Goal: Task Accomplishment & Management: Manage account settings

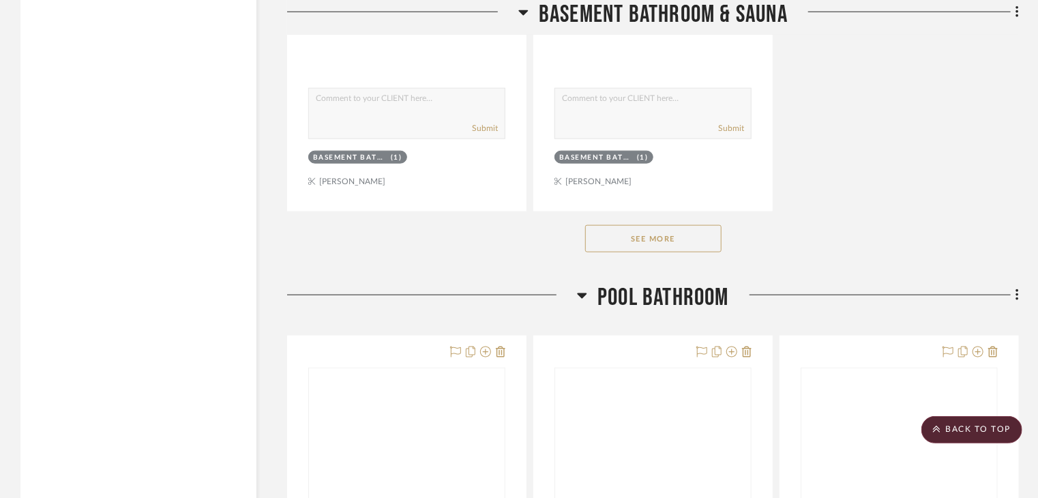
scroll to position [5919, 0]
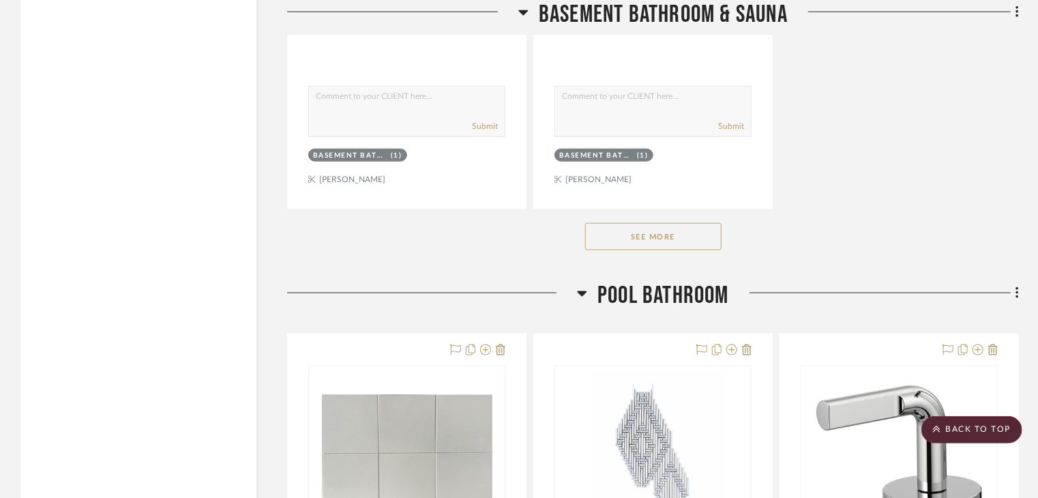
click at [662, 231] on button "See More" at bounding box center [653, 236] width 136 height 27
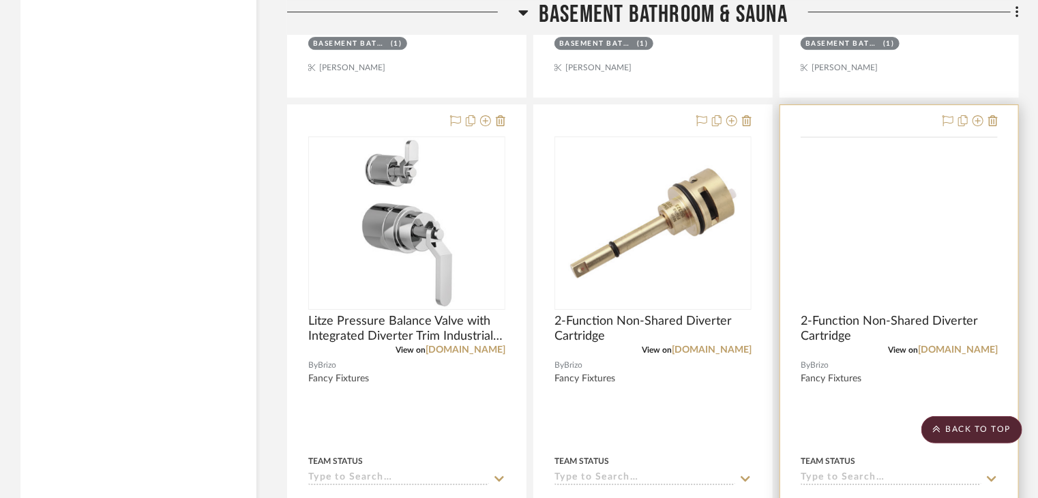
scroll to position [4760, 0]
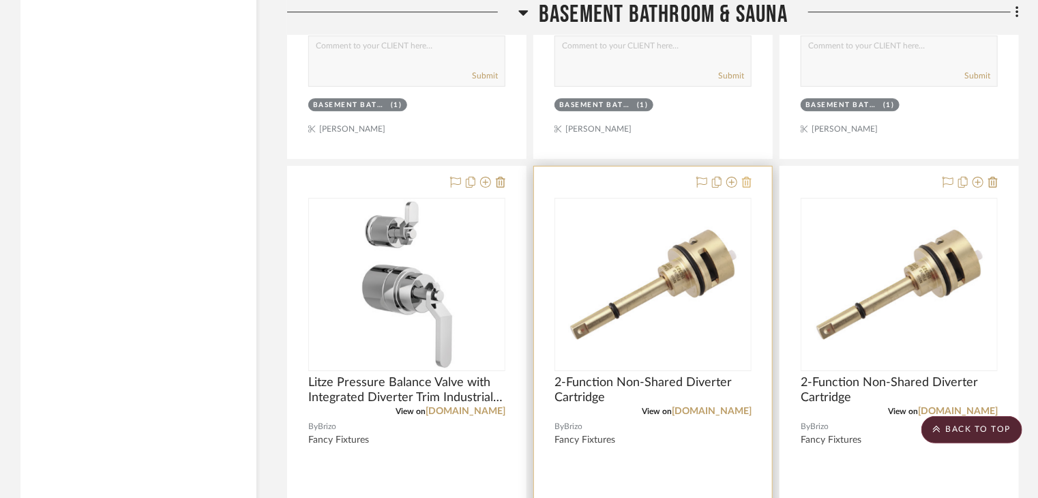
click at [748, 177] on icon at bounding box center [747, 182] width 10 height 11
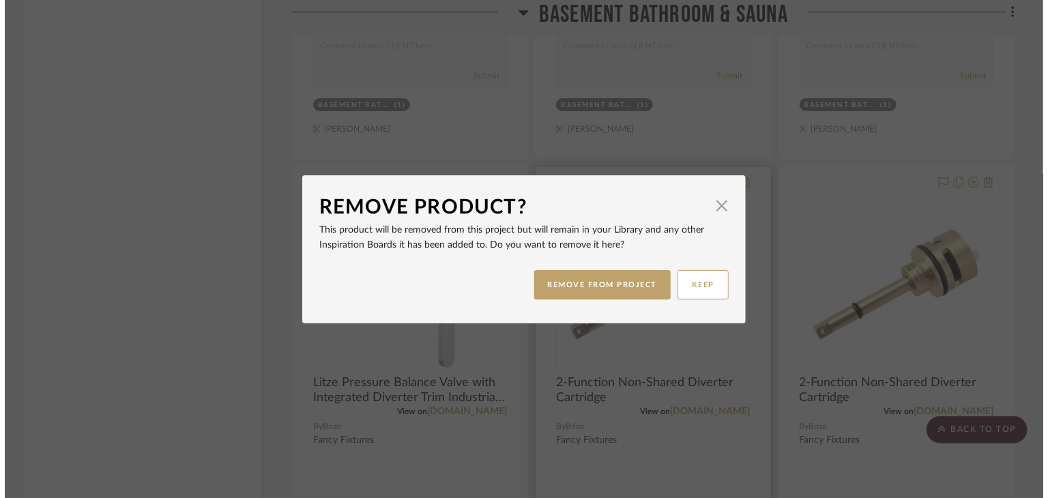
scroll to position [0, 0]
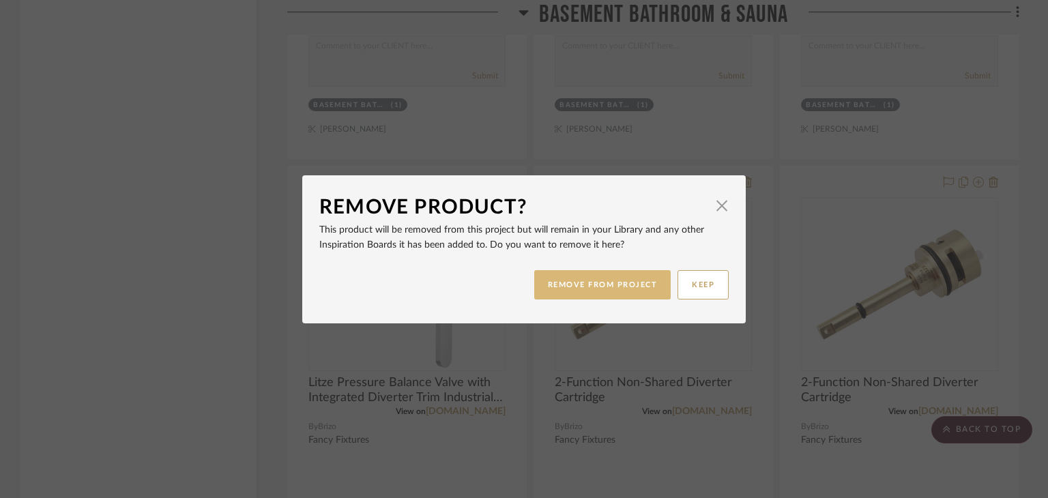
click at [628, 293] on button "REMOVE FROM PROJECT" at bounding box center [602, 284] width 137 height 29
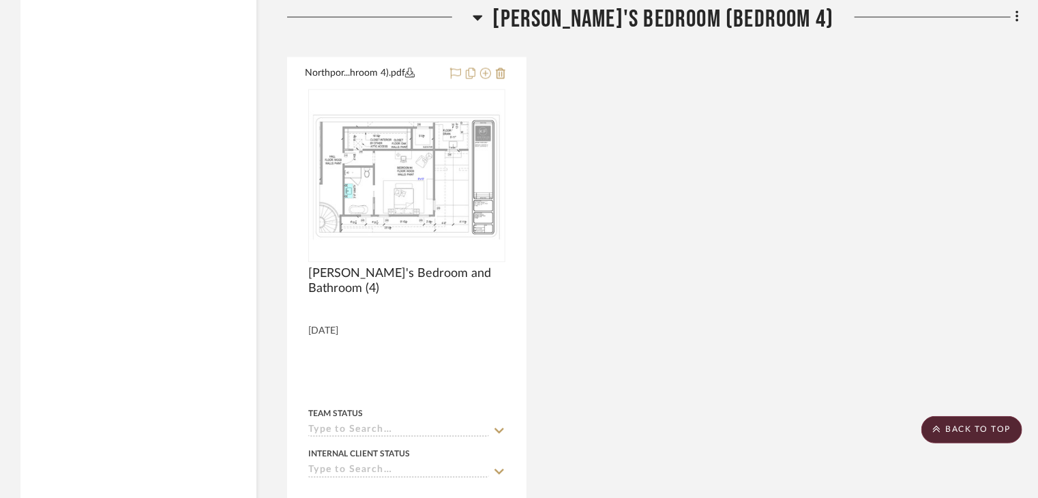
scroll to position [27246, 0]
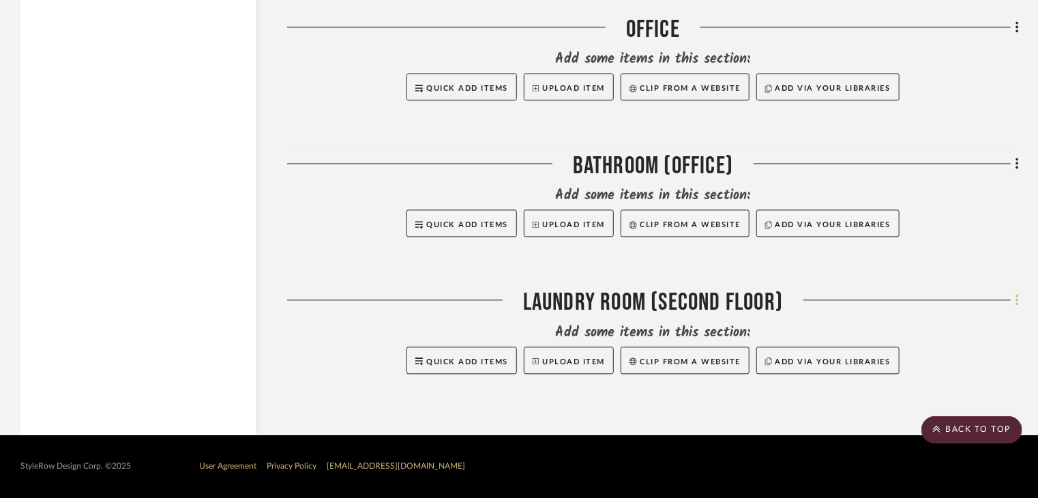
click at [1019, 297] on icon at bounding box center [1018, 300] width 4 height 15
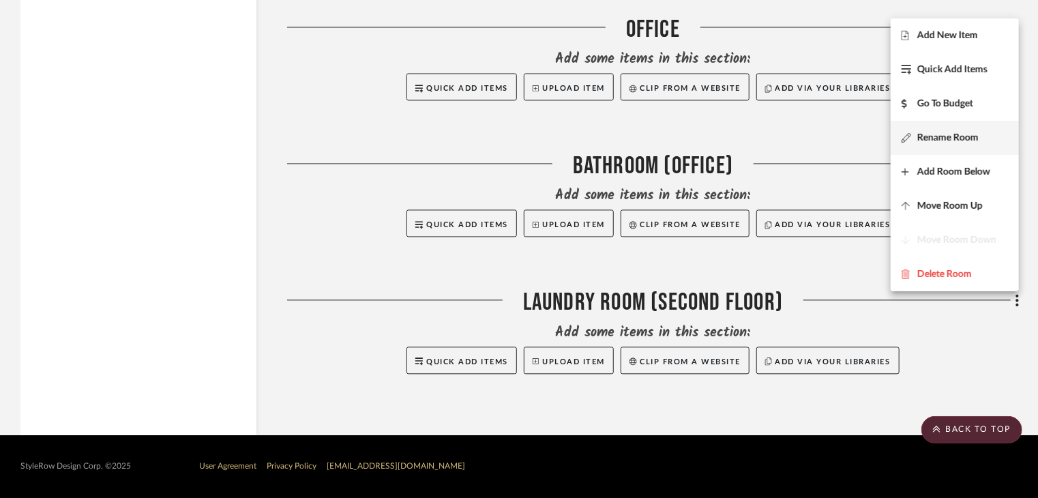
click at [946, 143] on span "Rename Room" at bounding box center [947, 138] width 61 height 12
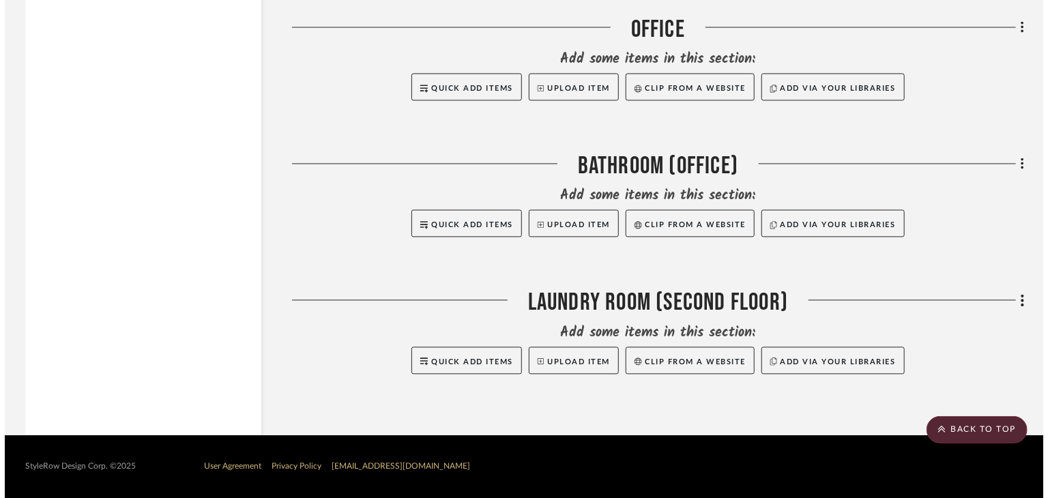
scroll to position [0, 0]
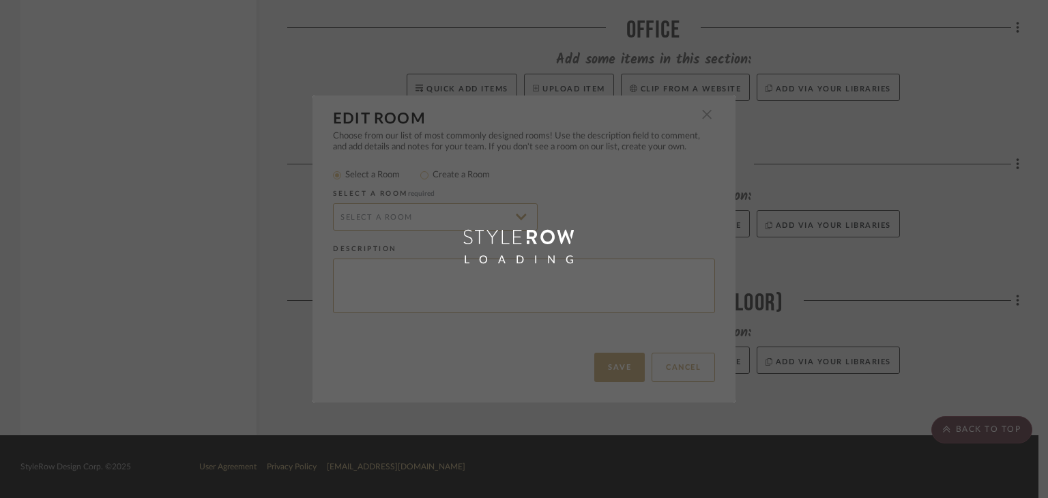
radio input "false"
radio input "true"
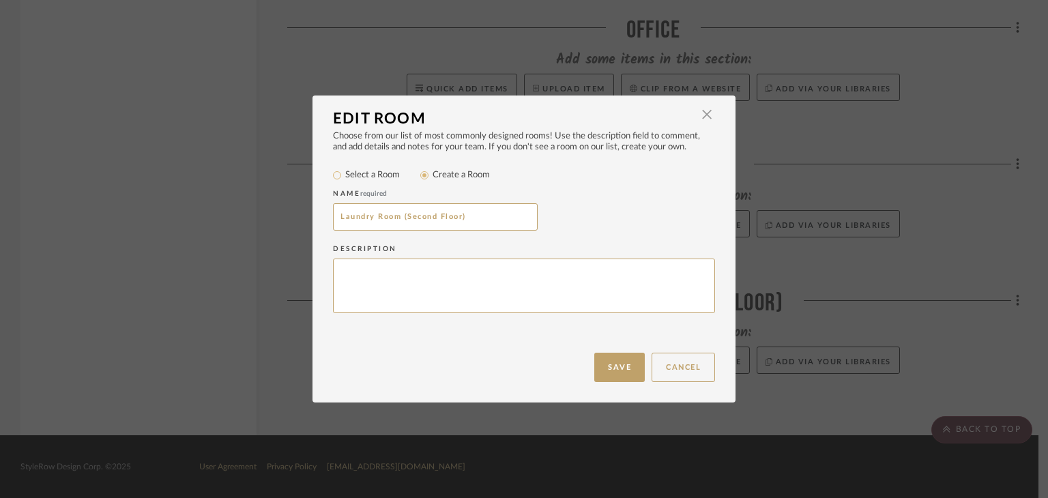
drag, startPoint x: 394, startPoint y: 216, endPoint x: 534, endPoint y: 219, distance: 139.9
click at [534, 219] on div "Laundry Room (Second Floor)" at bounding box center [524, 216] width 382 height 27
click at [335, 216] on input "Laundry Room" at bounding box center [435, 216] width 205 height 27
type input "Upstairs Laundry Room"
click at [617, 366] on button "Save" at bounding box center [619, 367] width 50 height 29
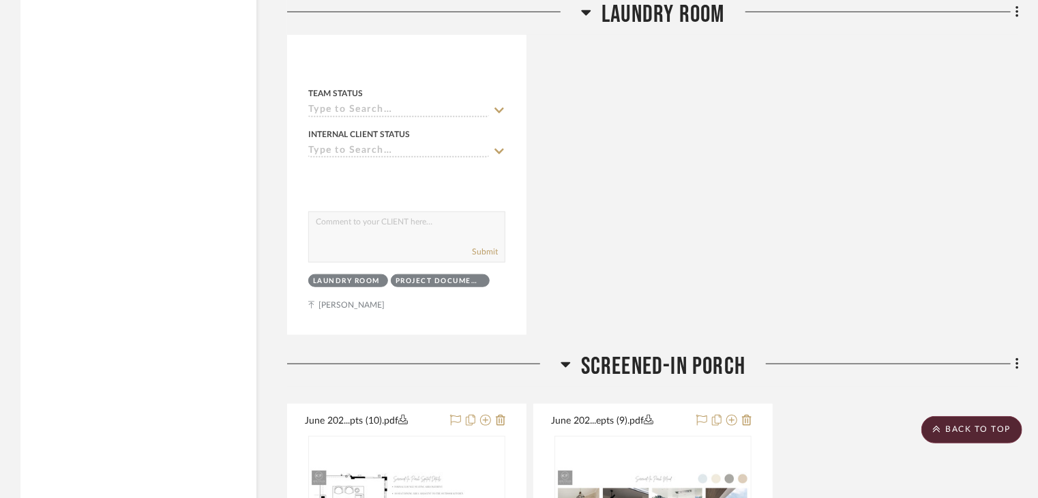
scroll to position [10456, 0]
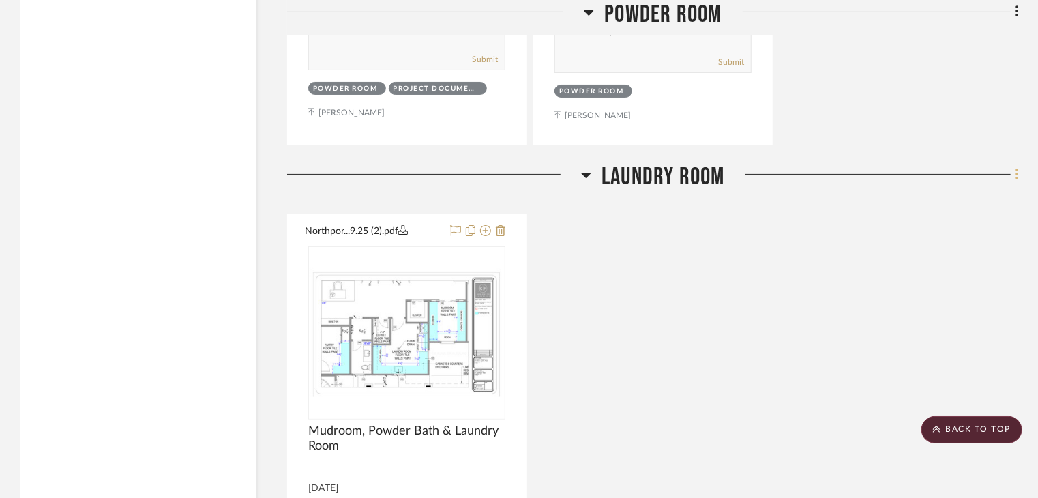
click at [1017, 164] on fa-icon at bounding box center [1015, 175] width 9 height 23
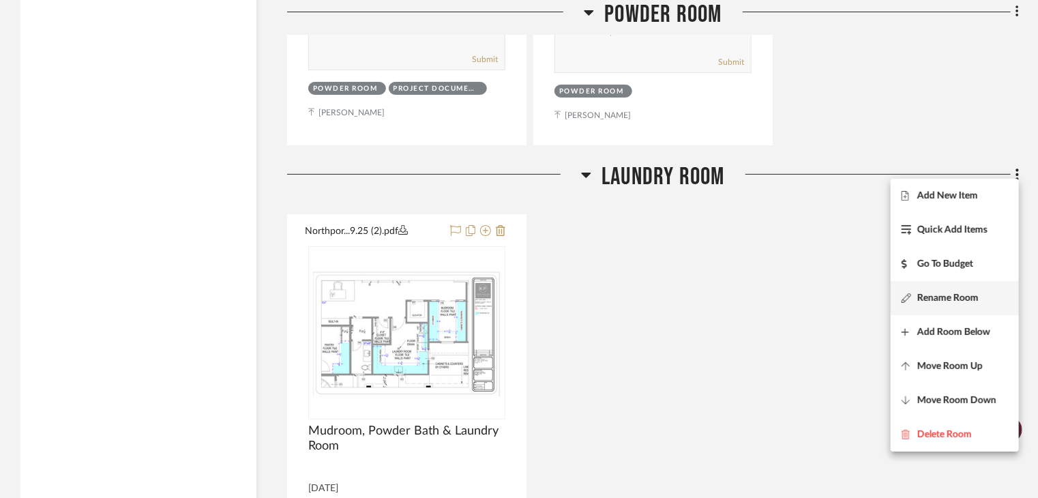
click at [969, 306] on button "Rename Room" at bounding box center [955, 298] width 128 height 34
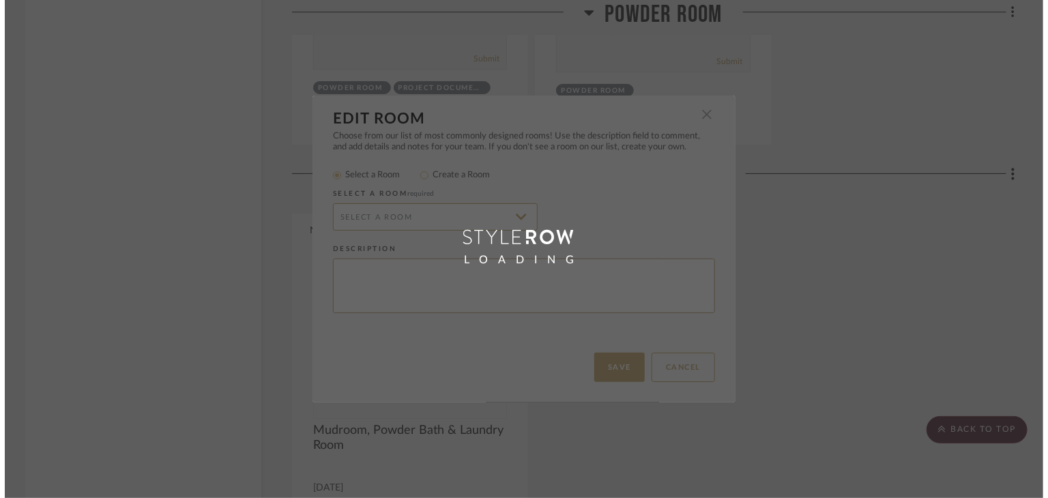
scroll to position [0, 0]
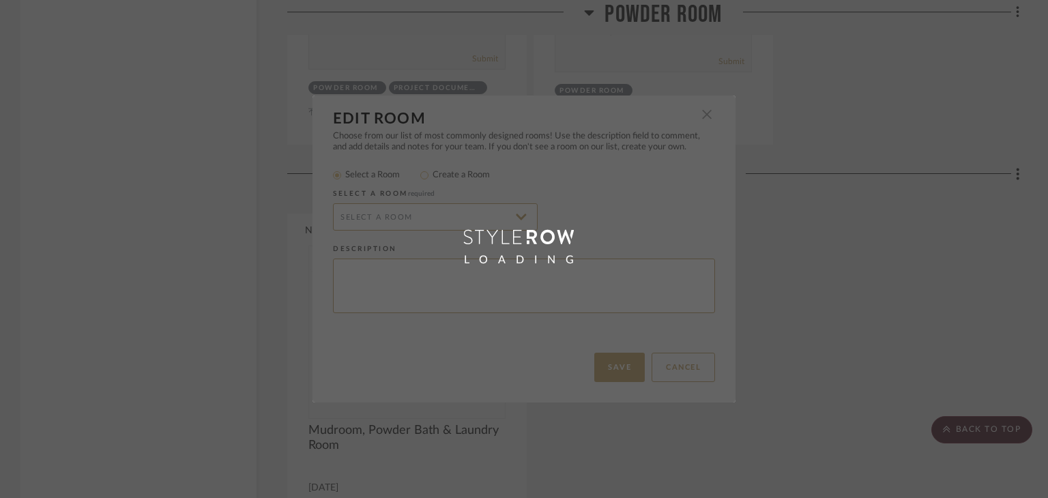
type input "Laundry Room"
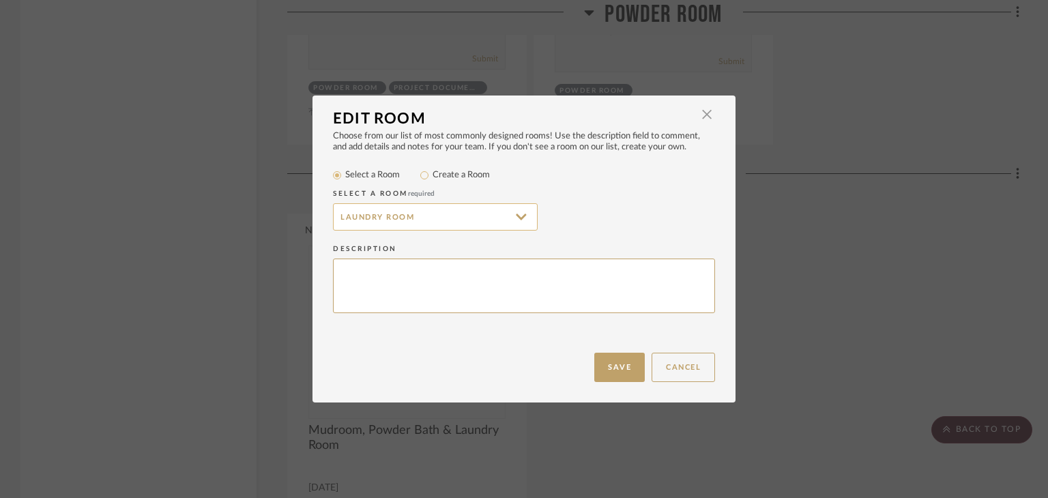
click at [387, 214] on input "Laundry Room" at bounding box center [435, 216] width 205 height 27
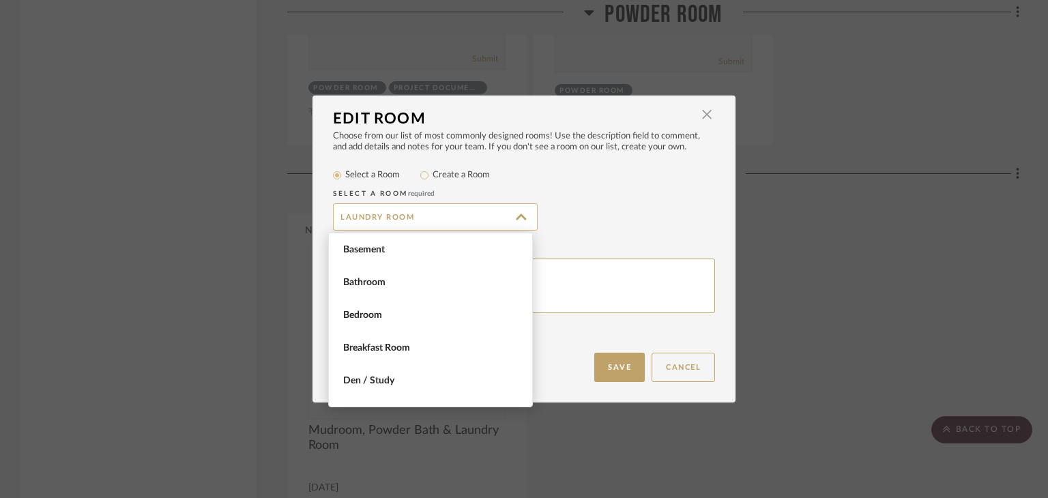
scroll to position [622, 0]
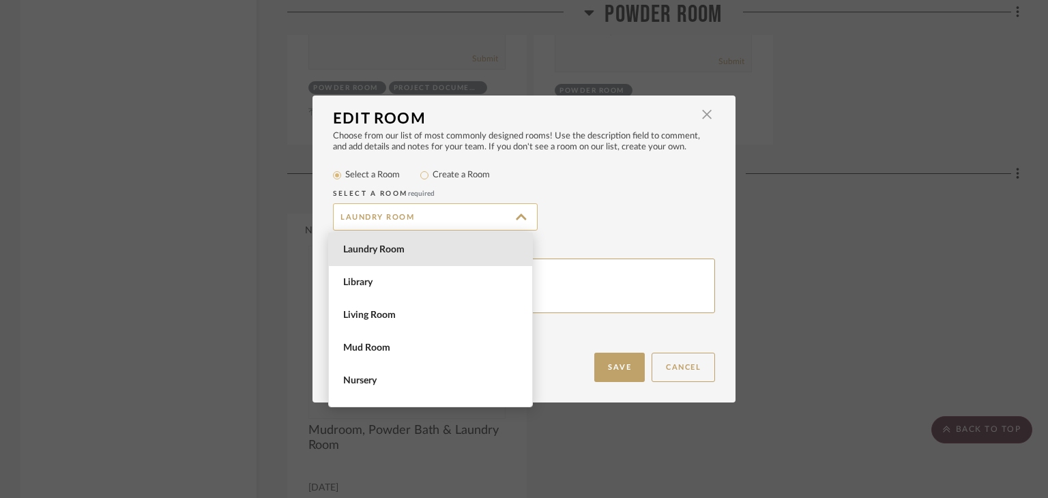
click at [387, 214] on input "Laundry Room" at bounding box center [435, 216] width 205 height 27
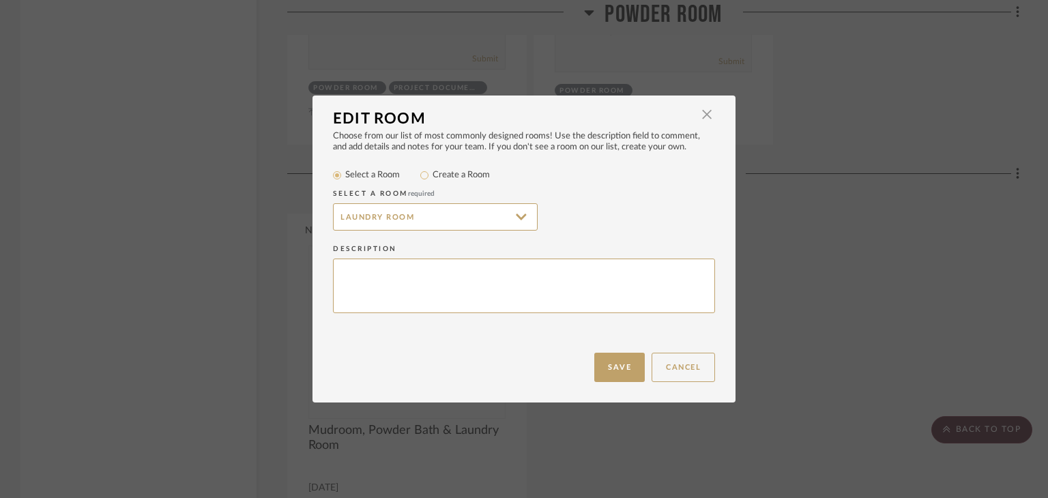
drag, startPoint x: 709, startPoint y: 113, endPoint x: 1008, endPoint y: 159, distance: 302.3
click at [707, 113] on span "button" at bounding box center [706, 114] width 27 height 27
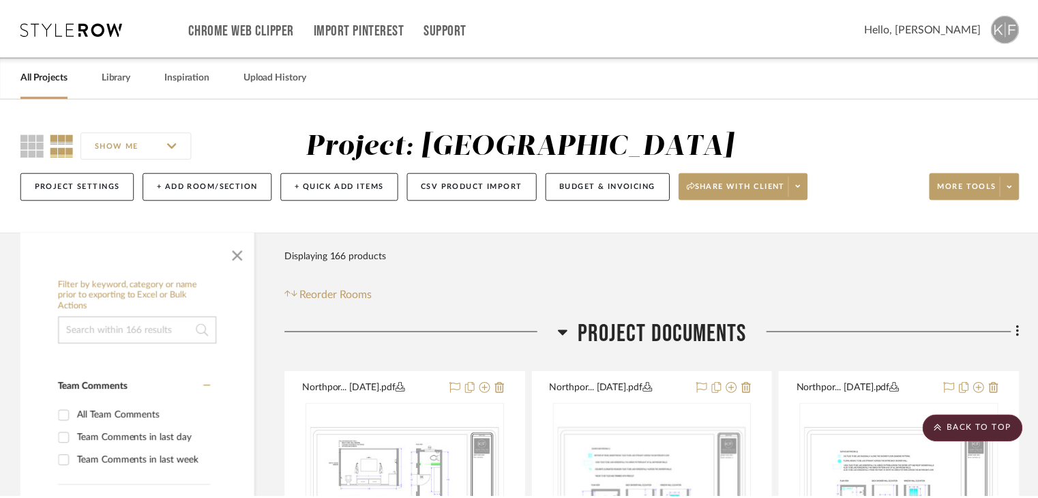
scroll to position [10456, 0]
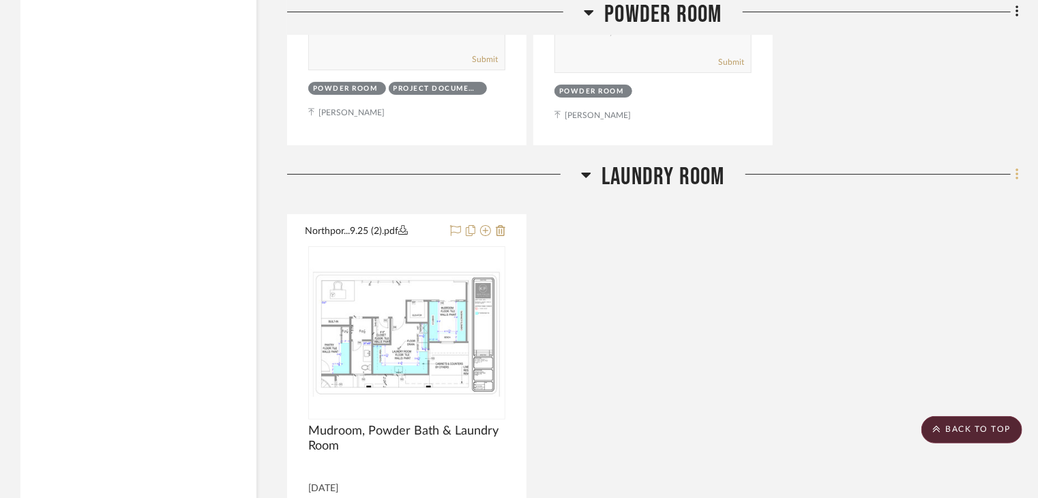
click at [1016, 167] on icon at bounding box center [1018, 174] width 4 height 15
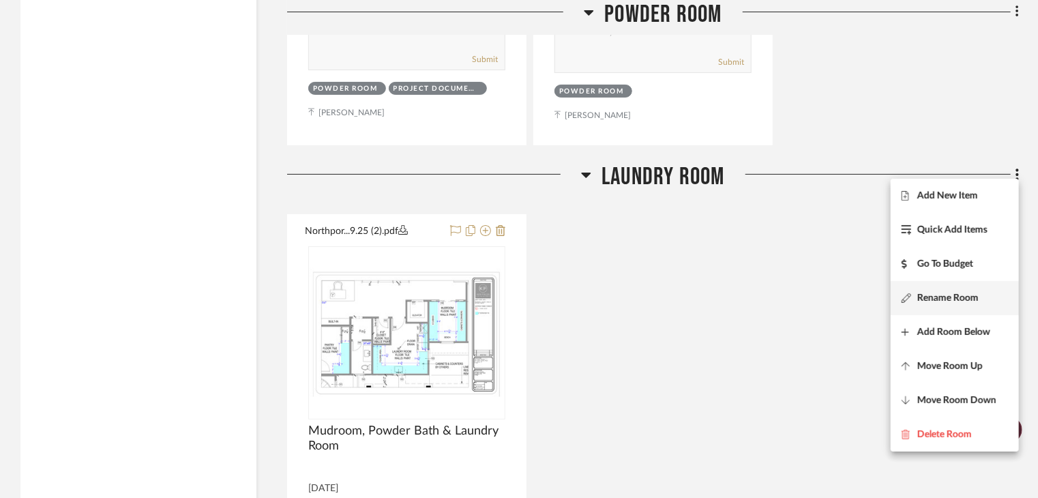
click at [980, 290] on button "Rename Room" at bounding box center [955, 298] width 128 height 34
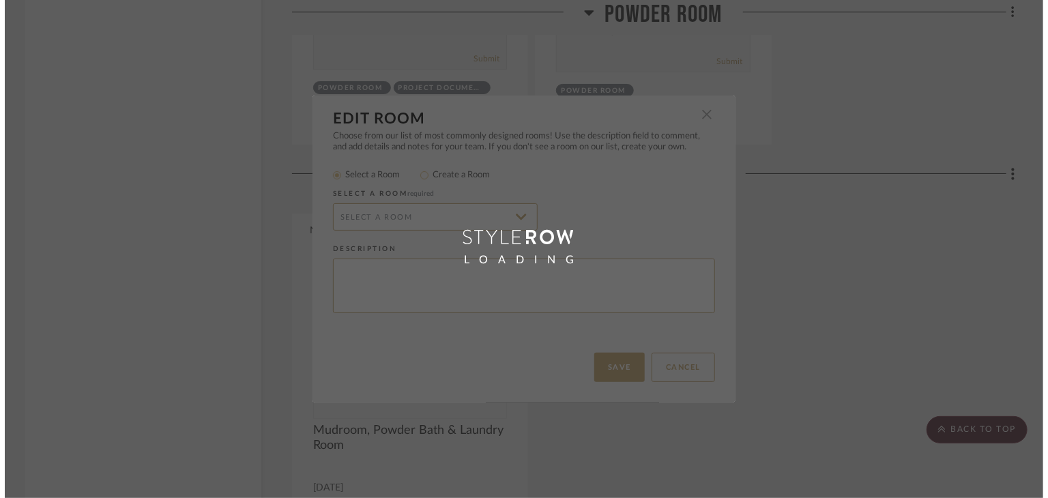
scroll to position [0, 0]
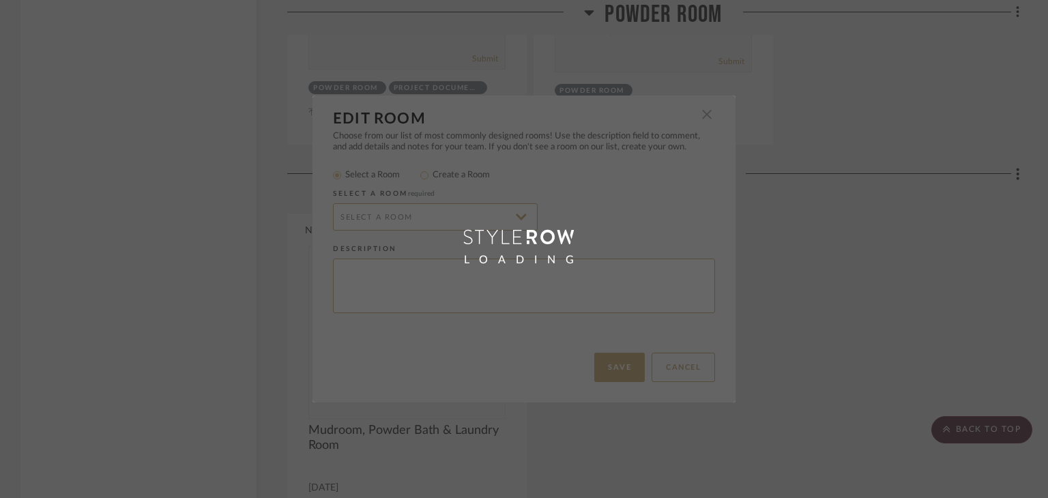
type input "Laundry Room"
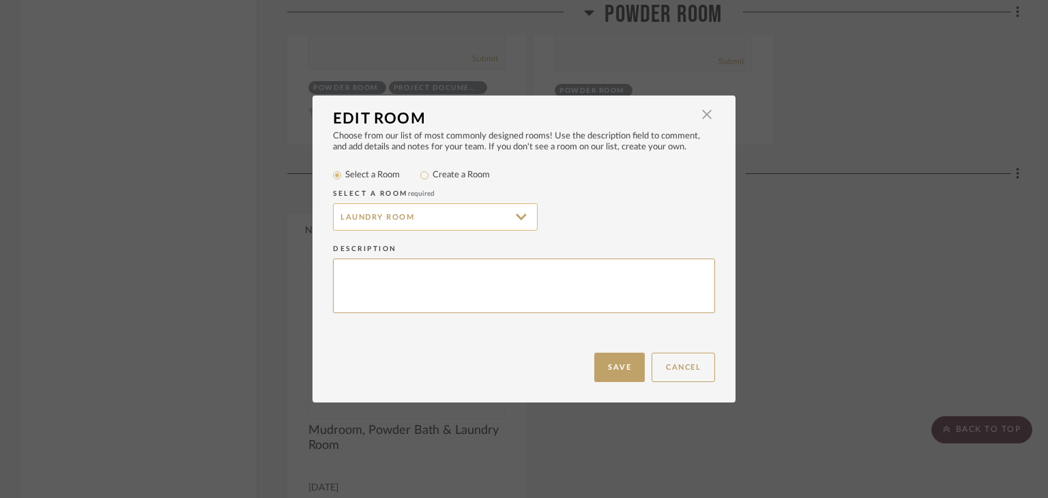
click at [367, 218] on input "Laundry Room" at bounding box center [435, 216] width 205 height 27
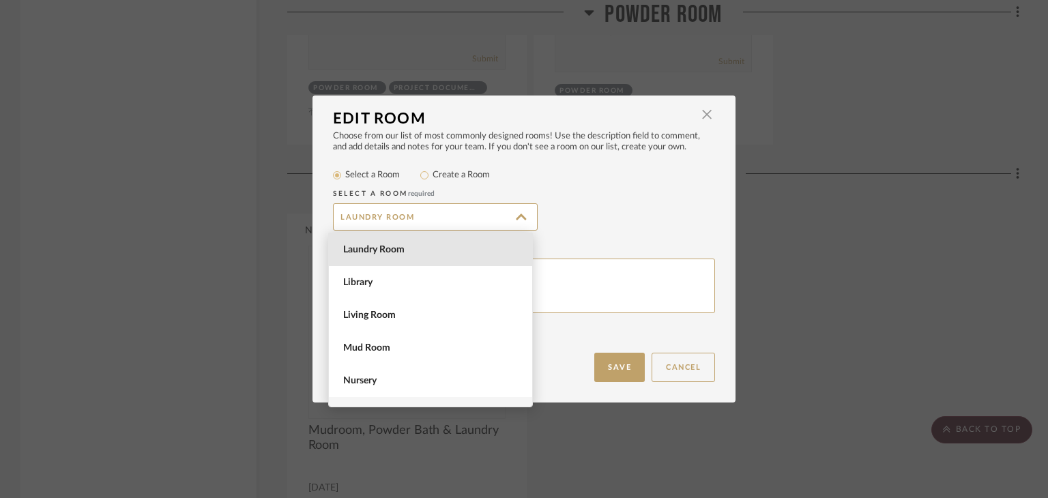
scroll to position [907, 0]
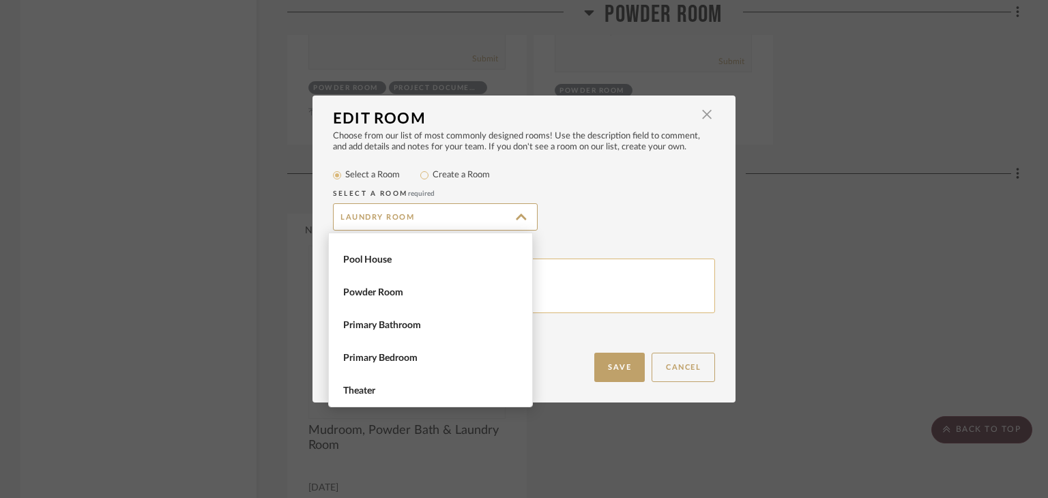
click at [610, 267] on textarea at bounding box center [524, 286] width 382 height 55
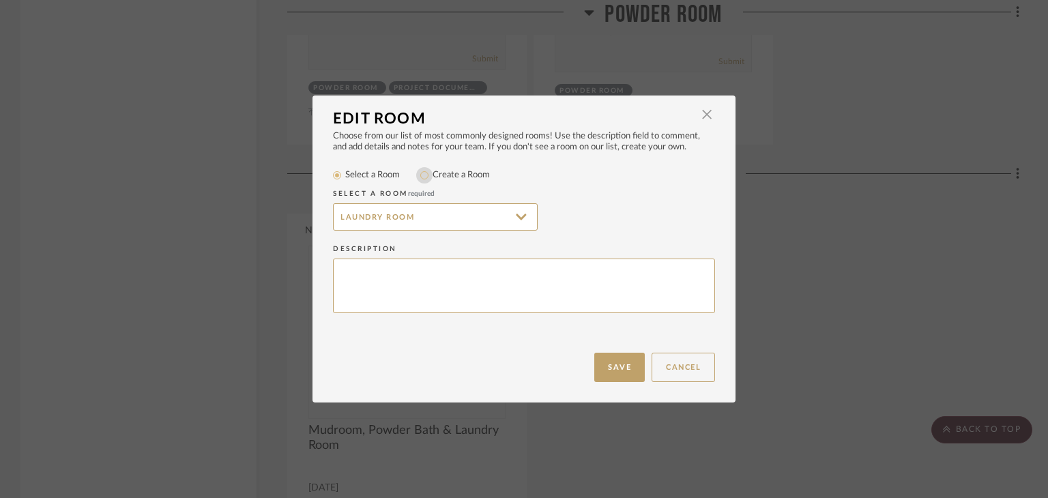
click at [422, 173] on input "Create a Room" at bounding box center [424, 175] width 16 height 16
radio input "true"
click at [415, 217] on input "Laundry Room" at bounding box center [435, 216] width 205 height 27
click at [333, 215] on input "Laundry Room" at bounding box center [435, 216] width 205 height 27
type input "Downstairs Laundry Room"
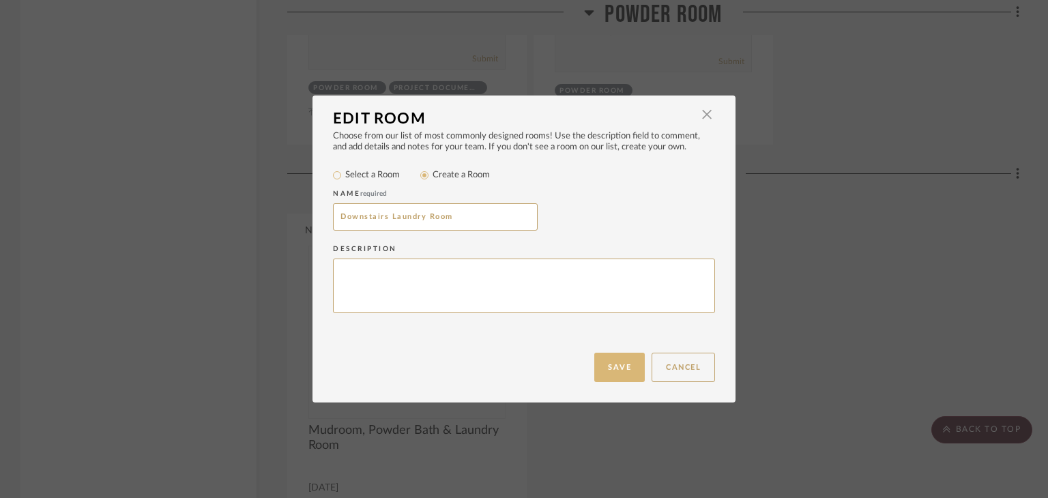
click at [603, 356] on button "Save" at bounding box center [619, 367] width 50 height 29
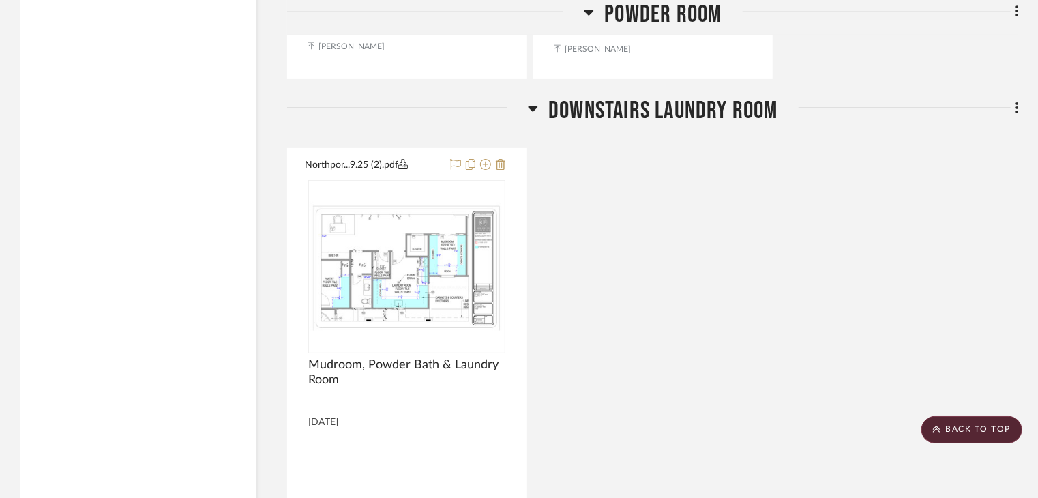
scroll to position [10524, 0]
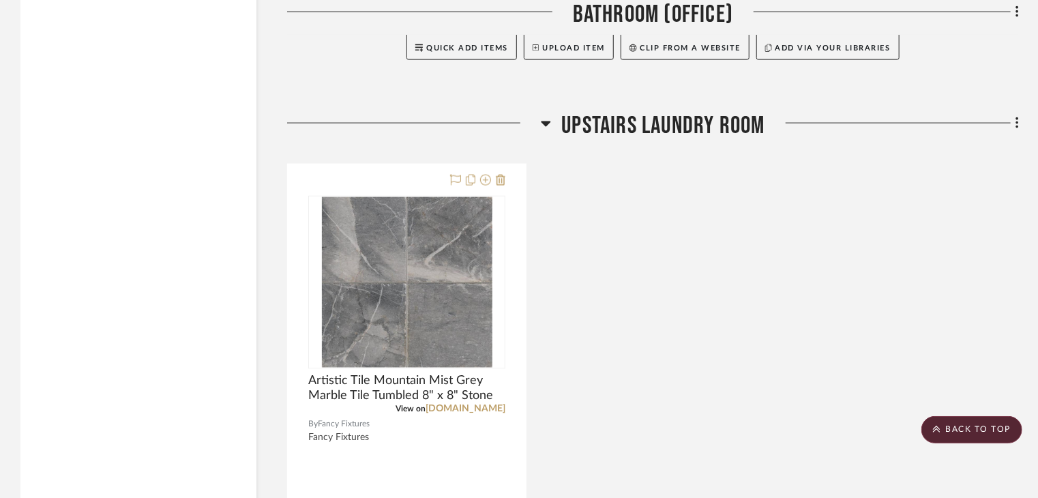
scroll to position [27210, 0]
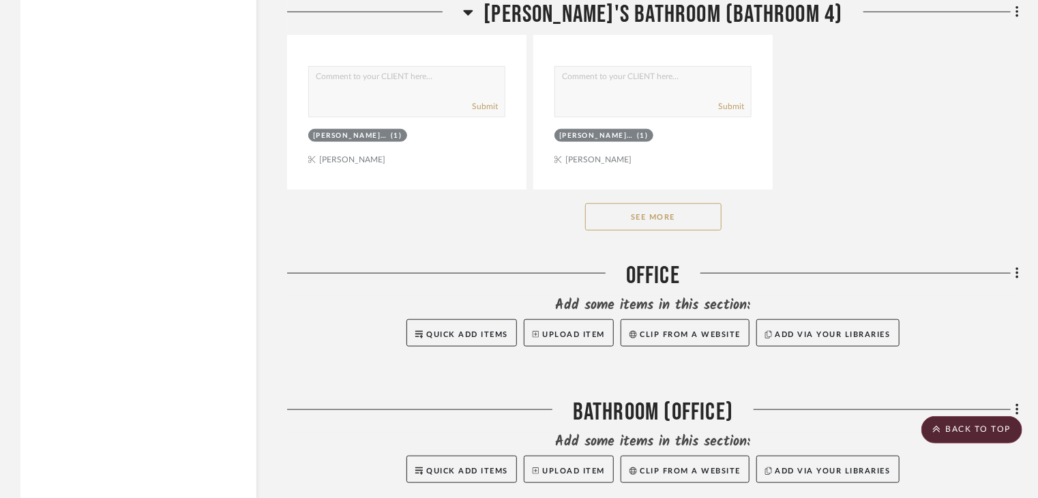
scroll to position [26452, 0]
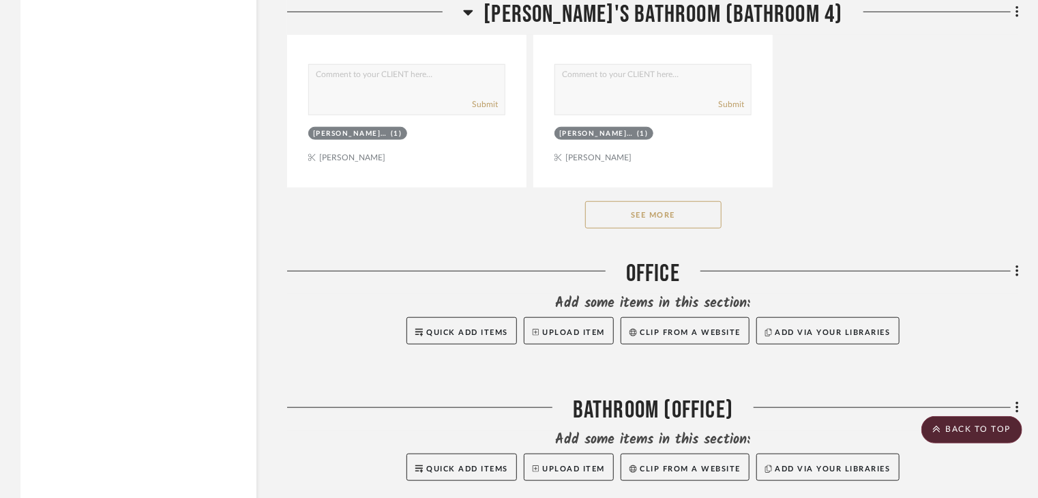
click at [703, 211] on button "See More" at bounding box center [653, 214] width 136 height 27
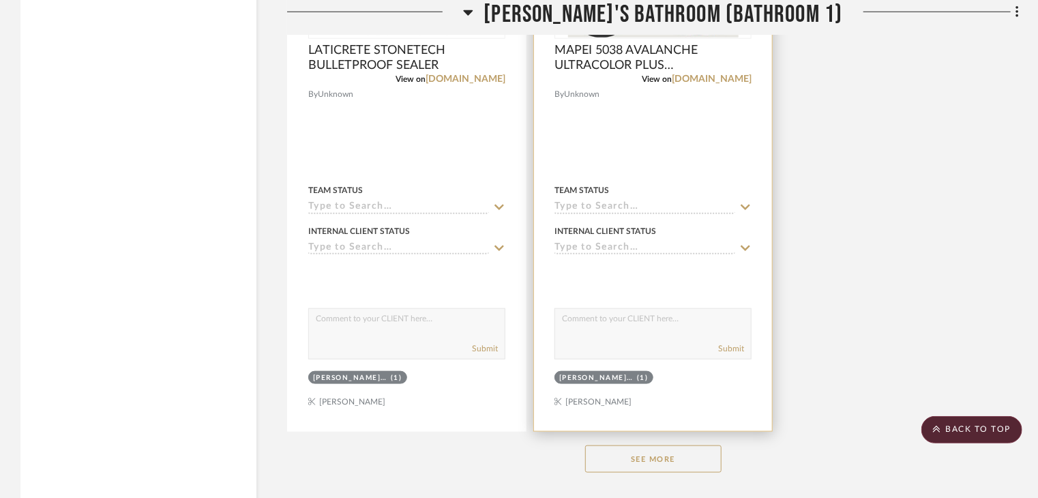
scroll to position [21514, 0]
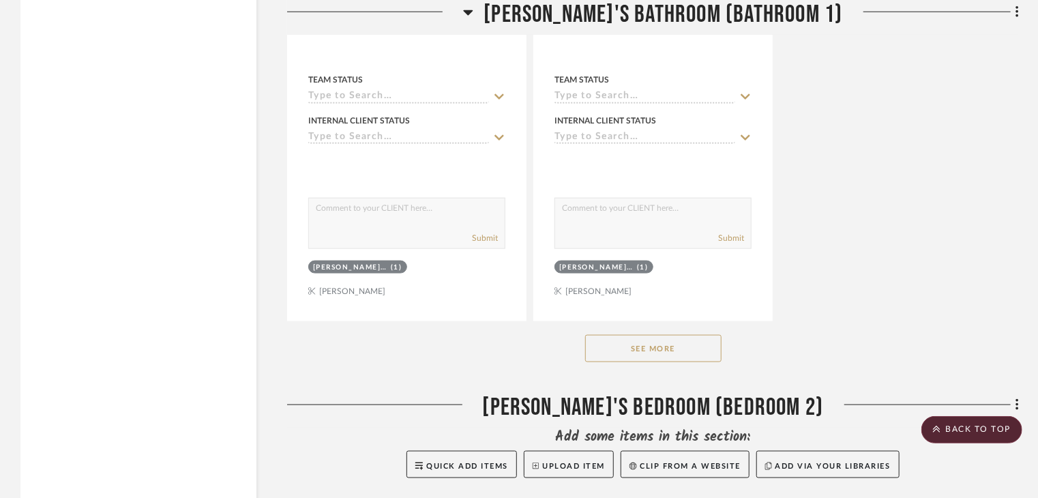
click at [626, 351] on button "See More" at bounding box center [653, 348] width 136 height 27
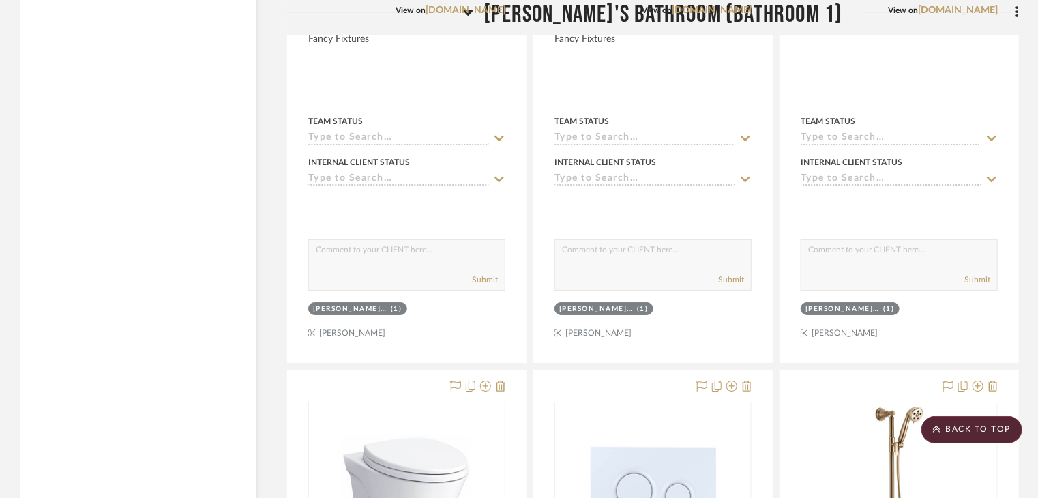
scroll to position [23560, 0]
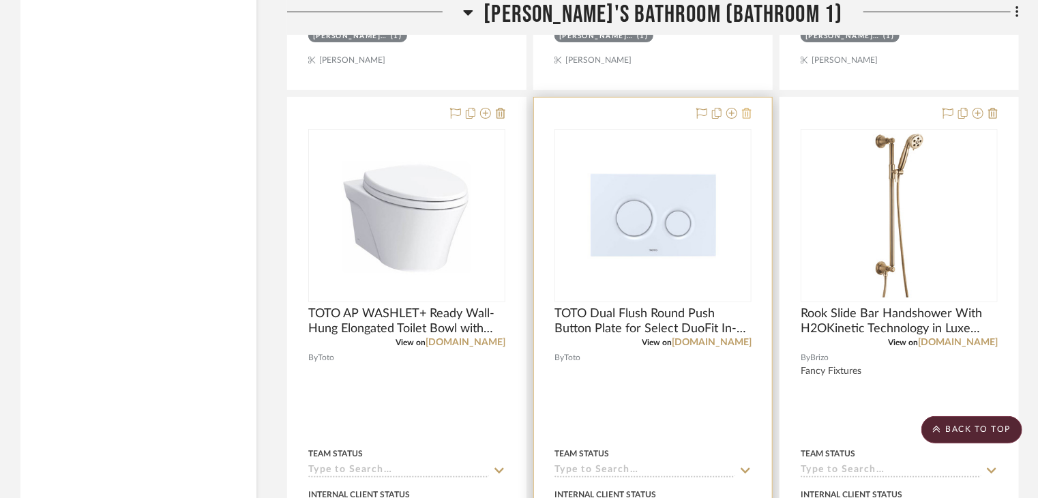
click at [748, 116] on fa-icon at bounding box center [747, 113] width 10 height 11
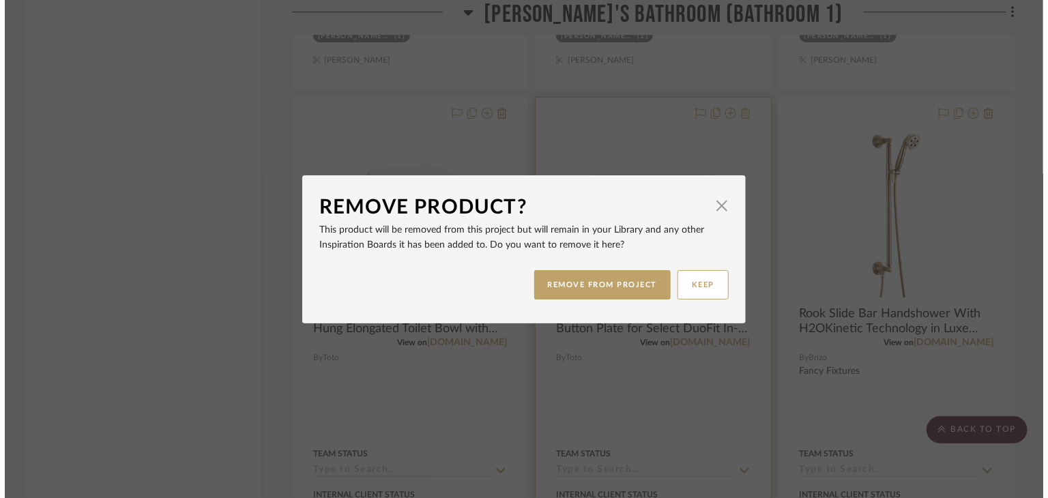
scroll to position [0, 0]
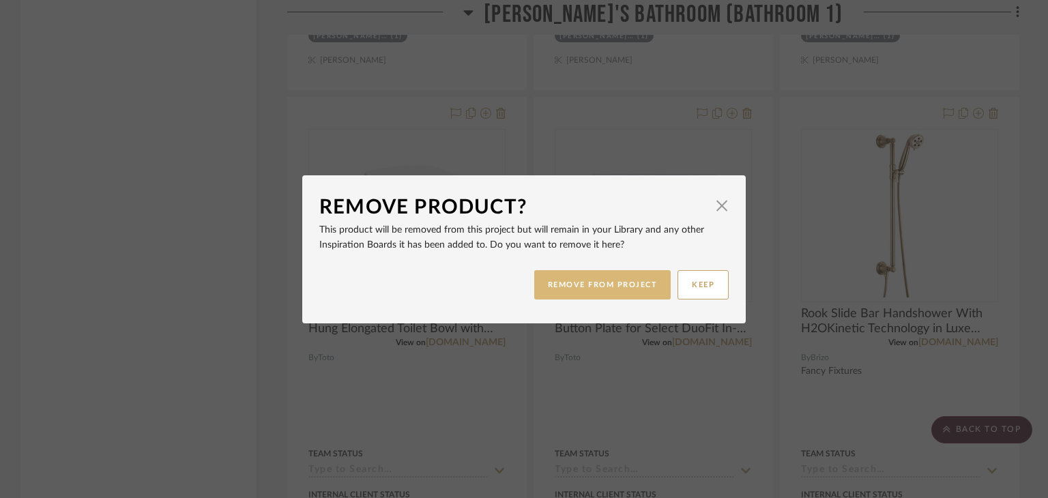
click at [613, 292] on button "REMOVE FROM PROJECT" at bounding box center [602, 284] width 137 height 29
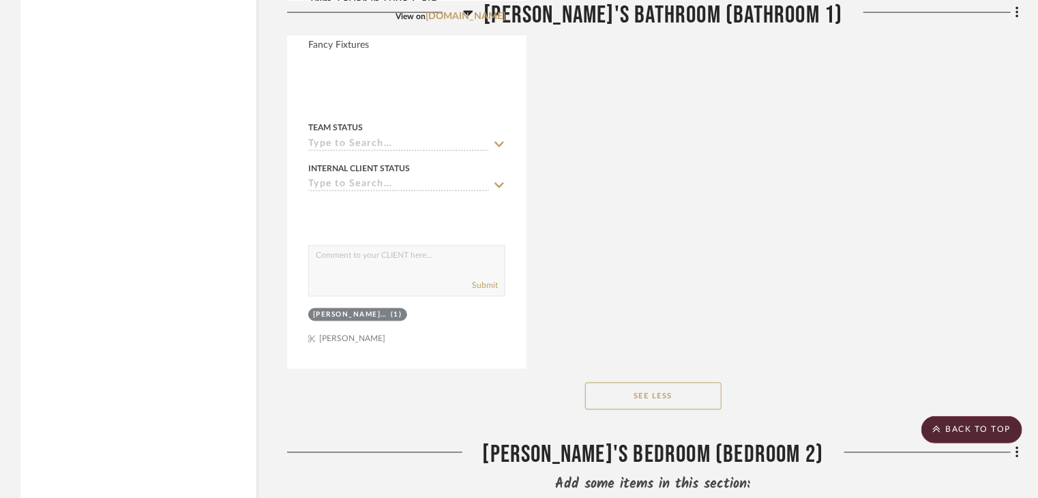
scroll to position [24652, 0]
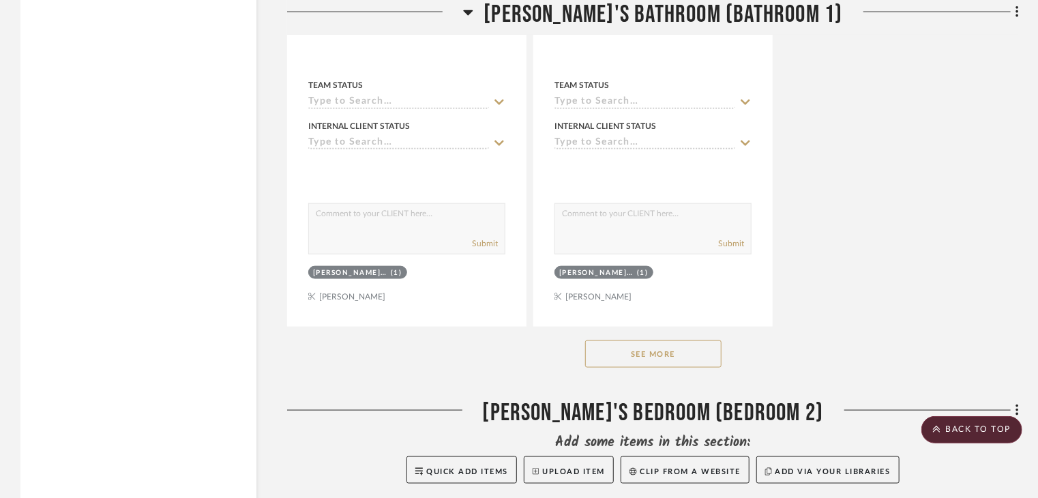
scroll to position [21524, 0]
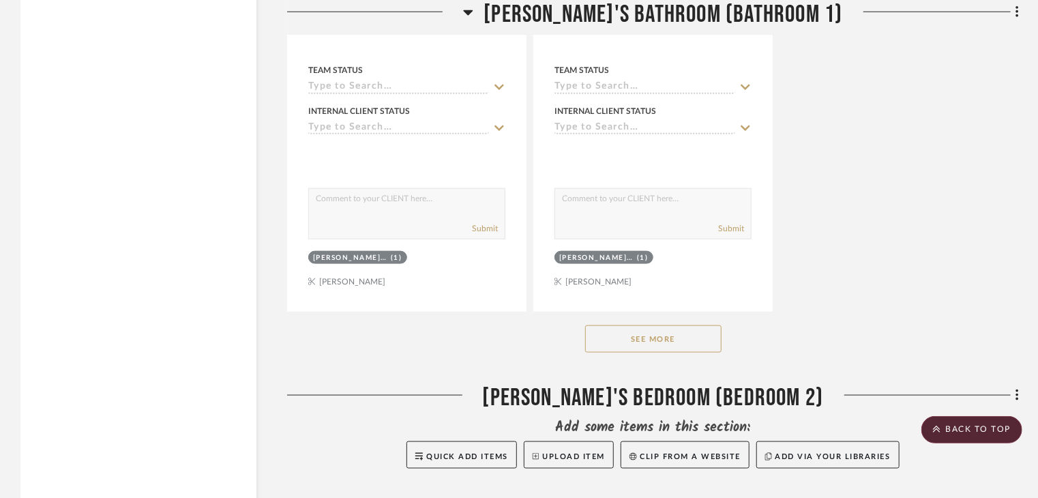
click at [707, 347] on button "See More" at bounding box center [653, 338] width 136 height 27
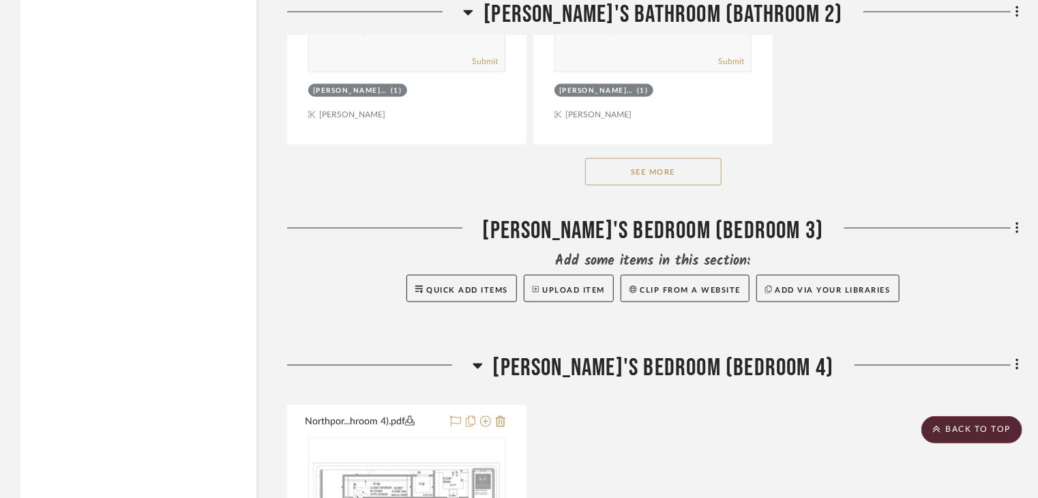
scroll to position [26776, 0]
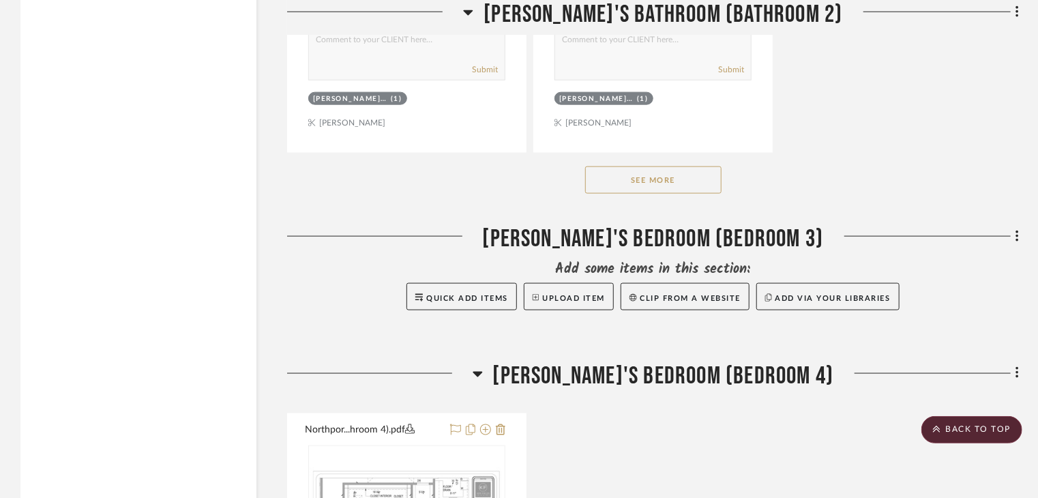
click at [629, 185] on button "See More" at bounding box center [653, 179] width 136 height 27
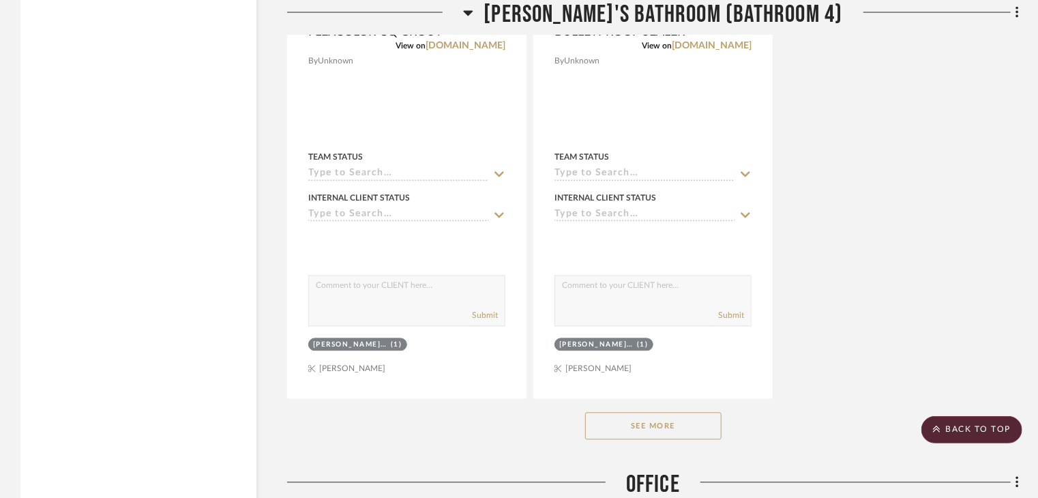
scroll to position [29982, 0]
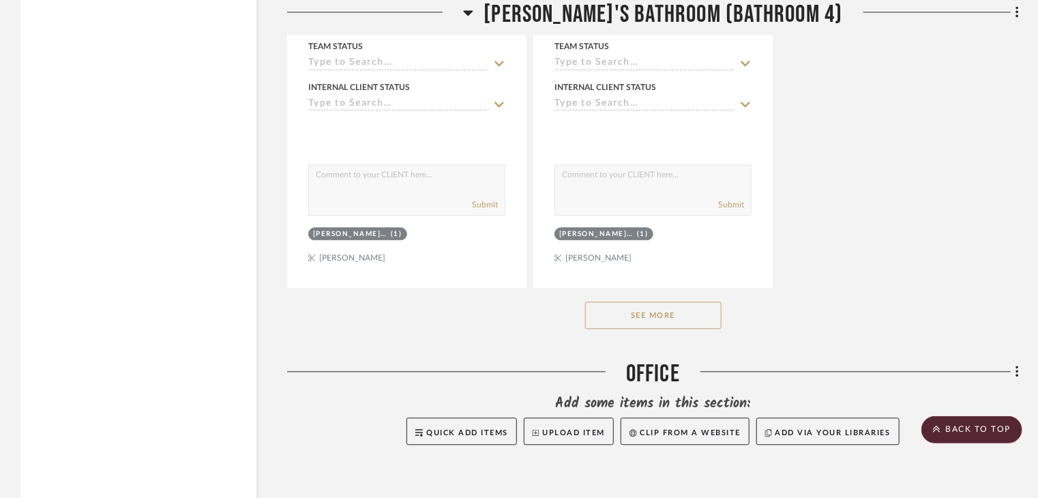
click at [682, 304] on button "See More" at bounding box center [653, 314] width 136 height 27
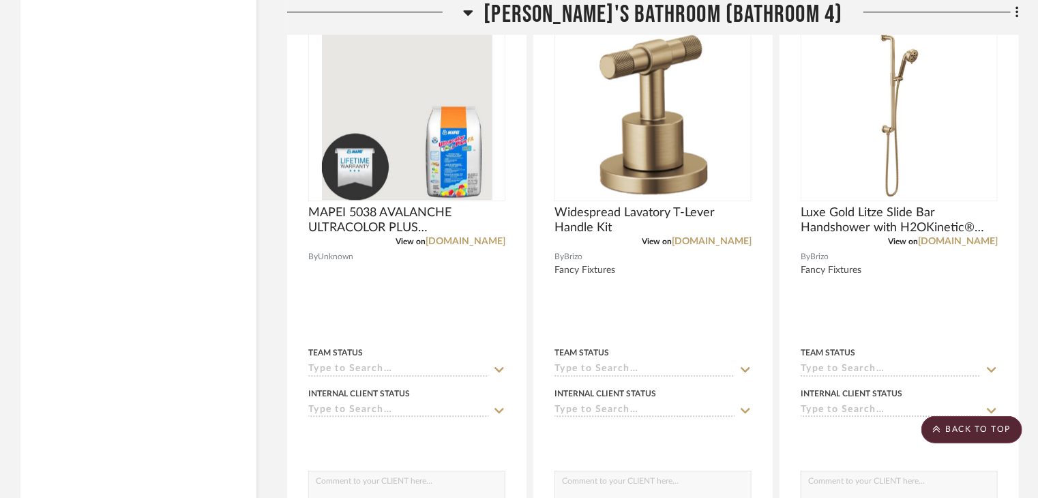
scroll to position [30275, 0]
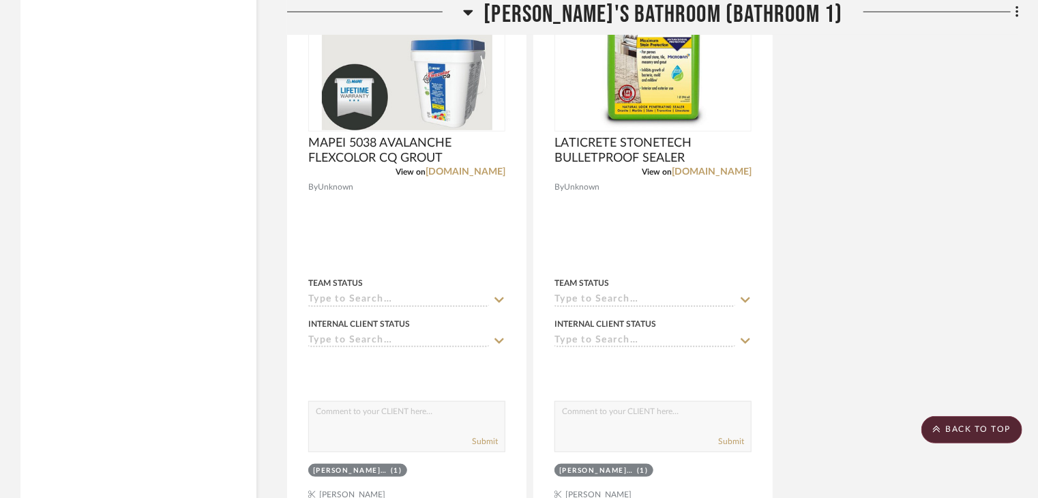
scroll to position [21458, 0]
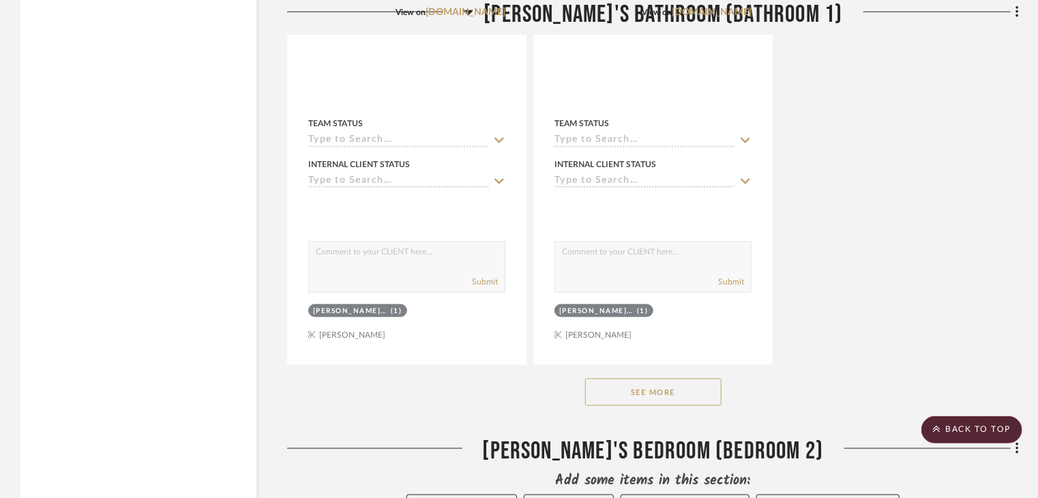
click at [658, 387] on button "See More" at bounding box center [653, 392] width 136 height 27
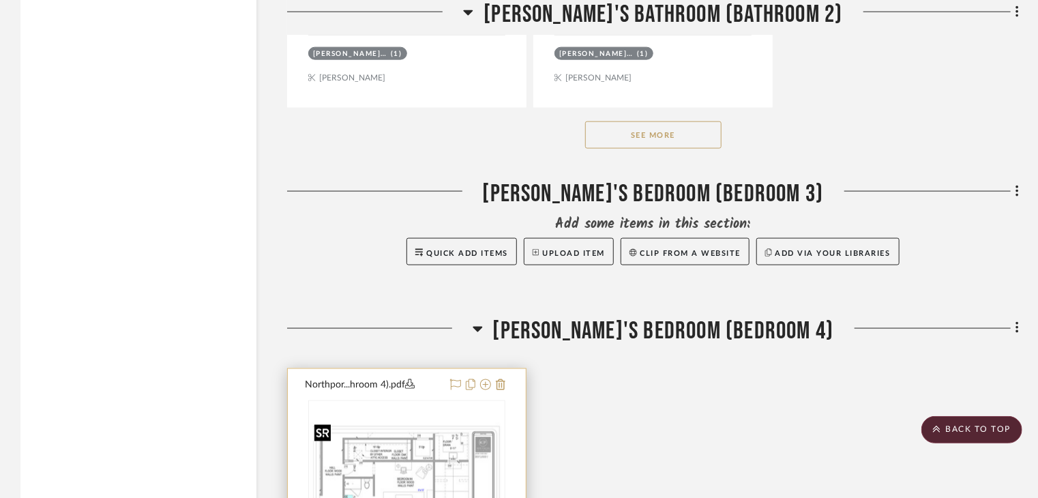
scroll to position [26798, 0]
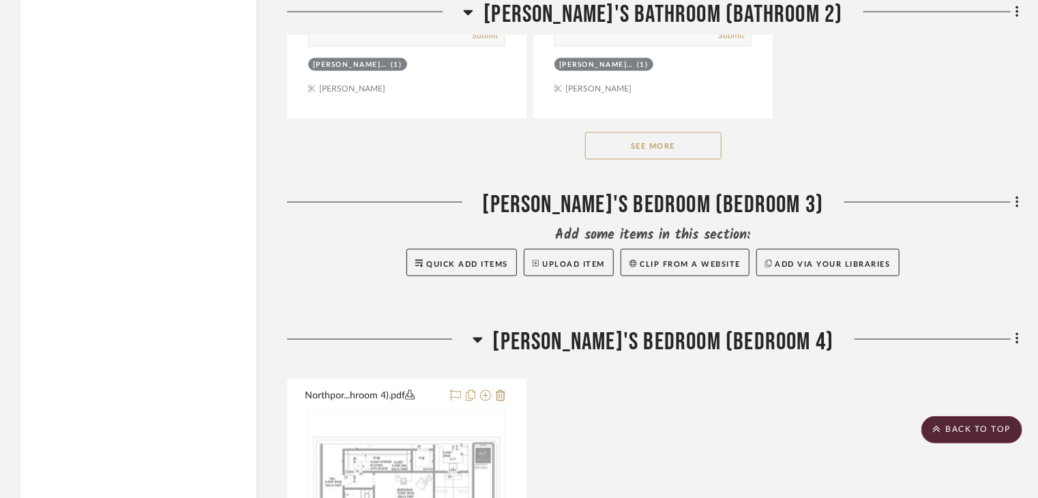
click at [679, 141] on button "See More" at bounding box center [653, 145] width 136 height 27
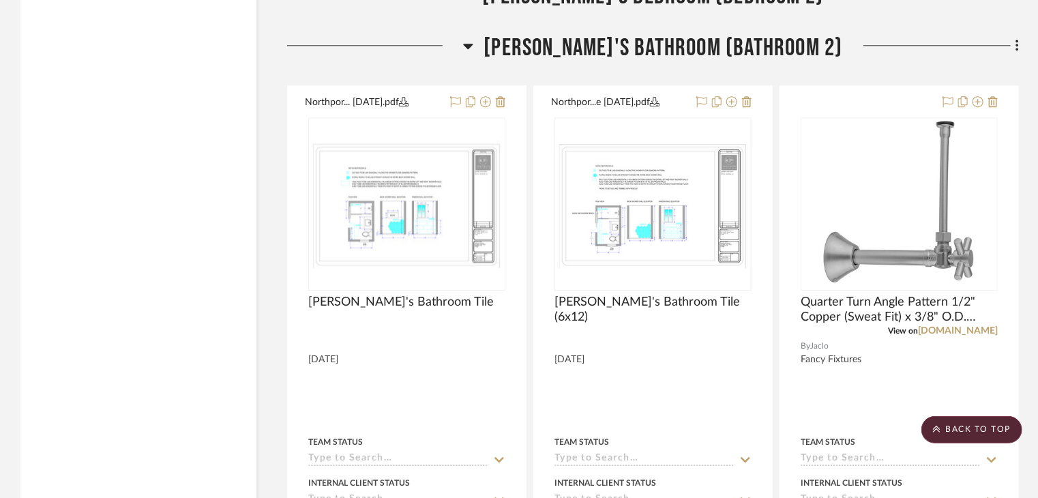
scroll to position [25024, 0]
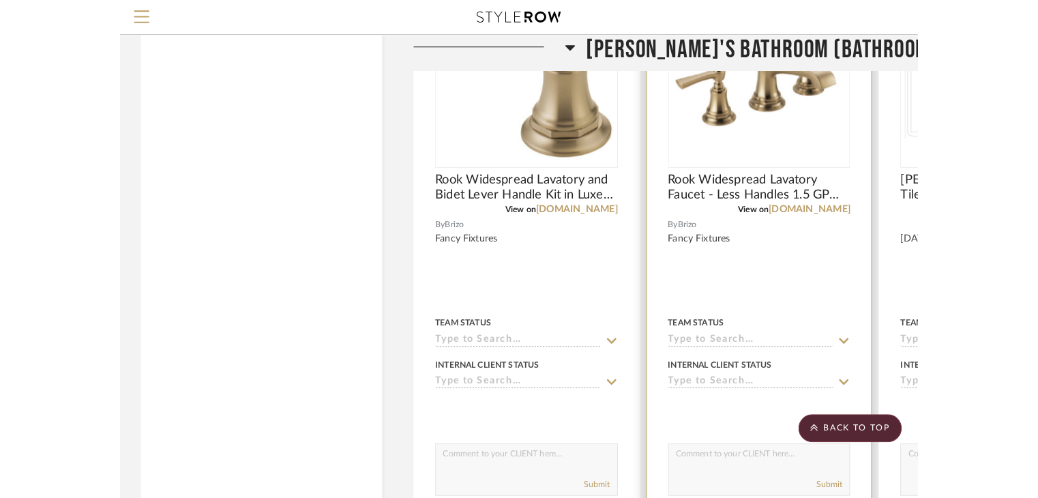
scroll to position [20145, 0]
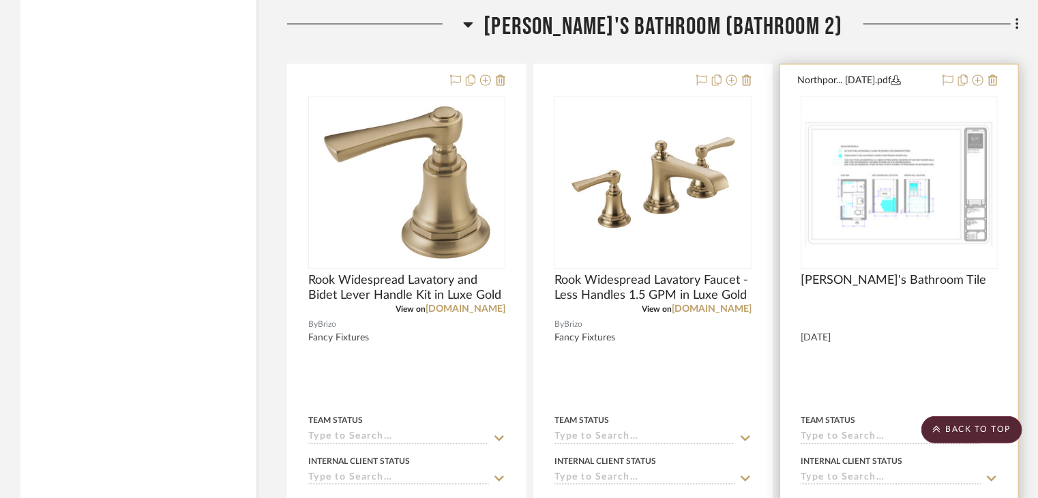
scroll to position [21986, 0]
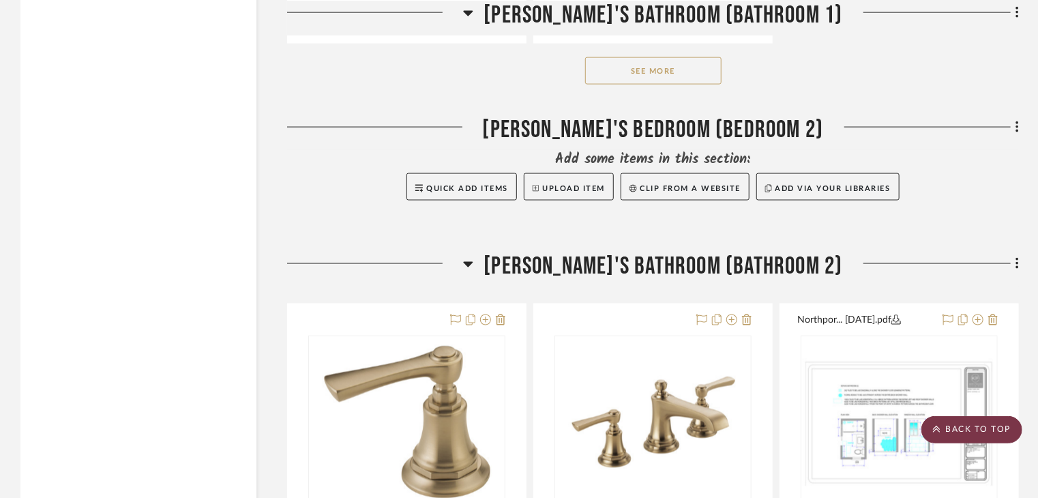
click at [982, 429] on scroll-to-top-button "BACK TO TOP" at bounding box center [972, 429] width 101 height 27
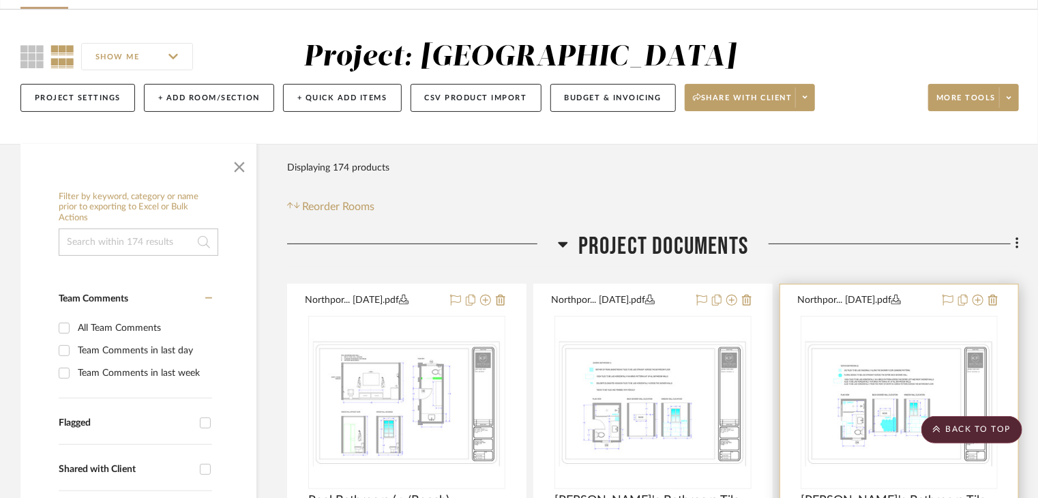
scroll to position [0, 0]
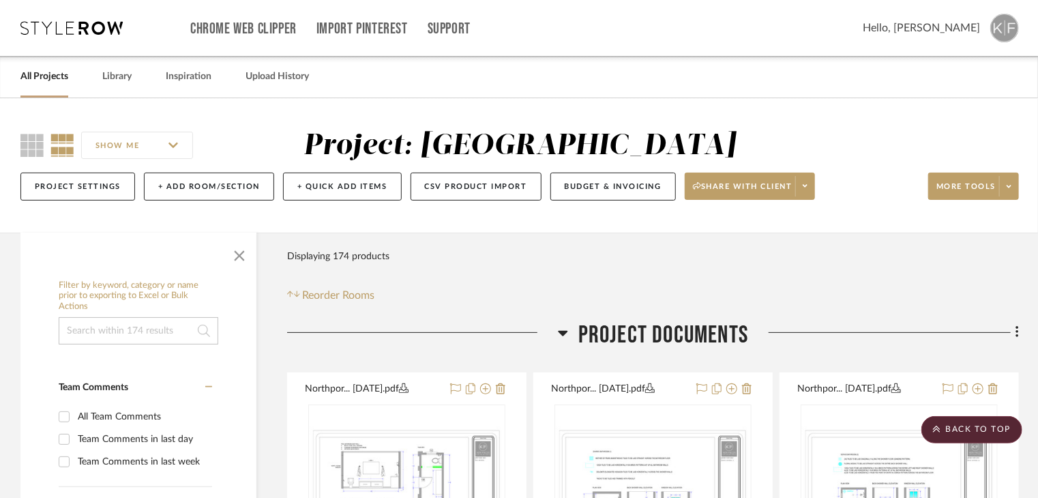
click at [1007, 19] on img at bounding box center [1004, 28] width 29 height 29
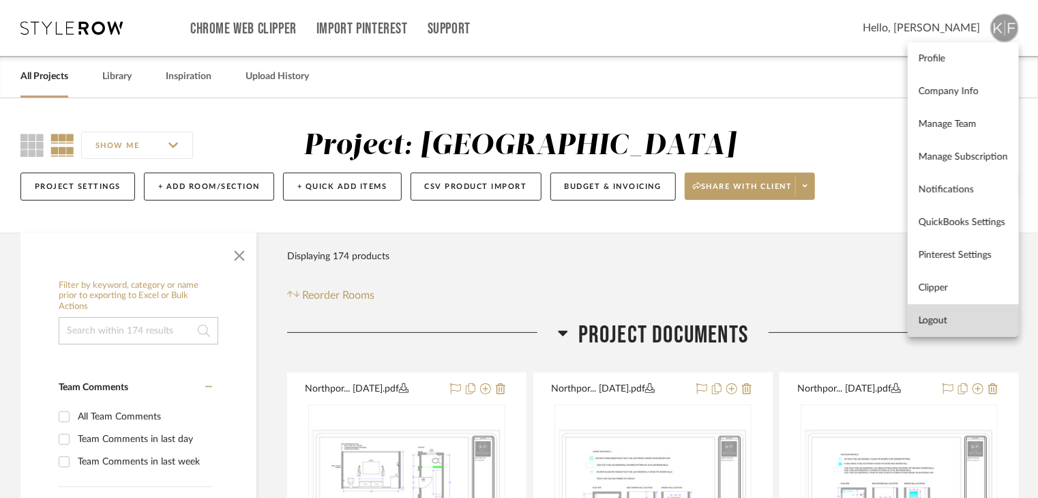
click at [990, 320] on span "Logout" at bounding box center [963, 321] width 89 height 12
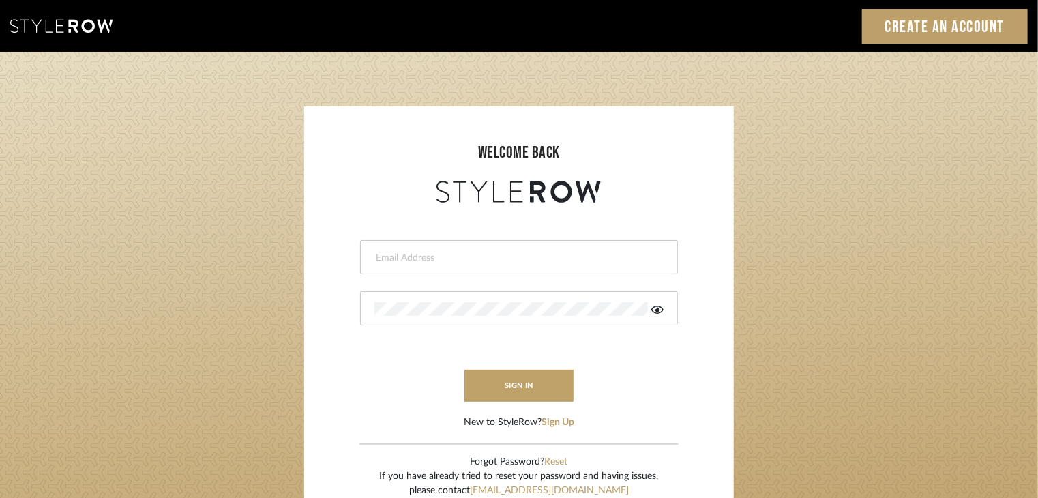
click at [562, 261] on input "email" at bounding box center [517, 258] width 286 height 14
click at [470, 250] on div at bounding box center [519, 257] width 318 height 34
click at [739, 272] on login-page "welcome back This field is required This field is required sign in New to Style…" at bounding box center [519, 299] width 1038 height 494
click at [624, 263] on input "email" at bounding box center [507, 258] width 267 height 14
type input "[EMAIL_ADDRESS][DOMAIN_NAME]"
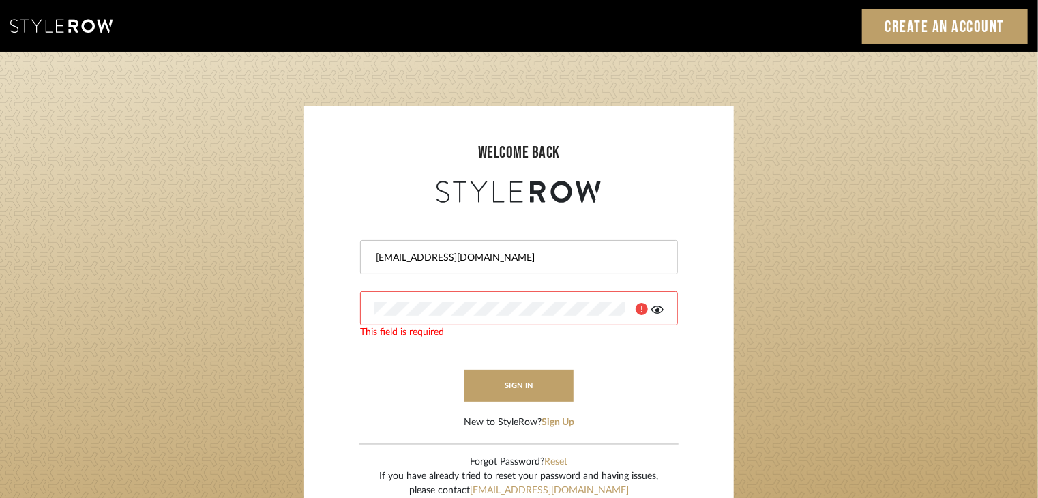
click at [520, 298] on div at bounding box center [519, 308] width 318 height 34
drag, startPoint x: 520, startPoint y: 298, endPoint x: 388, endPoint y: 317, distance: 133.0
drag, startPoint x: 388, startPoint y: 317, endPoint x: 574, endPoint y: 327, distance: 185.8
click at [573, 327] on div "This field is required" at bounding box center [519, 332] width 318 height 14
click at [518, 375] on button "sign in" at bounding box center [519, 386] width 109 height 32
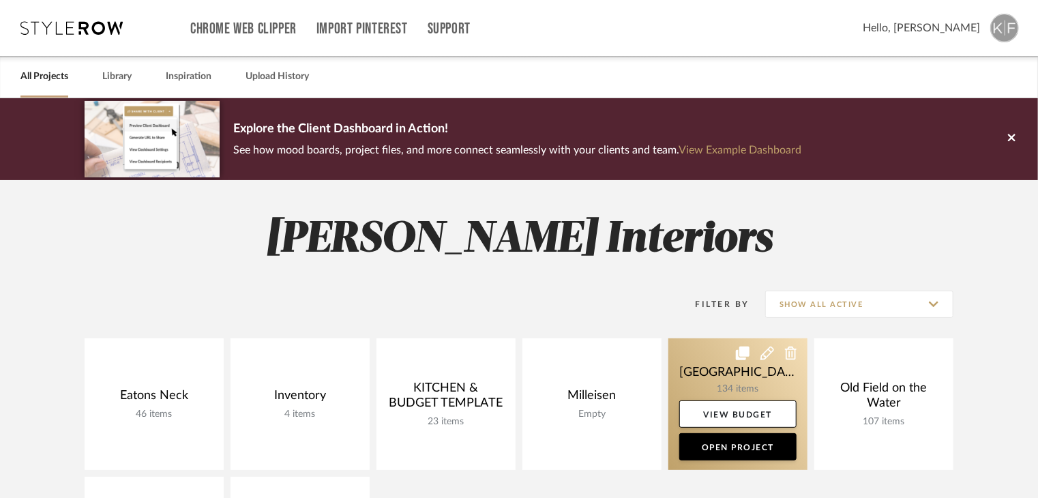
click at [748, 373] on link at bounding box center [737, 404] width 139 height 132
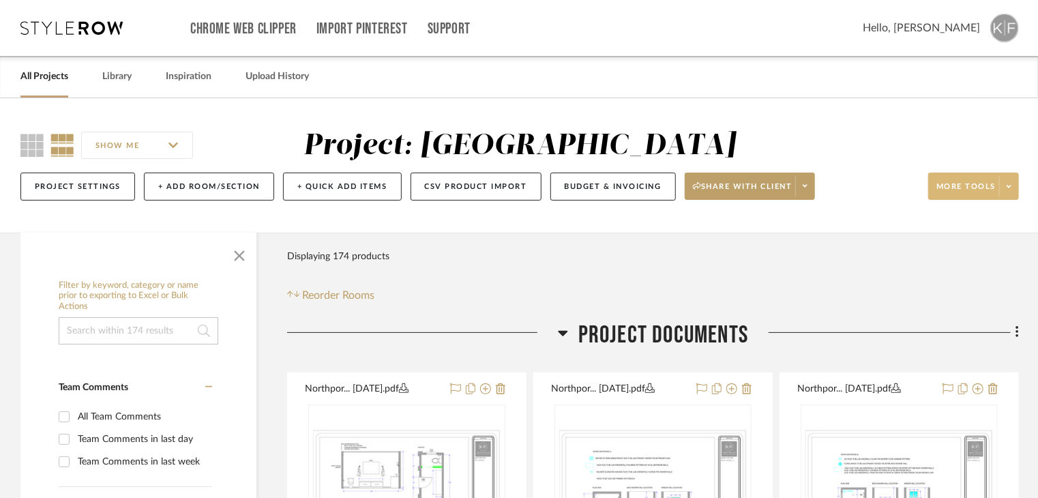
click at [1007, 181] on span at bounding box center [1008, 186] width 19 height 20
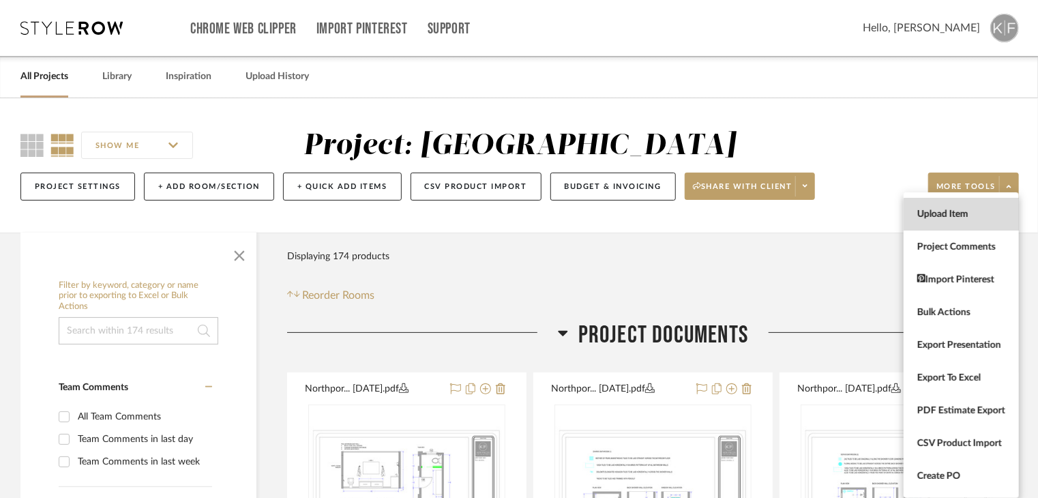
click at [963, 215] on span "Upload Item" at bounding box center [961, 215] width 88 height 12
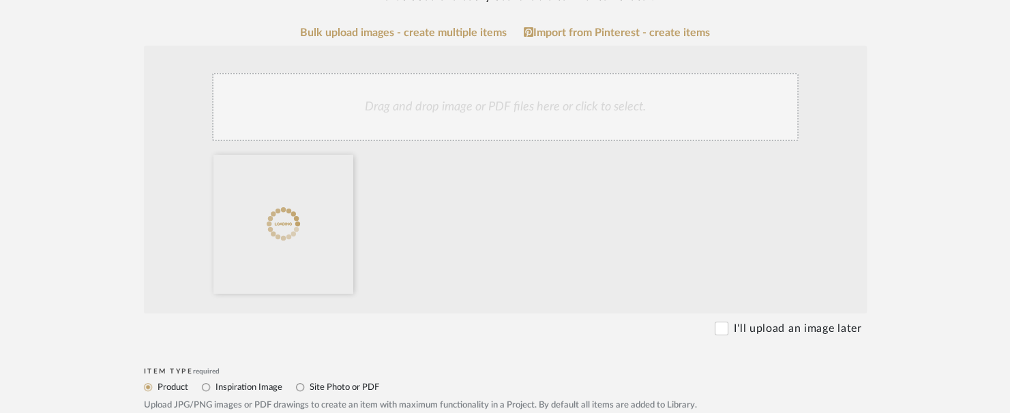
scroll to position [477, 0]
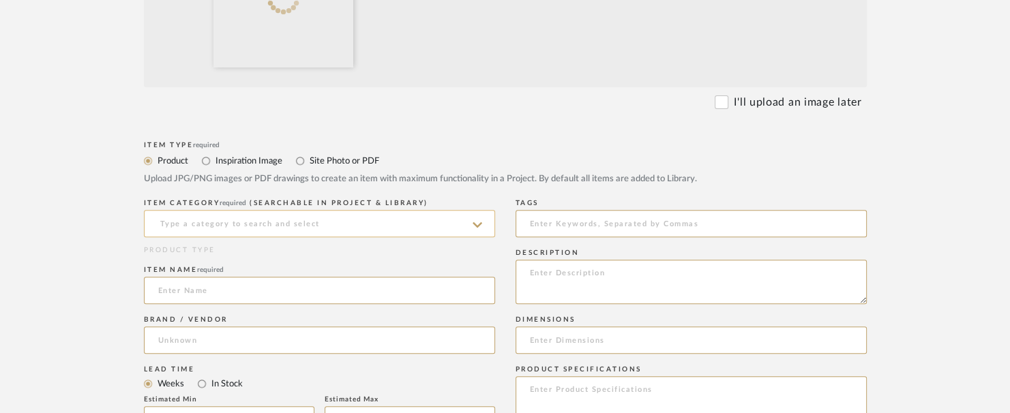
click at [291, 227] on input at bounding box center [319, 223] width 351 height 27
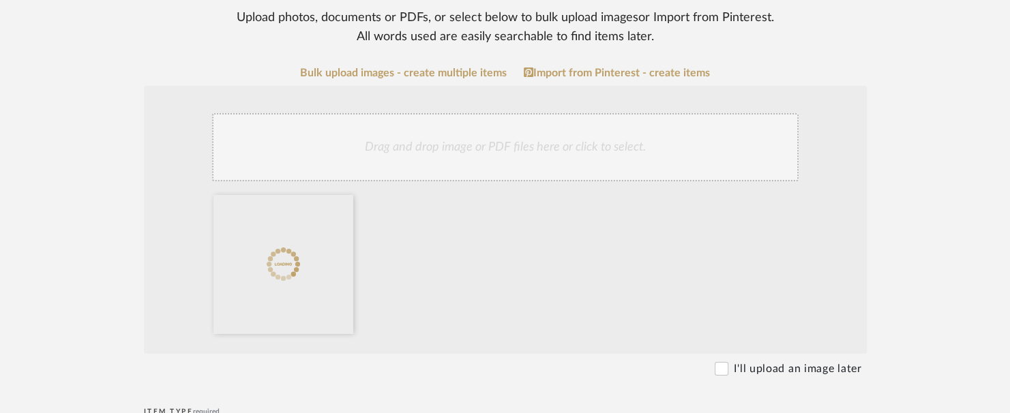
scroll to position [546, 0]
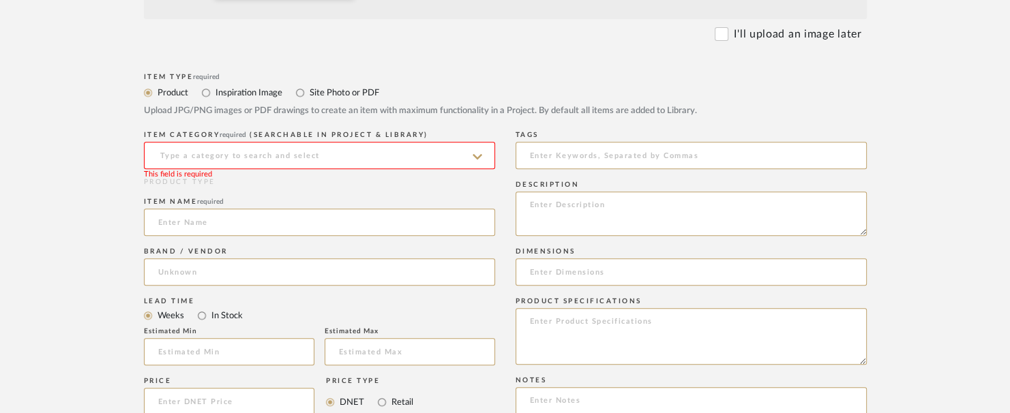
click at [300, 158] on input at bounding box center [319, 155] width 351 height 27
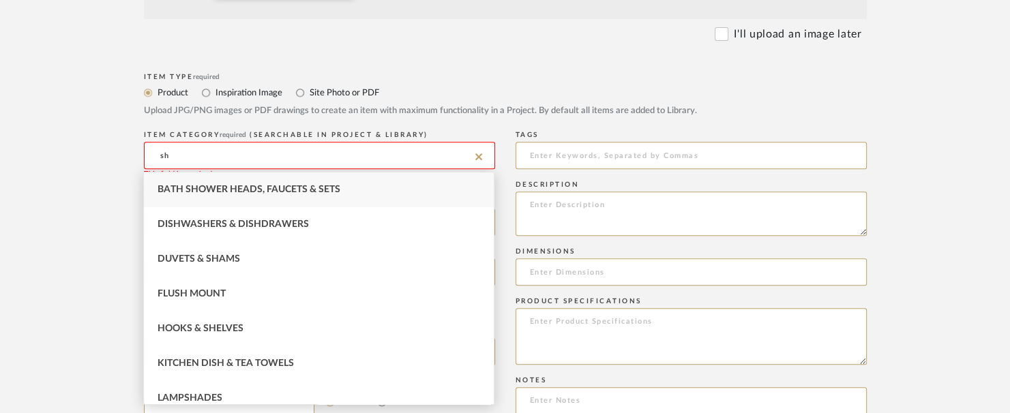
click at [304, 189] on span "Bath Shower Heads, Faucets & Sets" at bounding box center [249, 190] width 183 height 10
type input "Bath Shower Heads, Faucets & Sets"
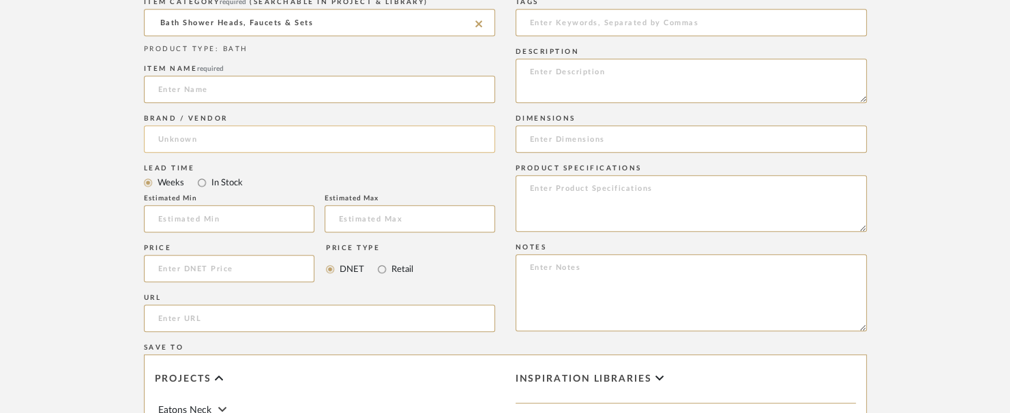
scroll to position [682, 0]
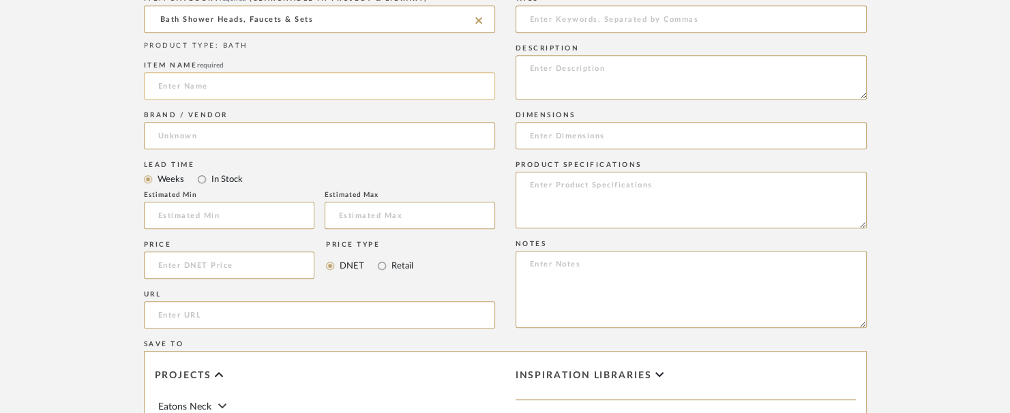
click at [218, 90] on input at bounding box center [319, 85] width 351 height 27
paste input "Rook Sensori Thermostatic Valve Trim-Lever in Luxe Gold"
type input "Rook Sensori Thermostatic Valve Trim-Lever in Luxe Gold"
click at [396, 132] on input at bounding box center [319, 135] width 351 height 27
type input "r"
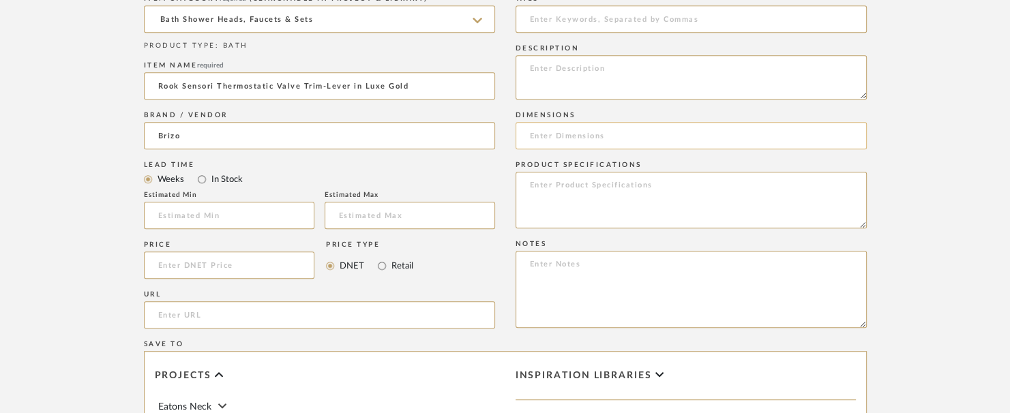
type input "Brizo"
click at [557, 130] on input at bounding box center [691, 135] width 351 height 27
click at [614, 191] on textarea at bounding box center [691, 200] width 351 height 57
click at [575, 55] on textarea at bounding box center [691, 77] width 351 height 44
type textarea "Fancy Fixtures"
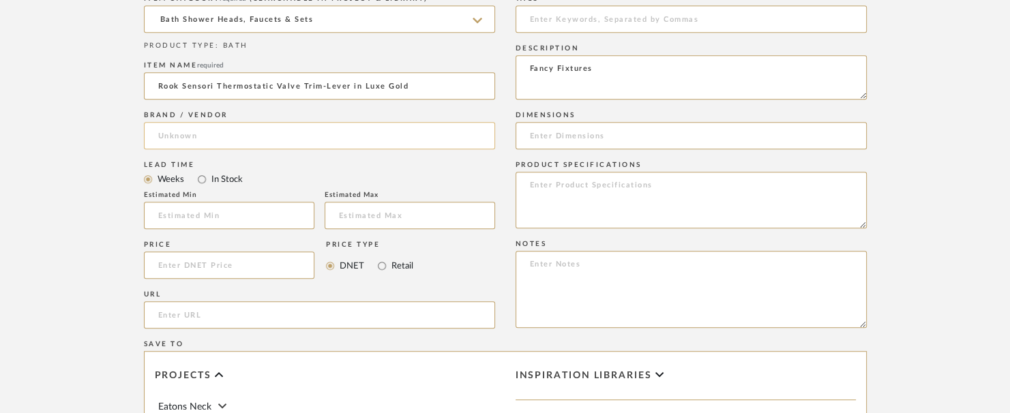
click at [322, 128] on input at bounding box center [319, 135] width 351 height 27
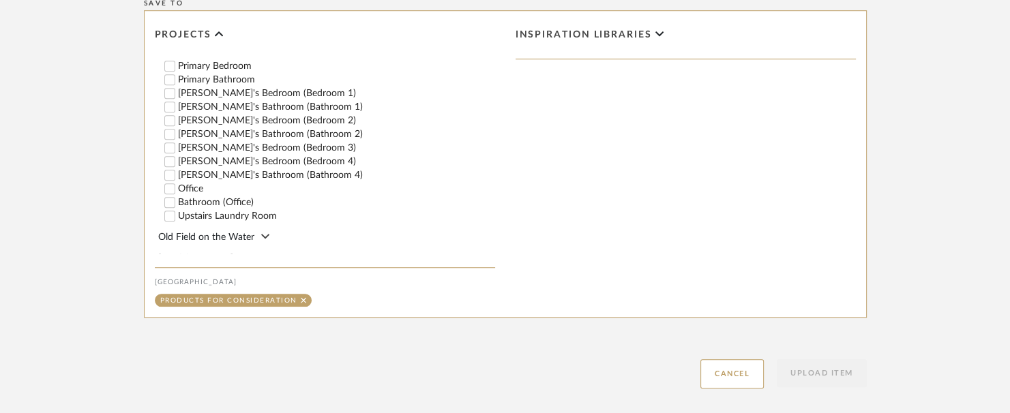
scroll to position [353, 0]
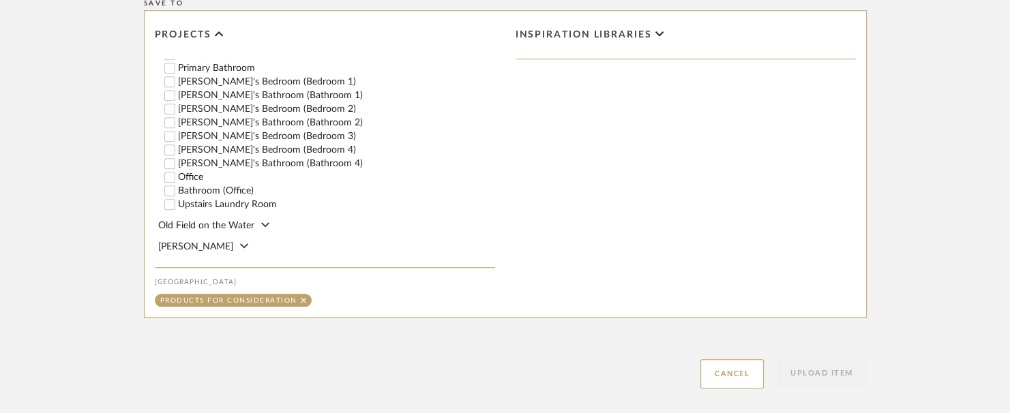
type input "Brizo"
click at [200, 104] on label "[PERSON_NAME]'s Bedroom (Bedroom 2)" at bounding box center [336, 109] width 317 height 10
click at [177, 104] on input "[PERSON_NAME]'s Bedroom (Bedroom 2)" at bounding box center [170, 109] width 14 height 14
checkbox input "false"
click at [201, 105] on label "[PERSON_NAME]'s Bedroom (Bedroom 2)" at bounding box center [314, 109] width 272 height 10
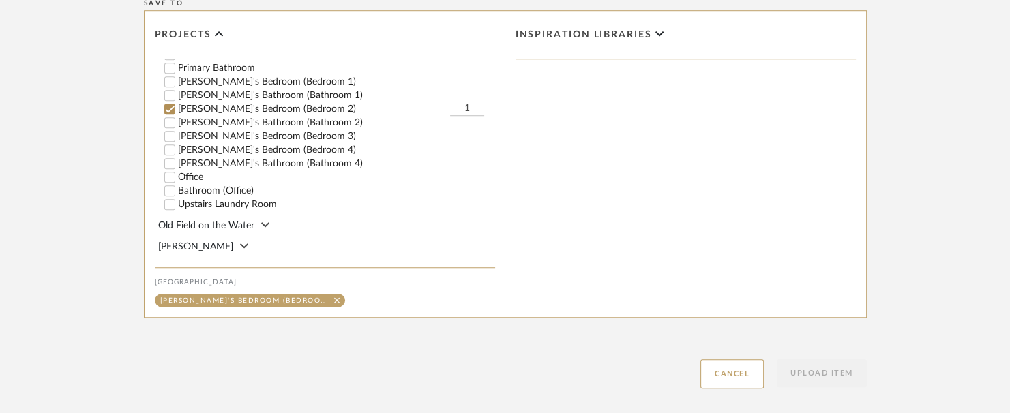
click at [177, 105] on input "[PERSON_NAME]'s Bedroom (Bedroom 2)" at bounding box center [170, 109] width 14 height 14
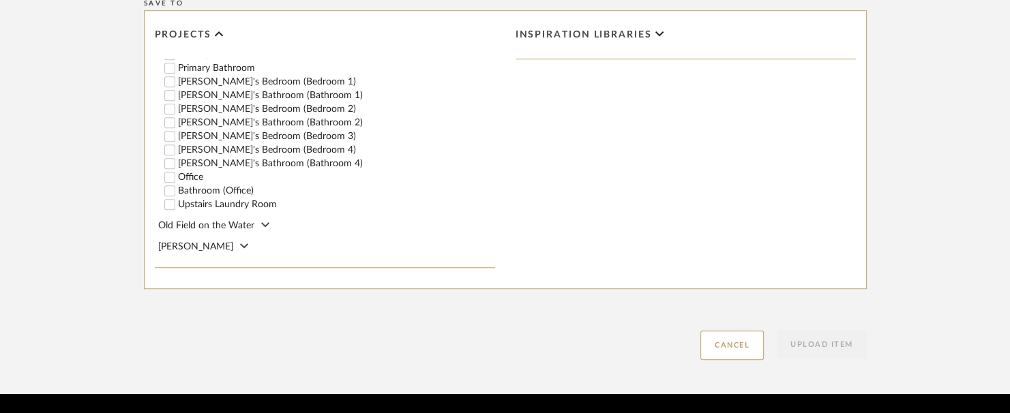
click at [221, 116] on div "[PERSON_NAME]'s Bathroom (Bathroom 2)" at bounding box center [329, 123] width 331 height 14
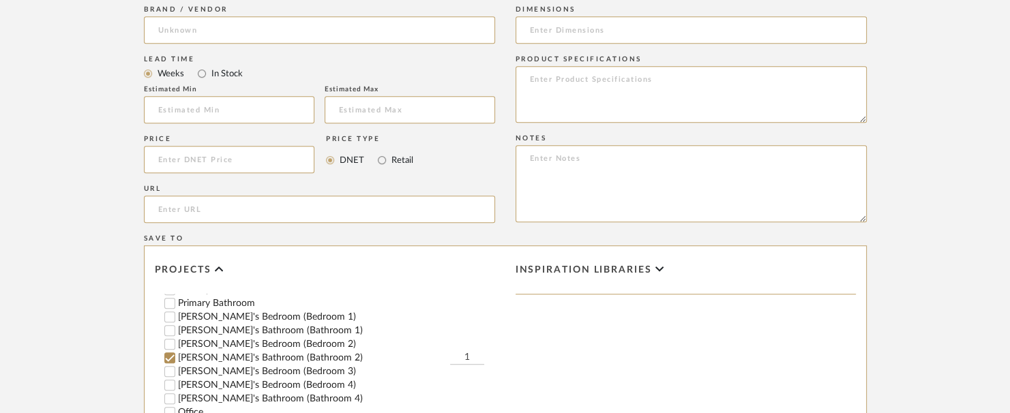
scroll to position [819, 0]
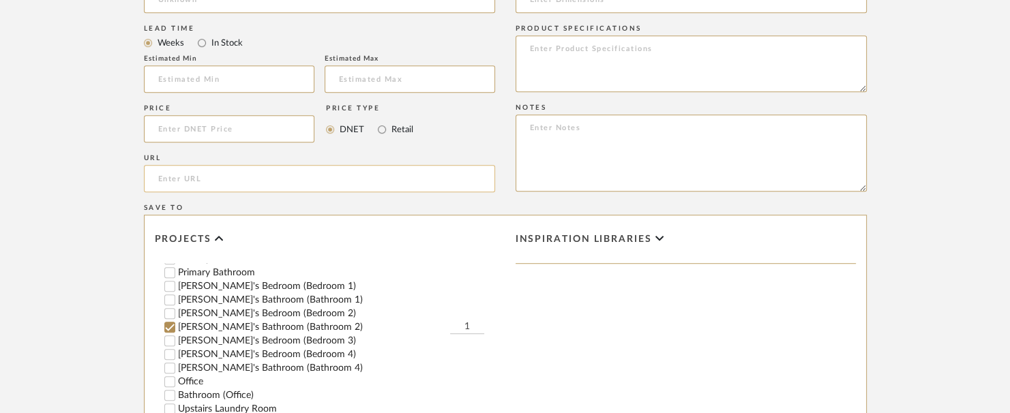
click at [310, 172] on input "url" at bounding box center [319, 178] width 351 height 27
paste input "https://www.brizo.com/bath/product/T66T060-GL"
type input "https://www.brizo.com/bath/product/T66T060-GL"
click at [550, 205] on div "Save To" at bounding box center [505, 208] width 723 height 8
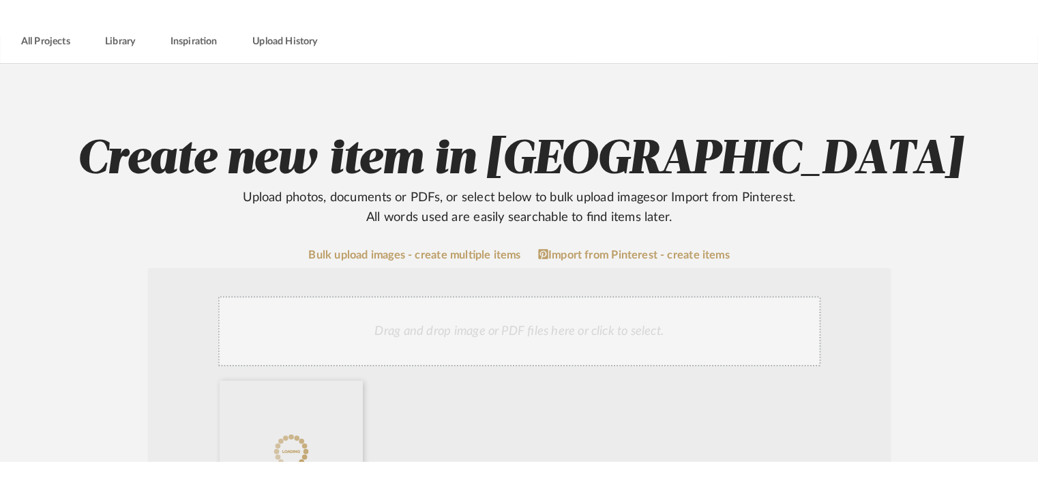
scroll to position [71, 0]
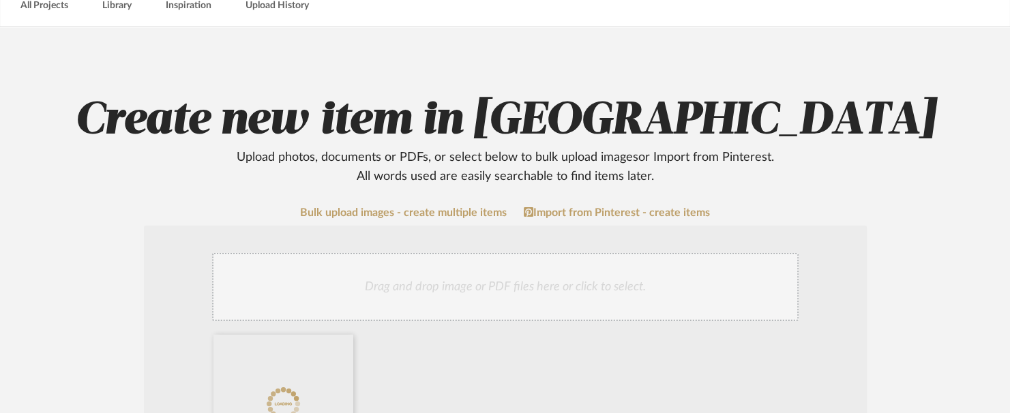
click at [570, 356] on div at bounding box center [507, 407] width 600 height 145
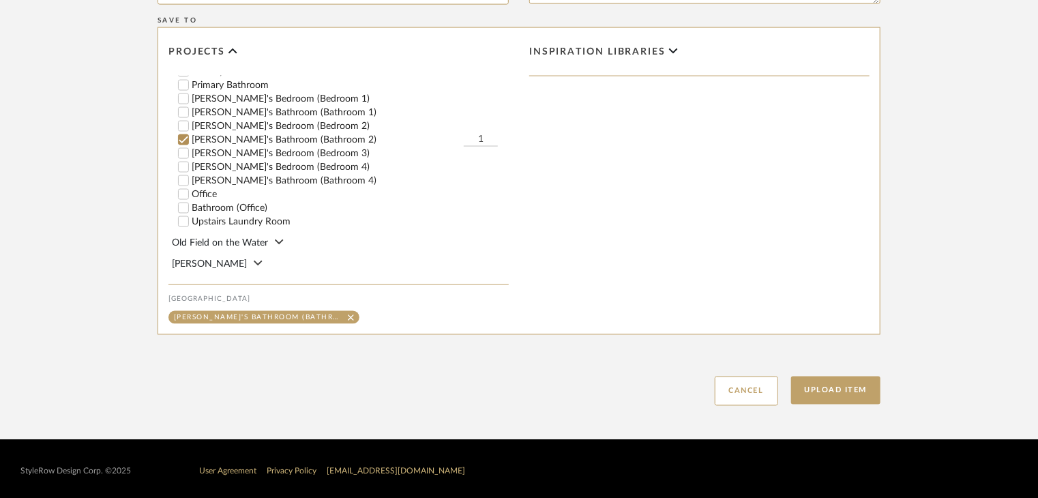
scroll to position [1010, 0]
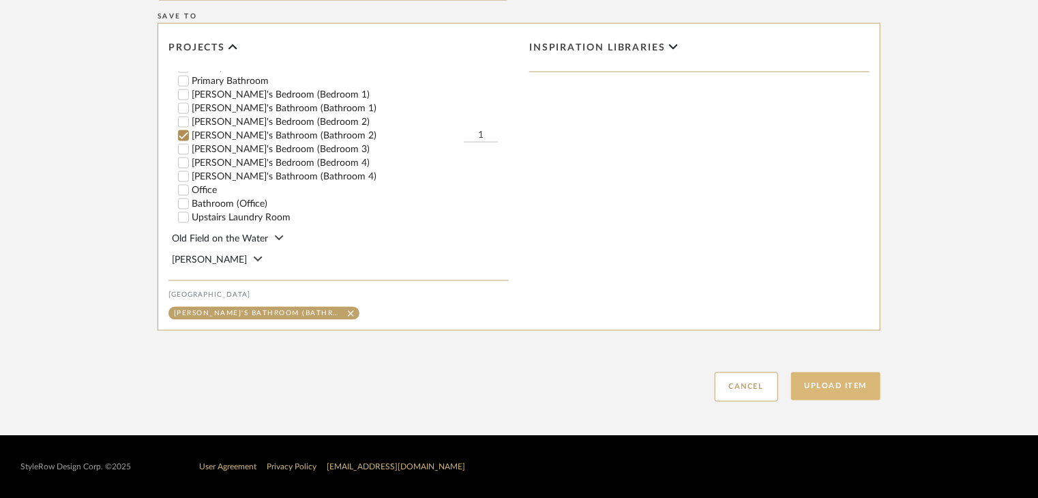
click at [866, 385] on button "Upload Item" at bounding box center [836, 386] width 90 height 28
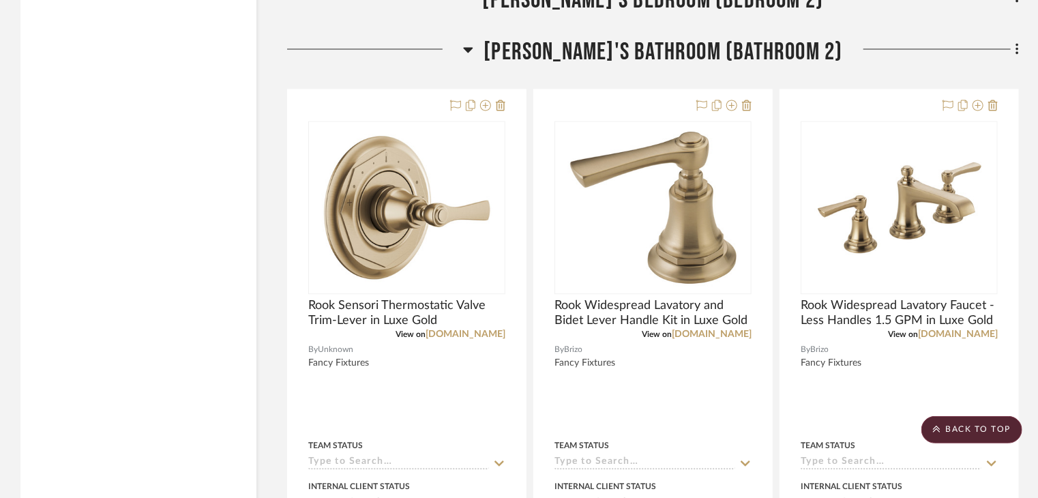
scroll to position [21986, 0]
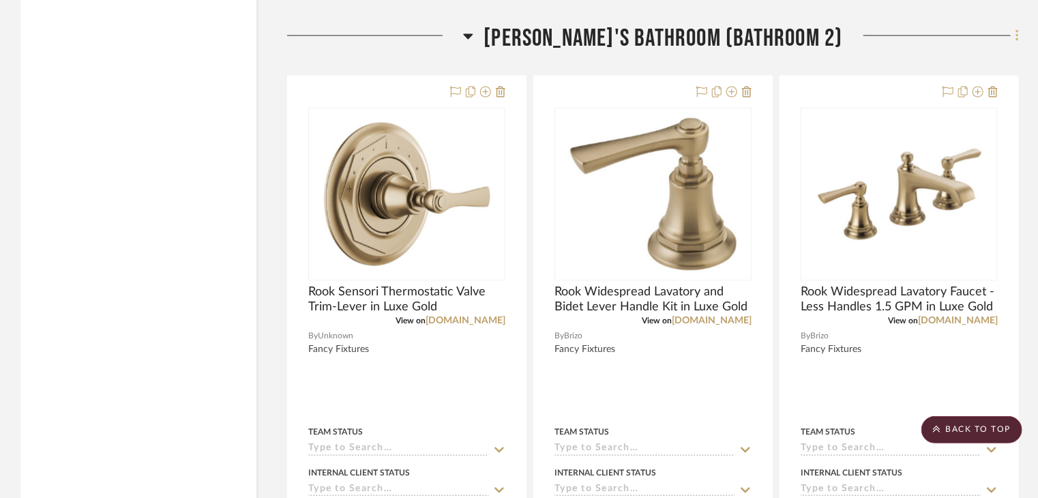
click at [1011, 29] on fa-icon at bounding box center [1015, 37] width 9 height 23
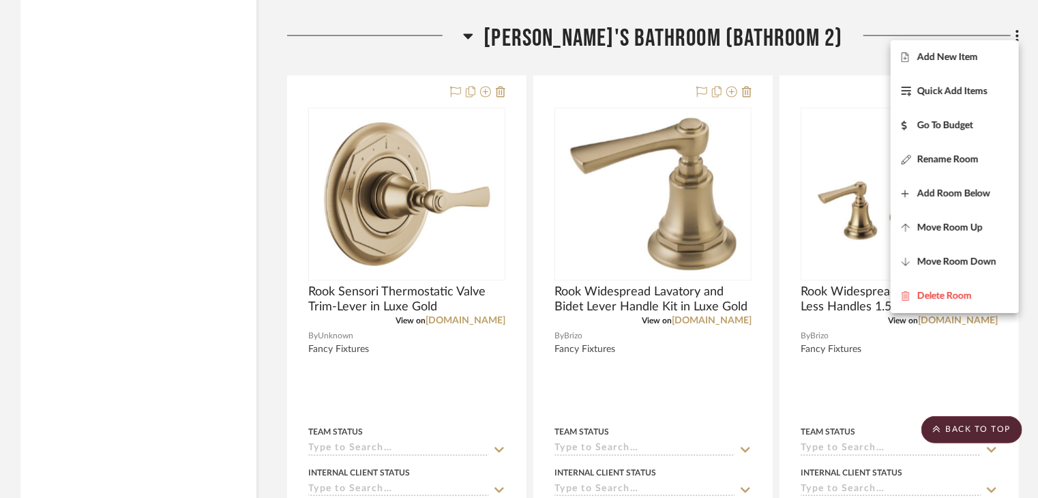
click at [974, 430] on div at bounding box center [519, 249] width 1038 height 498
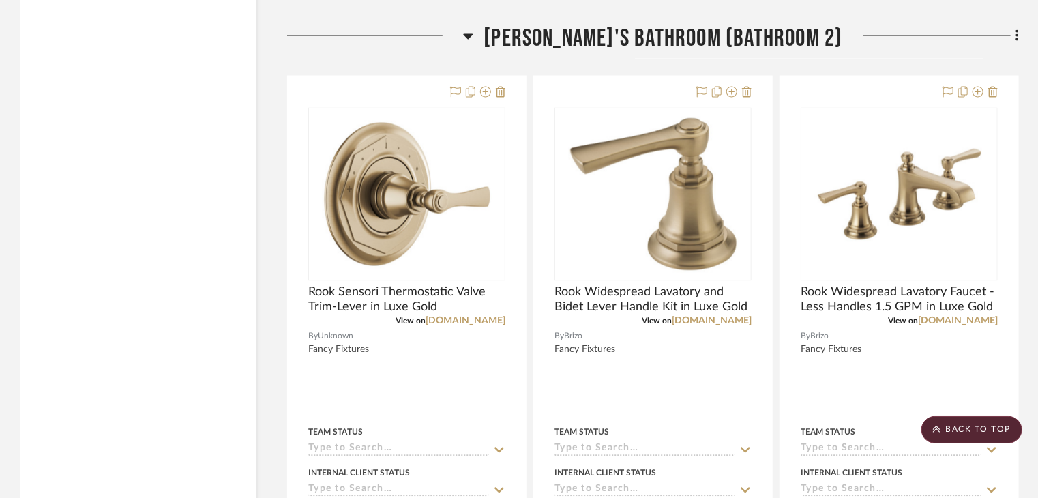
click at [974, 430] on scroll-to-top-button "BACK TO TOP" at bounding box center [972, 429] width 101 height 27
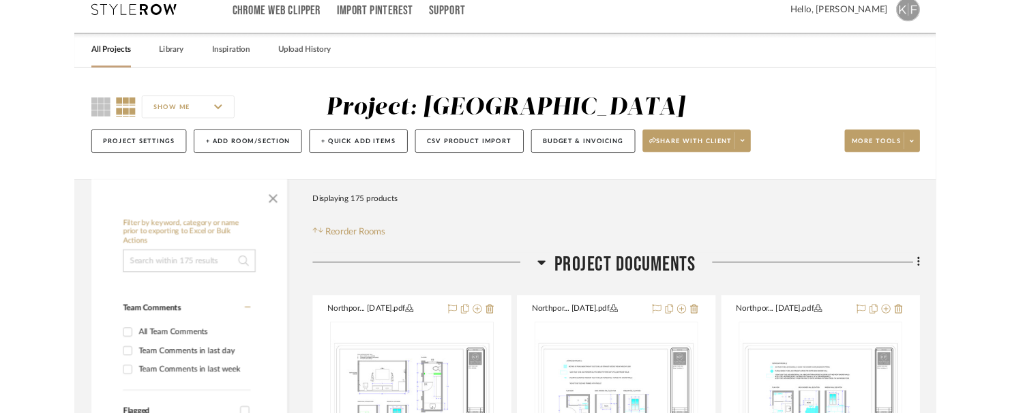
scroll to position [0, 0]
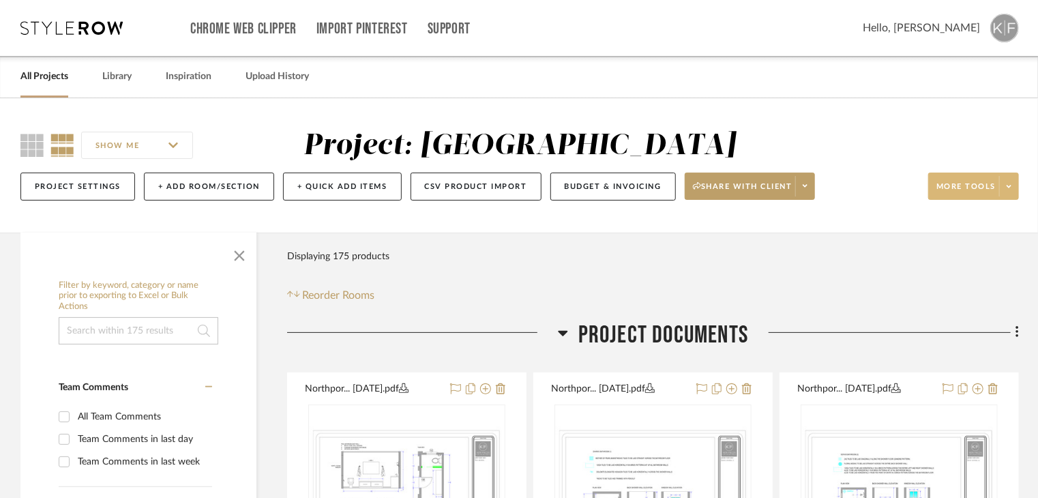
click at [1012, 181] on span at bounding box center [1008, 186] width 19 height 20
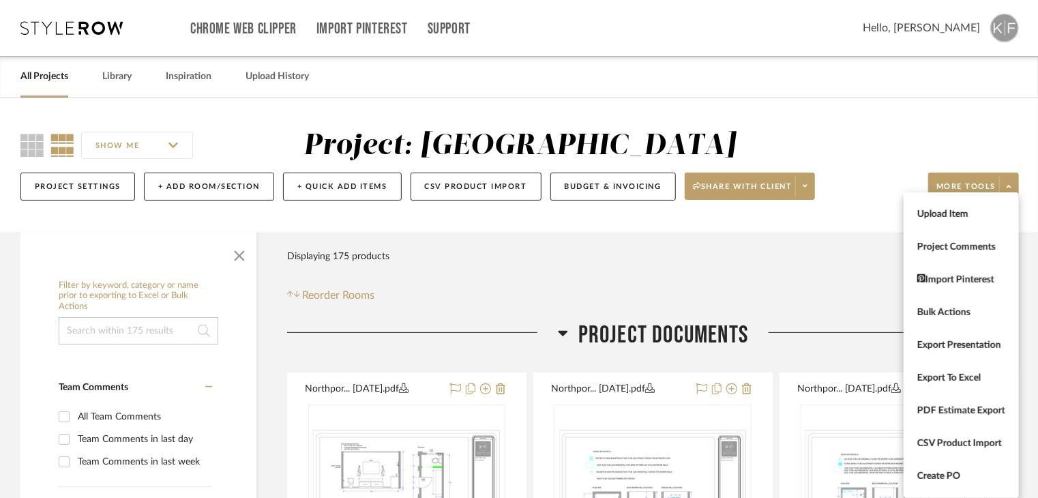
click at [981, 222] on button "Upload Item" at bounding box center [961, 214] width 115 height 33
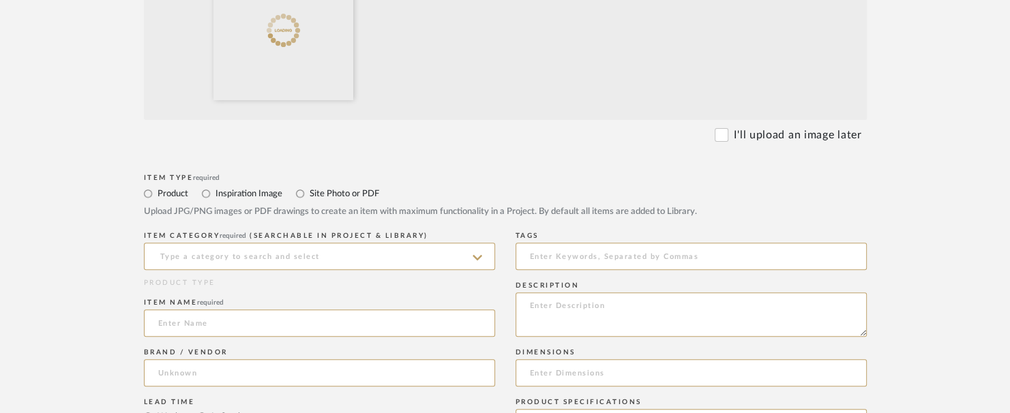
scroll to position [546, 0]
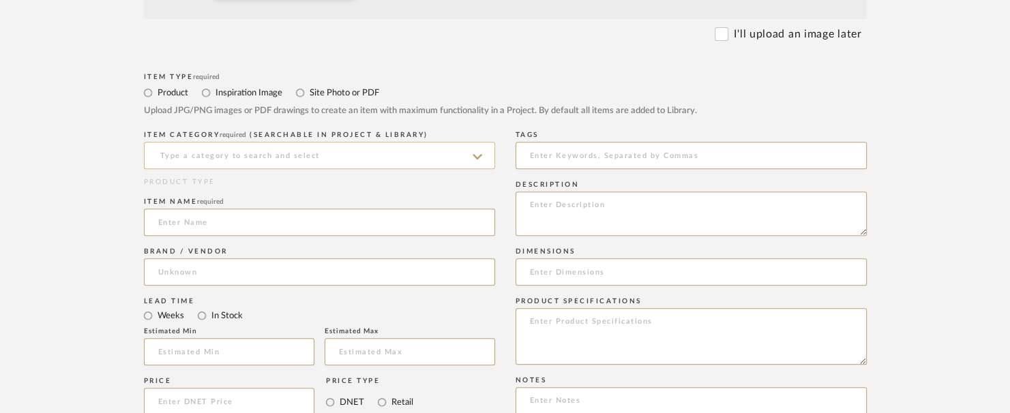
click at [391, 161] on input at bounding box center [319, 155] width 351 height 27
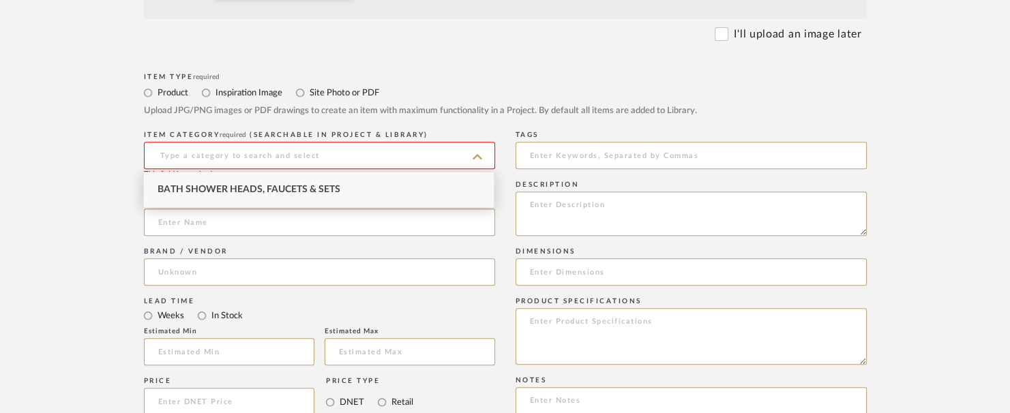
click at [383, 178] on div "Bath Shower Heads, Faucets & Sets" at bounding box center [319, 190] width 350 height 35
type input "Bath Shower Heads, Faucets & Sets"
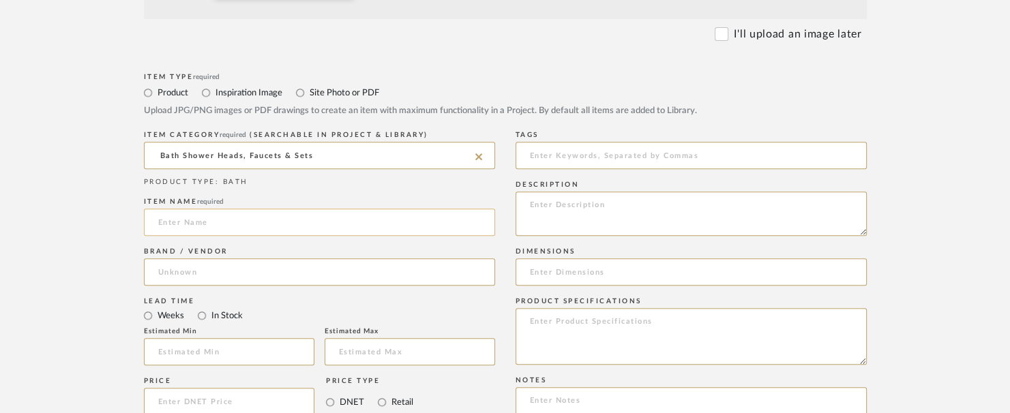
click at [366, 216] on input at bounding box center [319, 222] width 351 height 27
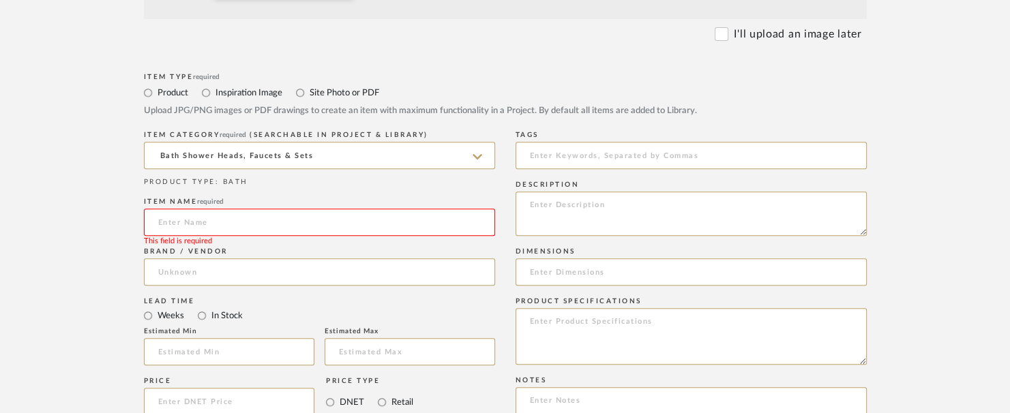
paste input "Rook Sensori Volume Control Trim - Lever in Luxe Gold"
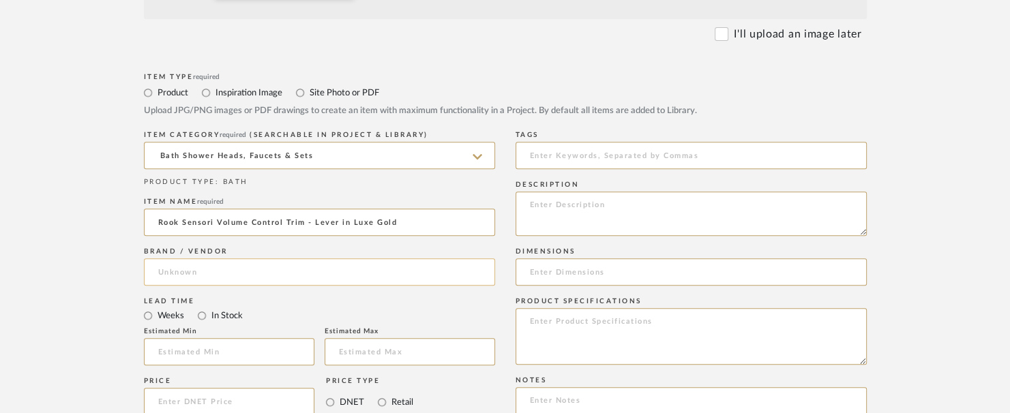
type input "Rook Sensori Volume Control Trim - Lever in Luxe Gold"
click at [408, 276] on input at bounding box center [319, 272] width 351 height 27
click at [393, 264] on input at bounding box center [319, 272] width 351 height 27
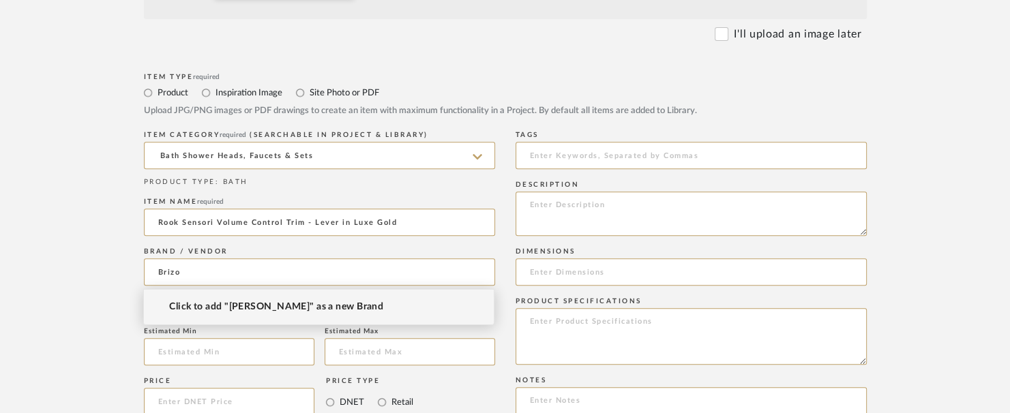
type input "Brizo"
click at [120, 268] on form "Bulk upload images - create multiple items Import from Pinterest - create items…" at bounding box center [505, 299] width 869 height 1134
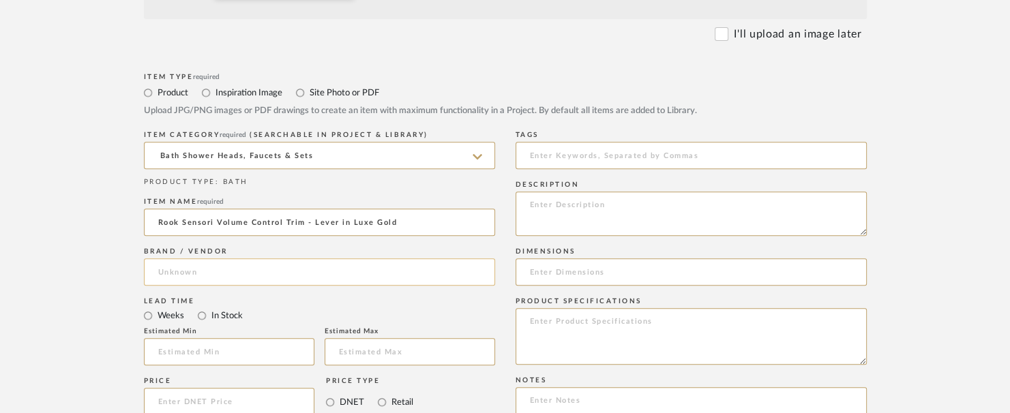
click at [166, 273] on input at bounding box center [319, 272] width 351 height 27
type input "V"
type input "Brizo"
click at [231, 298] on div "Lead Time" at bounding box center [319, 301] width 351 height 8
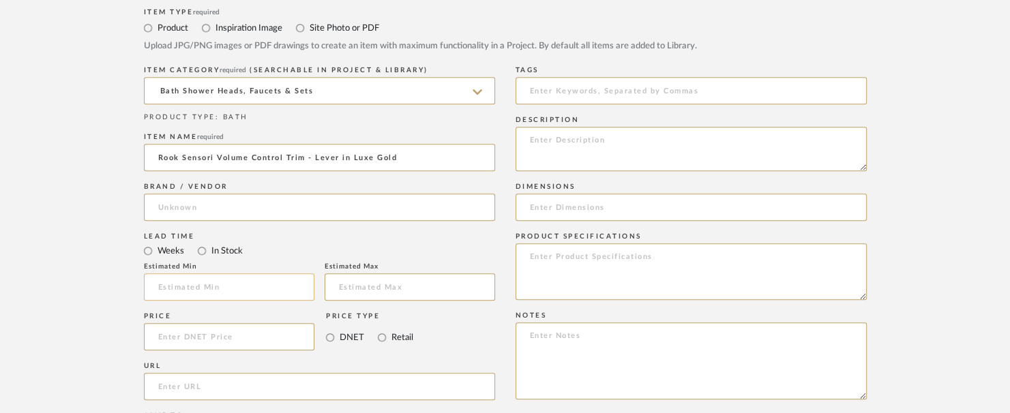
scroll to position [614, 0]
click at [606, 145] on textarea at bounding box center [691, 145] width 351 height 44
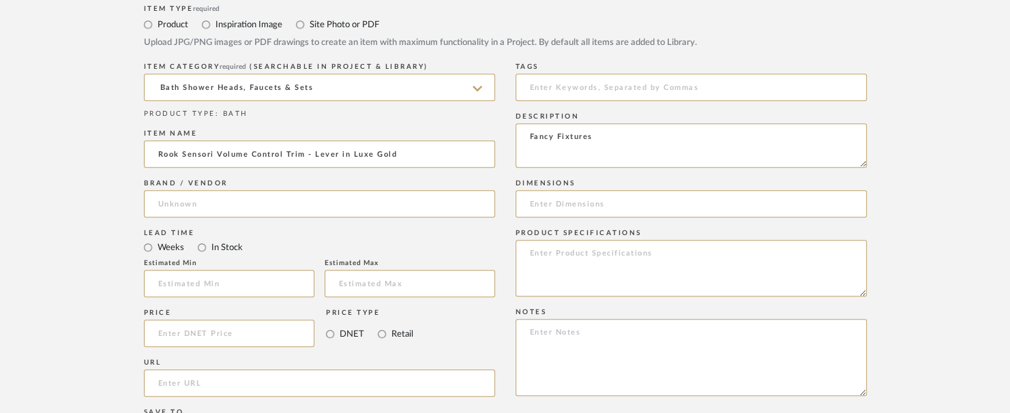
type textarea "Fancy Fixtures"
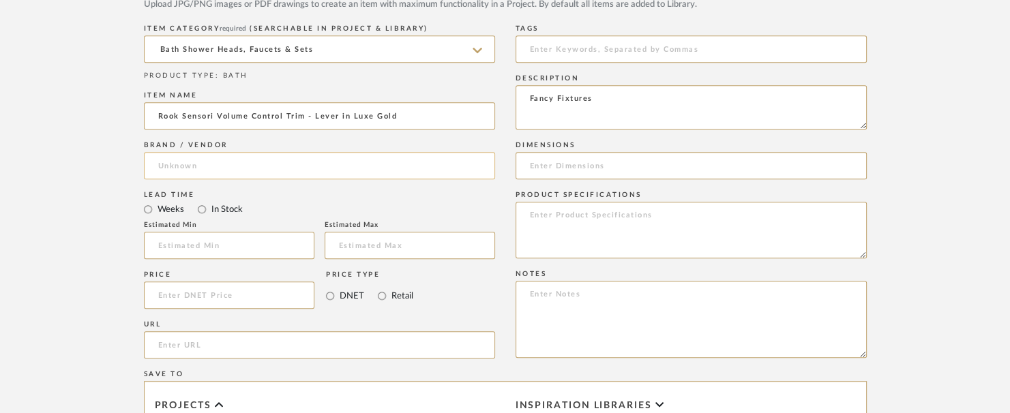
scroll to position [750, 0]
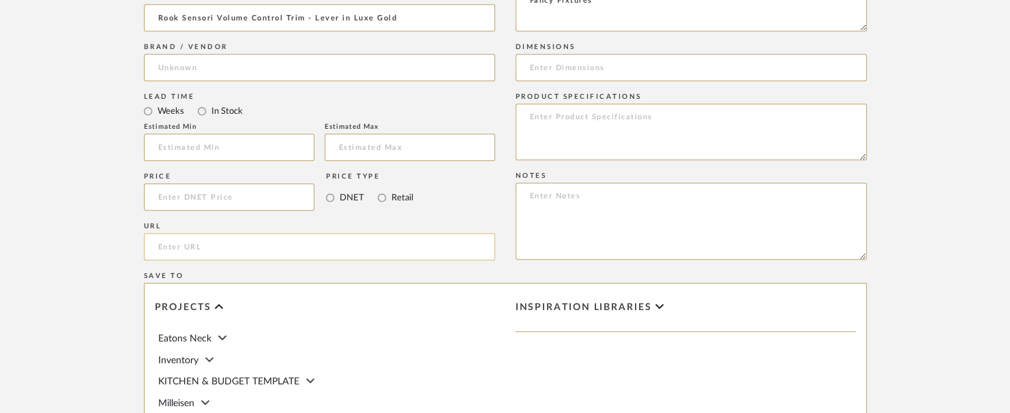
click at [424, 239] on input "url" at bounding box center [319, 246] width 351 height 27
paste input "https://www.brizo.com/bath/product/T66660-GL"
type input "https://www.brizo.com/bath/product/T66660-GL"
click at [445, 68] on input at bounding box center [319, 67] width 351 height 27
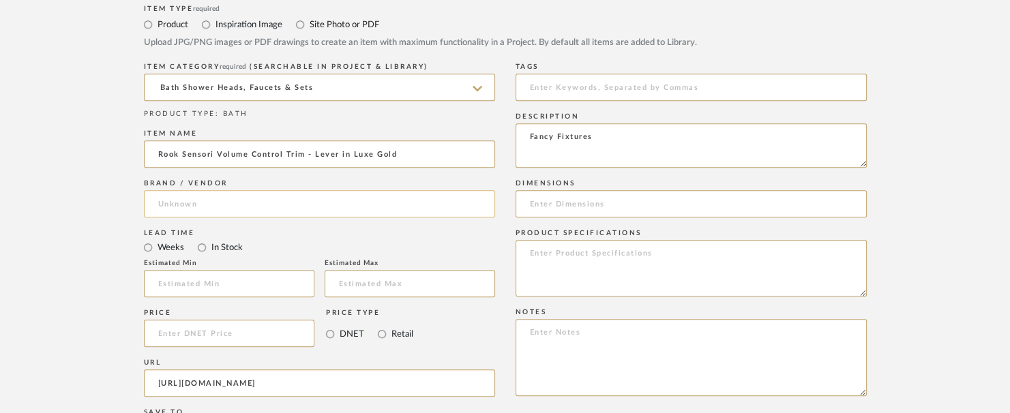
scroll to position [614, 0]
click at [249, 208] on input "Brizo" at bounding box center [319, 203] width 351 height 27
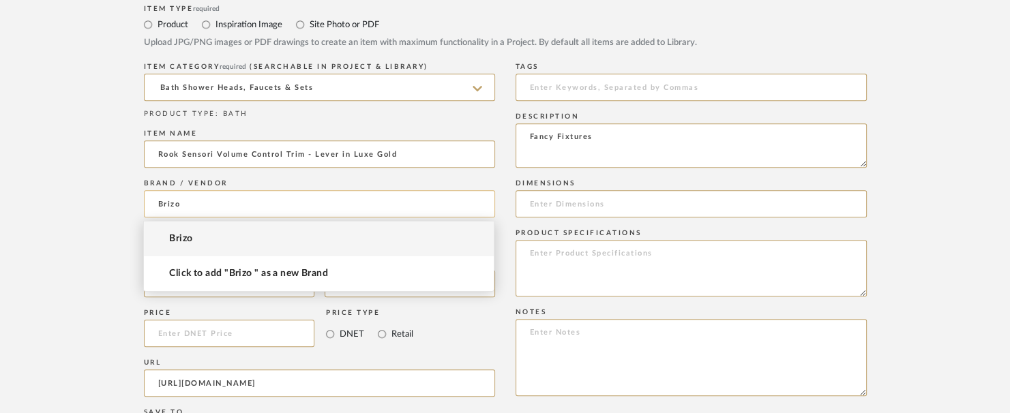
drag, startPoint x: 202, startPoint y: 196, endPoint x: 164, endPoint y: 200, distance: 38.4
click at [201, 196] on input "Brizo" at bounding box center [319, 203] width 351 height 27
click at [202, 246] on mat-option "Brizo" at bounding box center [319, 239] width 350 height 35
type input "Brizo"
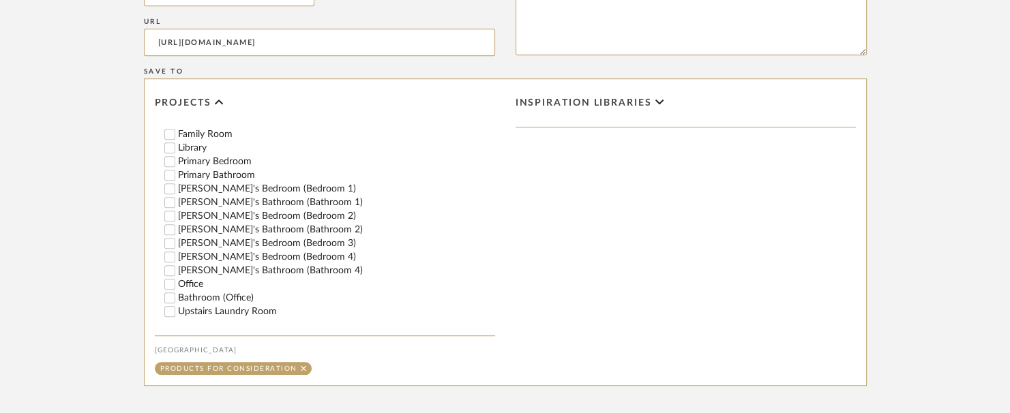
scroll to position [341, 0]
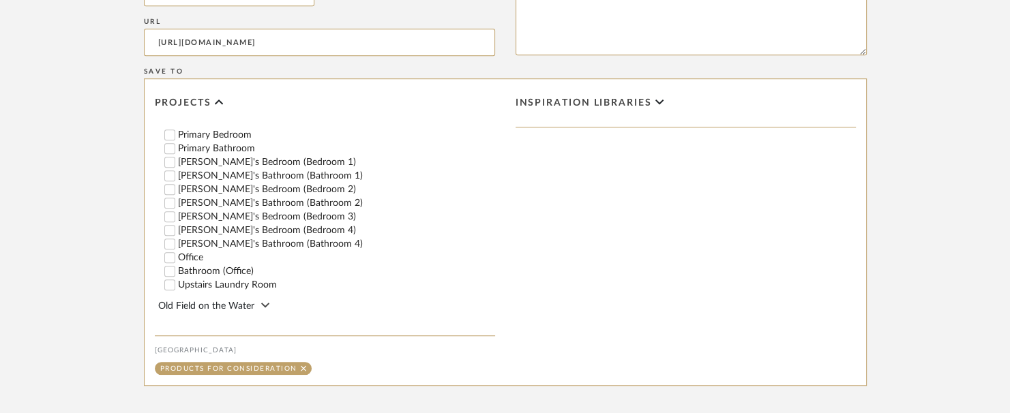
click at [222, 199] on label "[PERSON_NAME]'s Bathroom (Bathroom 2)" at bounding box center [336, 203] width 317 height 10
click at [177, 199] on input "[PERSON_NAME]'s Bathroom (Bathroom 2)" at bounding box center [170, 203] width 14 height 14
checkbox input "false"
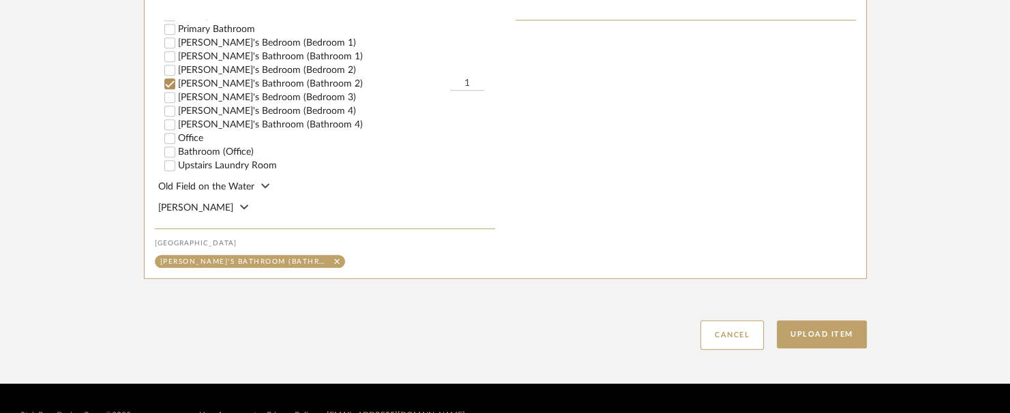
scroll to position [1094, 0]
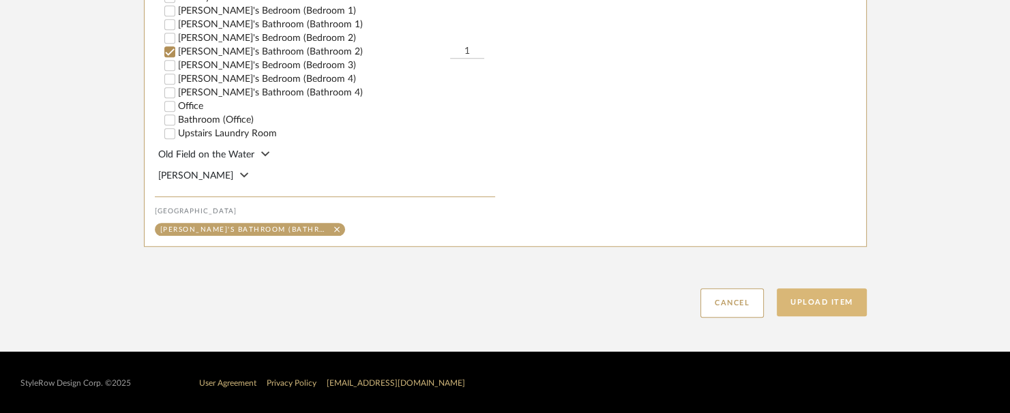
click at [827, 297] on button "Upload Item" at bounding box center [822, 303] width 90 height 28
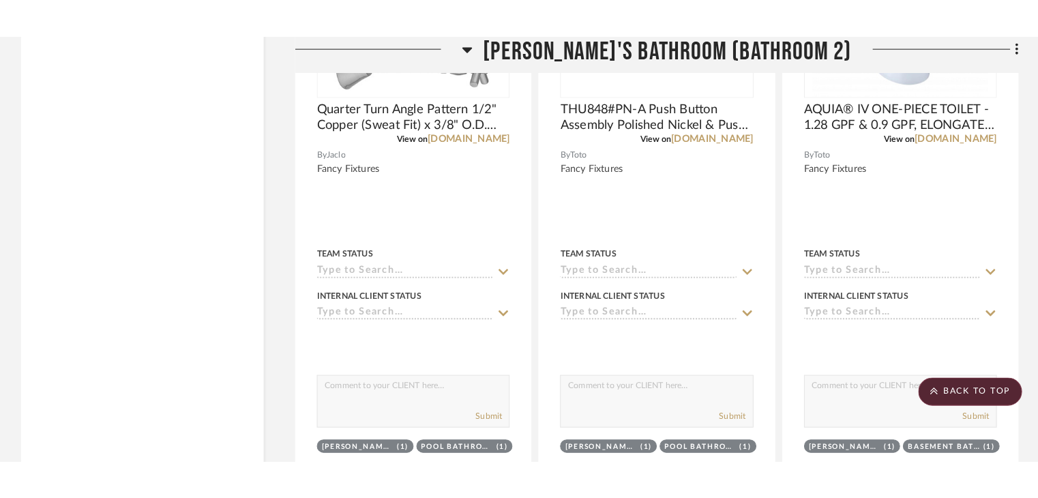
scroll to position [23419, 0]
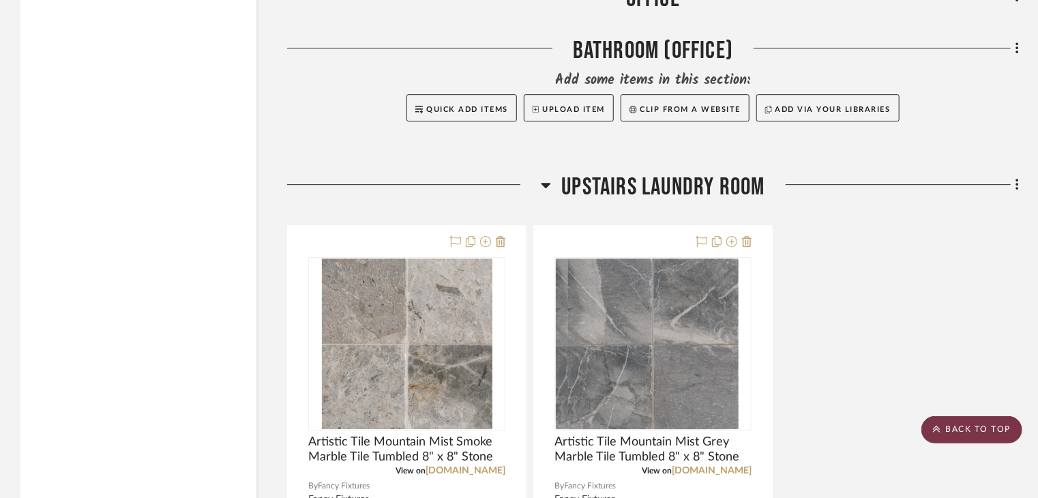
click at [987, 428] on scroll-to-top-button "BACK TO TOP" at bounding box center [972, 429] width 101 height 27
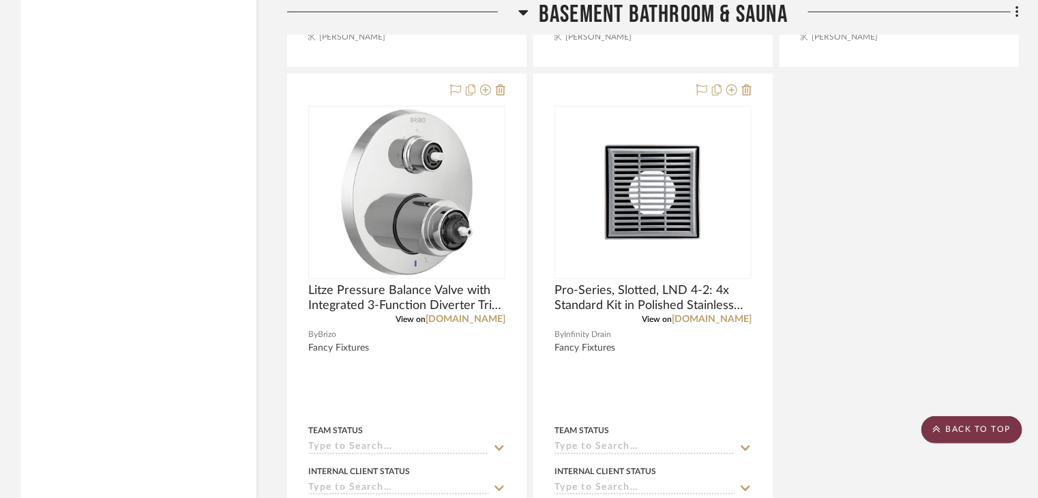
scroll to position [5798, 0]
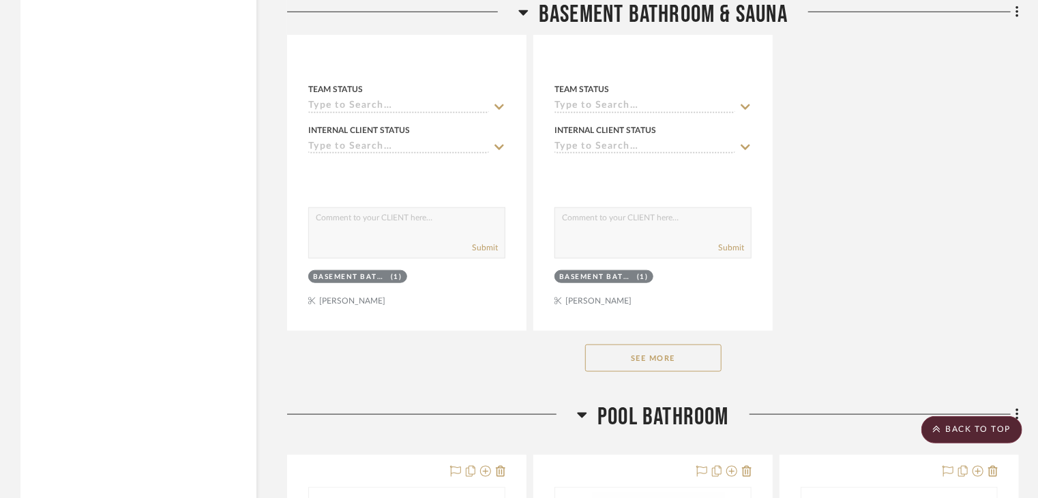
click at [677, 344] on button "See More" at bounding box center [653, 357] width 136 height 27
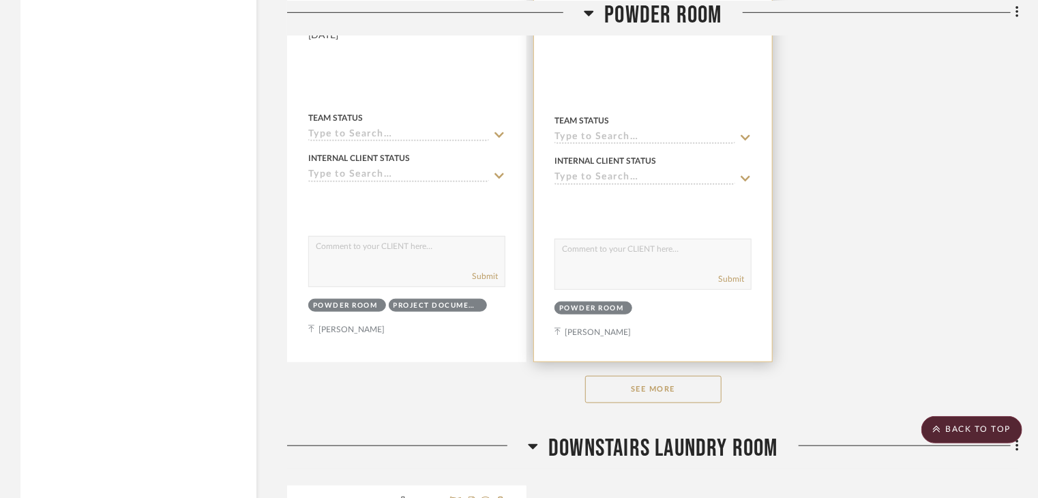
scroll to position [10846, 0]
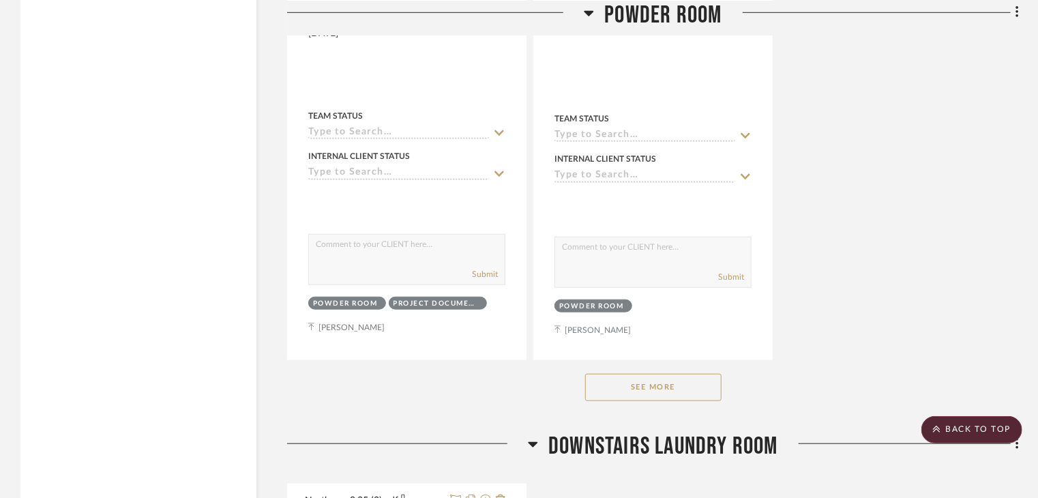
click at [663, 386] on button "See More" at bounding box center [653, 387] width 136 height 27
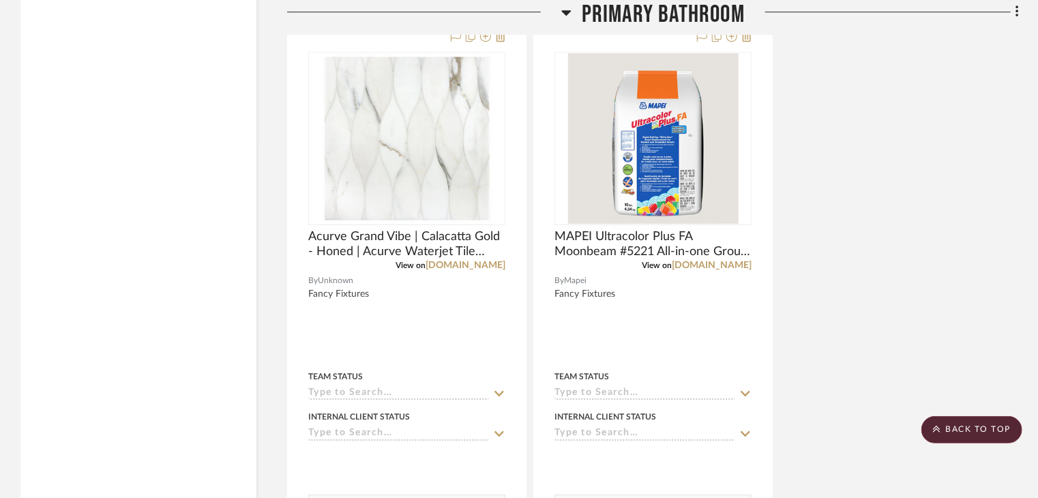
scroll to position [20532, 0]
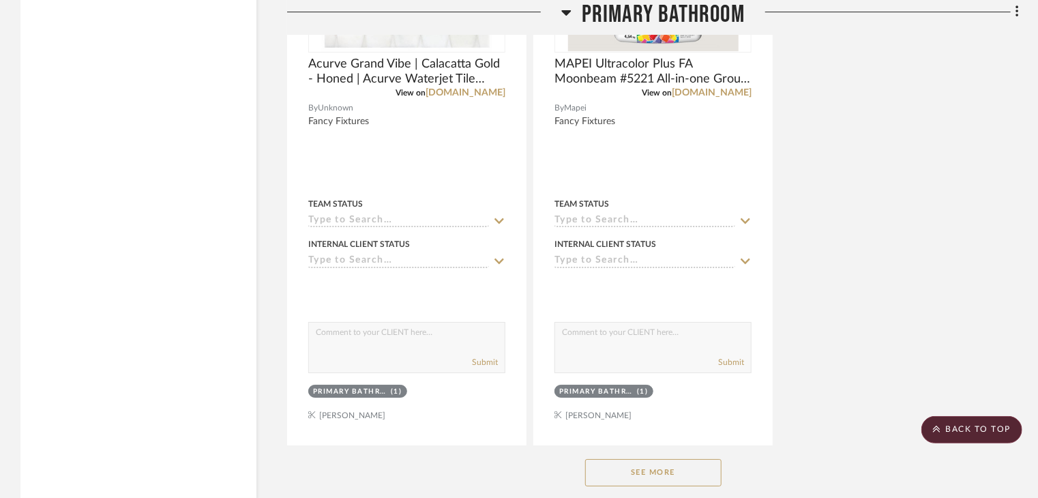
click at [661, 482] on button "See More" at bounding box center [653, 472] width 136 height 27
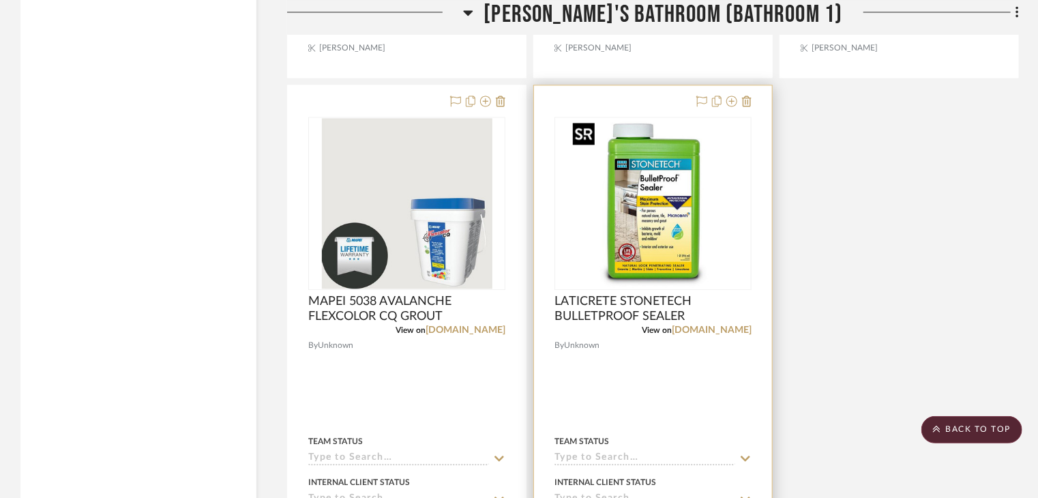
scroll to position [25102, 0]
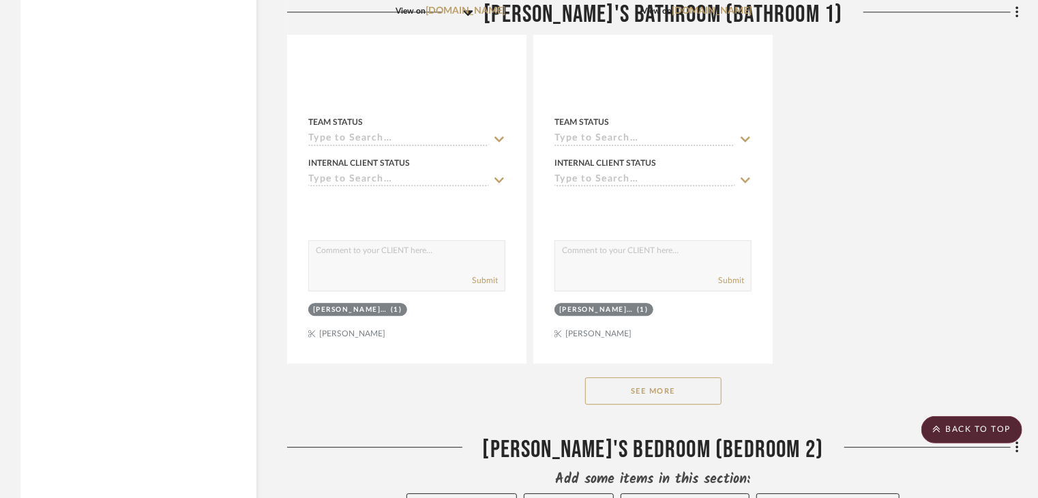
click at [660, 380] on button "See More" at bounding box center [653, 390] width 136 height 27
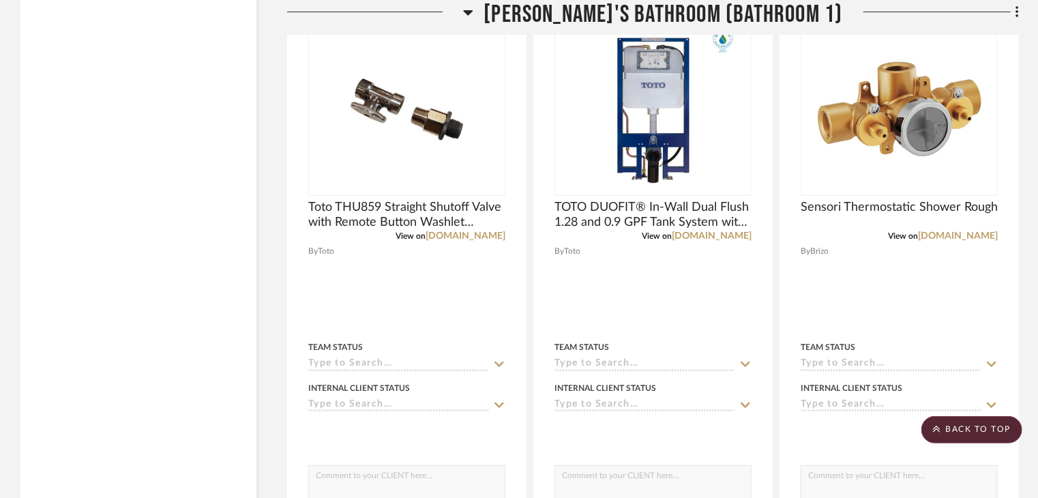
scroll to position [26125, 0]
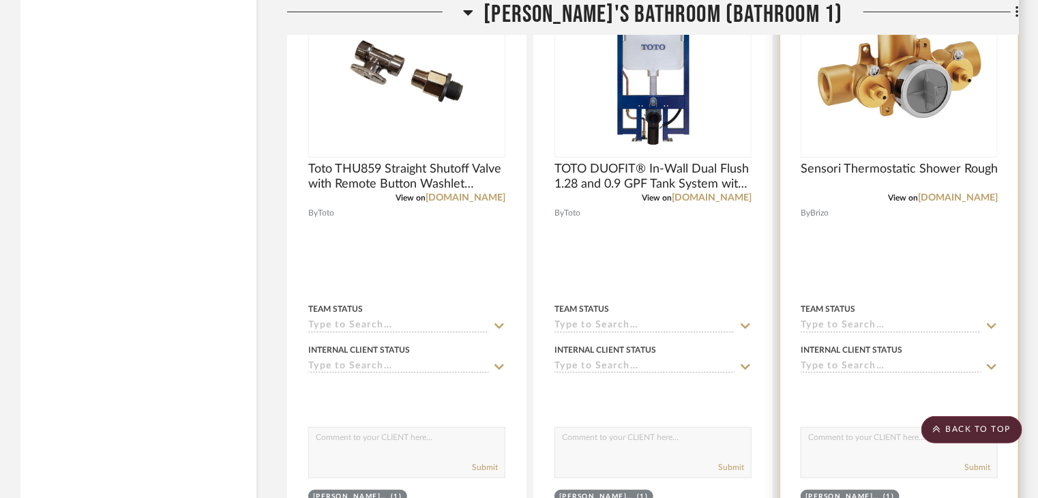
click at [913, 144] on img at bounding box center [899, 71] width 171 height 171
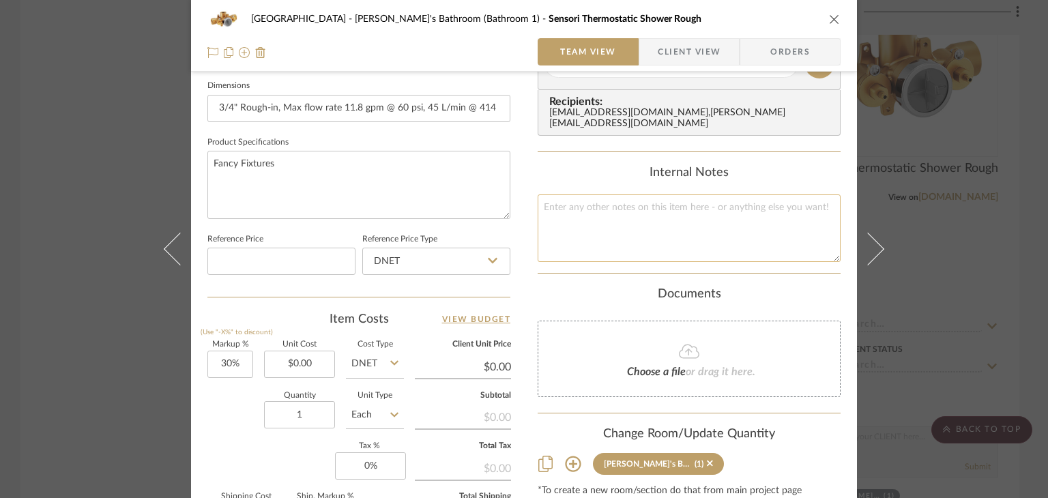
scroll to position [770, 0]
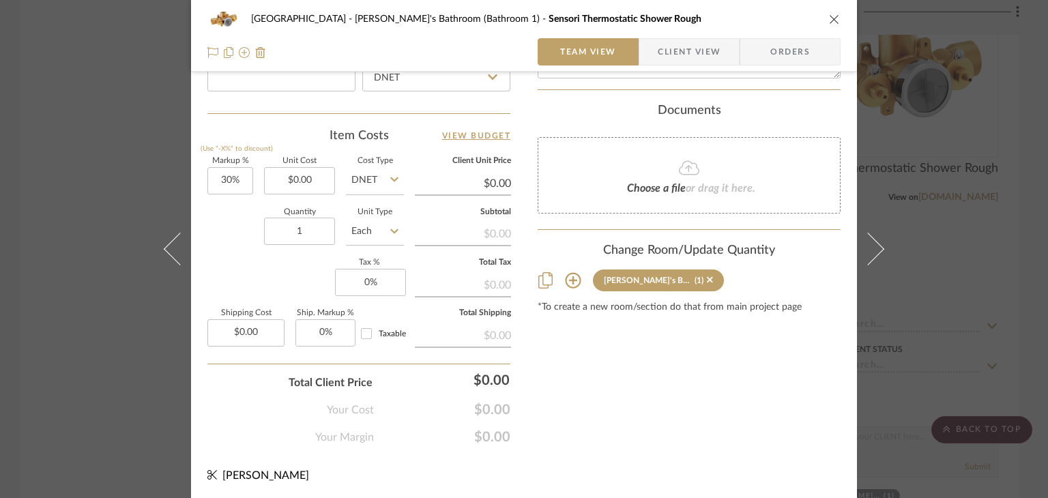
click at [565, 276] on icon at bounding box center [573, 280] width 16 height 16
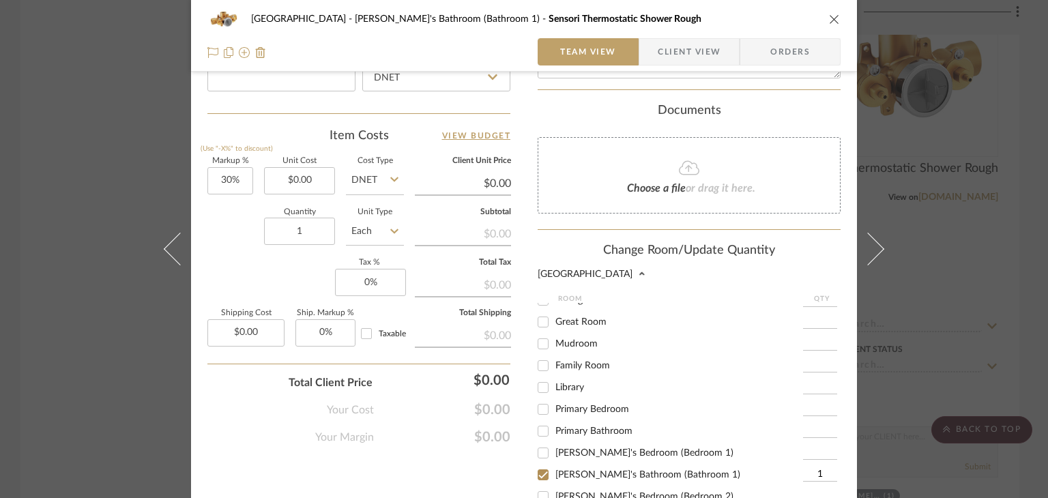
scroll to position [341, 0]
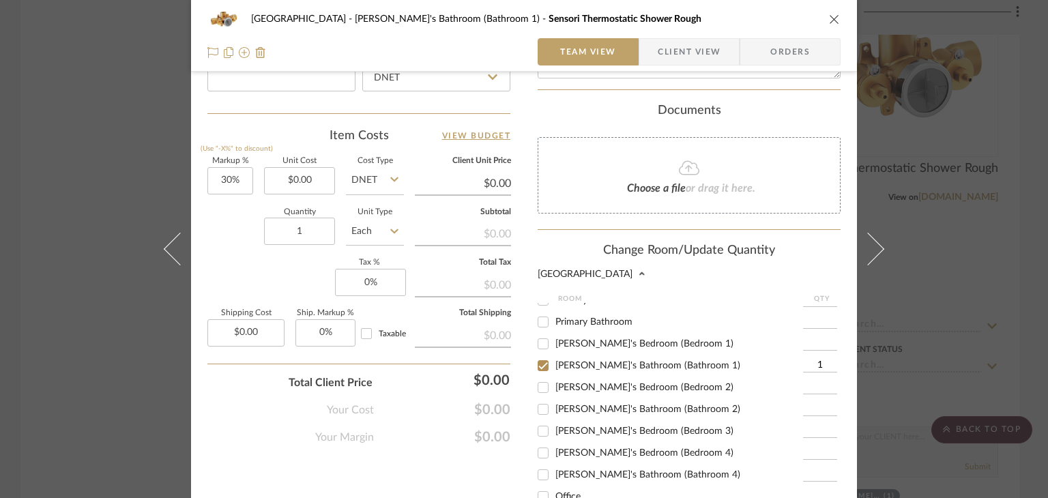
click at [573, 404] on span "[PERSON_NAME]'s Bathroom (Bathroom 2)" at bounding box center [647, 409] width 185 height 10
click at [554, 398] on input "[PERSON_NAME]'s Bathroom (Bathroom 2)" at bounding box center [543, 409] width 22 height 22
checkbox input "true"
type input "1"
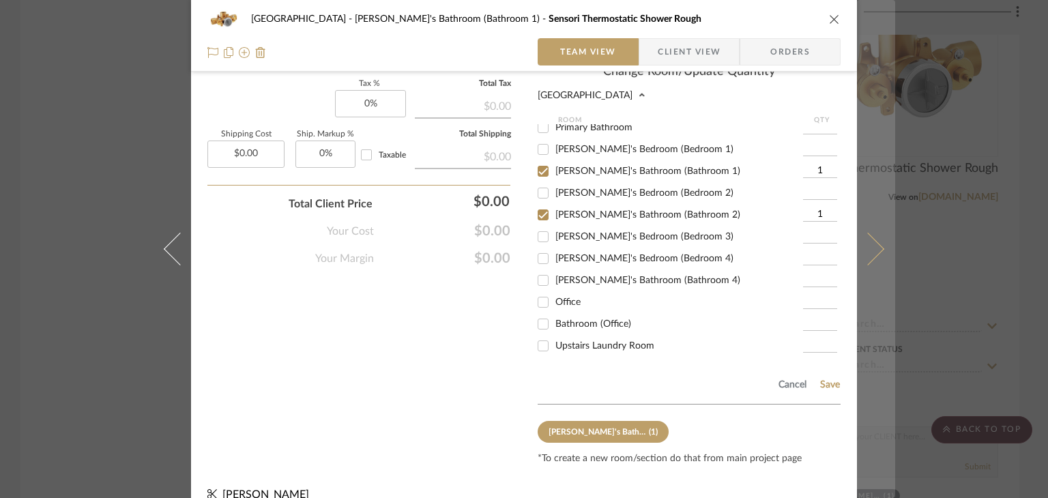
scroll to position [958, 0]
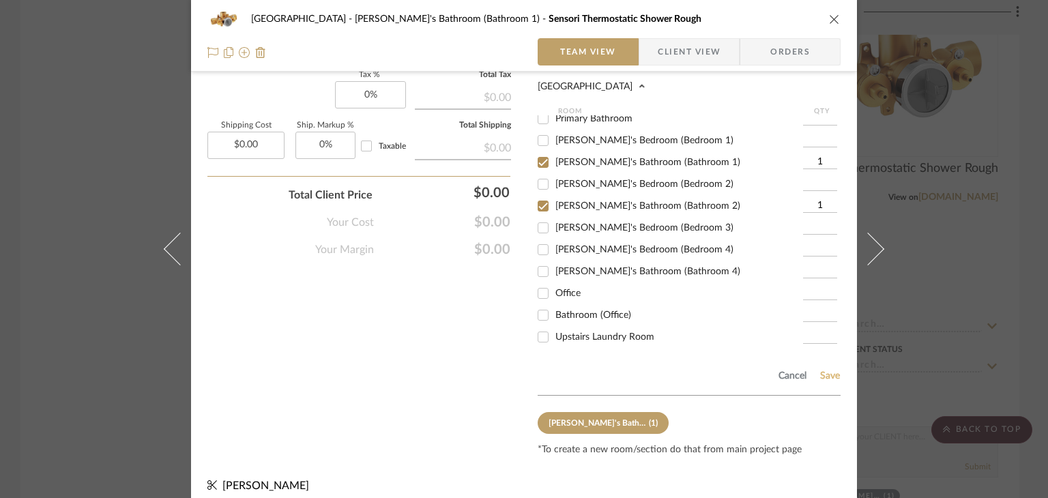
click at [824, 370] on button "Save" at bounding box center [829, 375] width 21 height 11
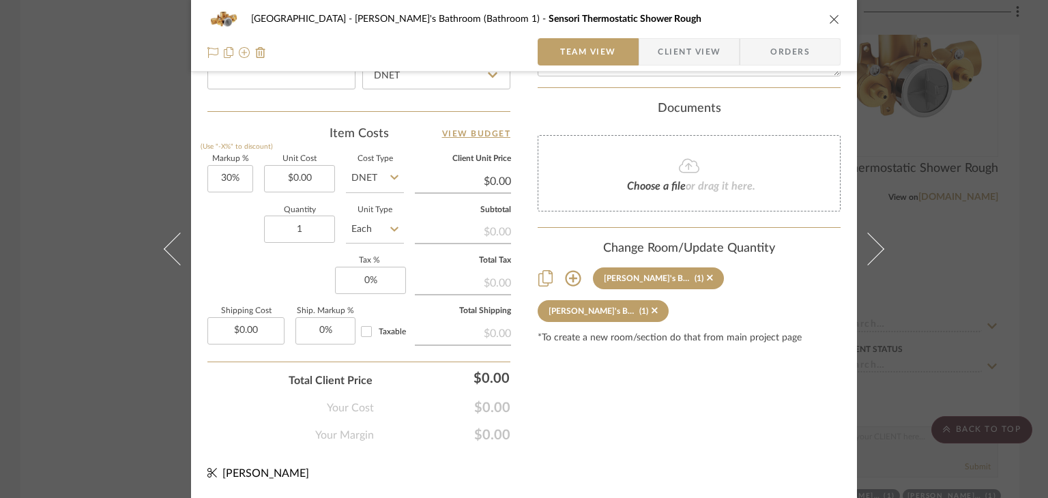
scroll to position [770, 0]
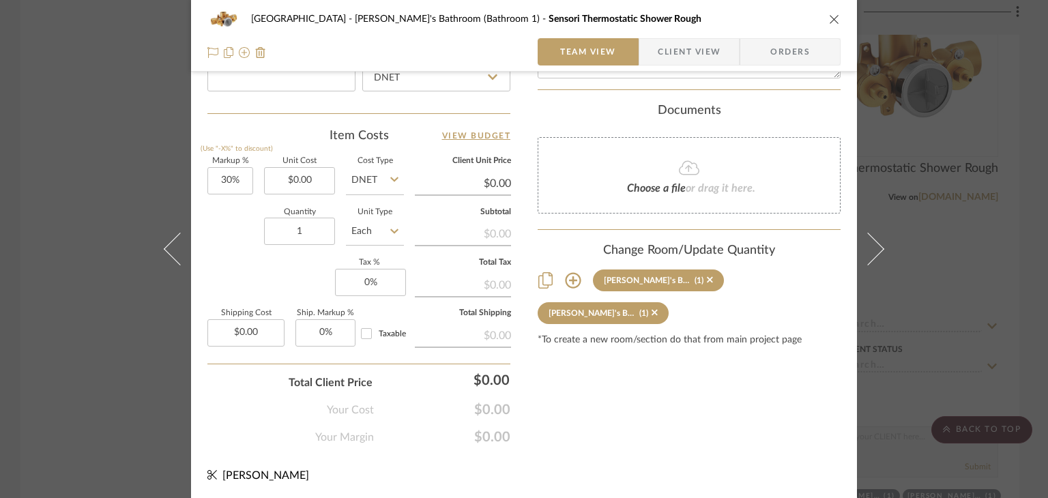
click at [987, 325] on div "Northport Zahra's Bathroom (Bathroom 1) Sensori Thermostatic Shower Rough Team …" at bounding box center [524, 249] width 1048 height 498
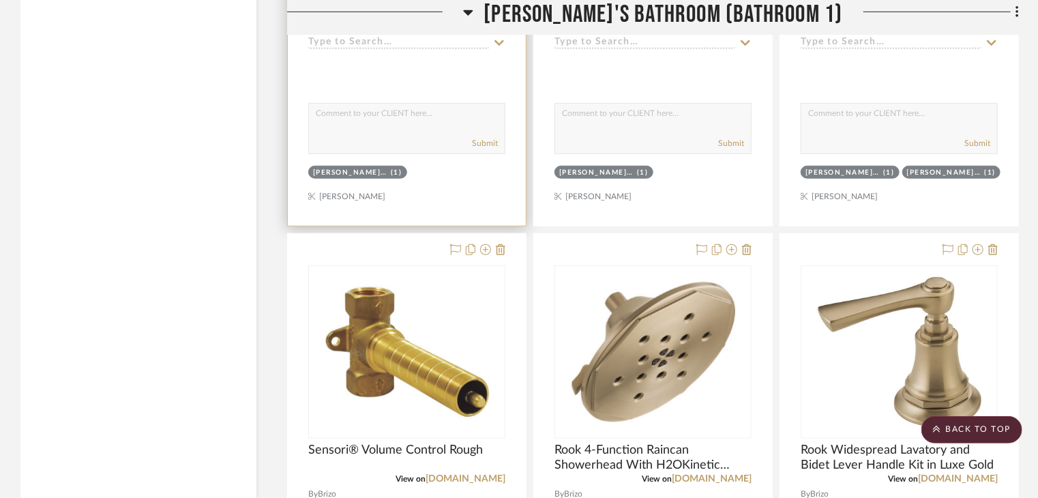
scroll to position [26535, 0]
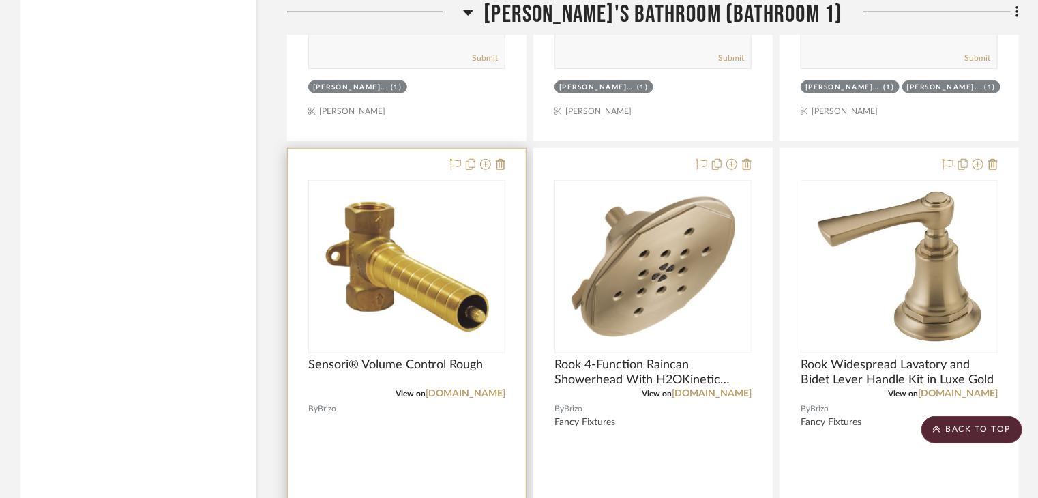
click at [374, 452] on div at bounding box center [407, 447] width 238 height 597
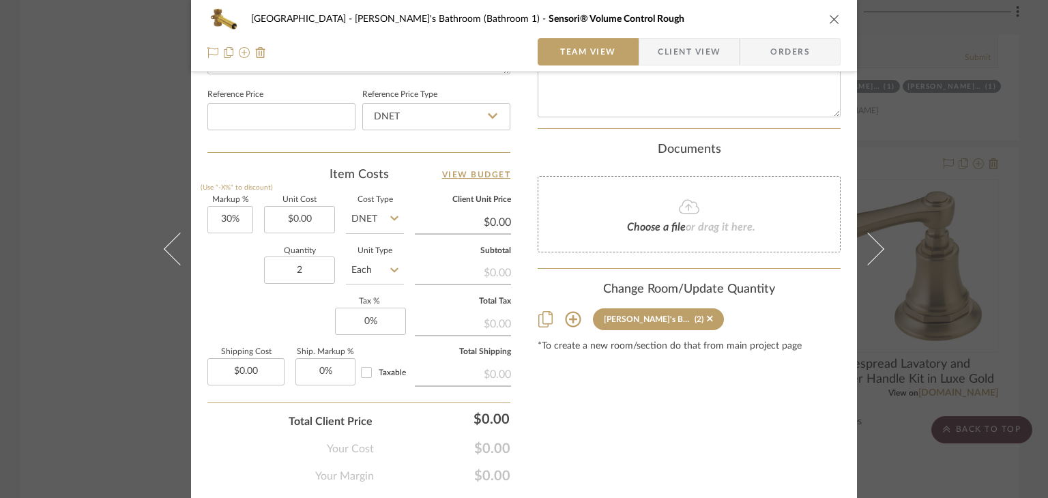
scroll to position [770, 0]
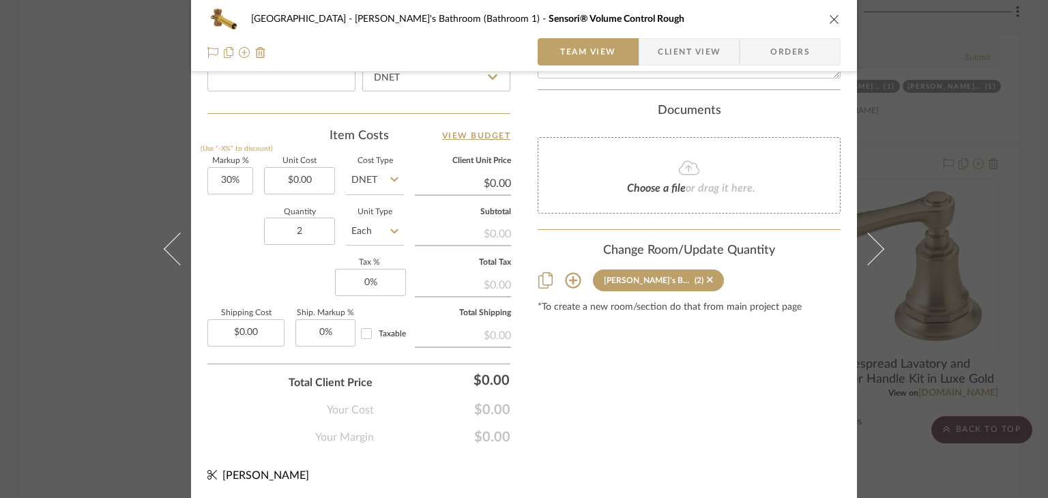
click at [569, 273] on icon at bounding box center [573, 280] width 16 height 16
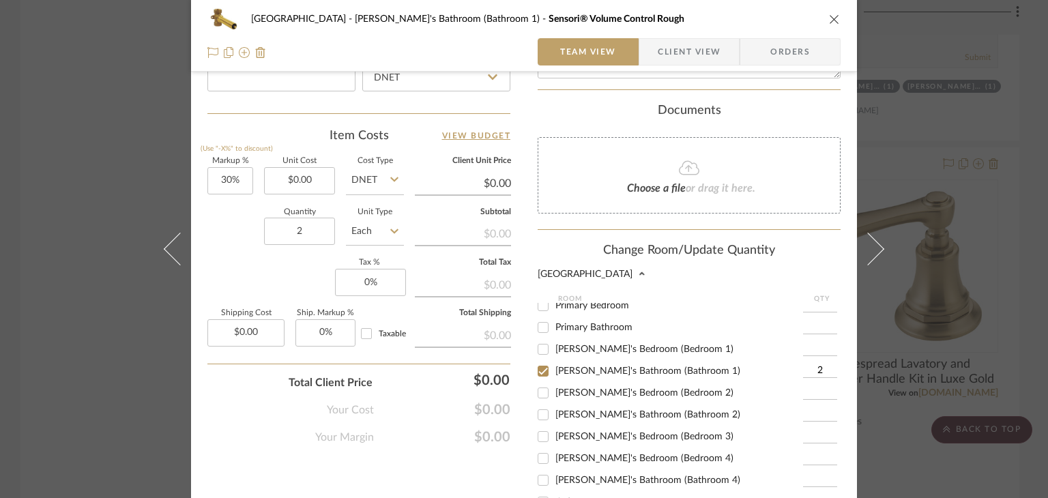
scroll to position [341, 0]
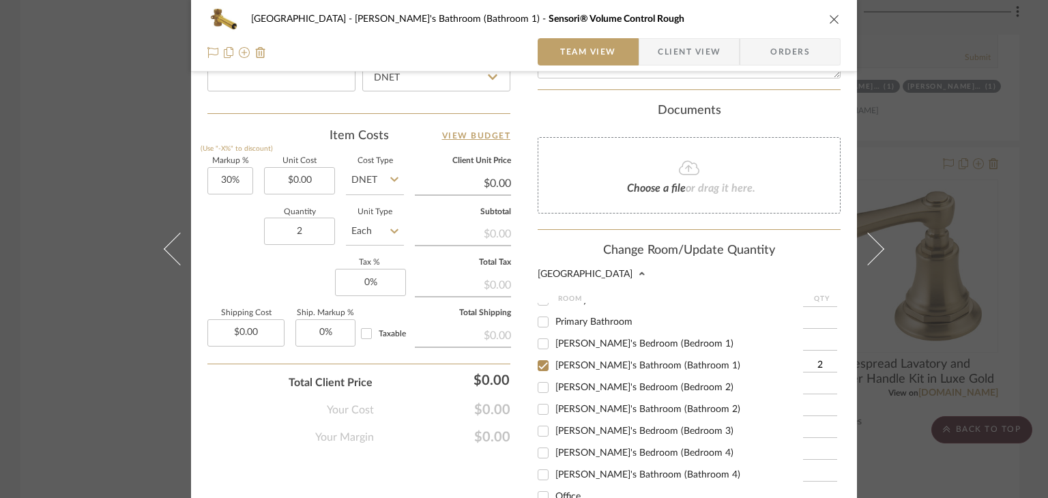
click at [668, 398] on div "[PERSON_NAME]'s Bathroom (Bathroom 2)" at bounding box center [670, 409] width 265 height 22
click at [677, 404] on span "[PERSON_NAME]'s Bathroom (Bathroom 2)" at bounding box center [647, 409] width 185 height 10
click at [556, 404] on span "[PERSON_NAME]'s Bathroom (Bathroom 2)" at bounding box center [647, 409] width 185 height 10
click at [554, 398] on input "[PERSON_NAME]'s Bathroom (Bathroom 2)" at bounding box center [543, 409] width 22 height 22
checkbox input "true"
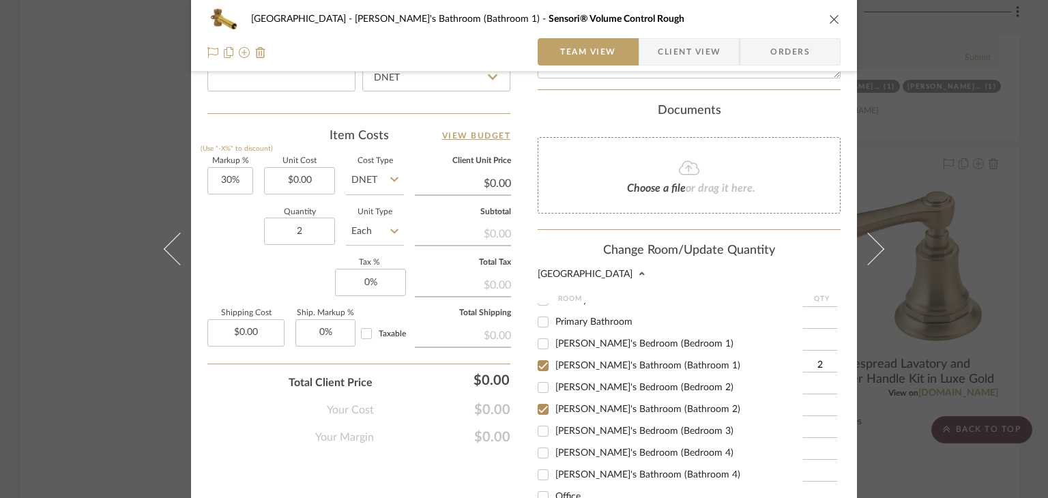
type input "1"
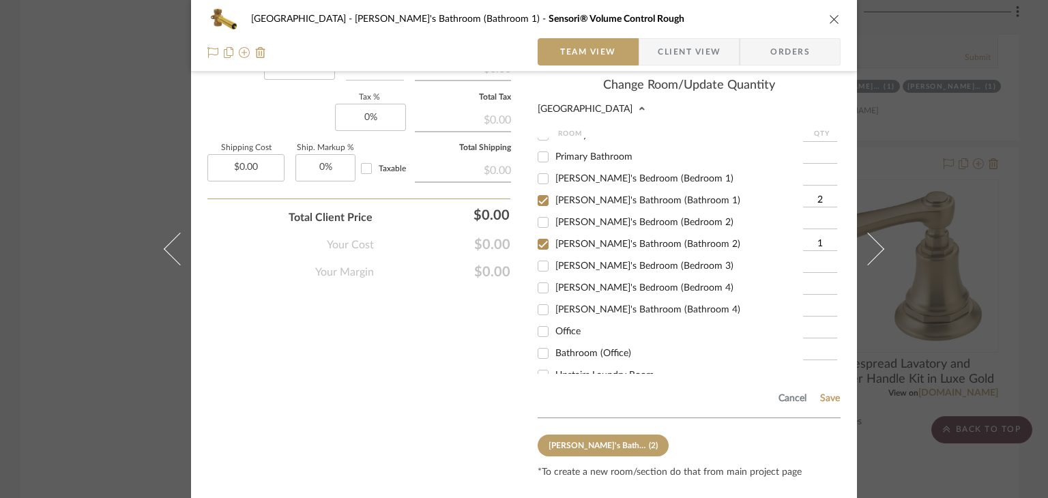
scroll to position [958, 0]
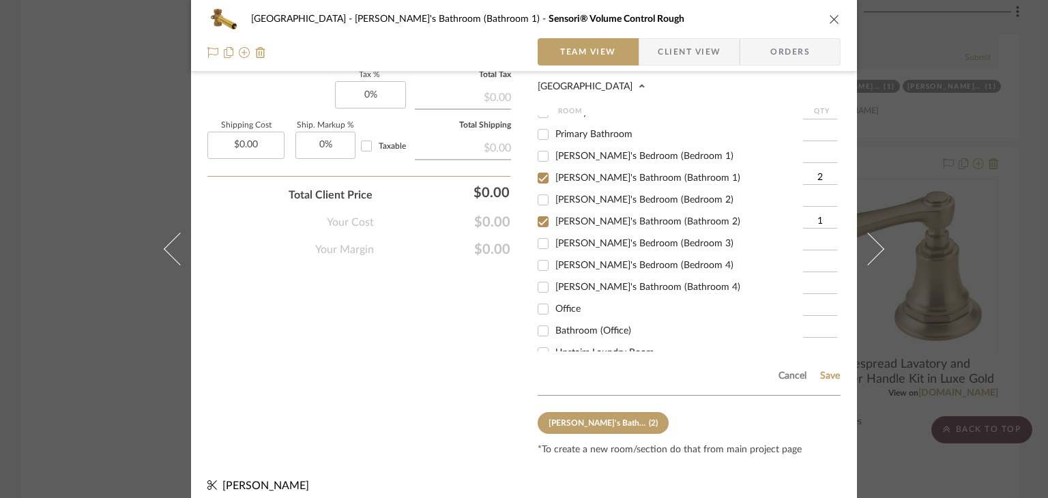
click at [813, 361] on div "Cancel Save" at bounding box center [689, 373] width 303 height 44
click at [825, 370] on button "Save" at bounding box center [829, 375] width 21 height 11
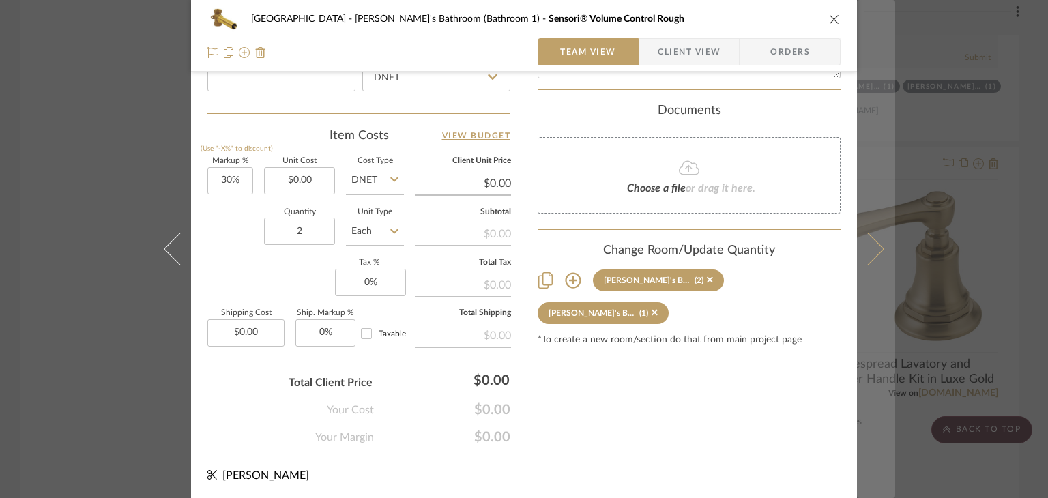
click at [871, 423] on button at bounding box center [876, 249] width 38 height 498
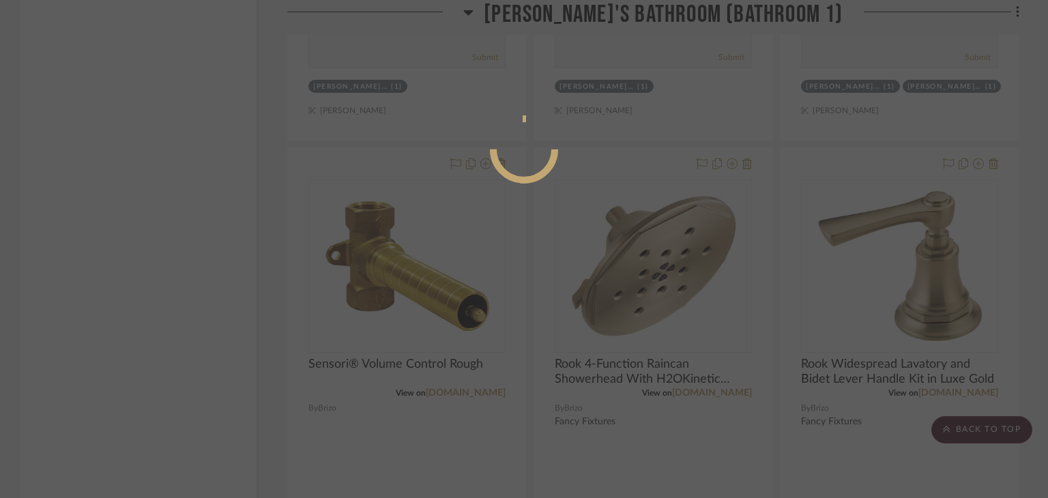
scroll to position [770, 0]
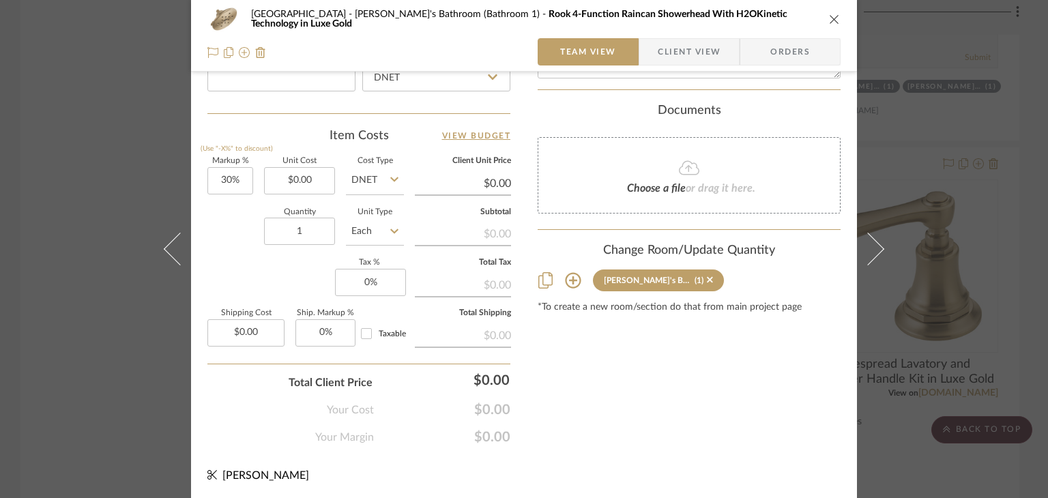
click at [49, 215] on div "Northport Zahra's Bathroom (Bathroom 1) Rook 4-Function Raincan Showerhead With…" at bounding box center [524, 249] width 1048 height 498
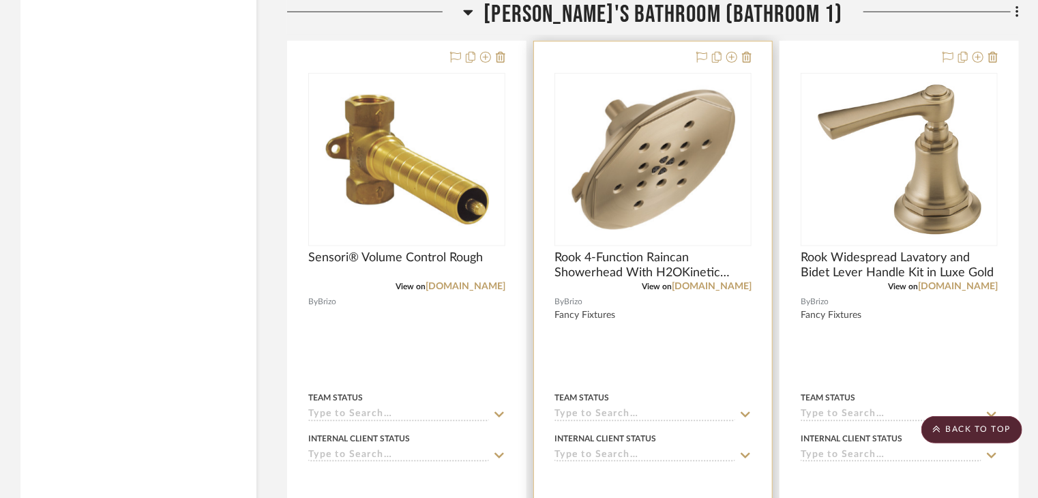
scroll to position [26535, 0]
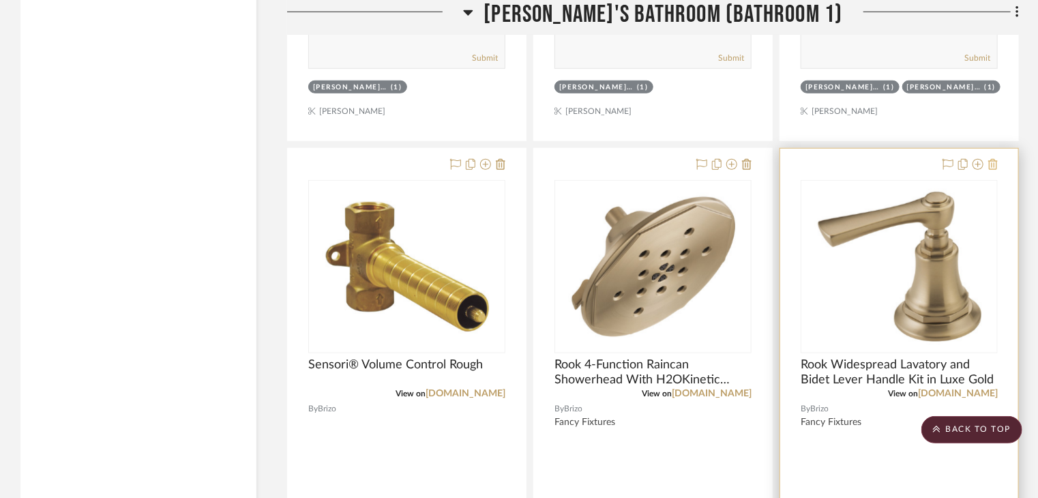
click at [990, 161] on icon at bounding box center [993, 164] width 10 height 11
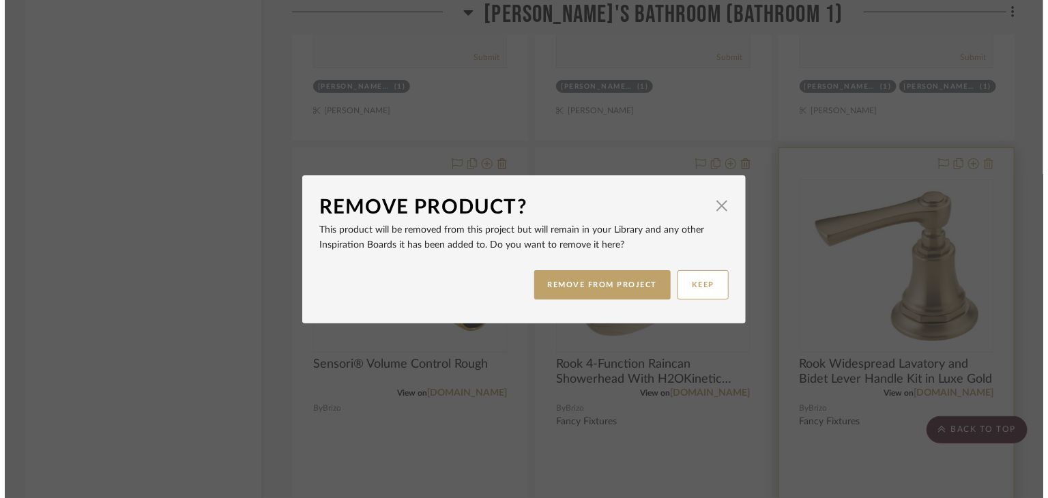
scroll to position [0, 0]
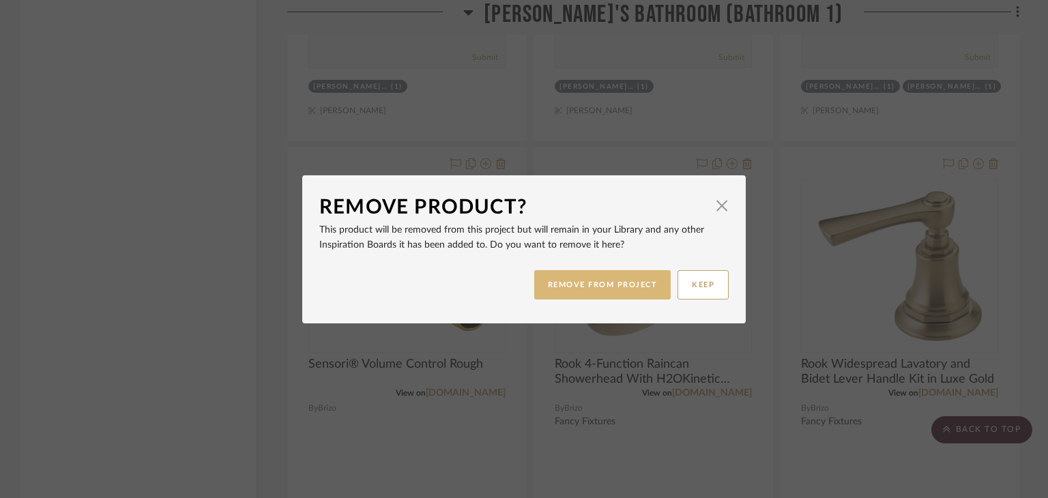
click at [600, 293] on button "REMOVE FROM PROJECT" at bounding box center [602, 284] width 137 height 29
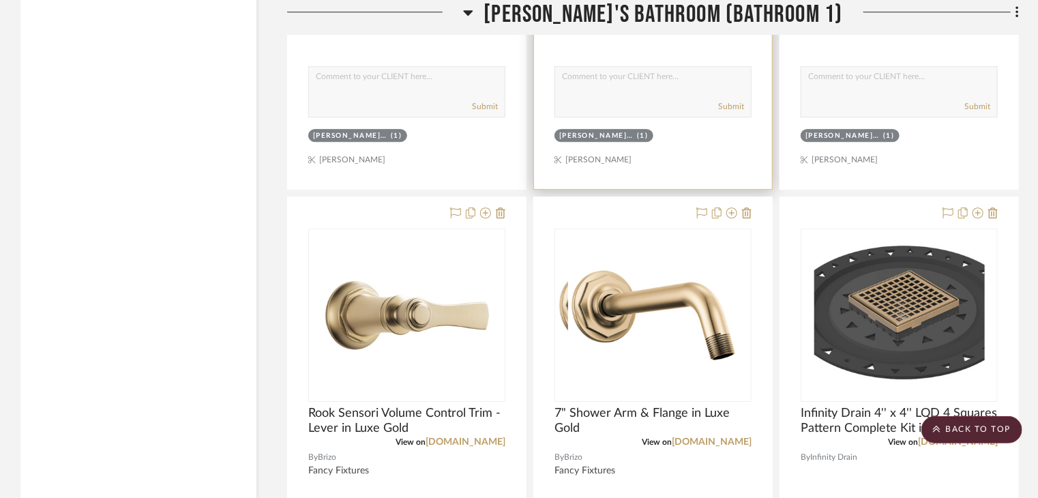
scroll to position [25375, 0]
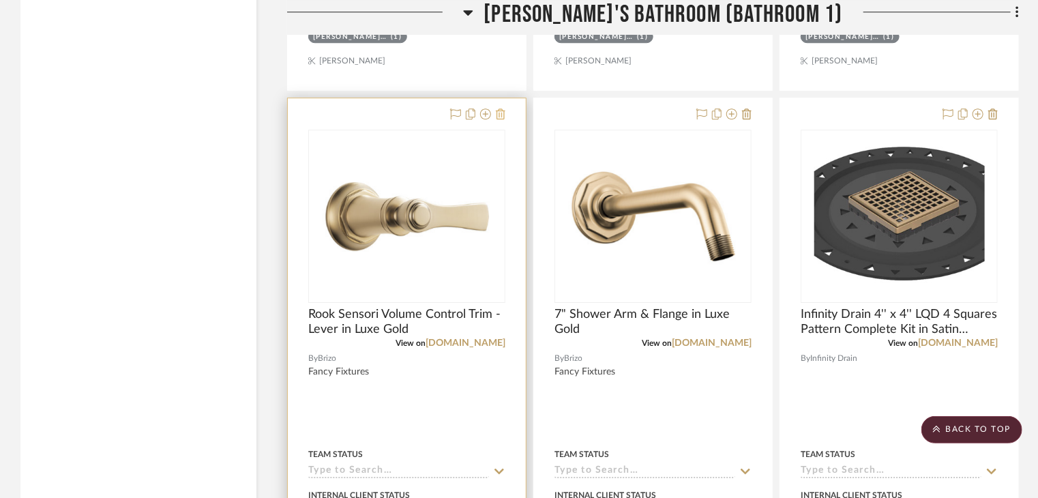
click at [504, 109] on icon at bounding box center [501, 113] width 10 height 11
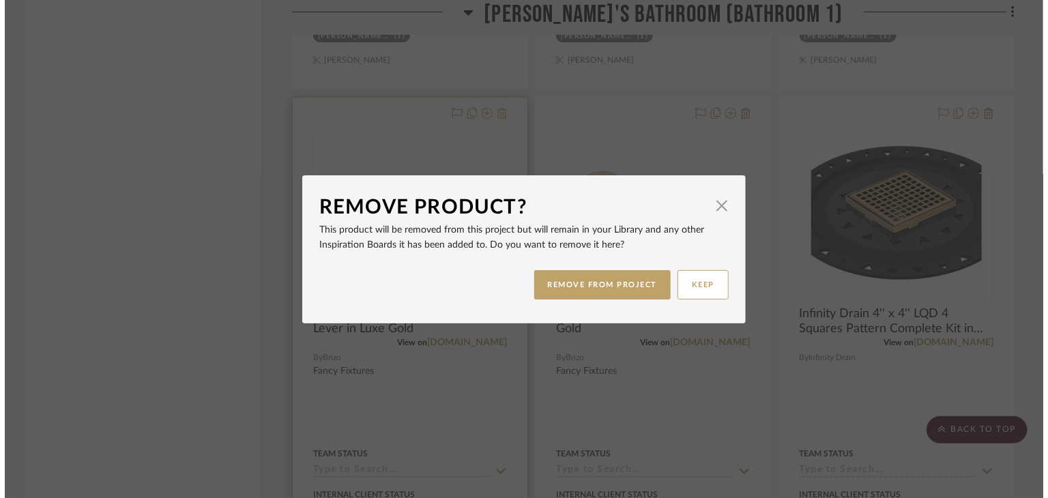
scroll to position [0, 0]
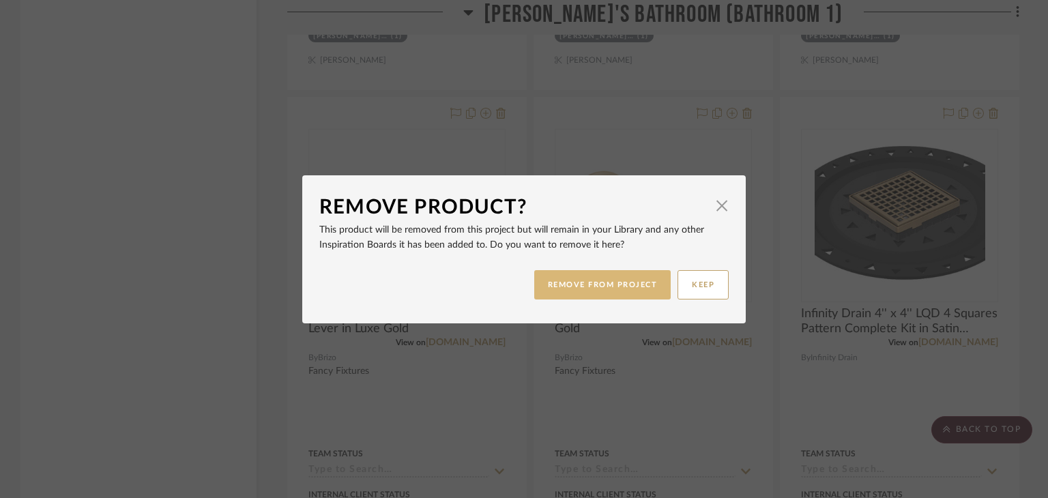
click at [610, 293] on button "REMOVE FROM PROJECT" at bounding box center [602, 284] width 137 height 29
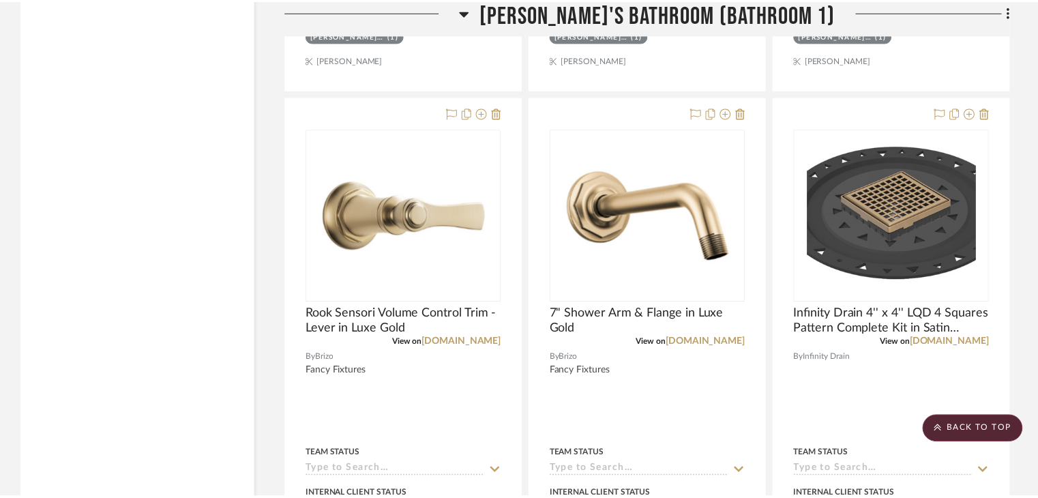
scroll to position [25375, 0]
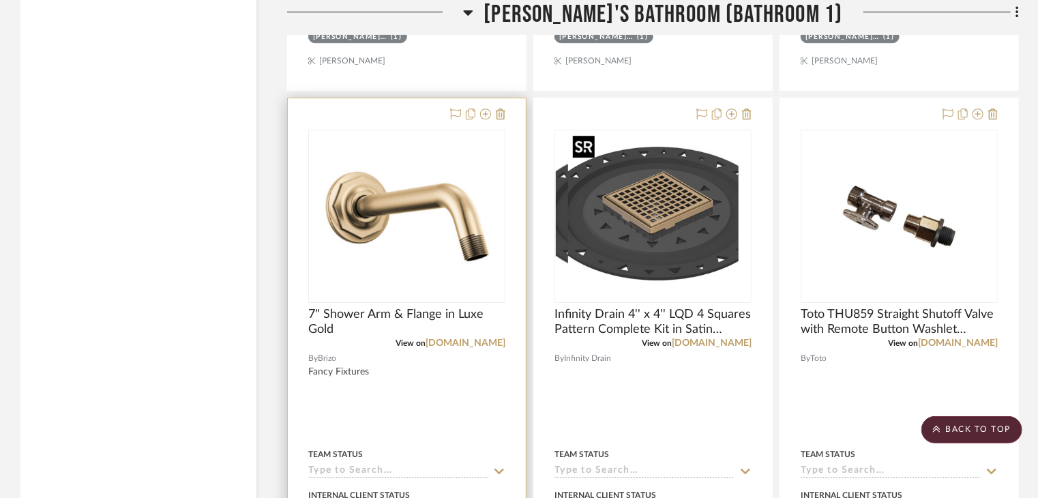
click at [328, 181] on img "0" at bounding box center [407, 216] width 171 height 171
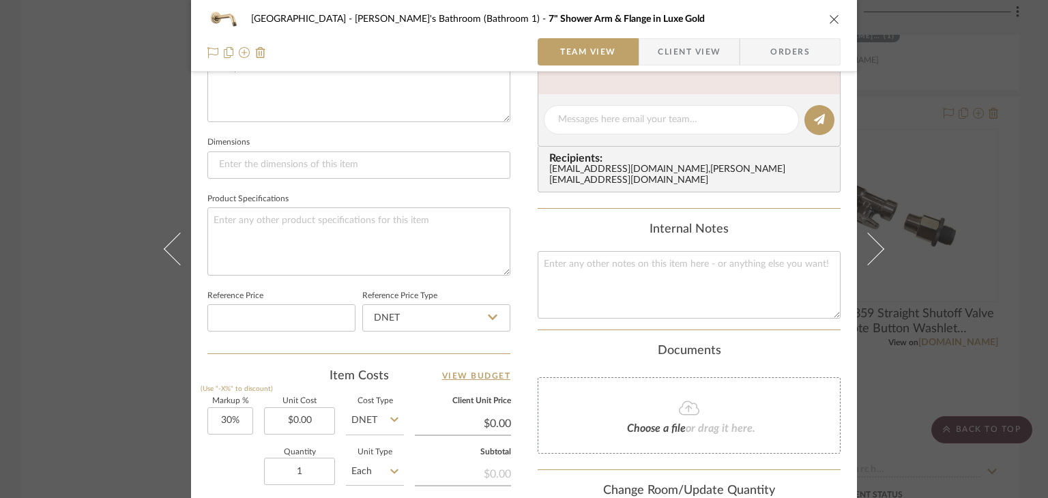
scroll to position [770, 0]
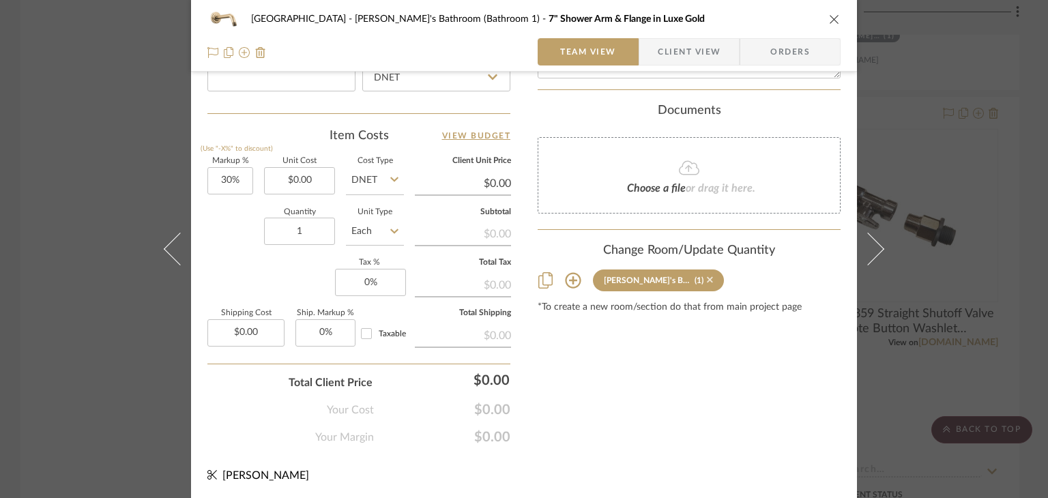
click at [707, 275] on icon at bounding box center [710, 280] width 6 height 10
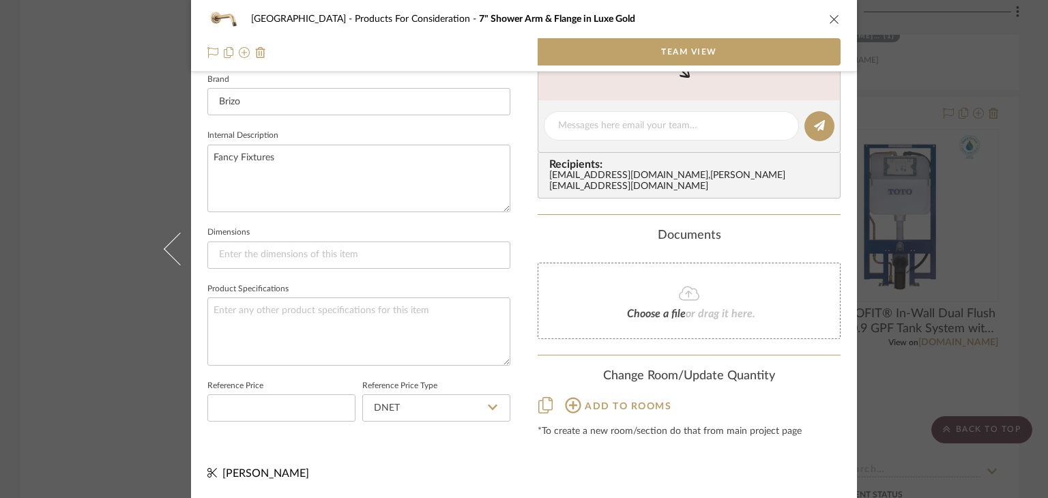
scroll to position [439, 0]
click at [565, 398] on icon at bounding box center [573, 406] width 16 height 16
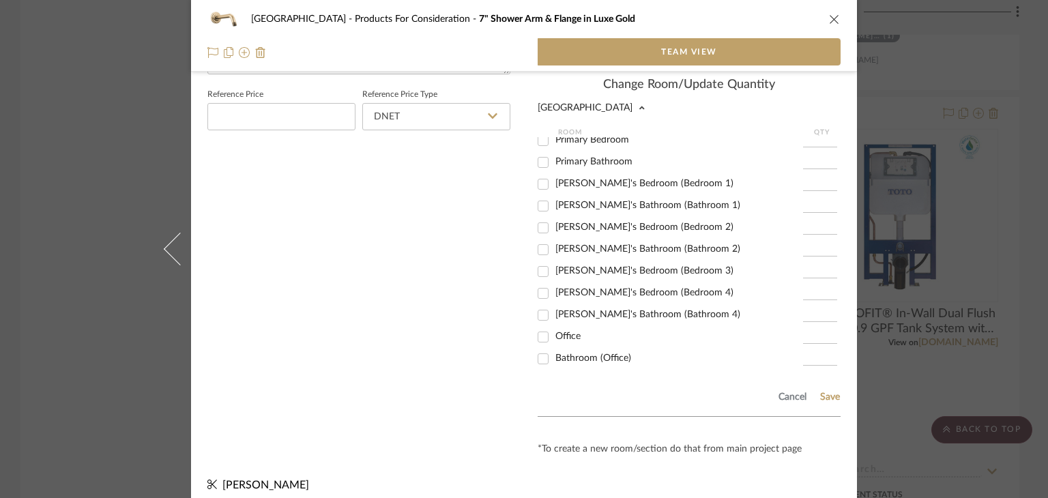
scroll to position [357, 0]
click at [626, 222] on span "Sofia's Bathroom (Bathroom 2)" at bounding box center [647, 227] width 185 height 10
click at [554, 217] on input "Sofia's Bathroom (Bathroom 2)" at bounding box center [543, 228] width 22 height 22
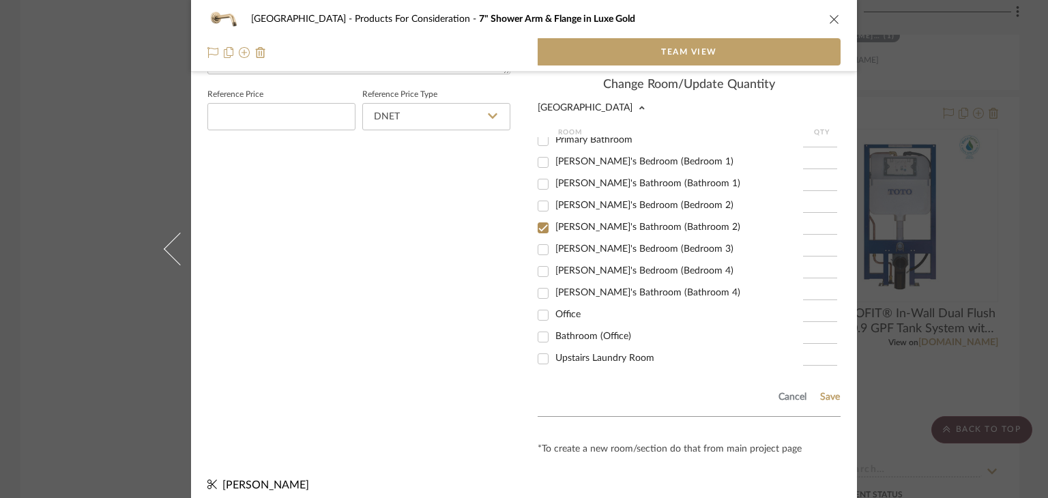
checkbox input "true"
type input "1"
click at [829, 392] on button "Save" at bounding box center [829, 397] width 21 height 11
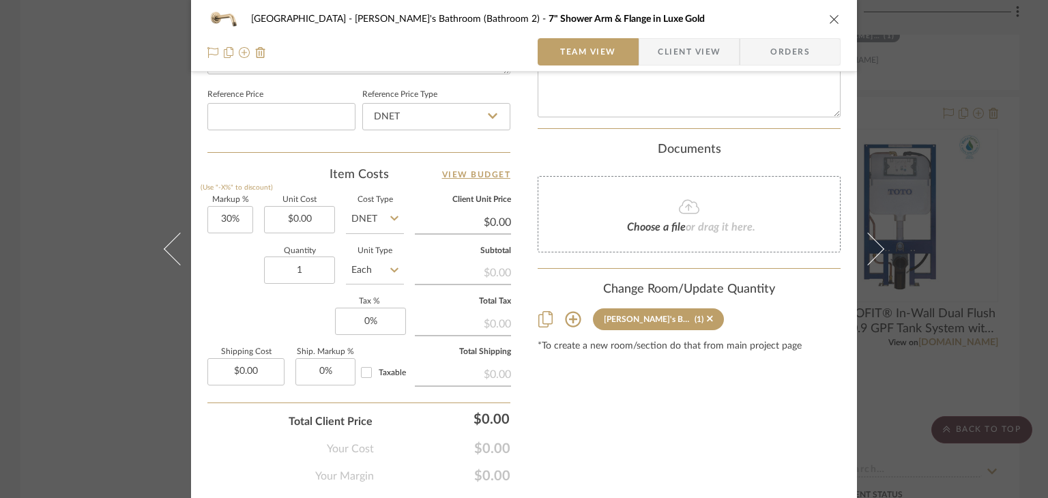
click at [932, 368] on div "Northport Sofia's Bathroom (Bathroom 2) 7" Shower Arm & Flange in Luxe Gold Tea…" at bounding box center [524, 249] width 1048 height 498
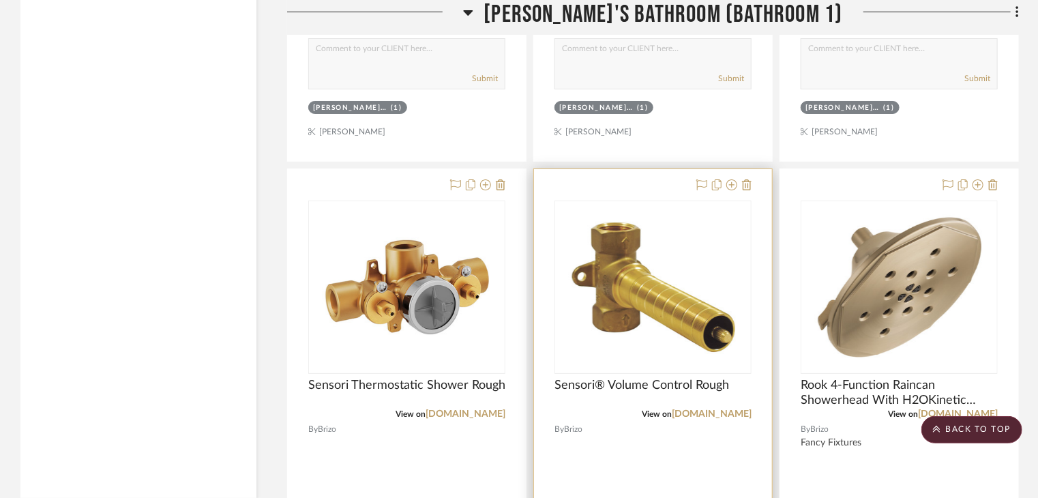
scroll to position [25921, 0]
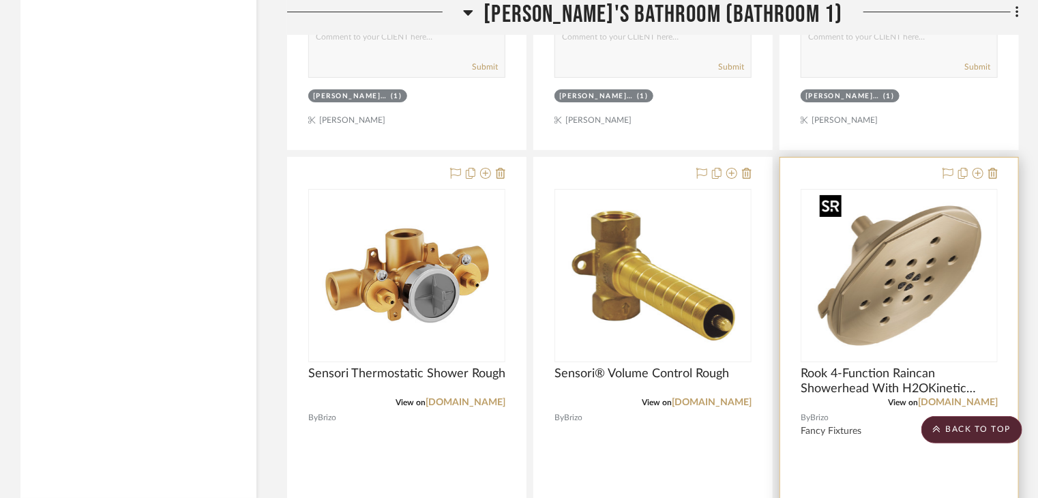
click at [939, 344] on img "0" at bounding box center [899, 275] width 171 height 171
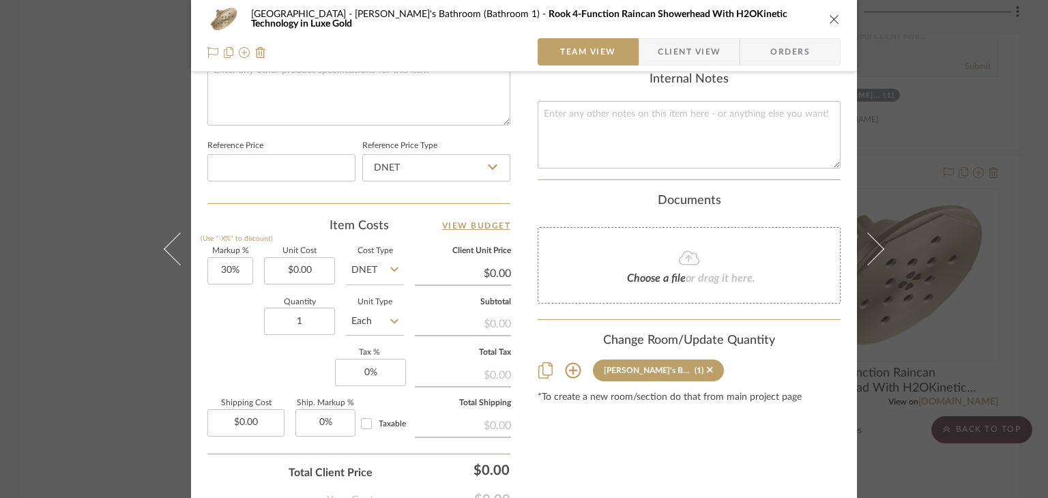
scroll to position [682, 0]
click at [707, 365] on icon at bounding box center [710, 368] width 6 height 6
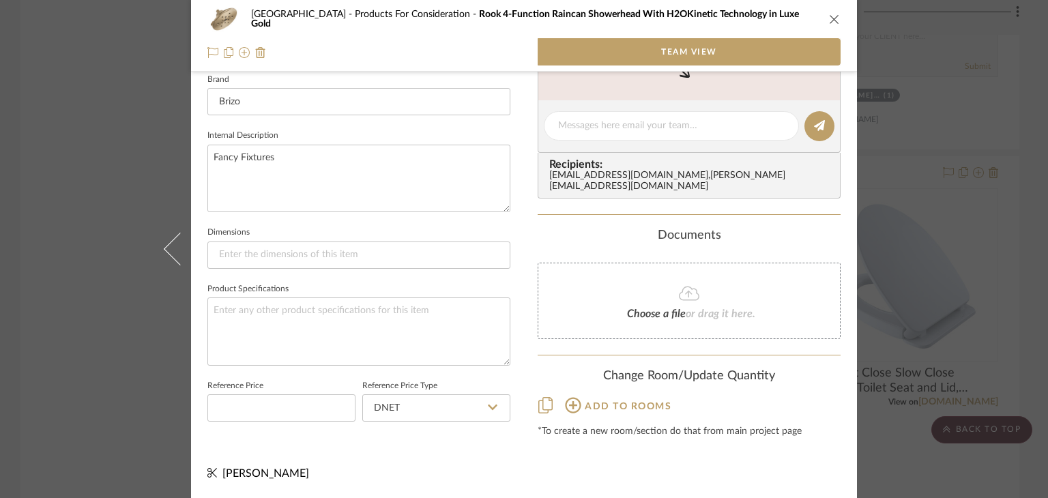
scroll to position [439, 0]
click at [600, 402] on span "Add to rooms" at bounding box center [628, 407] width 87 height 10
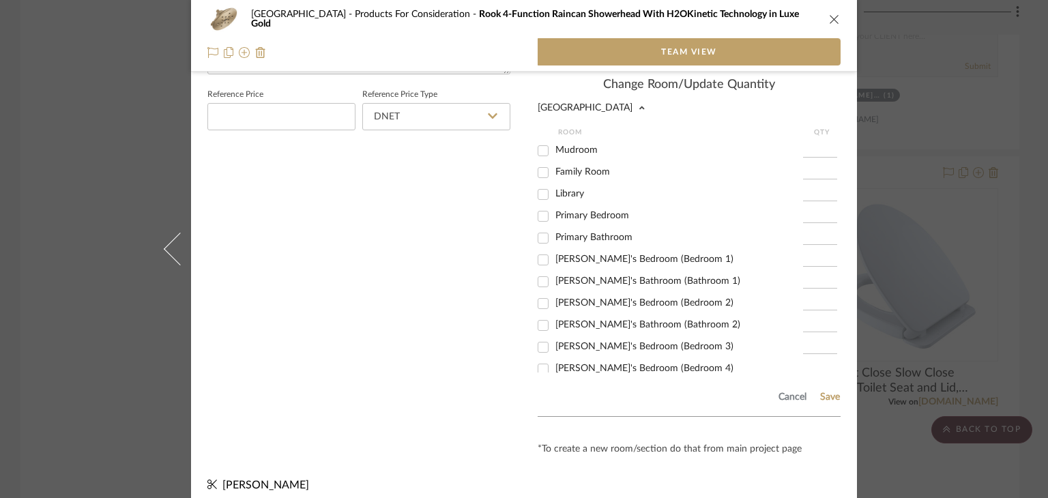
scroll to position [357, 0]
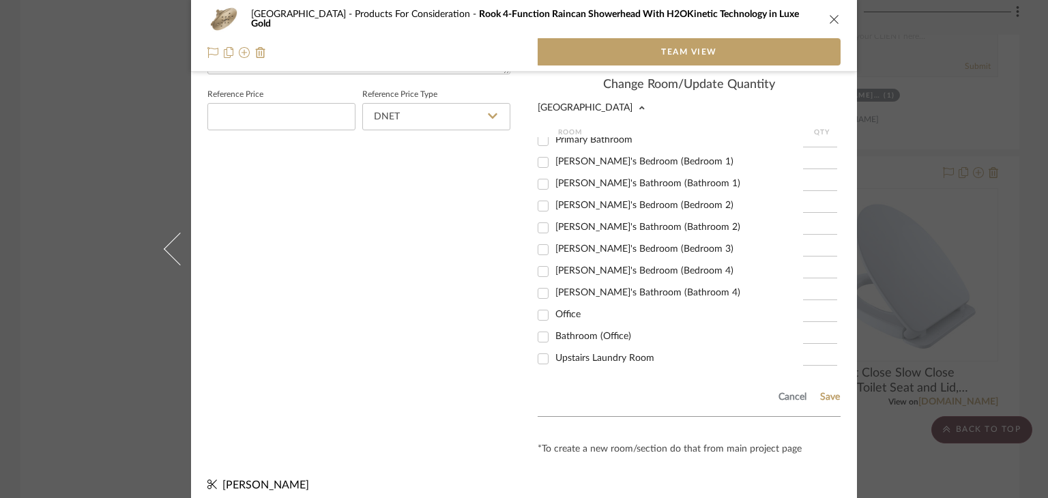
click at [599, 222] on span "Sofia's Bathroom (Bathroom 2)" at bounding box center [647, 227] width 185 height 10
click at [554, 217] on input "Sofia's Bathroom (Bathroom 2)" at bounding box center [543, 228] width 22 height 22
checkbox input "true"
type input "1"
click at [829, 392] on button "Save" at bounding box center [829, 397] width 21 height 11
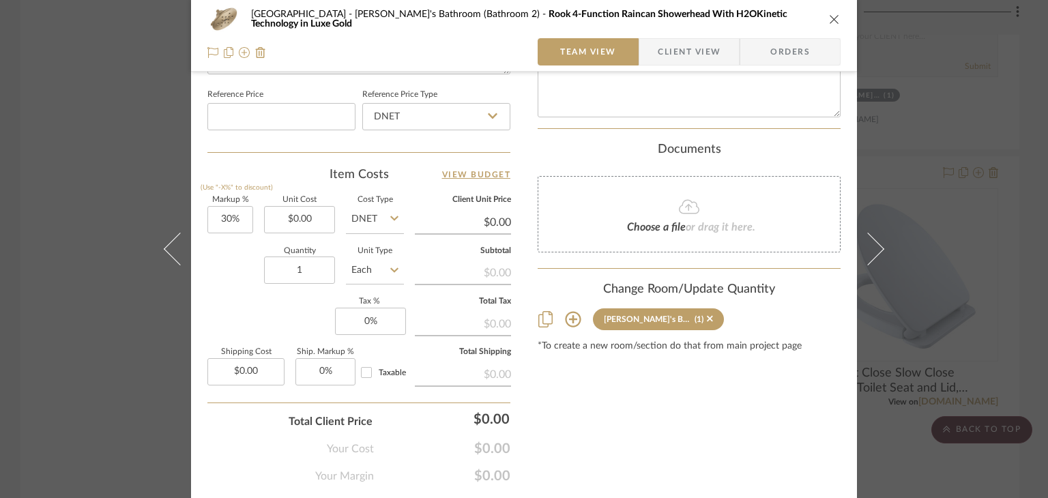
click at [913, 355] on div "Northport Sofia's Bathroom (Bathroom 2) Rook 4-Function Raincan Showerhead With…" at bounding box center [524, 249] width 1048 height 498
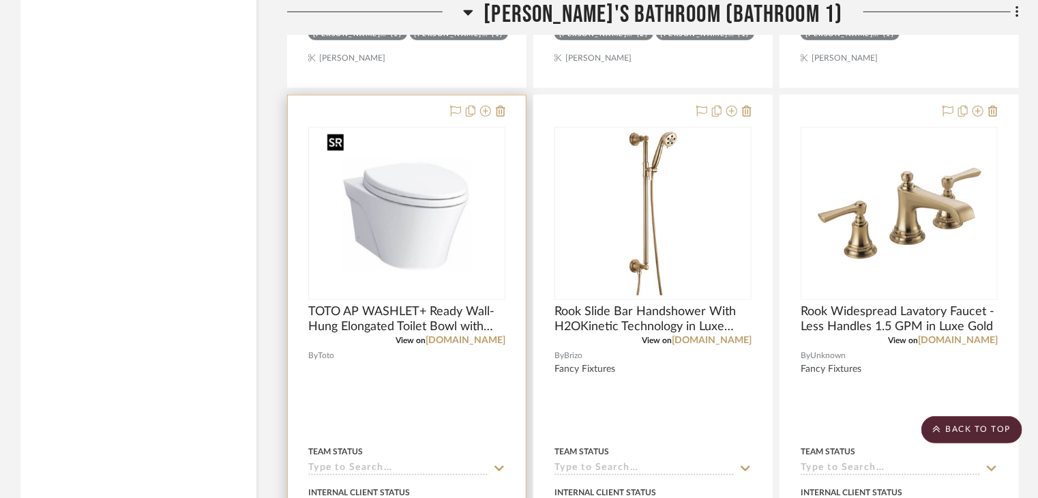
scroll to position [26671, 0]
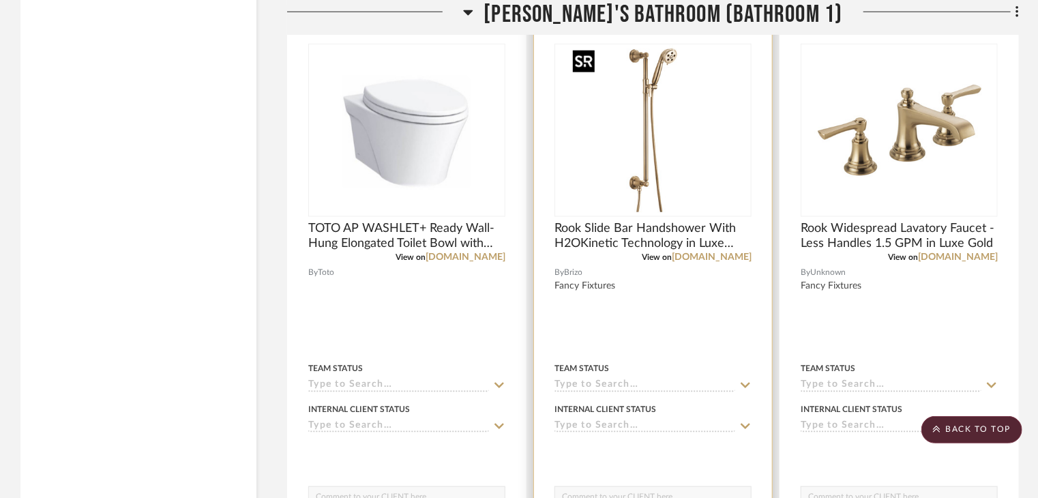
click at [680, 168] on img at bounding box center [653, 130] width 171 height 171
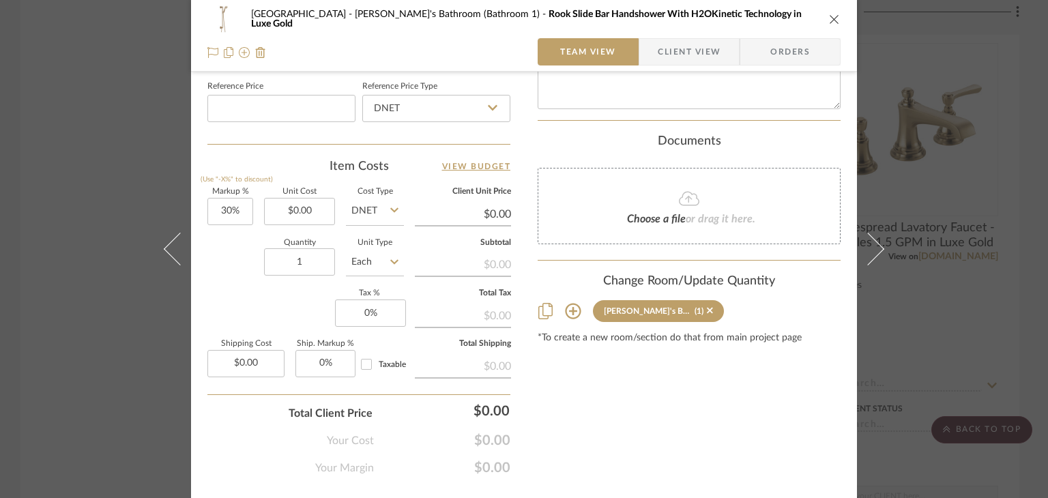
scroll to position [770, 0]
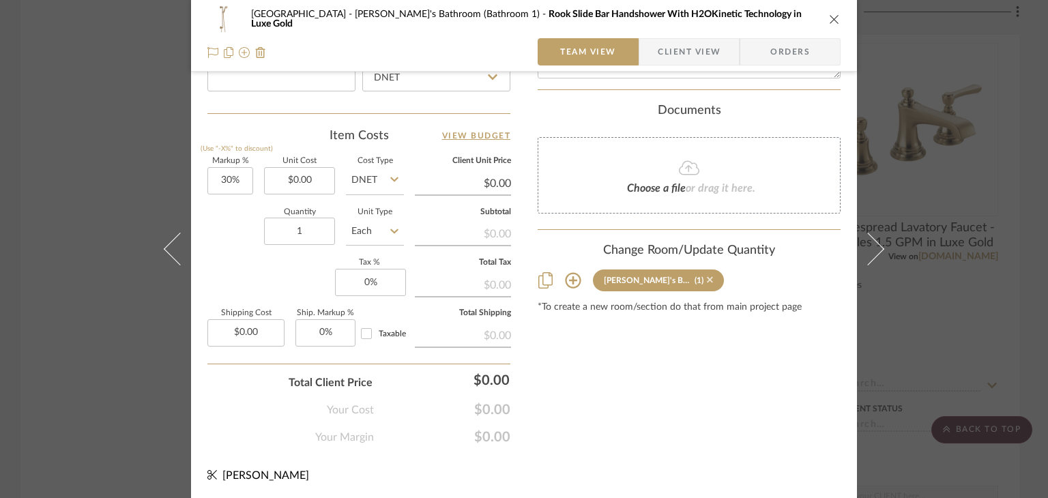
click at [707, 277] on icon at bounding box center [710, 280] width 6 height 6
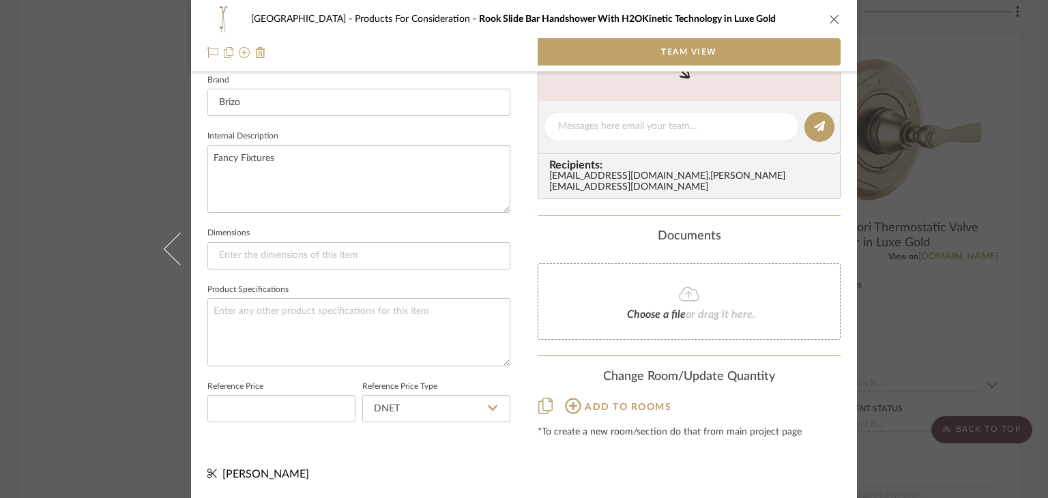
click at [565, 395] on button "Add to rooms" at bounding box center [618, 405] width 108 height 21
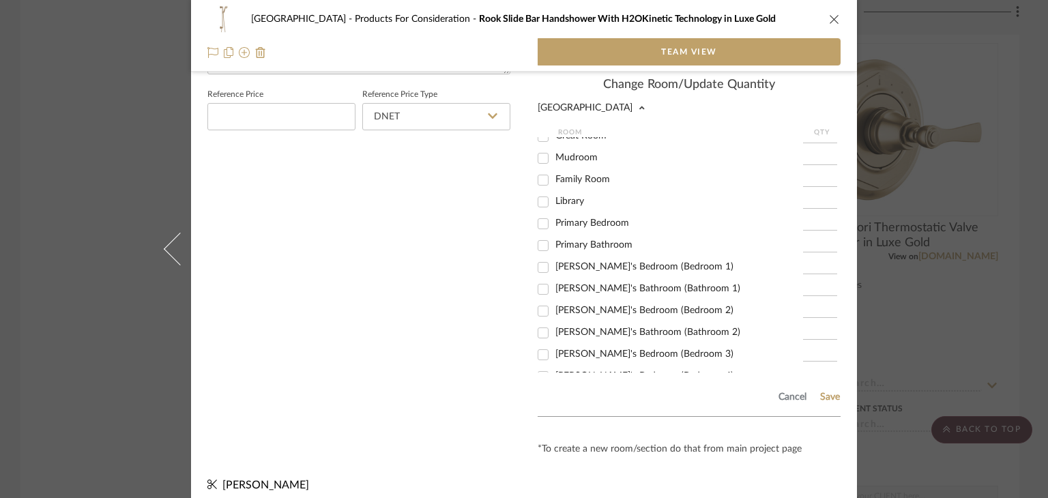
scroll to position [341, 0]
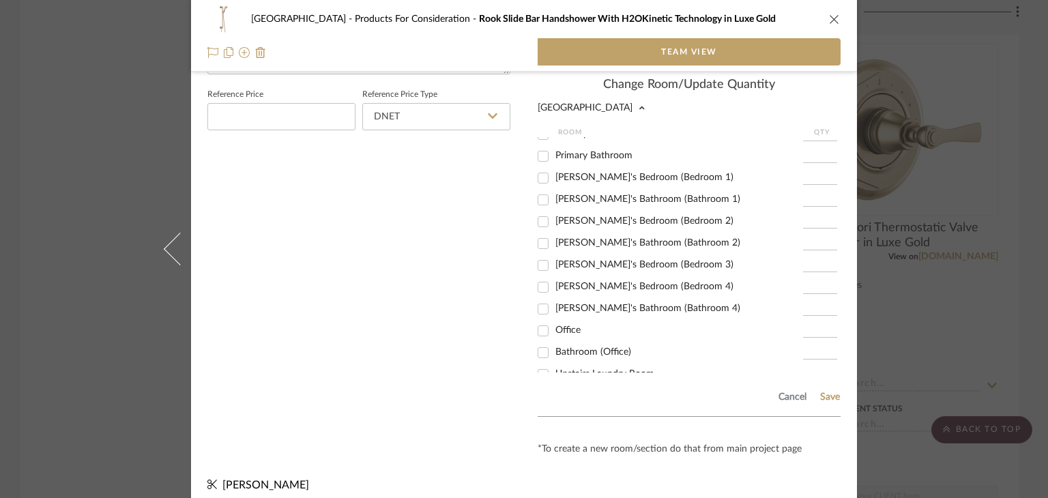
click at [641, 238] on span "Sofia's Bathroom (Bathroom 2)" at bounding box center [647, 243] width 185 height 10
click at [554, 233] on input "Sofia's Bathroom (Bathroom 2)" at bounding box center [543, 244] width 22 height 22
checkbox input "true"
type input "1"
click at [825, 392] on button "Save" at bounding box center [829, 397] width 21 height 11
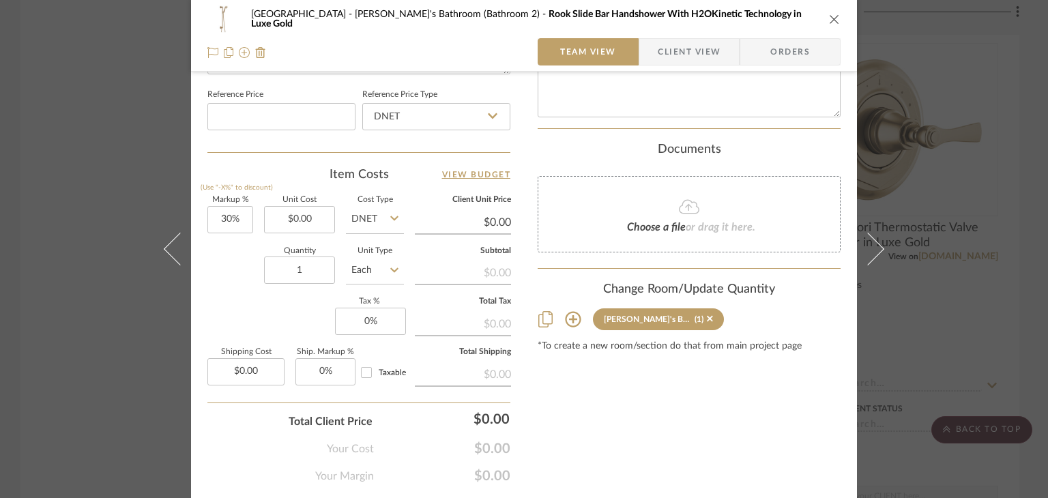
click at [972, 295] on div "Northport Sofia's Bathroom (Bathroom 2) Rook Slide Bar Handshower With H2OKinet…" at bounding box center [524, 249] width 1048 height 498
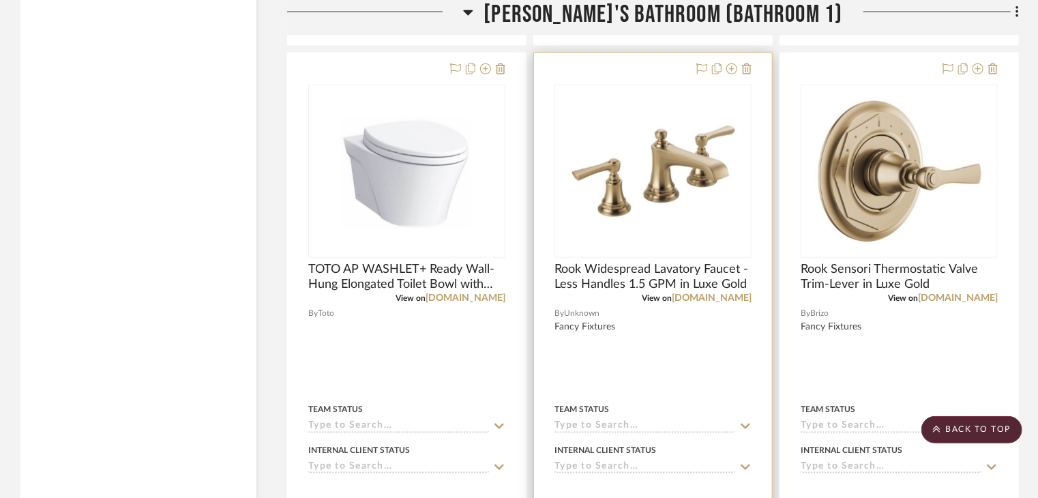
scroll to position [26603, 0]
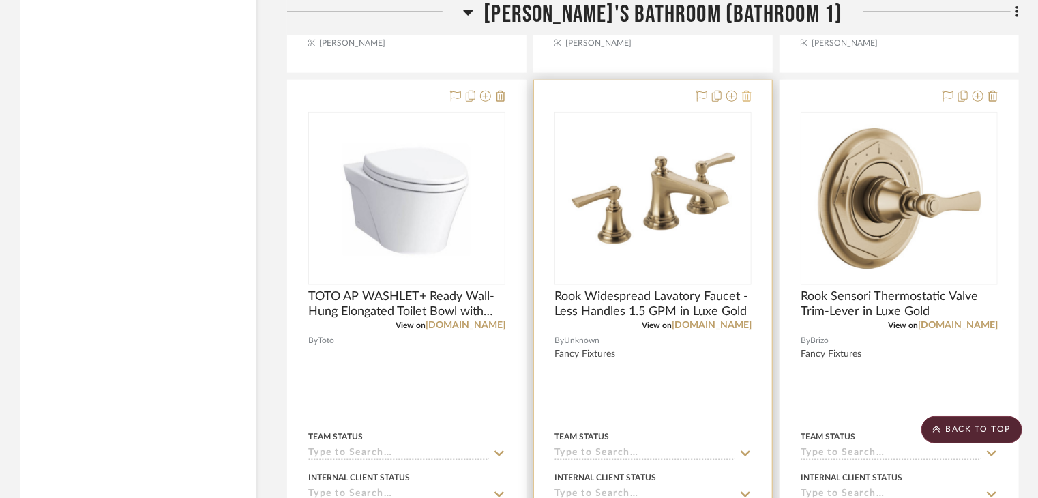
click at [746, 95] on icon at bounding box center [747, 96] width 10 height 11
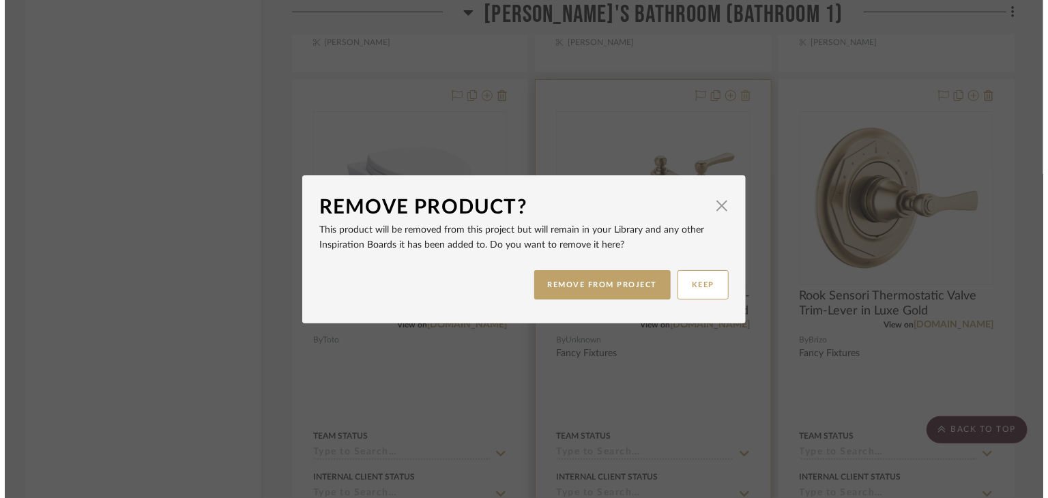
scroll to position [0, 0]
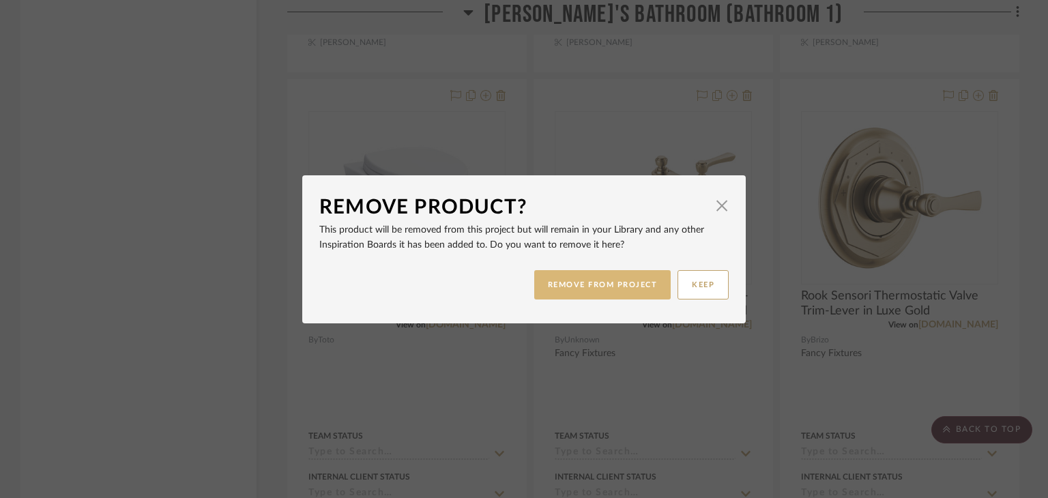
click at [607, 284] on button "REMOVE FROM PROJECT" at bounding box center [602, 284] width 137 height 29
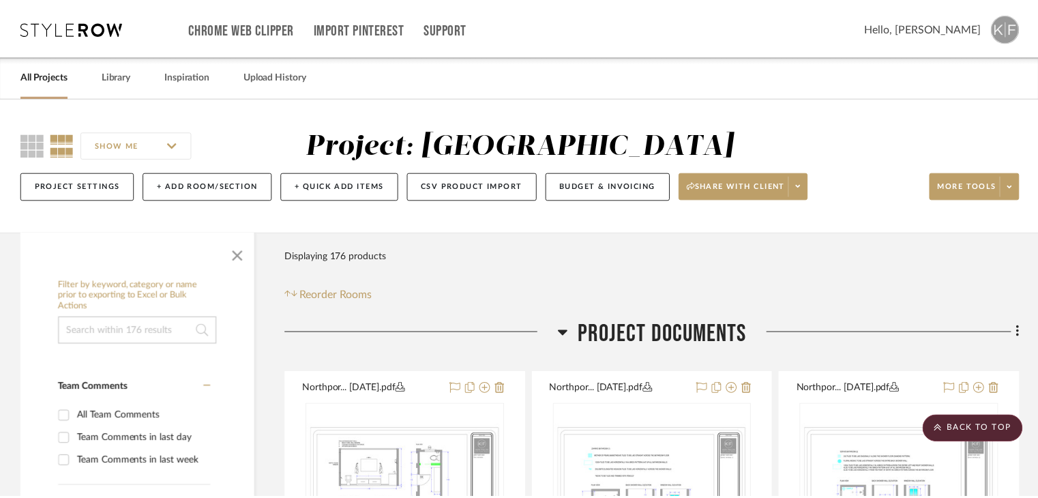
scroll to position [26603, 0]
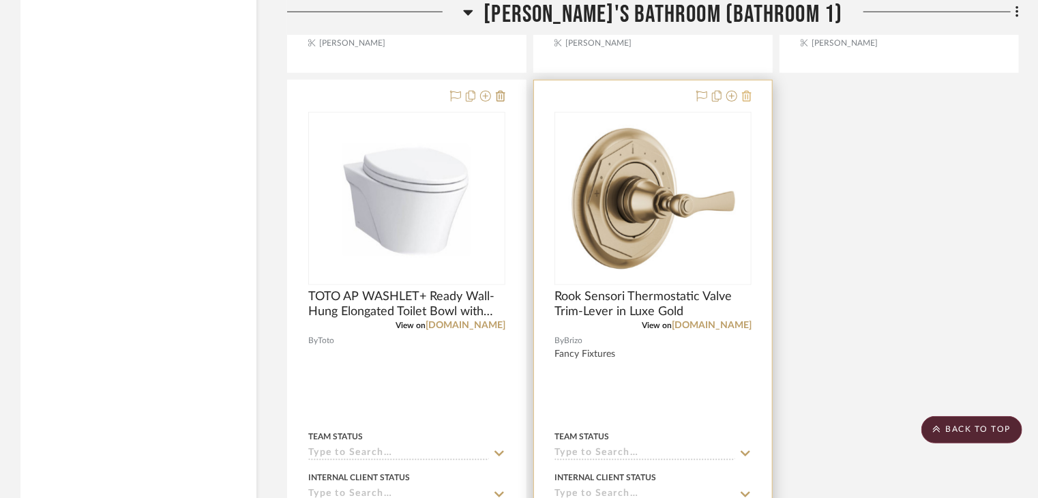
click at [749, 93] on icon at bounding box center [747, 96] width 10 height 11
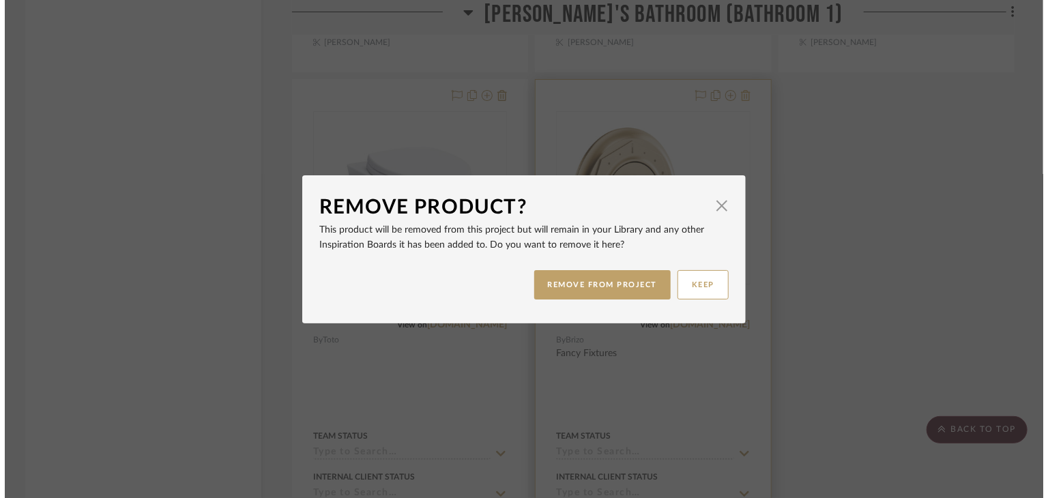
scroll to position [0, 0]
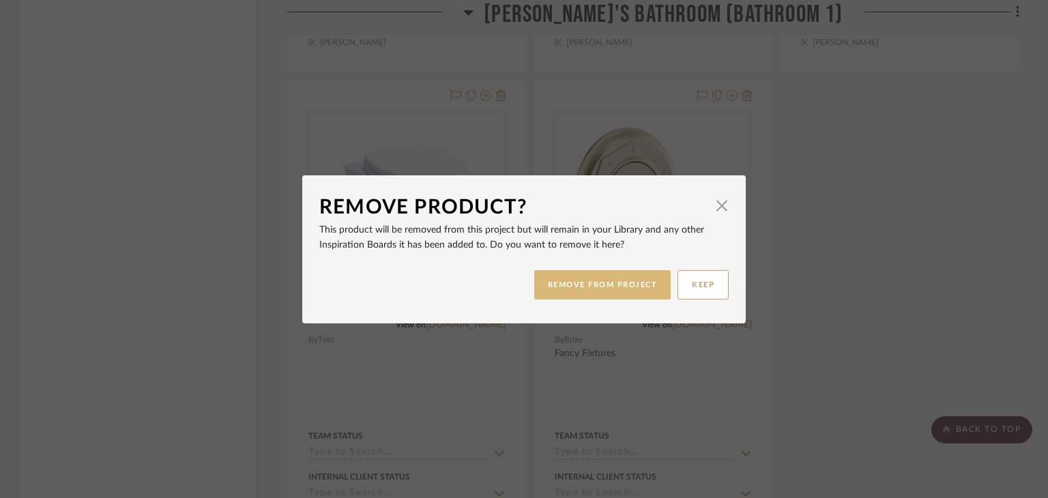
click at [609, 283] on button "REMOVE FROM PROJECT" at bounding box center [602, 284] width 137 height 29
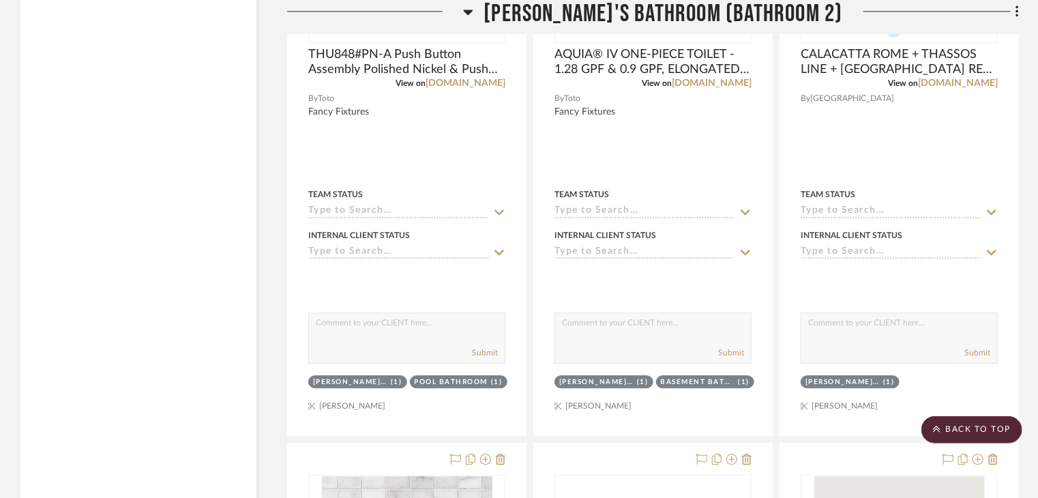
scroll to position [29871, 0]
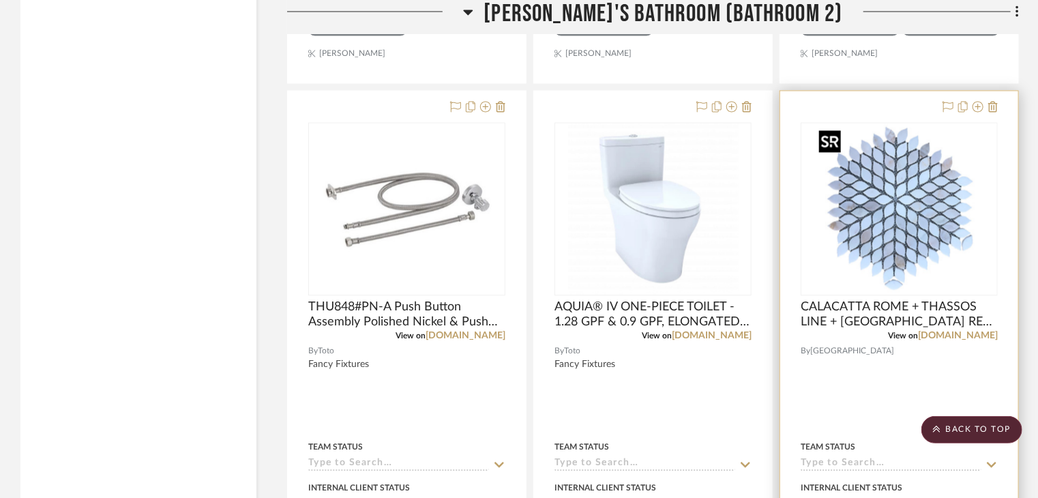
click at [843, 254] on img "0" at bounding box center [899, 208] width 171 height 171
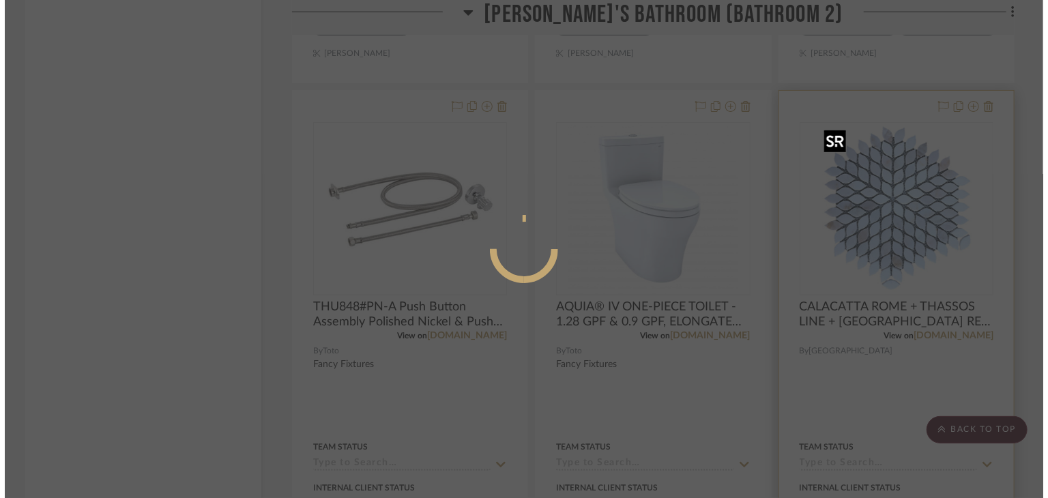
scroll to position [0, 0]
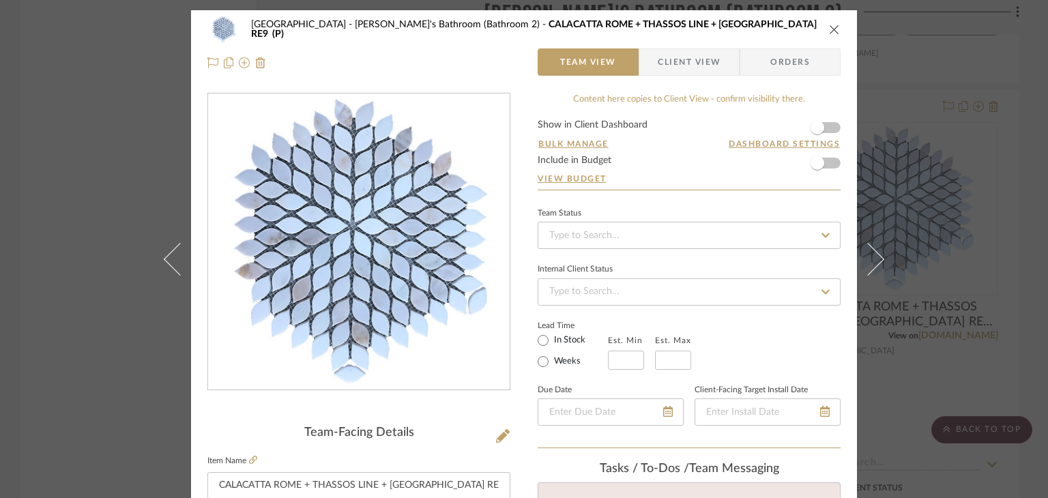
click at [48, 156] on div "Northport Sofia's Bathroom (Bathroom 2) CALACATTA ROME + THASSOS LINE + THASSOS…" at bounding box center [524, 249] width 1048 height 498
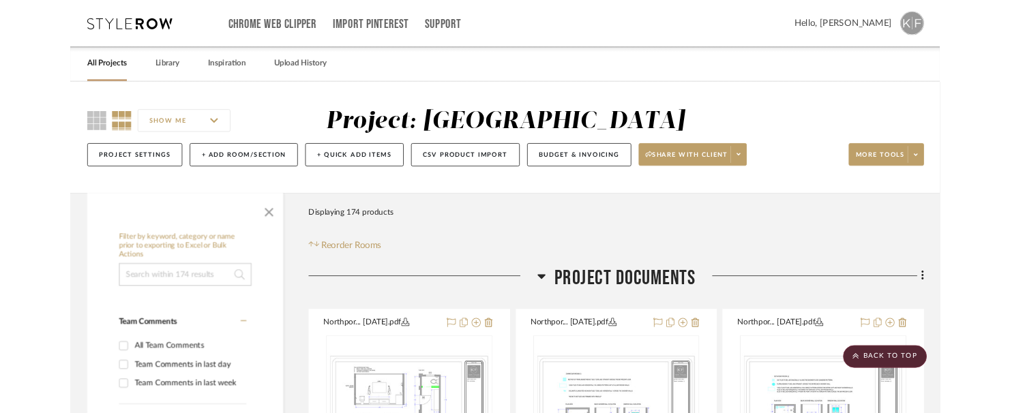
scroll to position [29871, 0]
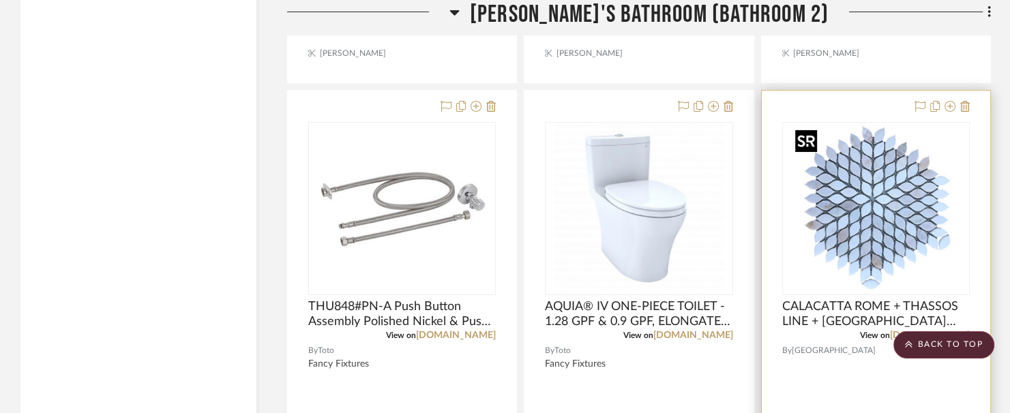
click at [866, 220] on img "0" at bounding box center [876, 208] width 171 height 171
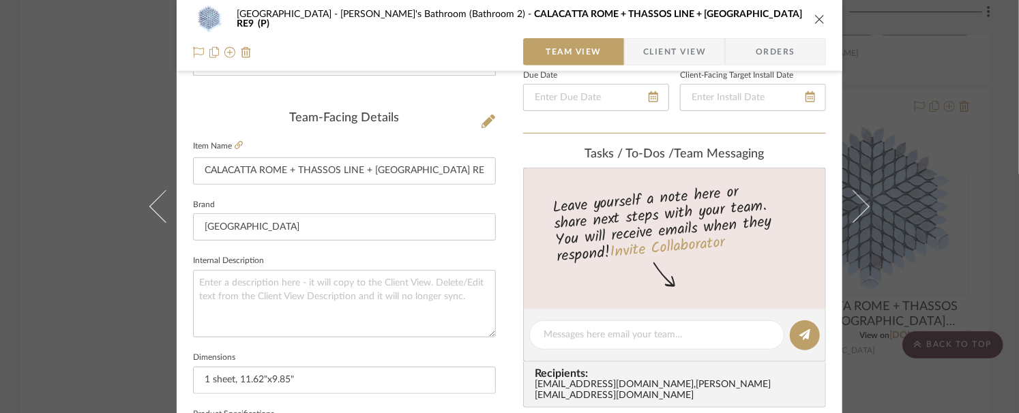
scroll to position [205, 0]
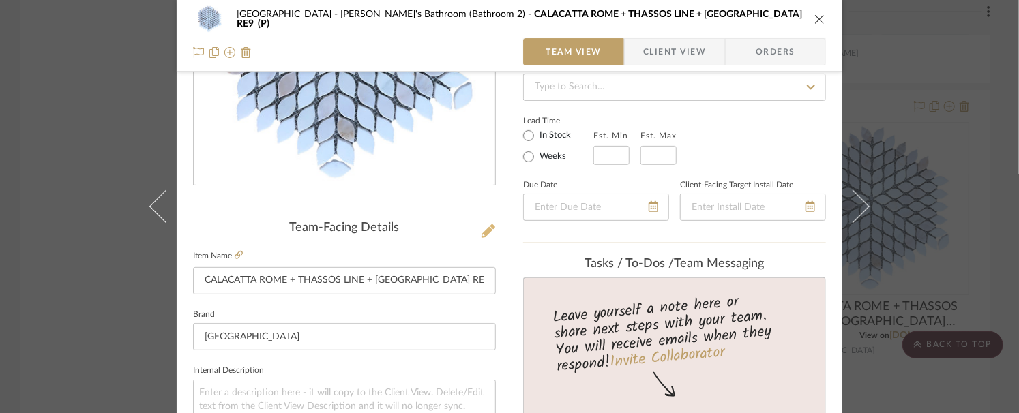
click at [487, 230] on icon at bounding box center [489, 231] width 14 height 14
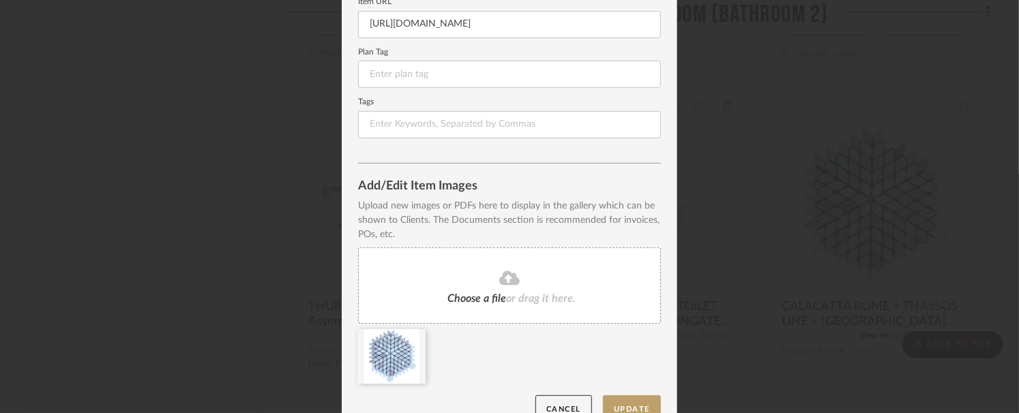
scroll to position [236, 0]
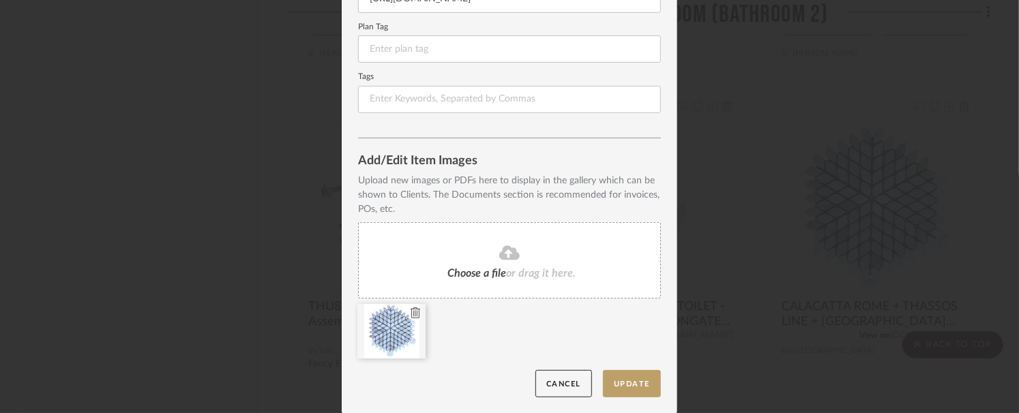
click at [411, 317] on icon at bounding box center [416, 313] width 10 height 11
click at [613, 376] on button "Update" at bounding box center [632, 384] width 58 height 28
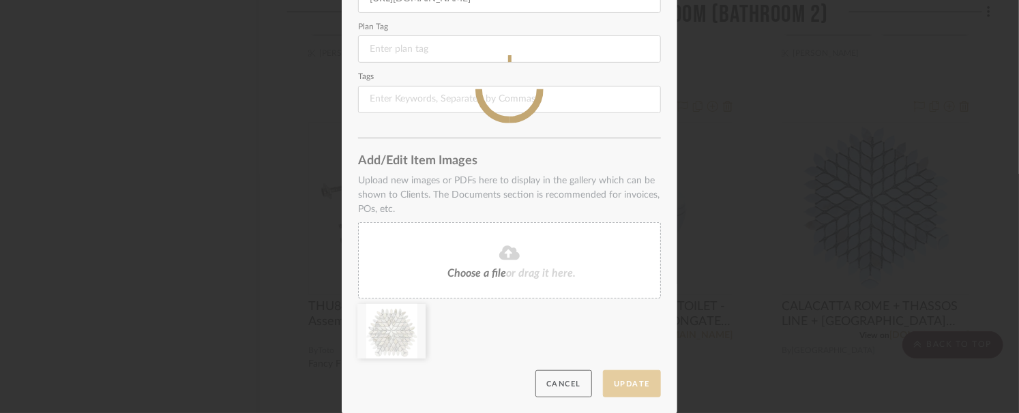
click at [613, 376] on sr-spinner at bounding box center [510, 89] width 336 height 650
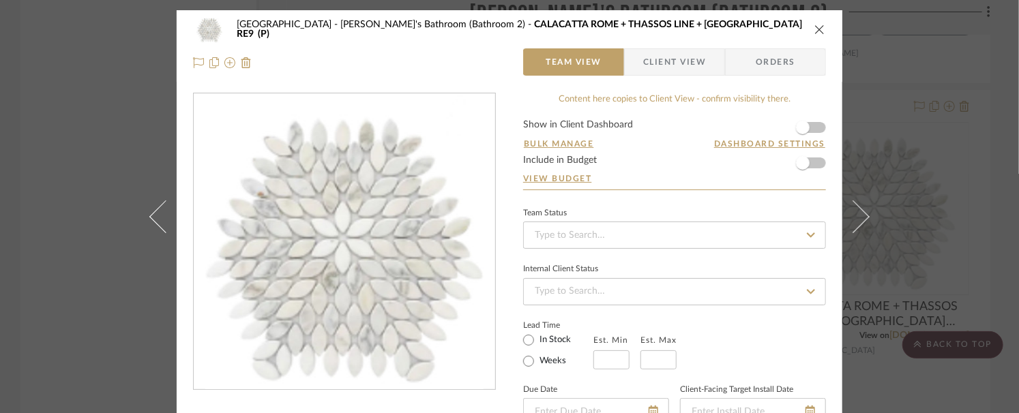
click at [816, 25] on icon "close" at bounding box center [819, 29] width 11 height 11
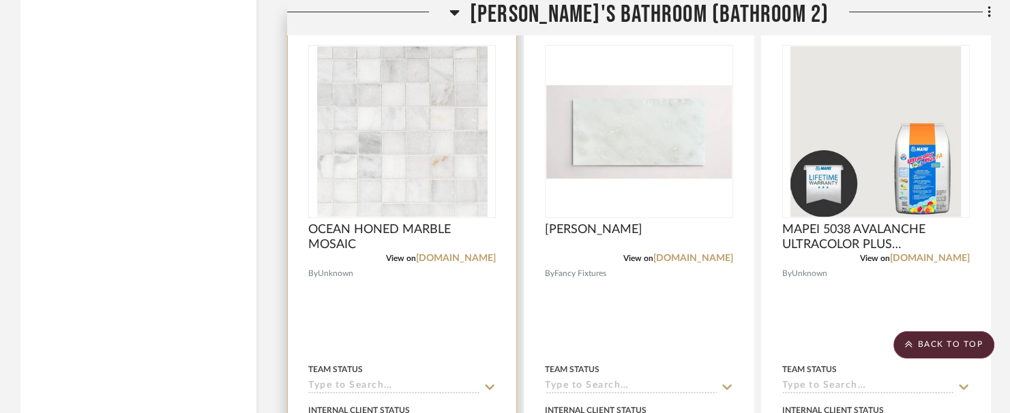
scroll to position [30485, 0]
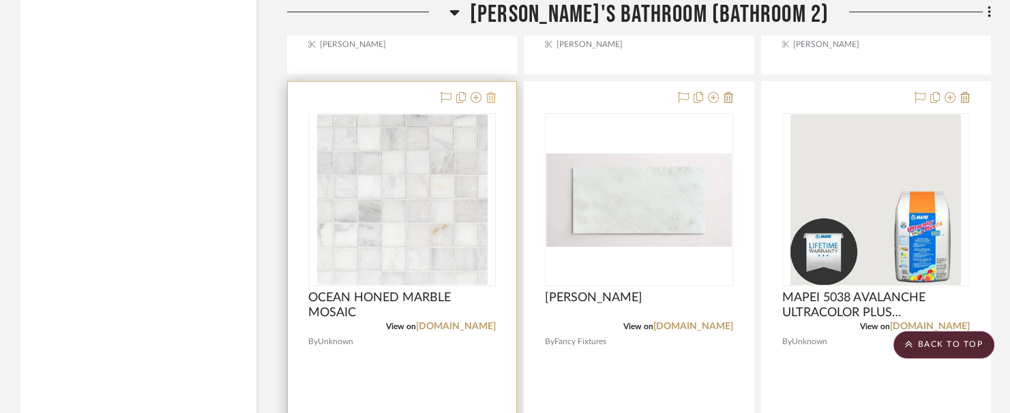
click at [491, 93] on button at bounding box center [491, 98] width 10 height 16
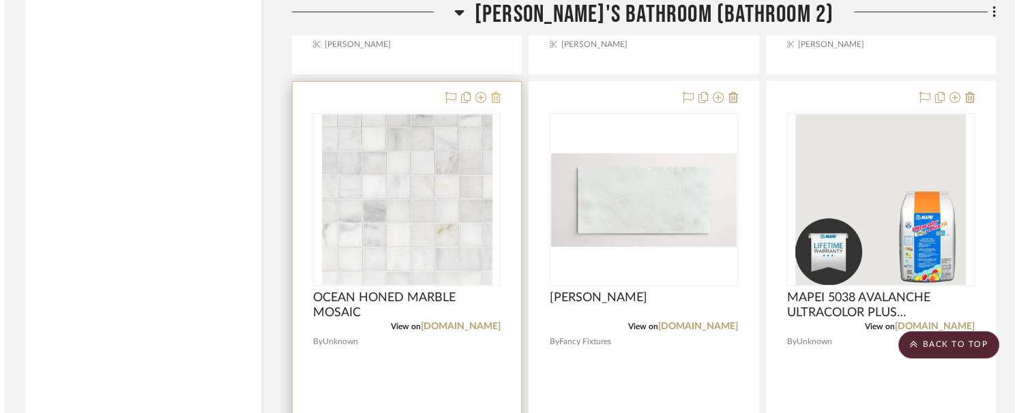
scroll to position [0, 0]
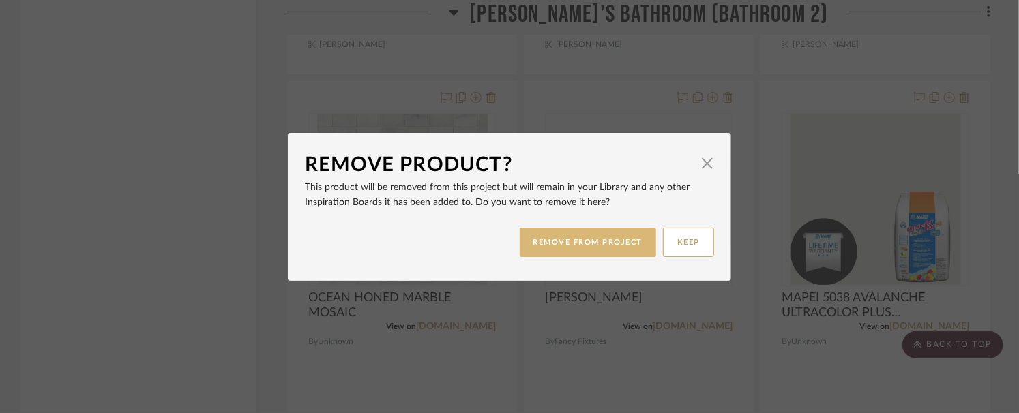
click at [589, 251] on button "REMOVE FROM PROJECT" at bounding box center [588, 242] width 137 height 29
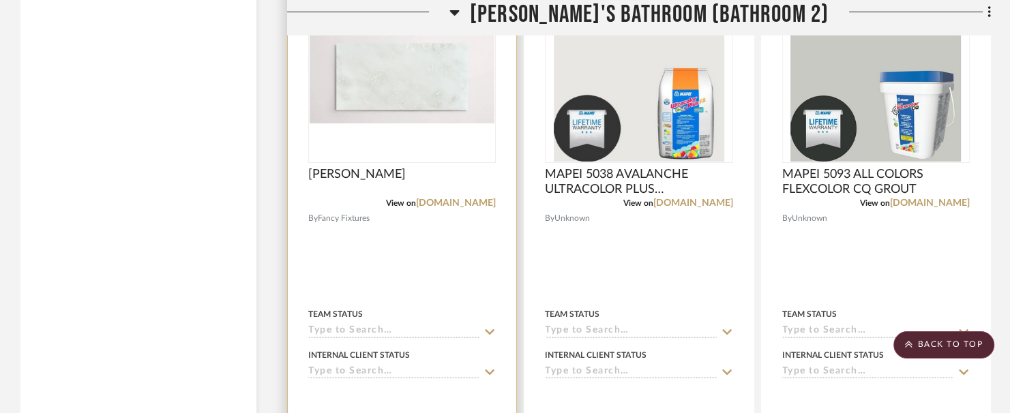
scroll to position [30621, 0]
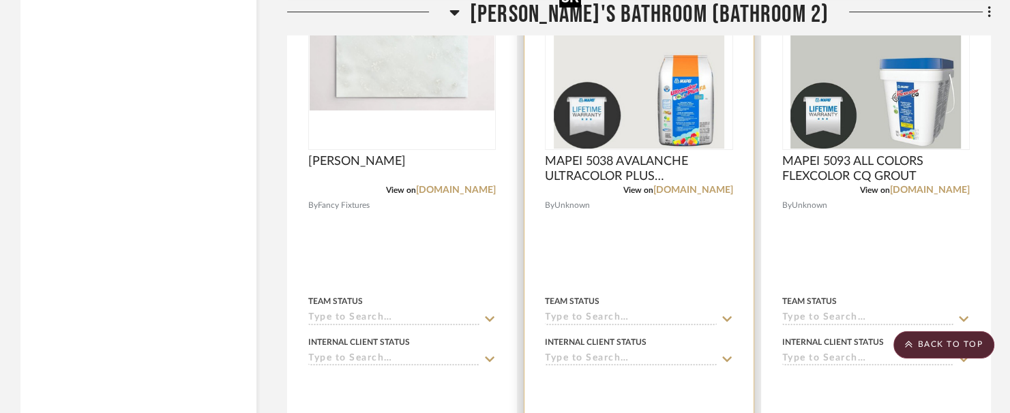
click at [630, 140] on img "0" at bounding box center [639, 63] width 171 height 171
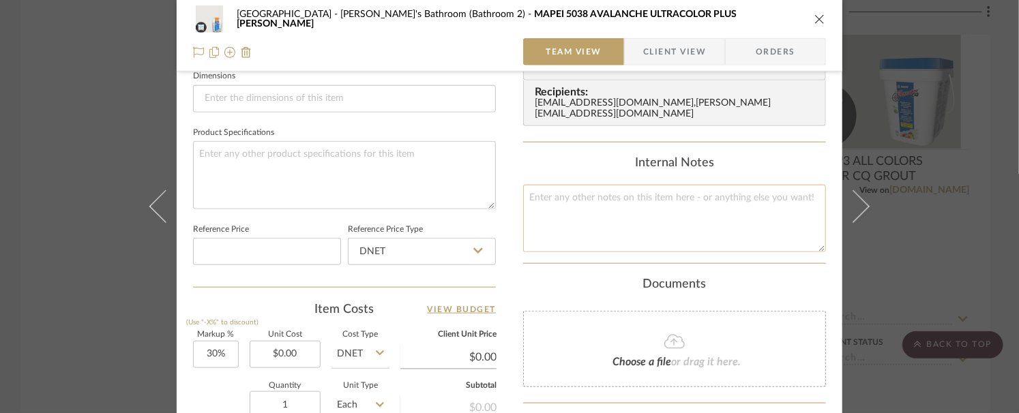
scroll to position [854, 0]
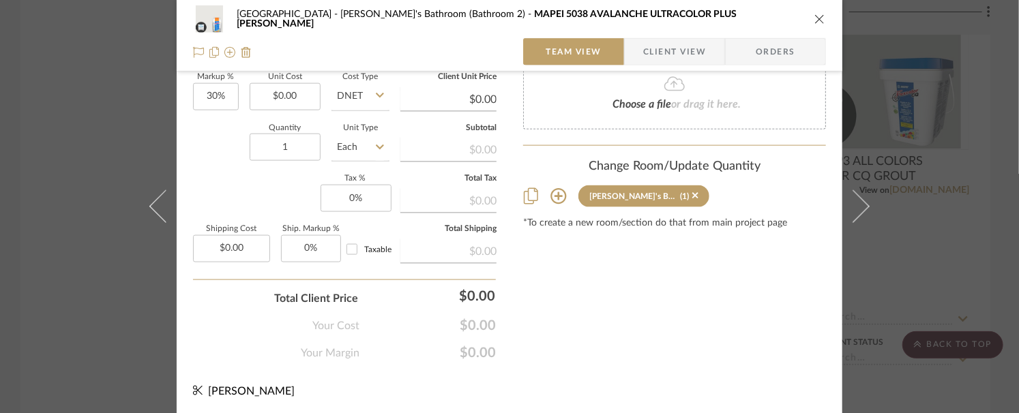
click at [558, 188] on icon at bounding box center [558, 196] width 16 height 16
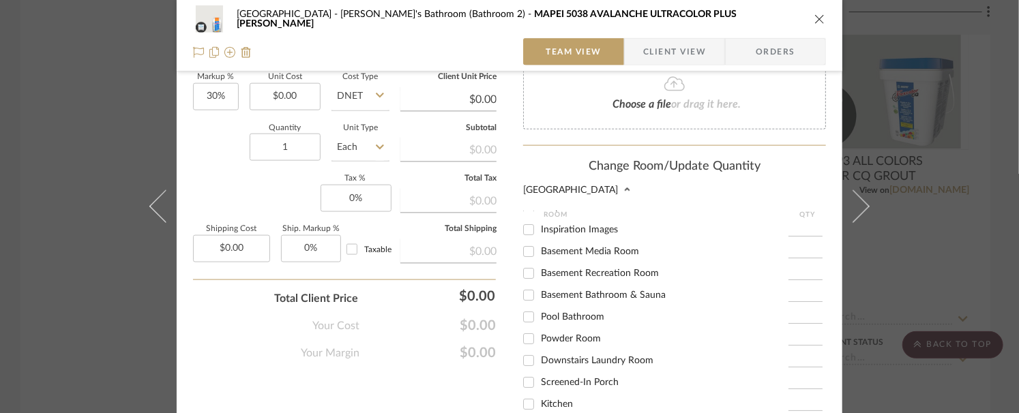
scroll to position [0, 0]
click at [576, 334] on span "Pool Bathroom" at bounding box center [572, 339] width 63 height 10
click at [540, 328] on input "Pool Bathroom" at bounding box center [529, 339] width 22 height 22
checkbox input "true"
type input "1"
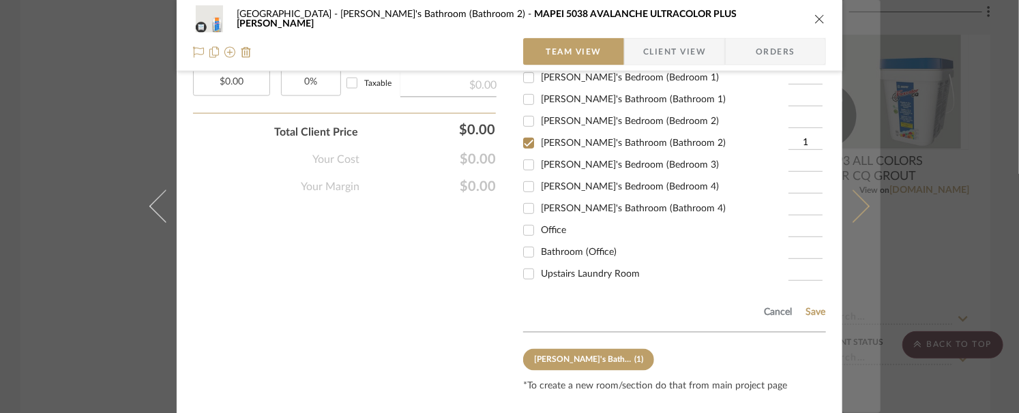
scroll to position [1042, 0]
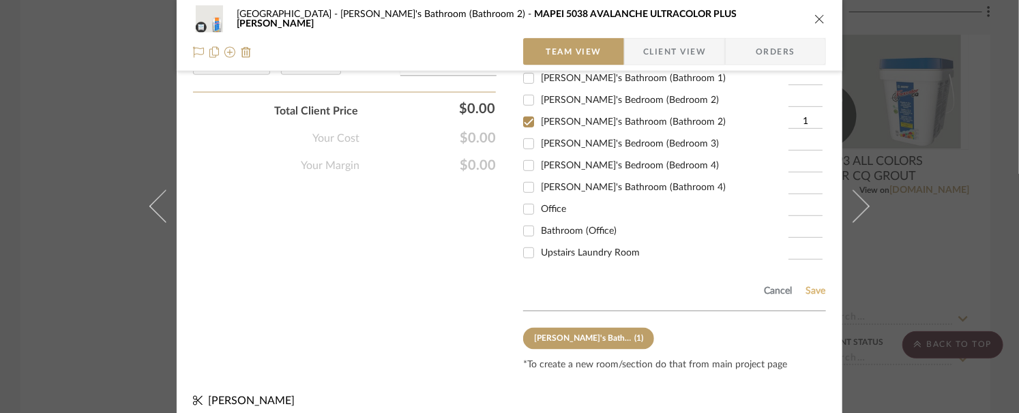
click at [802, 271] on div "Cancel Save" at bounding box center [674, 289] width 303 height 44
click at [805, 286] on button "Save" at bounding box center [815, 291] width 21 height 11
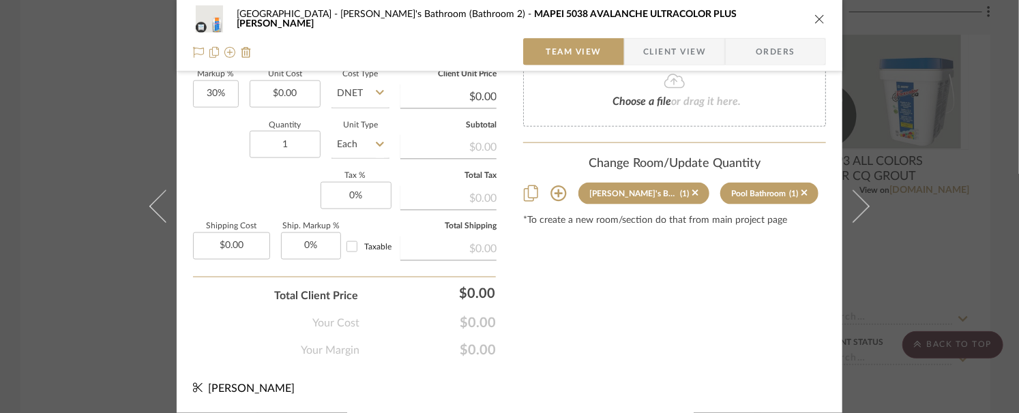
scroll to position [854, 0]
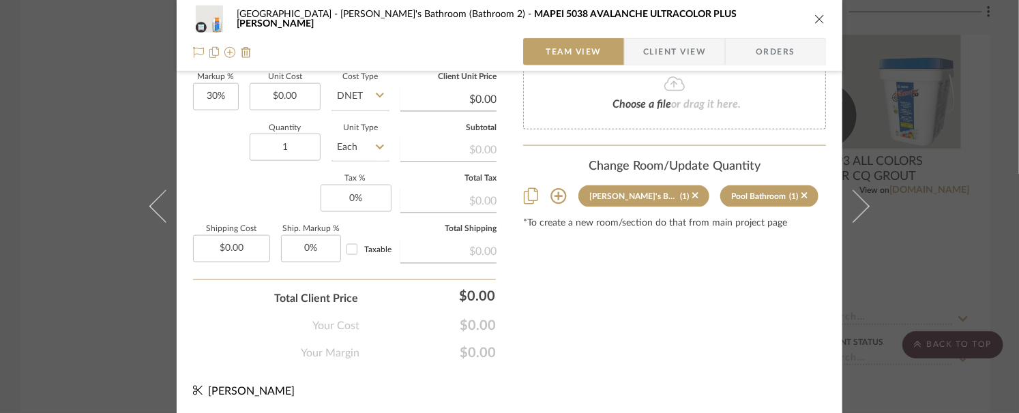
click at [992, 211] on div "Northport Sofia's Bathroom (Bathroom 2) MAPEI 5038 AVALANCHE ULTRACOLOR PLUS FA…" at bounding box center [509, 206] width 1019 height 413
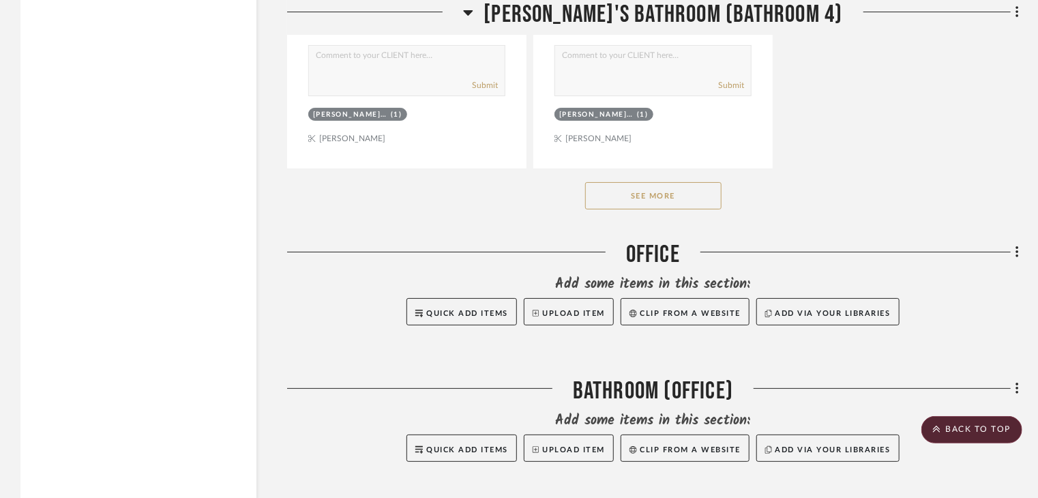
scroll to position [33756, 0]
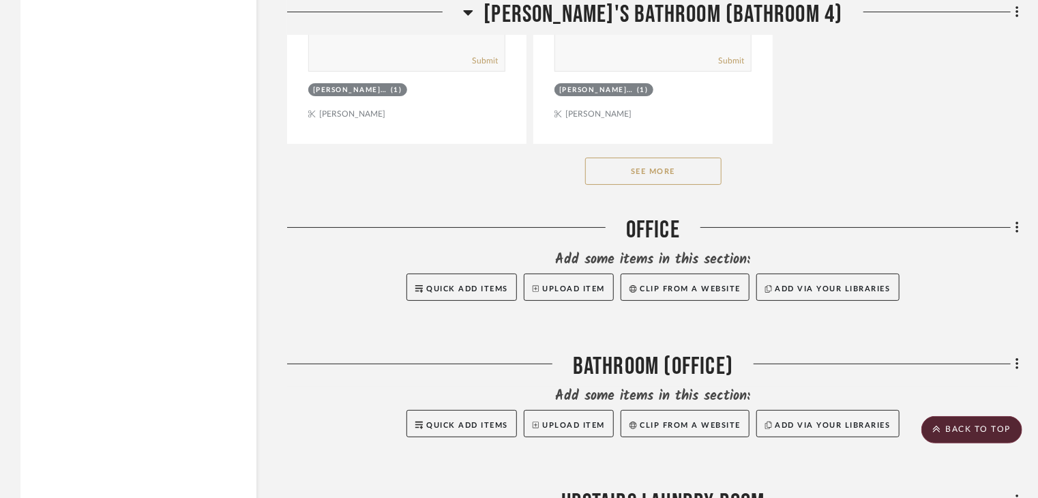
click at [626, 175] on button "See More" at bounding box center [653, 171] width 136 height 27
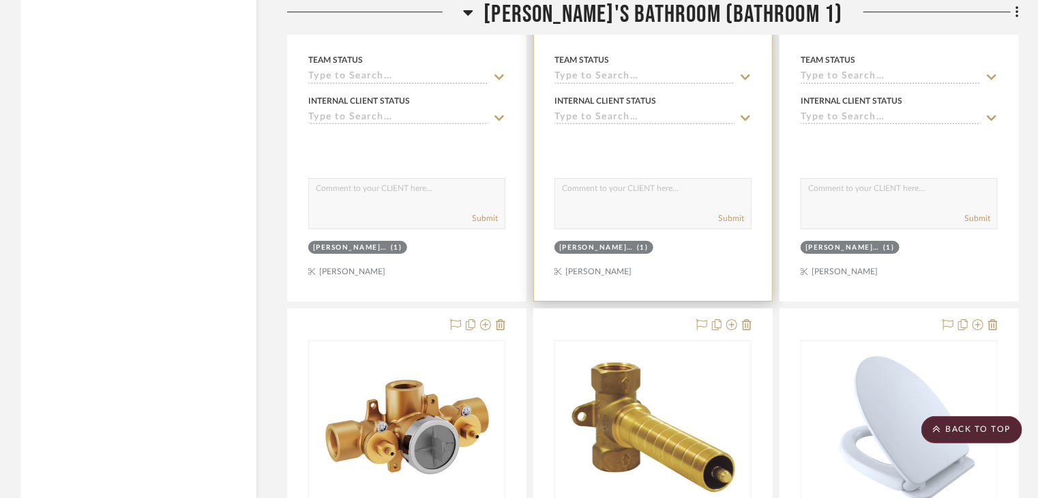
scroll to position [26169, 0]
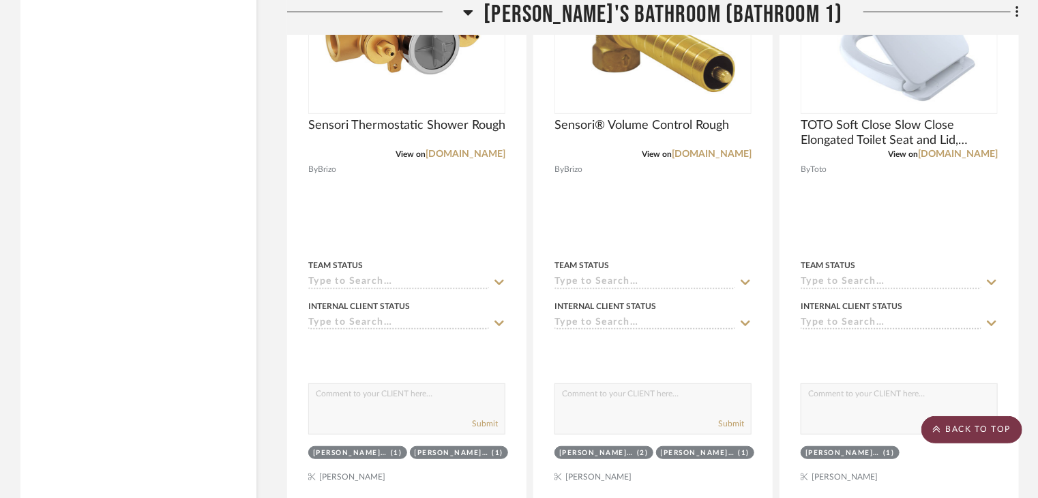
click at [990, 432] on scroll-to-top-button "BACK TO TOP" at bounding box center [972, 429] width 101 height 27
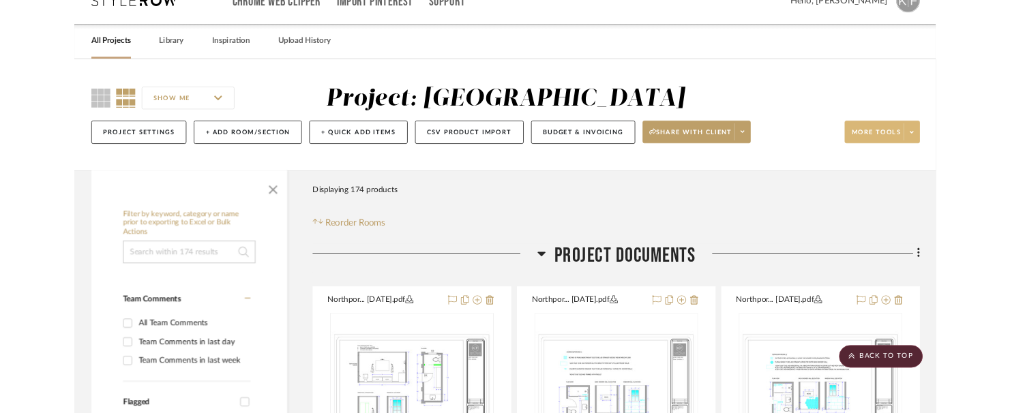
scroll to position [0, 0]
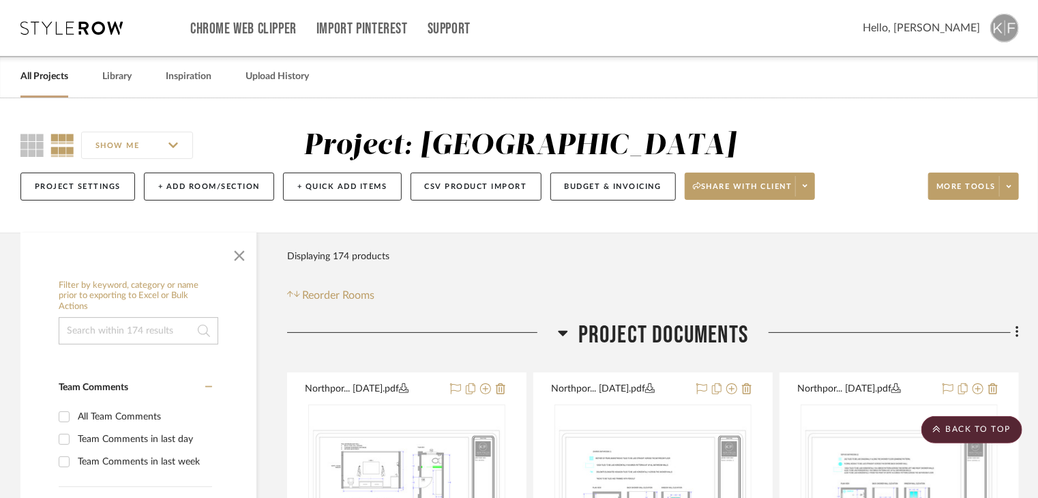
click at [1002, 33] on img at bounding box center [1004, 28] width 29 height 29
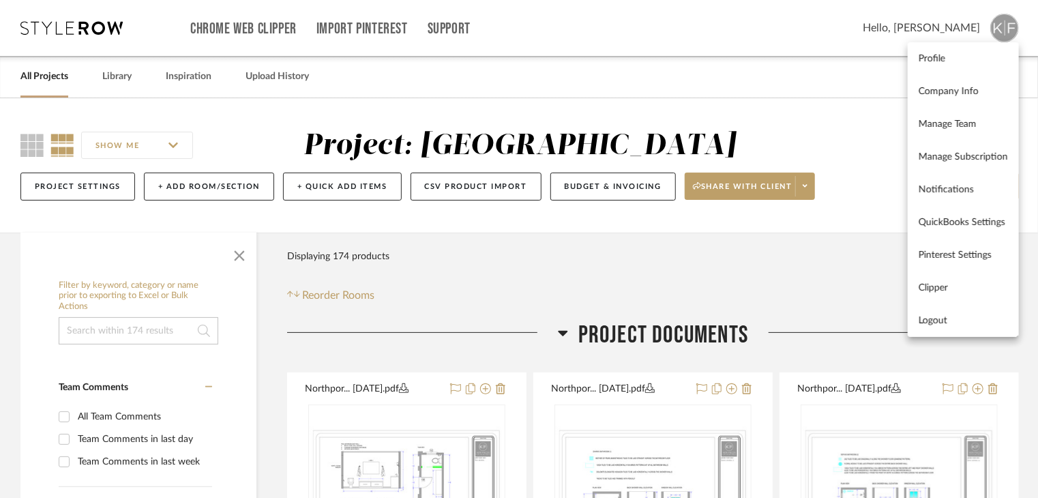
click at [815, 100] on div at bounding box center [519, 249] width 1038 height 498
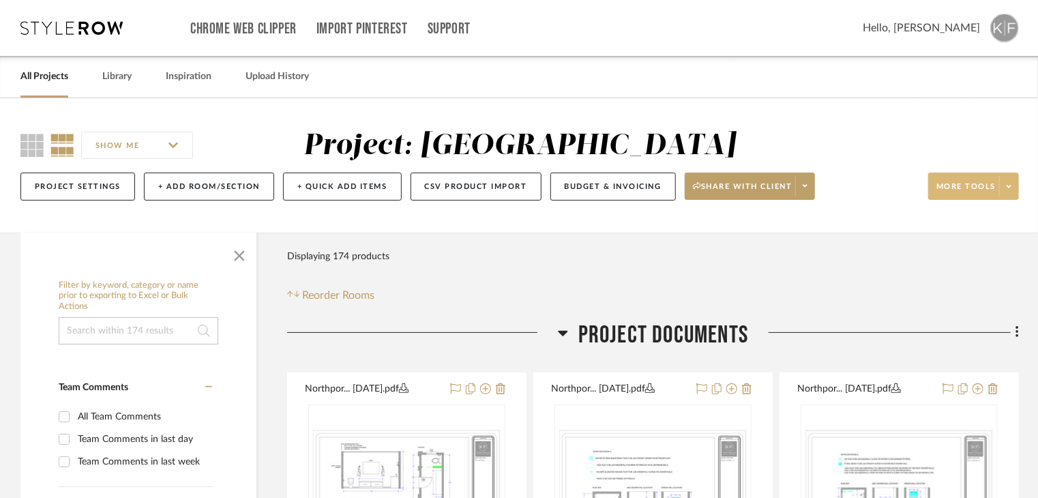
click at [1004, 189] on span at bounding box center [1008, 186] width 19 height 20
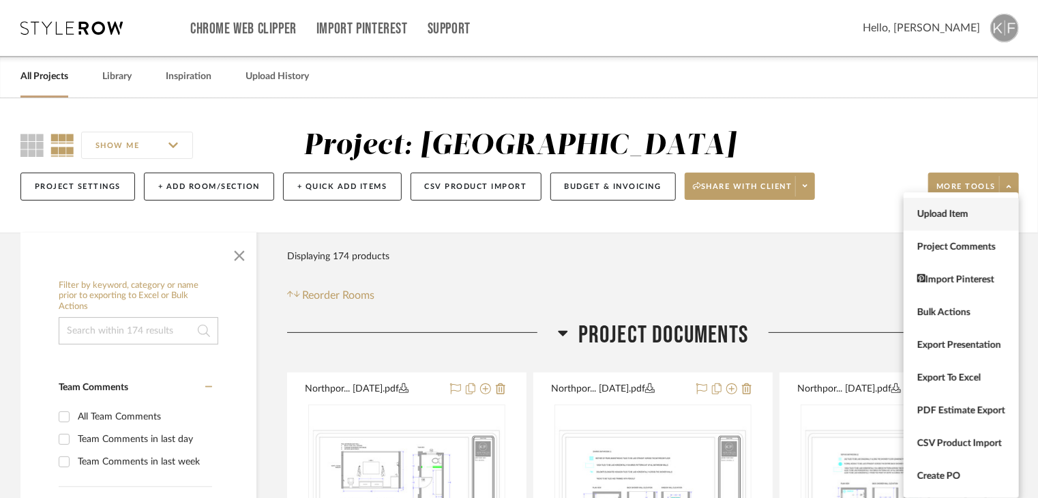
click at [989, 211] on span "Upload Item" at bounding box center [961, 215] width 88 height 12
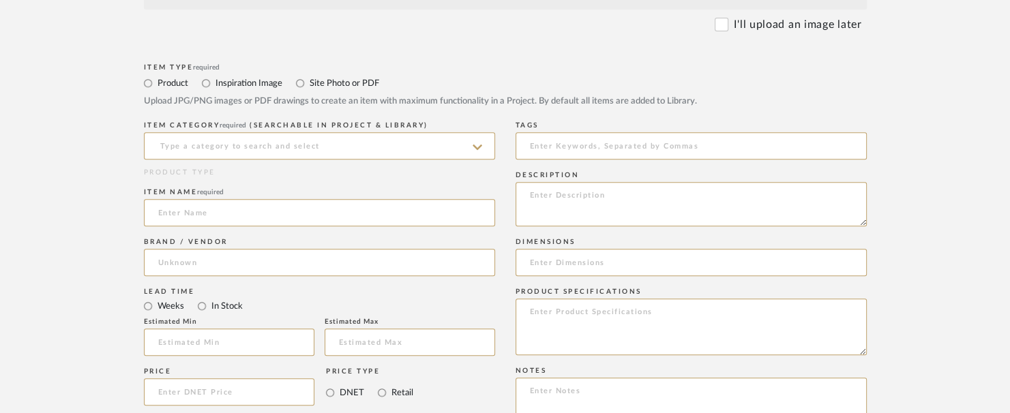
scroll to position [546, 0]
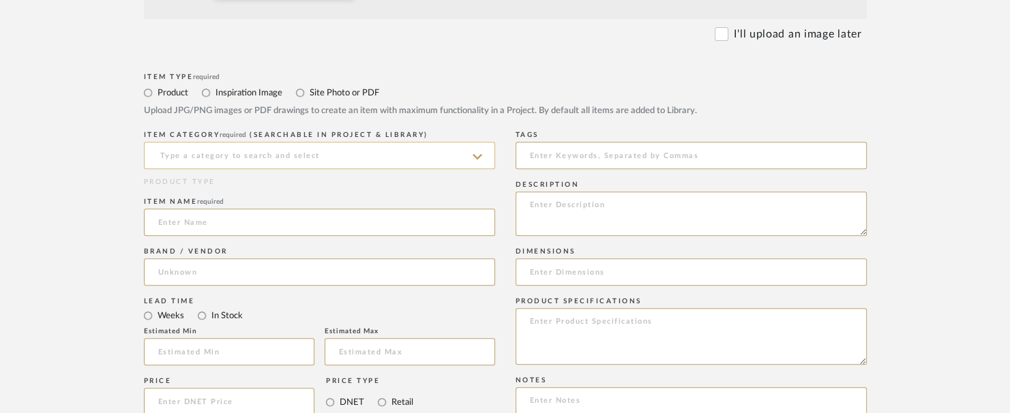
click at [253, 156] on input at bounding box center [319, 155] width 351 height 27
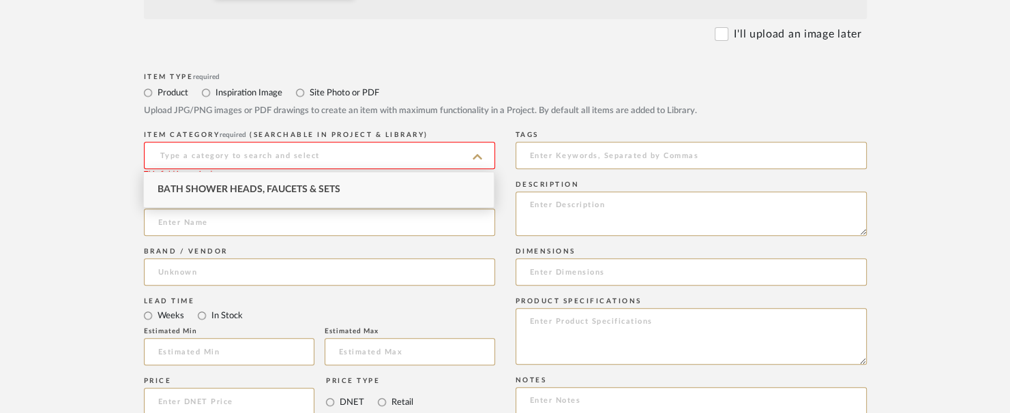
click at [270, 190] on span "Bath Shower Heads, Faucets & Sets" at bounding box center [249, 190] width 183 height 10
type input "Bath Shower Heads, Faucets & Sets"
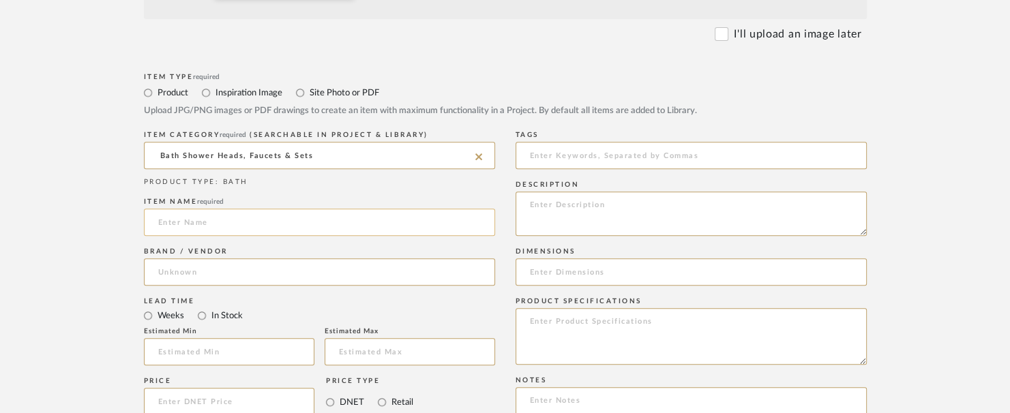
click at [267, 229] on input at bounding box center [319, 222] width 351 height 27
paste input "Beauclere Sensori Thermostatic Valve Trim - Less Handle in Luxe Gold"
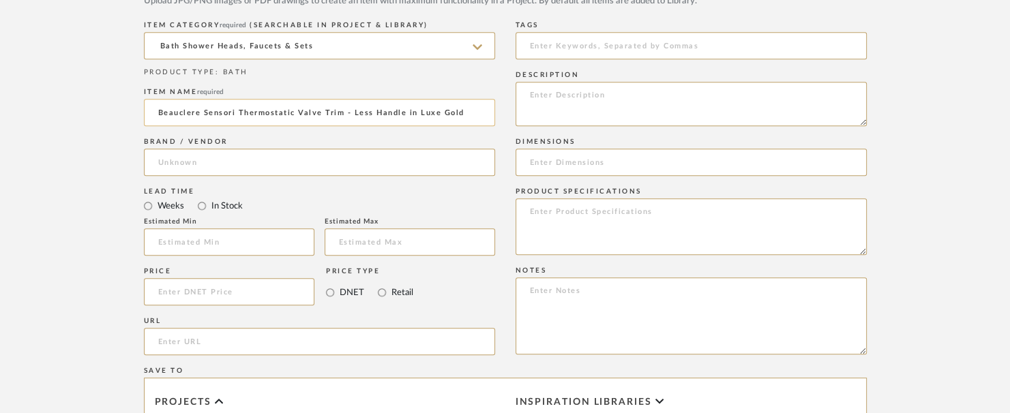
scroll to position [682, 0]
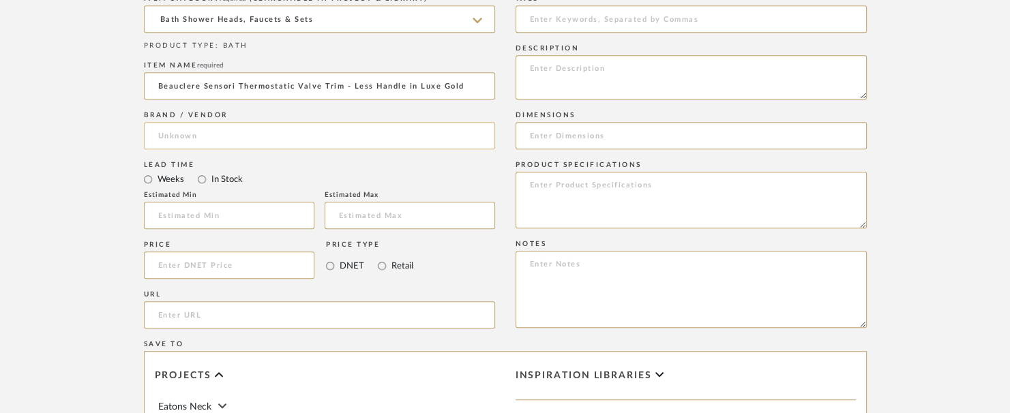
type input "Beauclere Sensori Thermostatic Valve Trim - Less Handle in Luxe Gold"
click at [310, 130] on input at bounding box center [319, 135] width 351 height 27
click at [311, 159] on mat-option "Brizo" at bounding box center [319, 170] width 350 height 35
type input "Brizo"
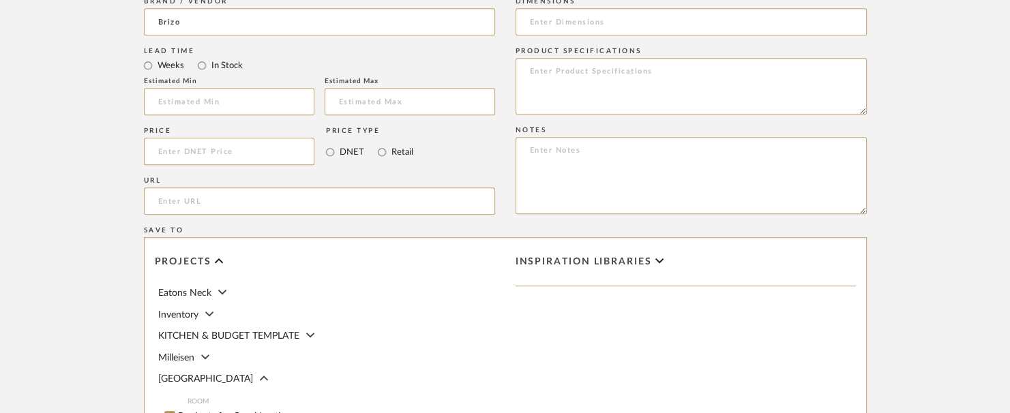
scroll to position [819, 0]
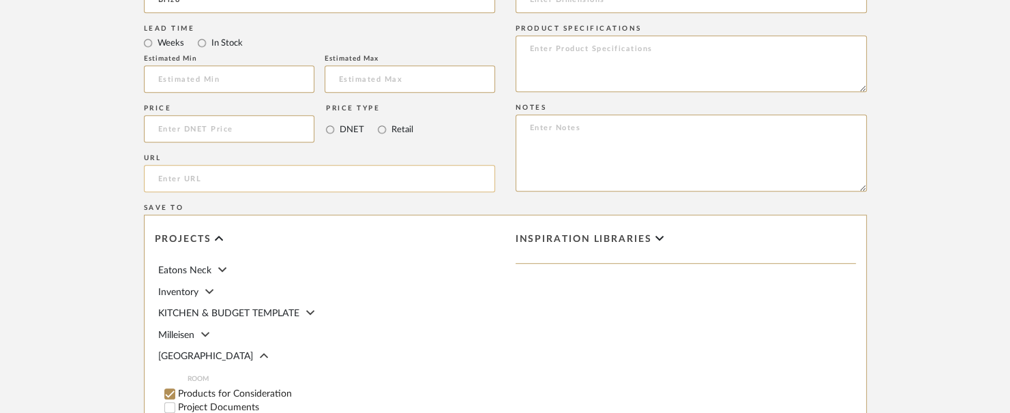
click at [243, 182] on input "url" at bounding box center [319, 178] width 351 height 27
paste input "https://www.brizo.com/bath/product/T66T065-GLLHP--HL6665-GL--R35000-WS"
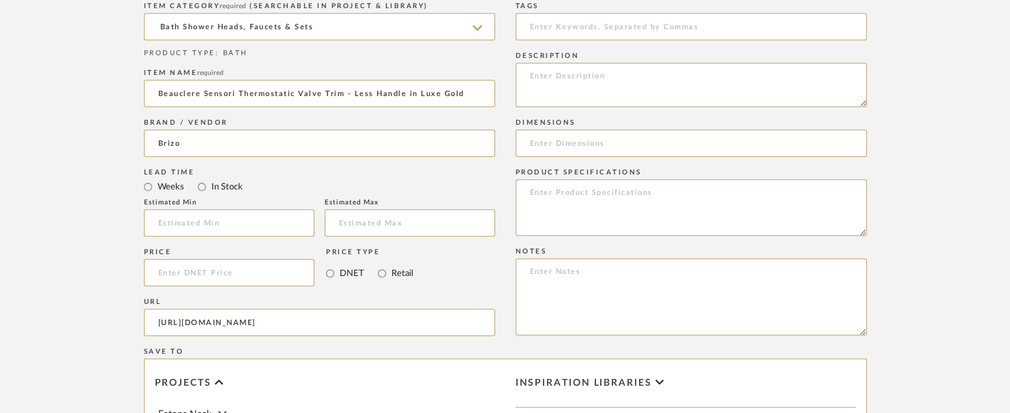
scroll to position [682, 0]
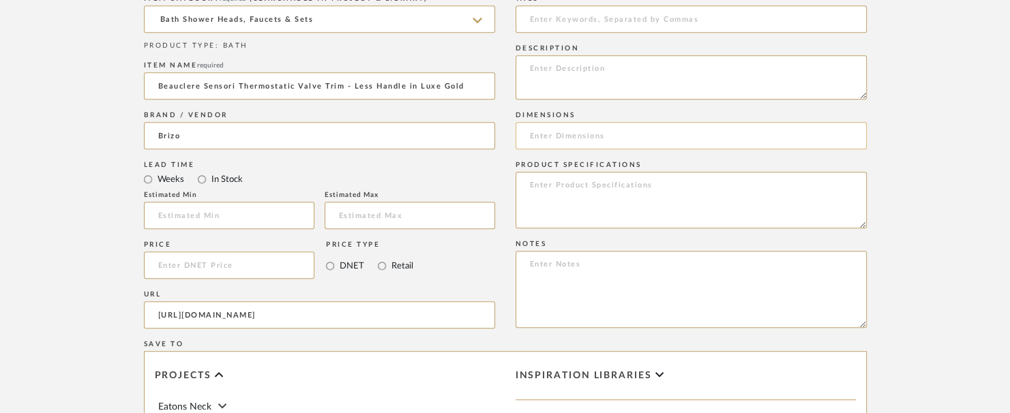
type input "https://www.brizo.com/bath/product/T66T065-GLLHP--HL6665-GL--R35000-WS"
click at [603, 137] on input at bounding box center [691, 135] width 351 height 27
type input "7"x9""
click at [614, 231] on div "Product Specifications" at bounding box center [691, 197] width 351 height 79
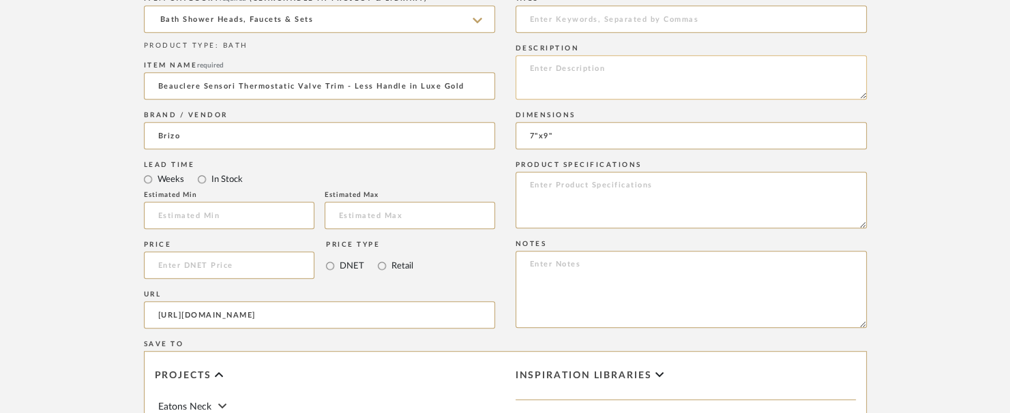
click at [578, 87] on textarea at bounding box center [691, 77] width 351 height 44
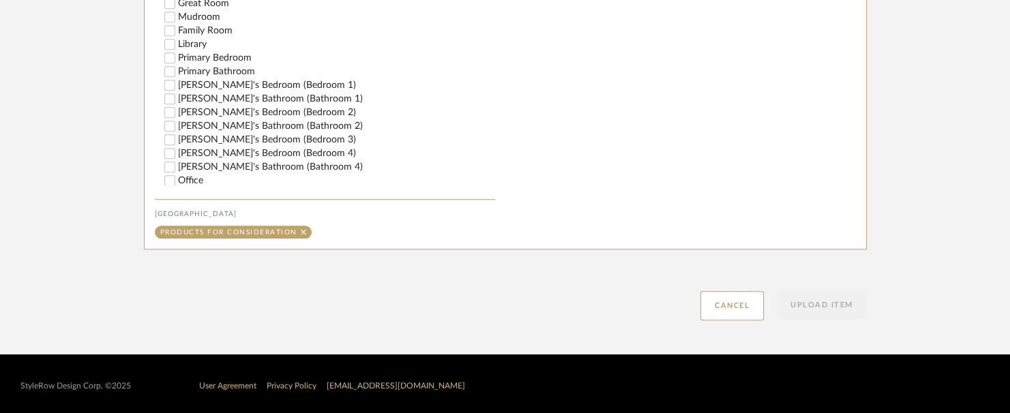
scroll to position [341, 0]
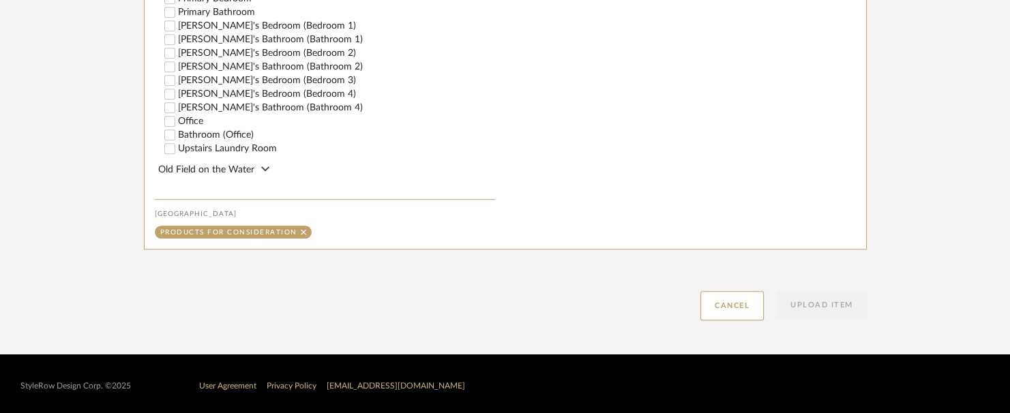
type textarea "Fancy Fixtures"
click at [195, 37] on label "Zahra's Bathroom (Bathroom 1)" at bounding box center [336, 40] width 317 height 10
click at [177, 37] on input "Zahra's Bathroom (Bathroom 1)" at bounding box center [170, 40] width 14 height 14
checkbox input "false"
click at [862, 295] on button "Upload Item" at bounding box center [822, 305] width 90 height 28
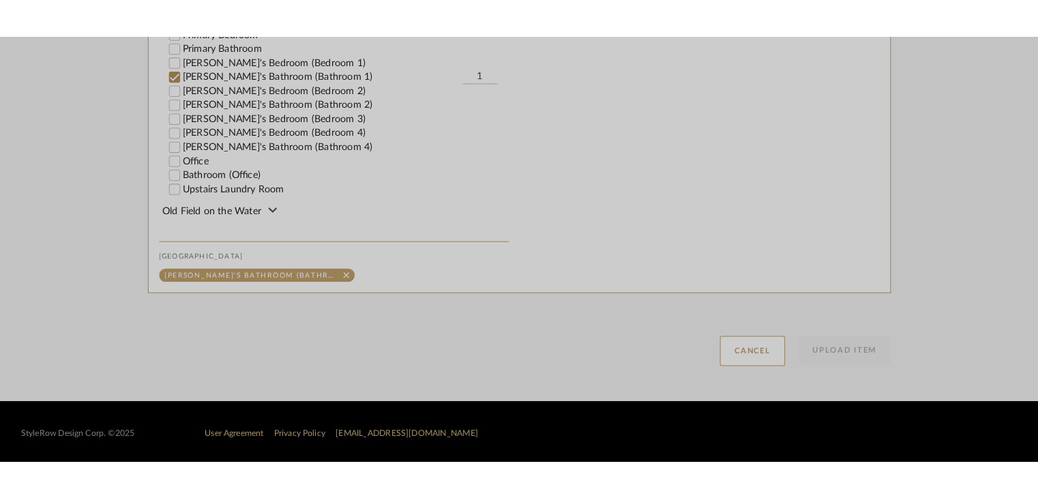
scroll to position [1010, 0]
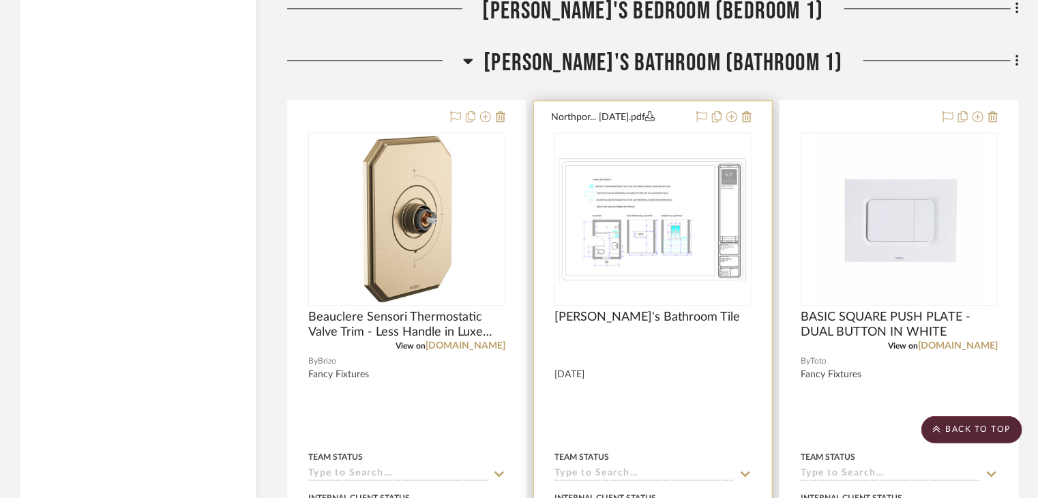
scroll to position [19918, 0]
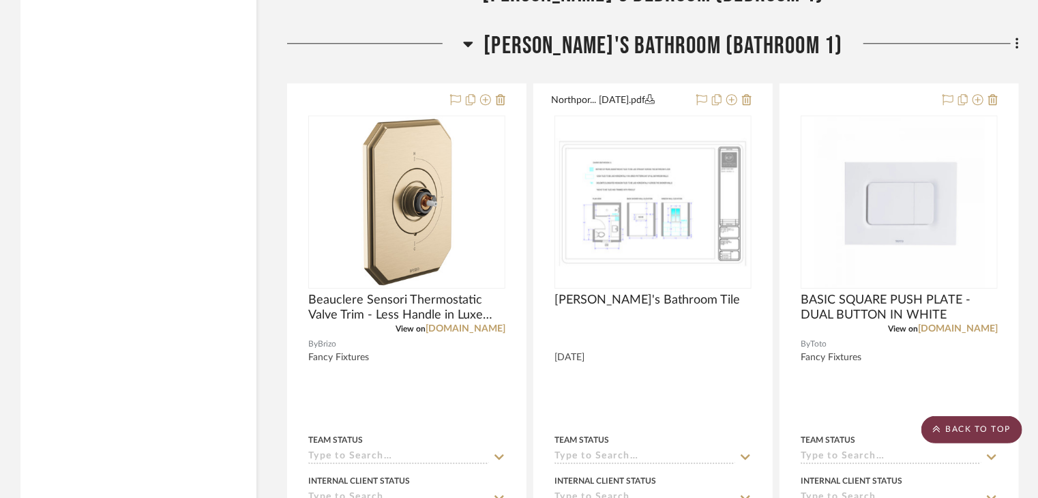
click at [1001, 432] on scroll-to-top-button "BACK TO TOP" at bounding box center [972, 429] width 101 height 27
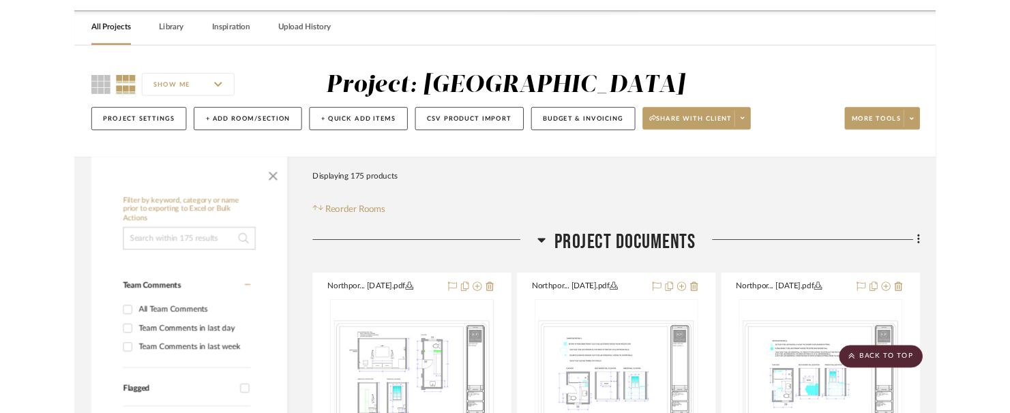
scroll to position [0, 0]
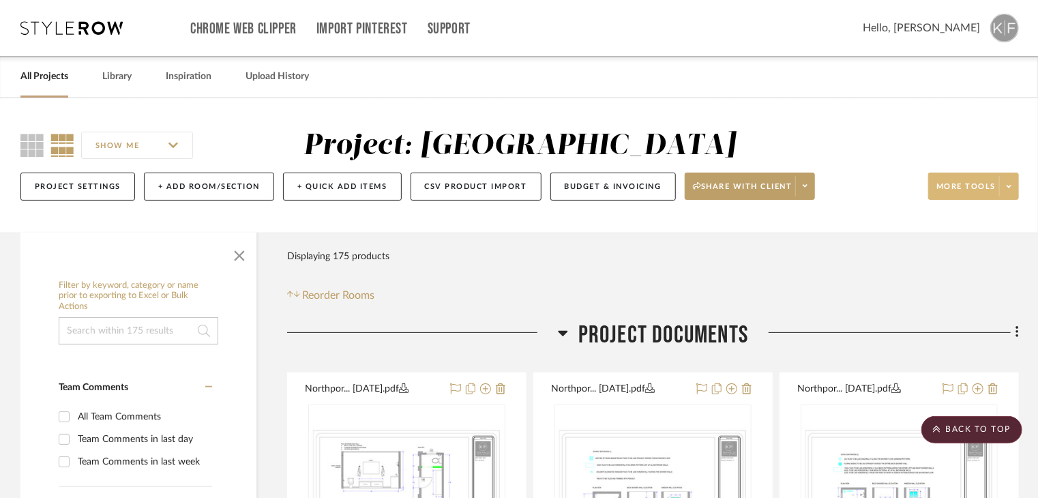
click at [1003, 189] on span at bounding box center [1008, 186] width 19 height 20
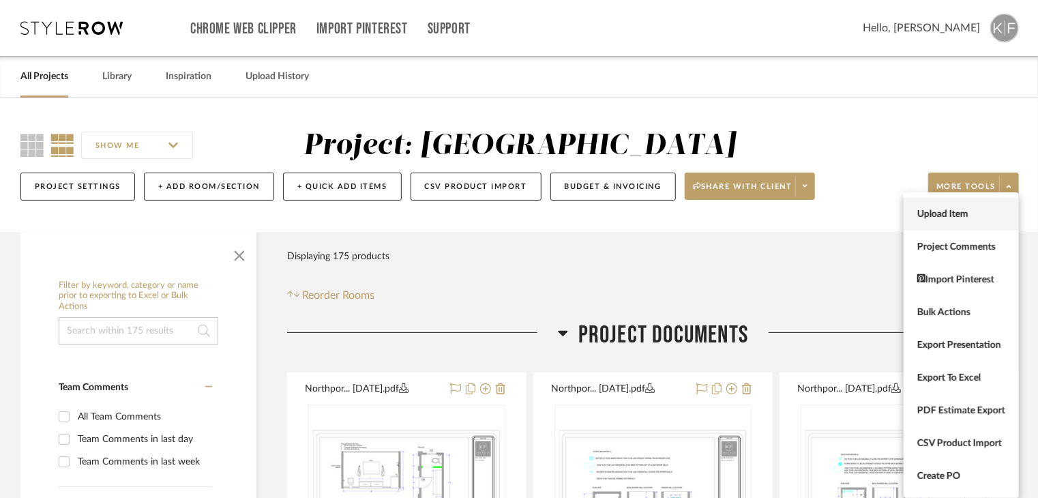
click at [952, 210] on span "Upload Item" at bounding box center [961, 215] width 88 height 12
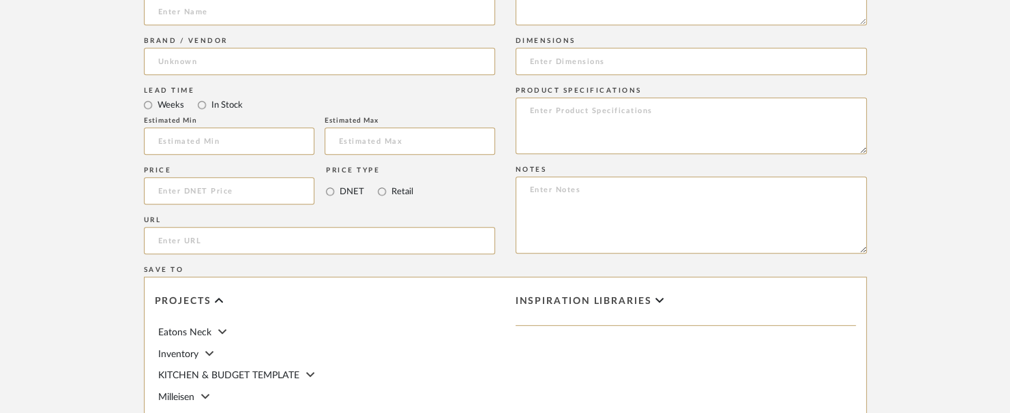
scroll to position [614, 0]
click at [383, 238] on input "url" at bounding box center [319, 237] width 351 height 27
paste input "https://www.brizo.com/bath/product/HL6665-GL"
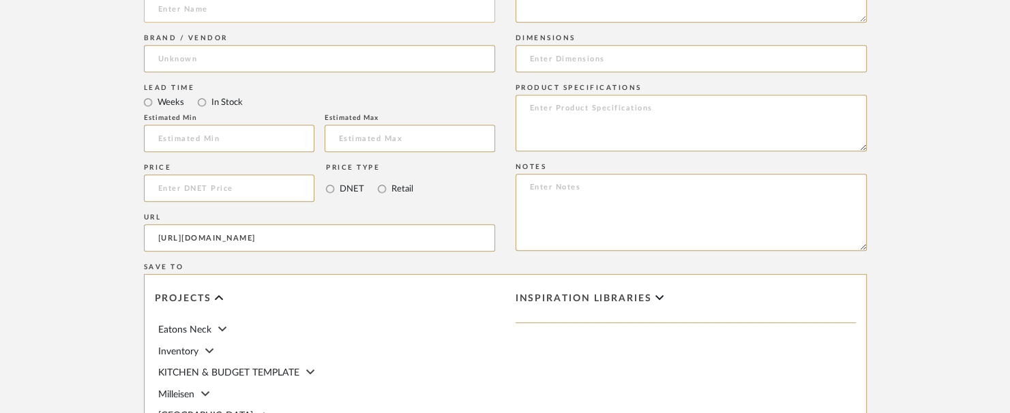
type input "https://www.brizo.com/bath/product/HL6665-GL"
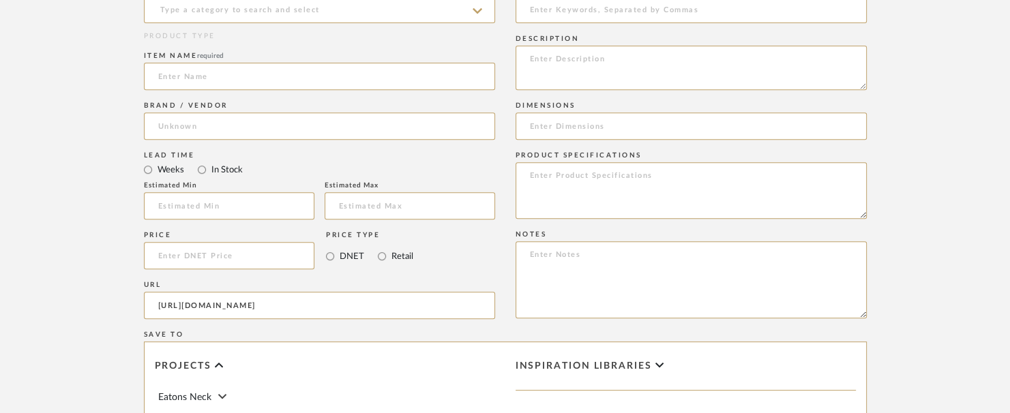
scroll to position [546, 0]
click at [254, 74] on input at bounding box center [319, 76] width 351 height 27
paste input "Beauclere Sensori Thermostatic Valve Trim Lever Handle Kit in Luxe Gold"
type input "Beauclere Sensori Thermostatic Valve Trim Lever Handle Kit in Luxe Gold"
click at [270, 129] on input at bounding box center [319, 126] width 351 height 27
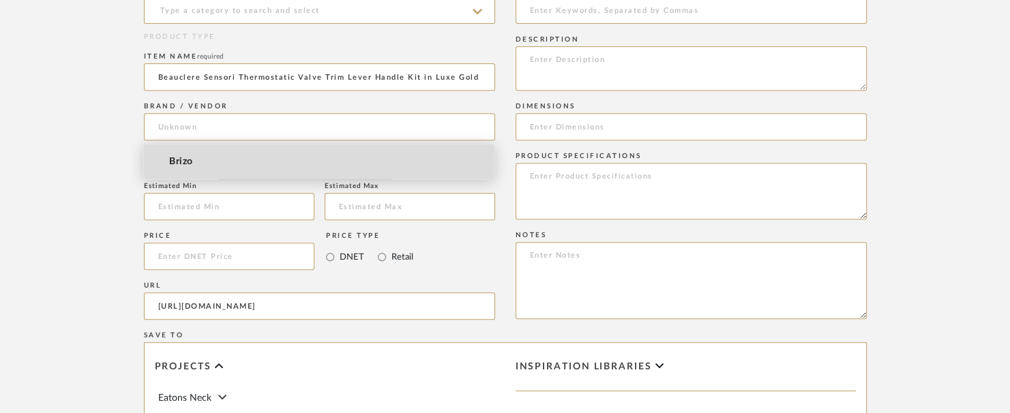
click at [270, 161] on mat-option "Brizo" at bounding box center [319, 162] width 350 height 35
type input "Brizo"
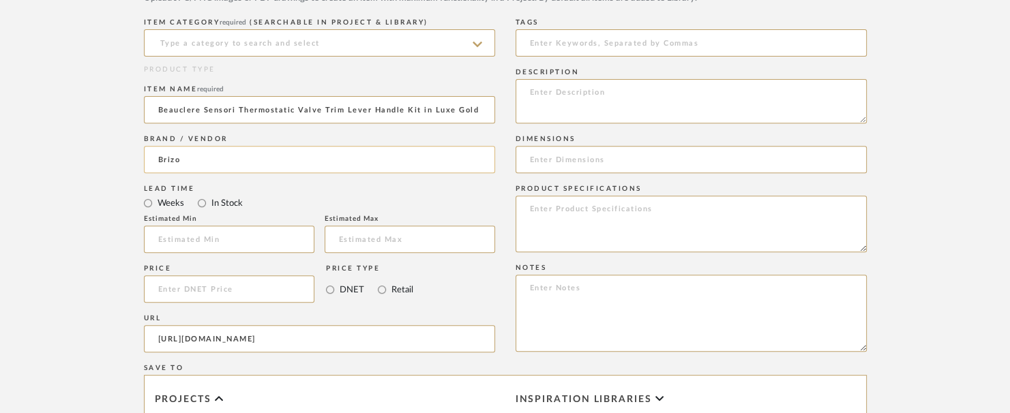
scroll to position [409, 0]
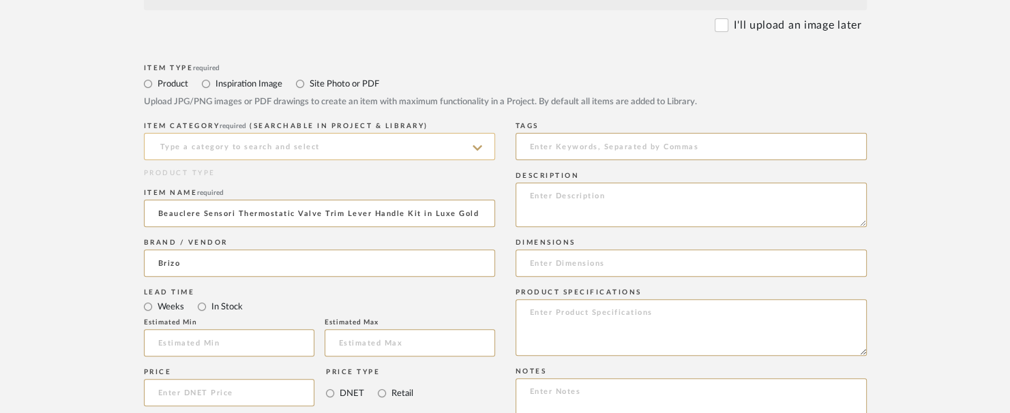
click at [254, 147] on input at bounding box center [319, 146] width 351 height 27
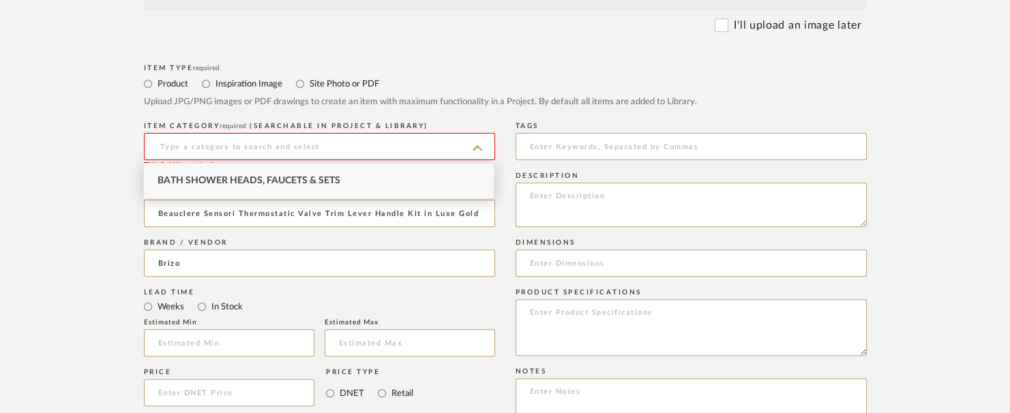
click at [284, 194] on div "Bath Shower Heads, Faucets & Sets" at bounding box center [319, 181] width 350 height 35
type input "Bath Shower Heads, Faucets & Sets"
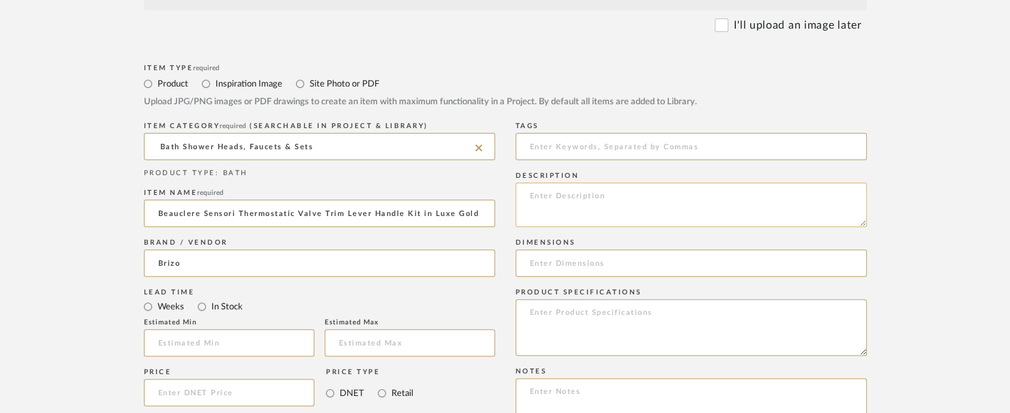
click at [587, 211] on textarea at bounding box center [691, 205] width 351 height 44
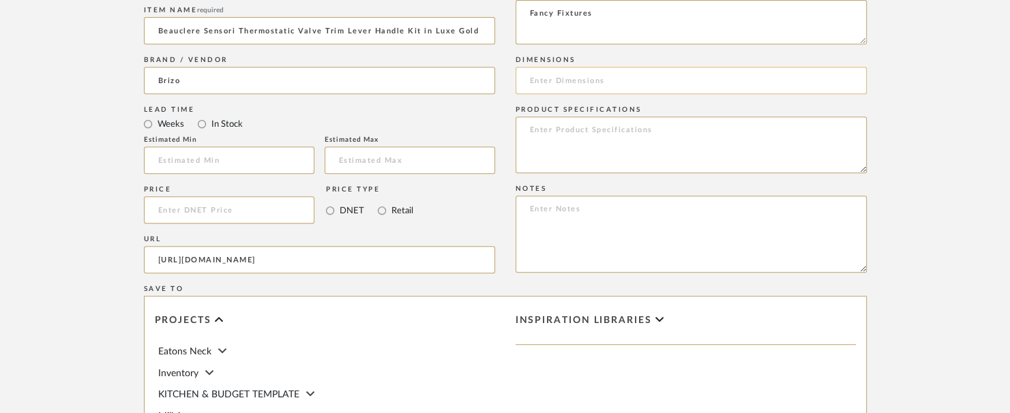
scroll to position [614, 0]
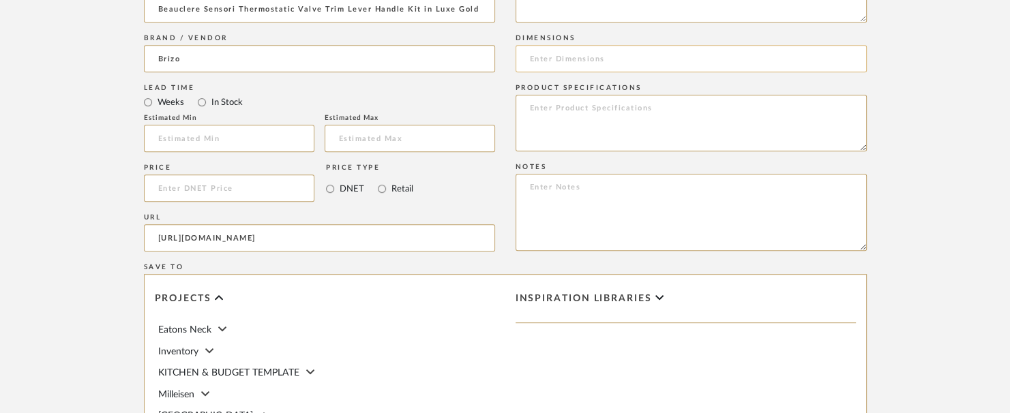
type textarea "Fancy Fixtures"
click at [593, 61] on input at bounding box center [691, 58] width 351 height 27
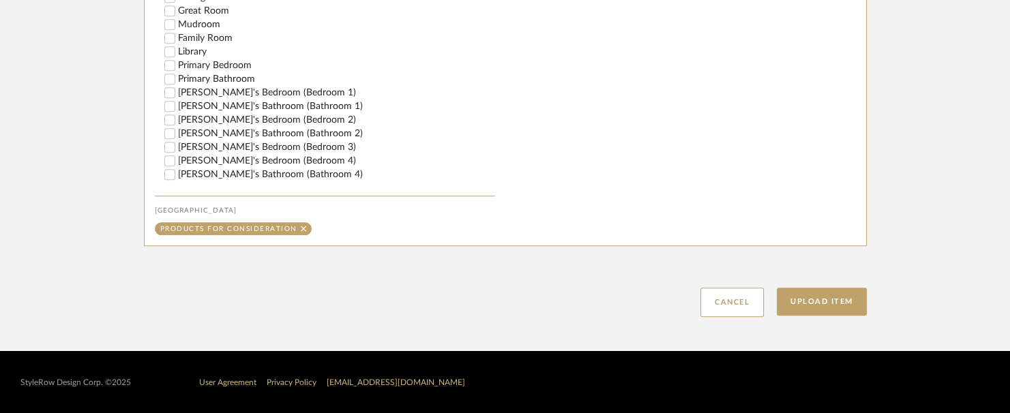
scroll to position [273, 0]
click at [226, 104] on label "Zahra's Bathroom (Bathroom 1)" at bounding box center [336, 105] width 317 height 10
click at [177, 104] on input "Zahra's Bathroom (Bathroom 1)" at bounding box center [170, 105] width 14 height 14
checkbox input "false"
click at [830, 309] on button "Upload Item" at bounding box center [822, 302] width 90 height 28
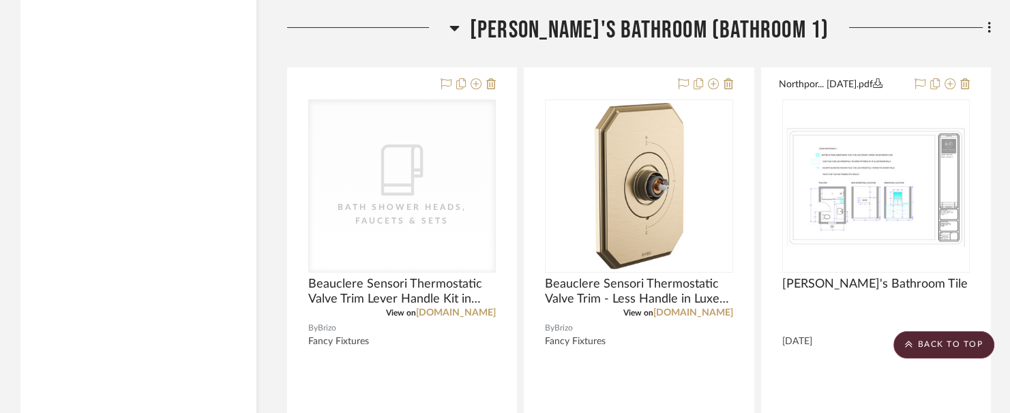
scroll to position [19919, 0]
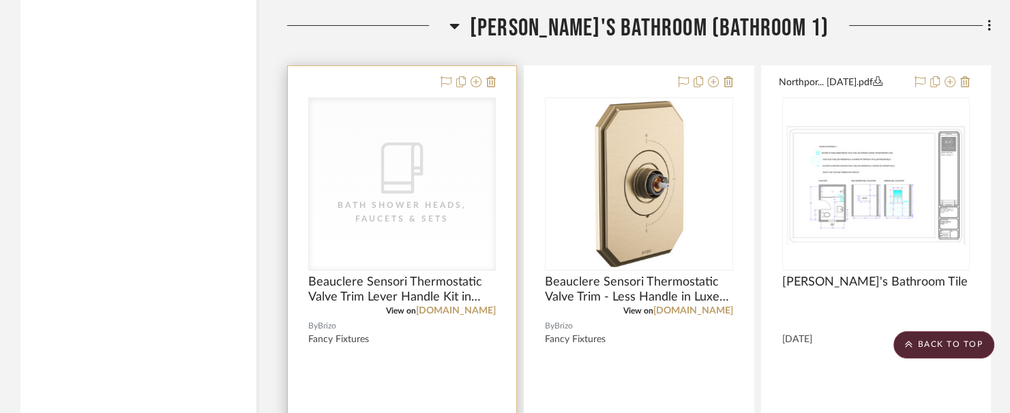
click at [401, 232] on div "CategoryIconBath Bath Shower Heads, Faucets & Sets" at bounding box center [402, 184] width 186 height 172
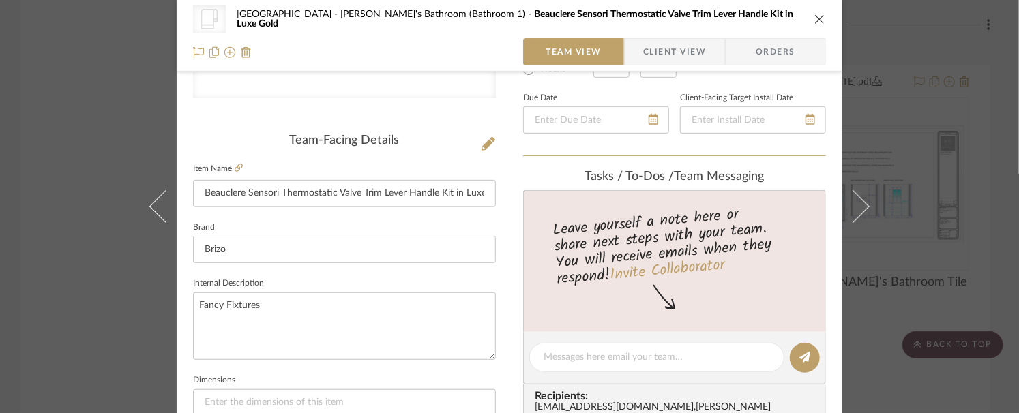
scroll to position [273, 0]
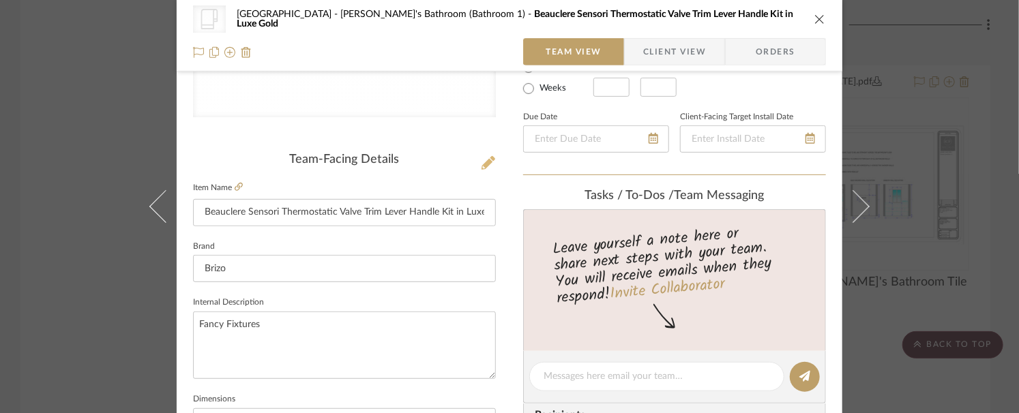
click at [482, 162] on icon at bounding box center [489, 163] width 14 height 14
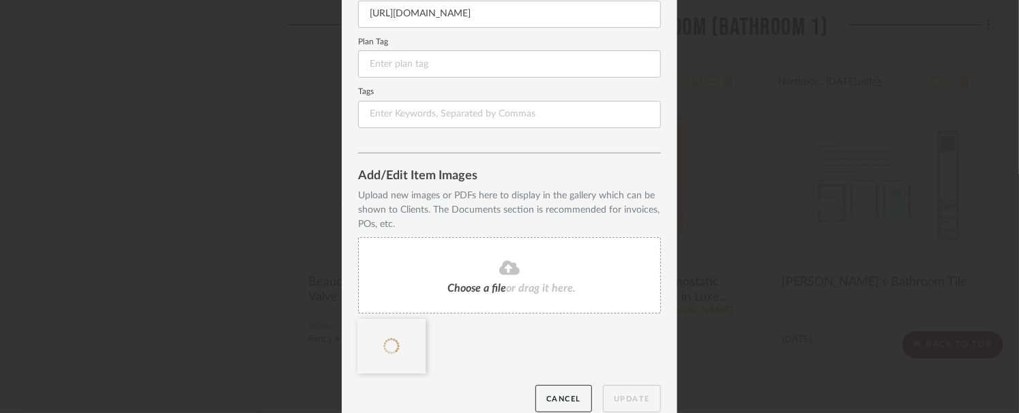
scroll to position [236, 0]
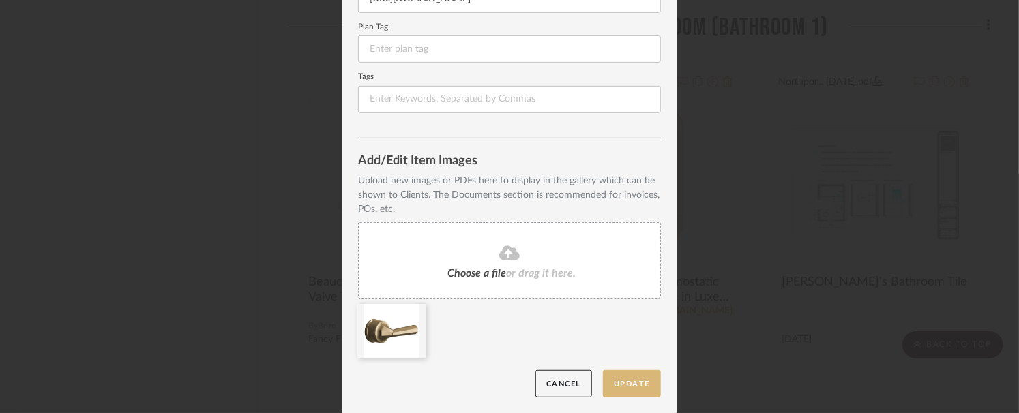
click at [613, 376] on button "Update" at bounding box center [632, 384] width 58 height 28
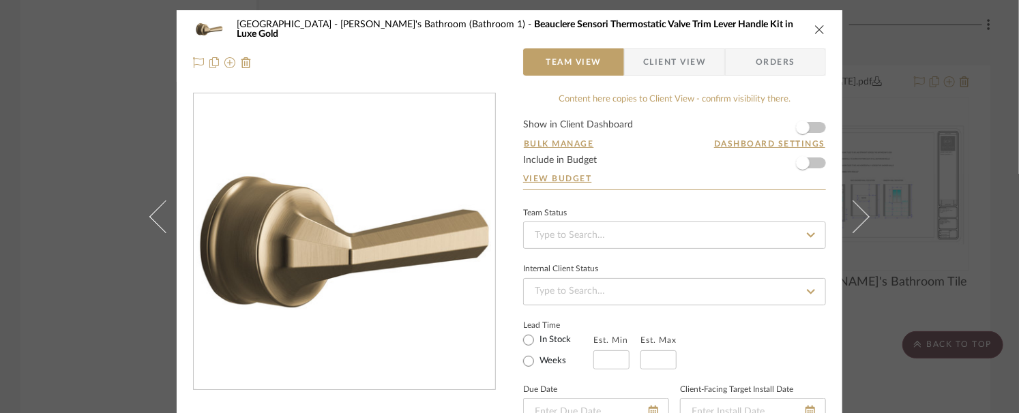
click at [928, 112] on div "Northport Zahra's Bathroom (Bathroom 1) Beauclere Sensori Thermostatic Valve Tr…" at bounding box center [509, 206] width 1019 height 413
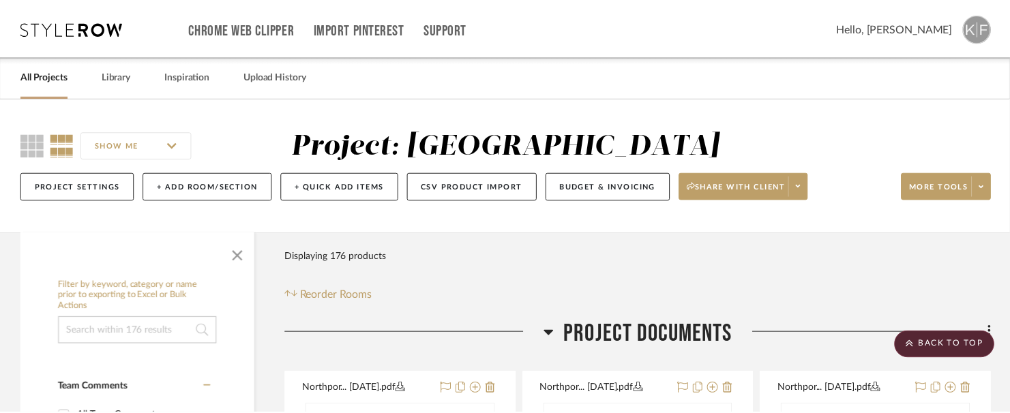
scroll to position [19919, 0]
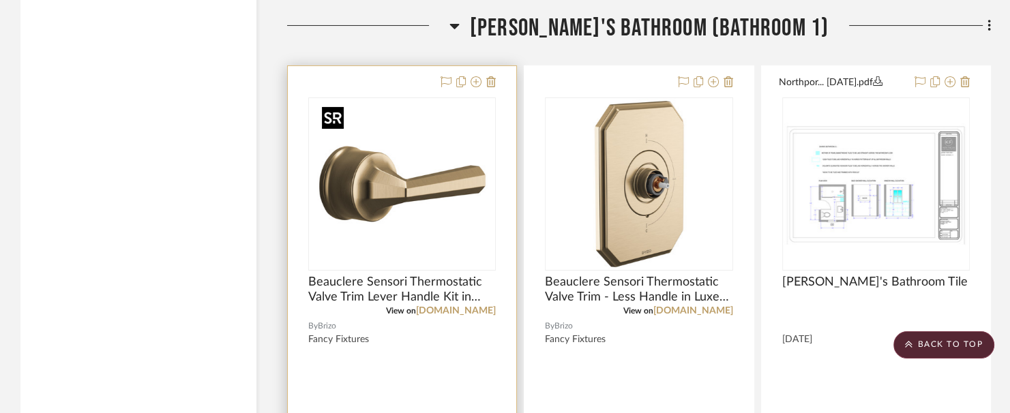
click at [439, 262] on img "0" at bounding box center [402, 184] width 171 height 171
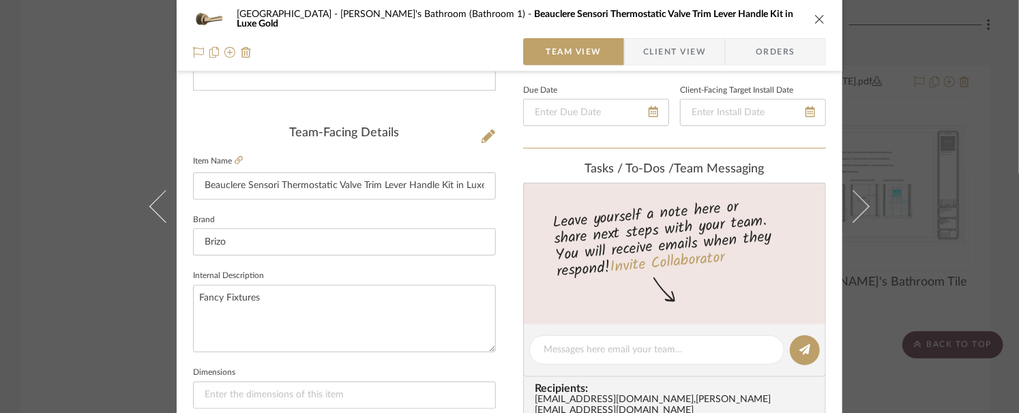
scroll to position [409, 0]
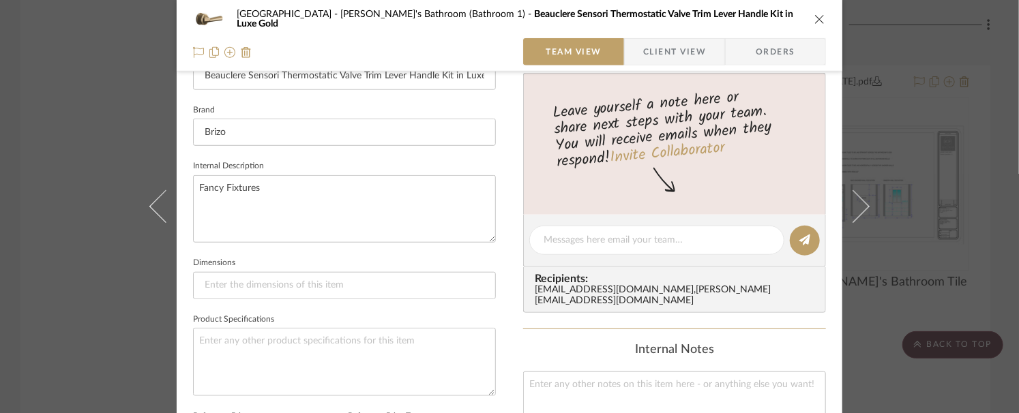
click at [117, 241] on div "Northport Zahra's Bathroom (Bathroom 1) Beauclere Sensori Thermostatic Valve Tr…" at bounding box center [509, 206] width 1019 height 413
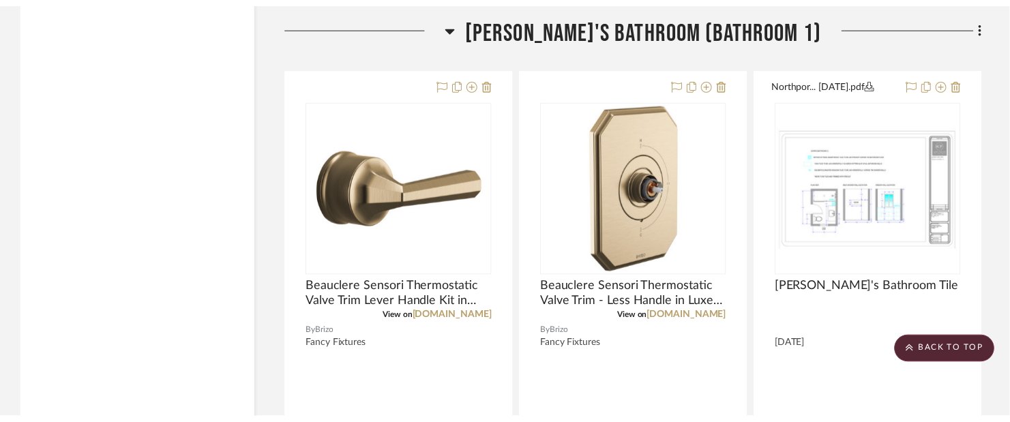
scroll to position [19919, 0]
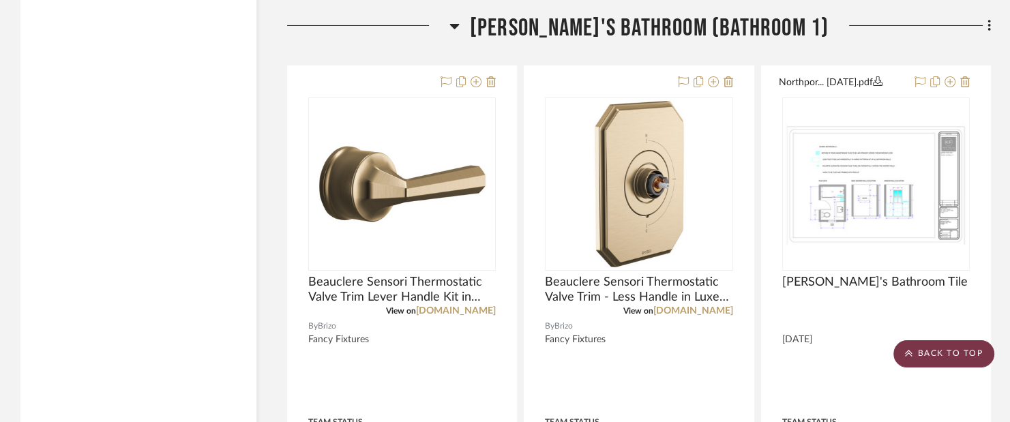
click at [982, 355] on scroll-to-top-button "BACK TO TOP" at bounding box center [944, 353] width 101 height 27
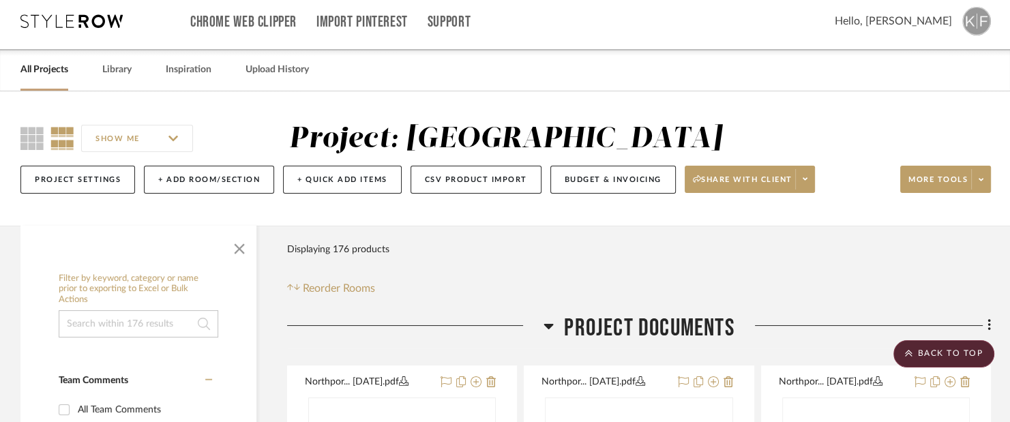
scroll to position [0, 0]
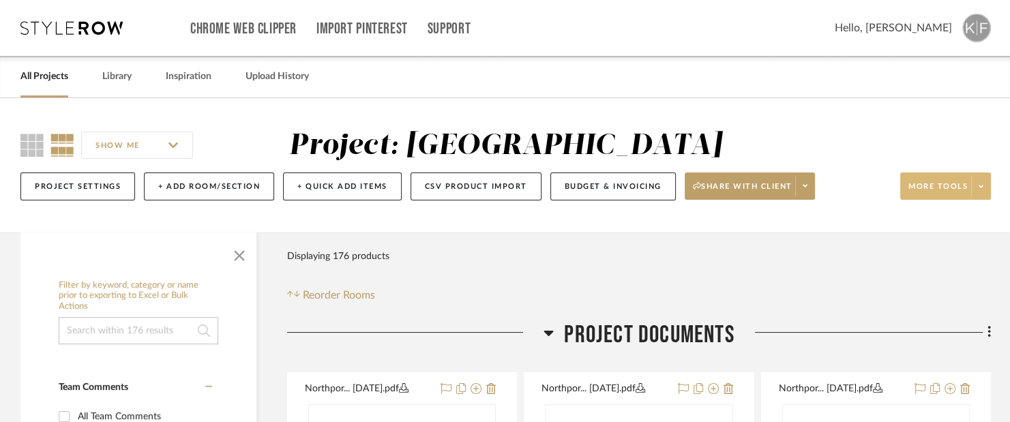
click at [986, 186] on span at bounding box center [980, 186] width 19 height 20
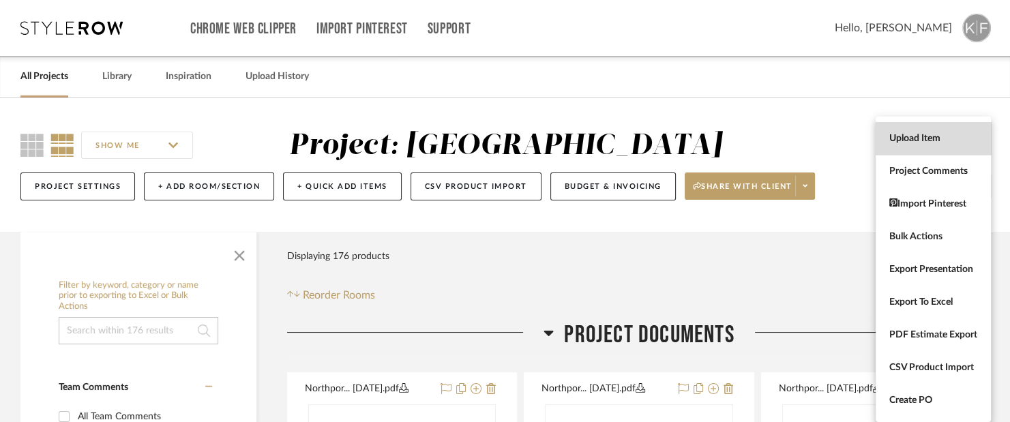
click at [922, 135] on span "Upload Item" at bounding box center [933, 139] width 88 height 12
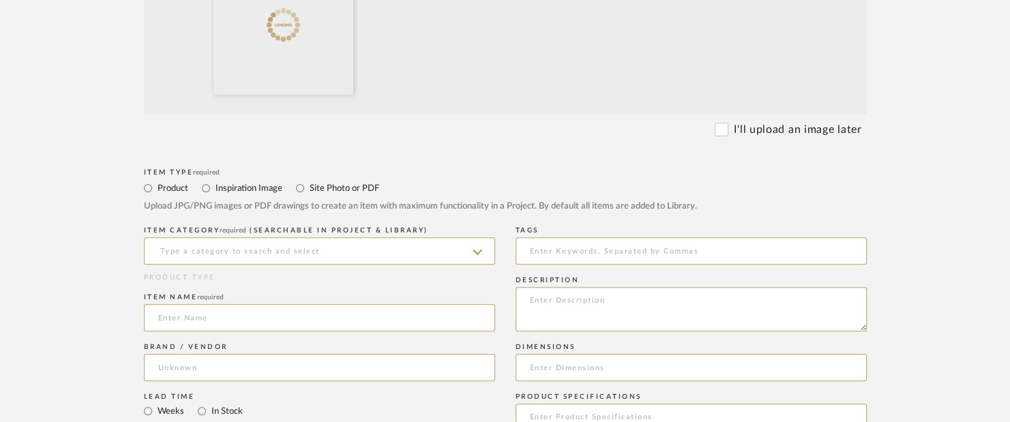
scroll to position [477, 0]
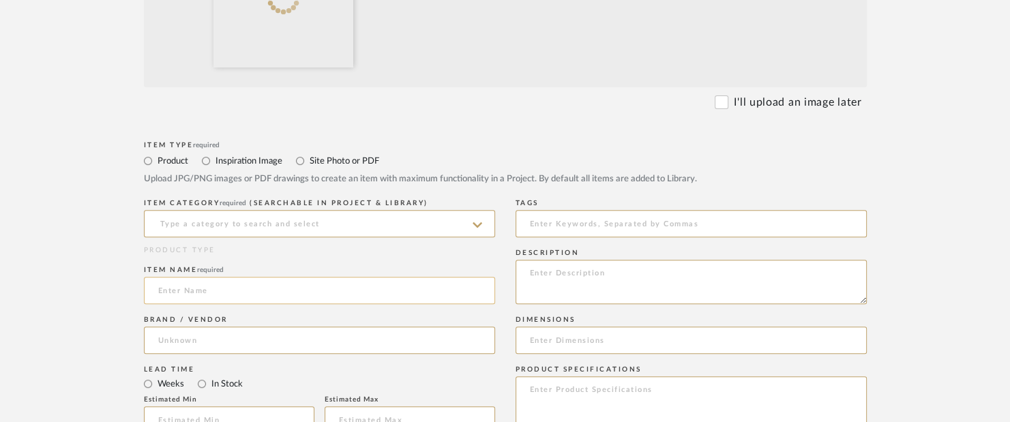
click at [262, 298] on input at bounding box center [319, 290] width 351 height 27
paste input "Beauclere 7 1/2" Shower Arm and Flange in Luxe Gold"
click at [200, 293] on input "Beauclere 7 1/2" Shower Arm and Flange in Luxe Gold" at bounding box center [319, 290] width 351 height 27
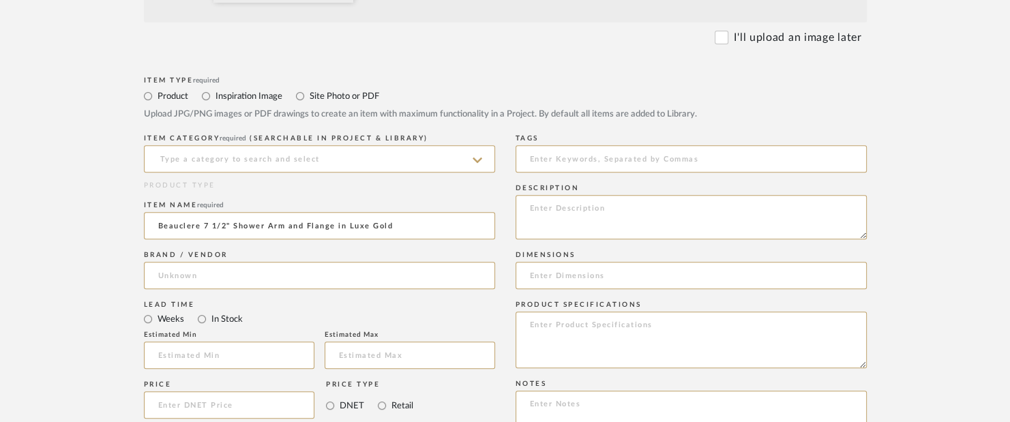
scroll to position [546, 0]
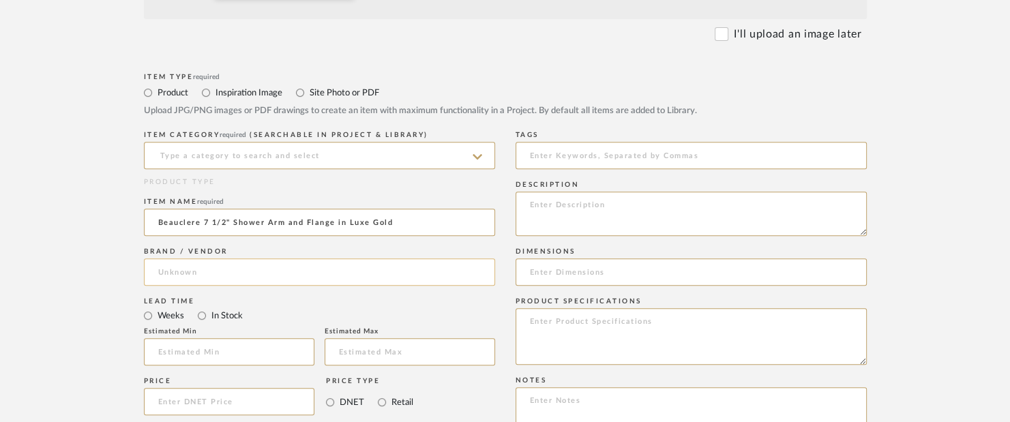
type input "Beauclere 7 1/2" Shower Arm and Flange in Luxe Gold"
click at [417, 272] on input at bounding box center [319, 272] width 351 height 27
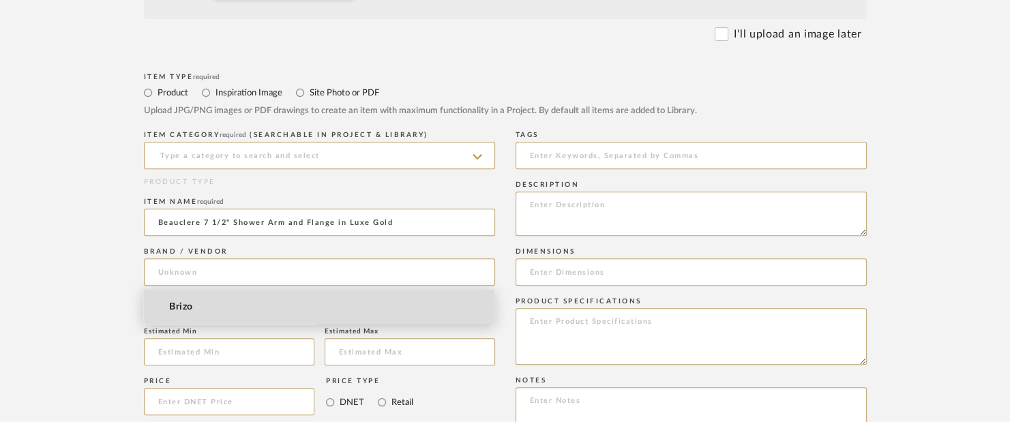
click at [364, 304] on mat-option "Brizo" at bounding box center [319, 307] width 350 height 35
type input "Brizo"
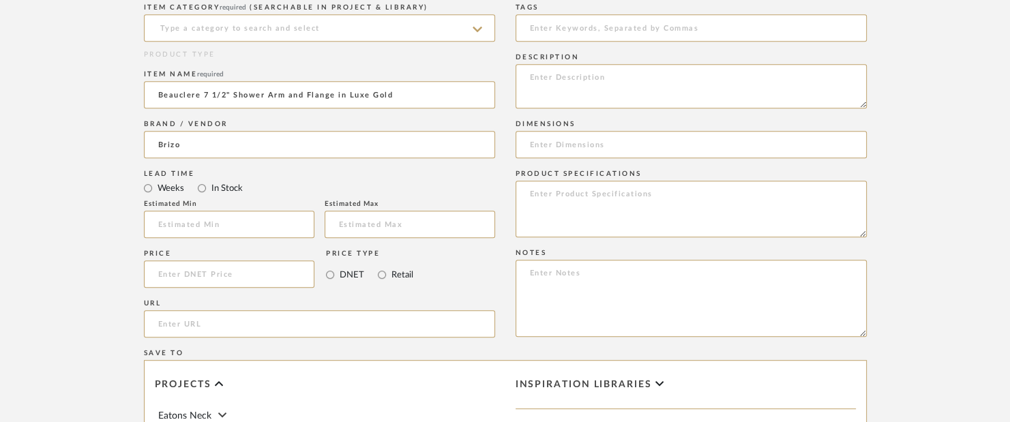
scroll to position [682, 0]
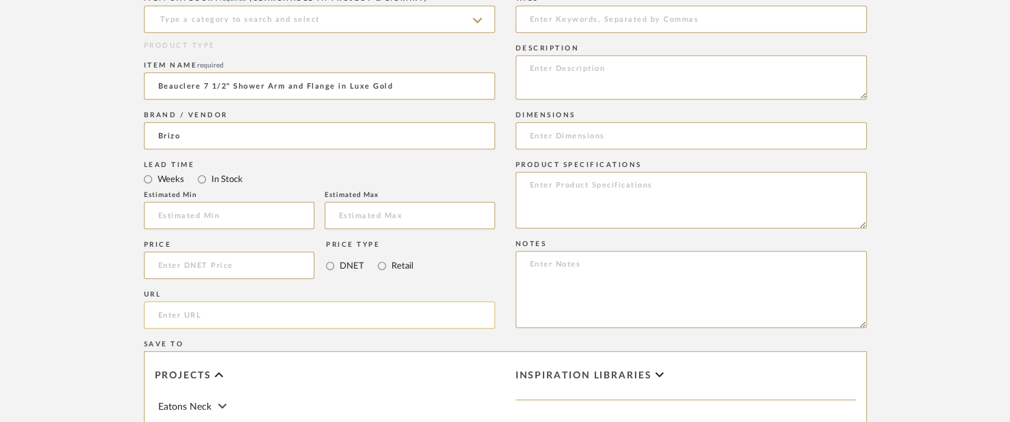
click at [327, 317] on input "url" at bounding box center [319, 314] width 351 height 27
paste input "https://www.brizo.com/bath/product/83865-GL"
type input "https://www.brizo.com/bath/product/83865-GL"
click at [580, 93] on textarea at bounding box center [691, 77] width 351 height 44
type textarea "Fancy Fixtures"
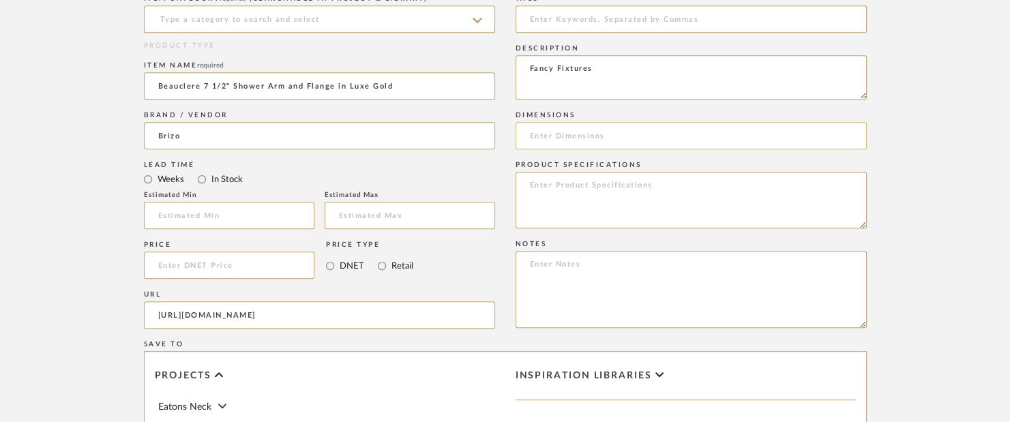
click at [608, 142] on input at bounding box center [691, 135] width 351 height 27
type input "7.5""
click at [884, 136] on form "Bulk upload images - create multiple items Import from Pinterest - create items…" at bounding box center [505, 163] width 869 height 1134
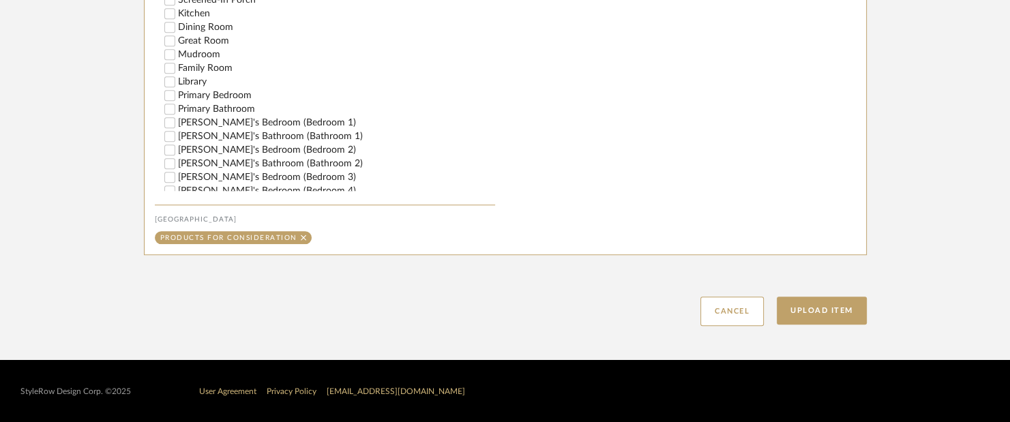
scroll to position [273, 0]
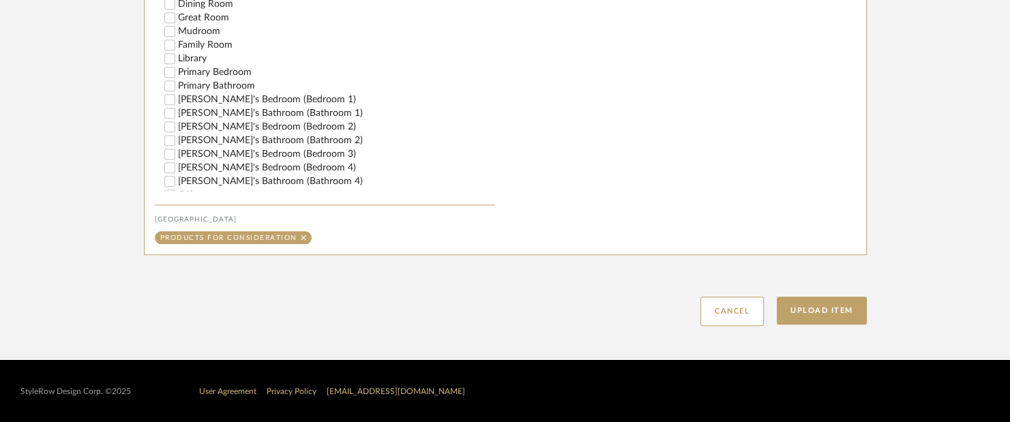
click at [248, 116] on label "Zahra's Bathroom (Bathroom 1)" at bounding box center [336, 113] width 317 height 10
click at [177, 116] on input "Zahra's Bathroom (Bathroom 1)" at bounding box center [170, 113] width 14 height 14
checkbox input "false"
click at [820, 304] on button "Upload Item" at bounding box center [822, 311] width 90 height 28
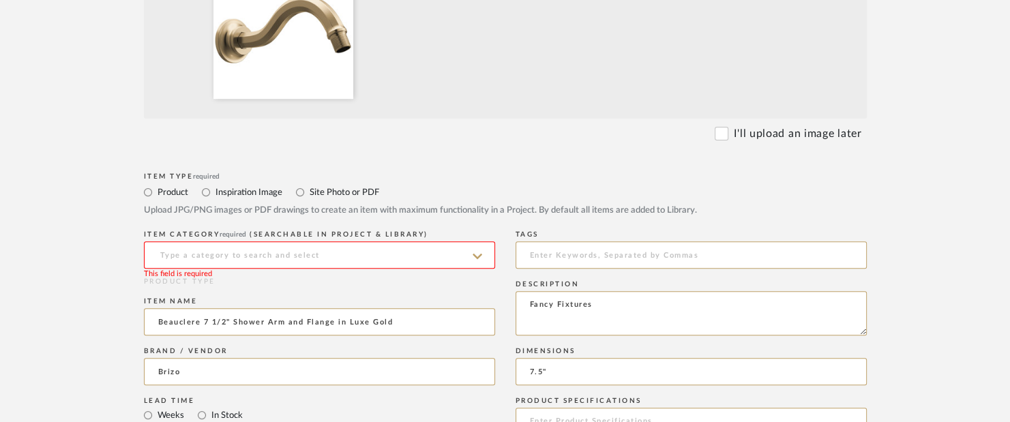
scroll to position [472, 0]
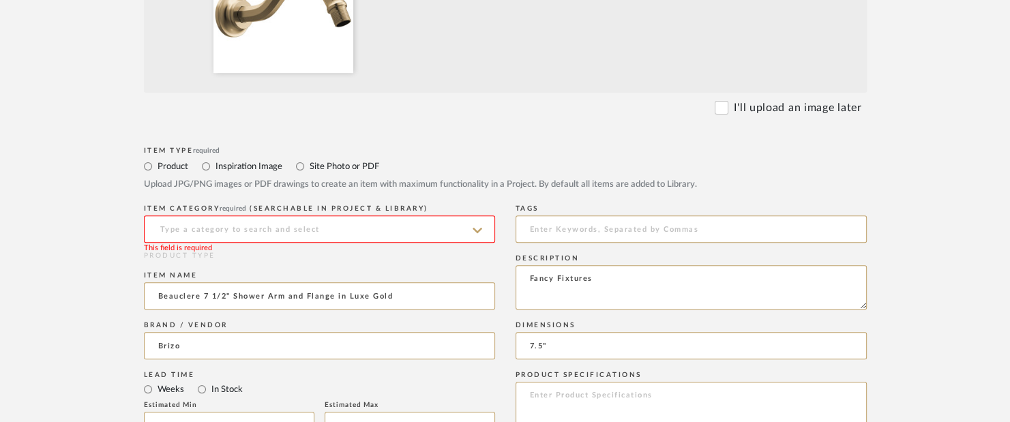
click at [182, 240] on input at bounding box center [319, 229] width 351 height 27
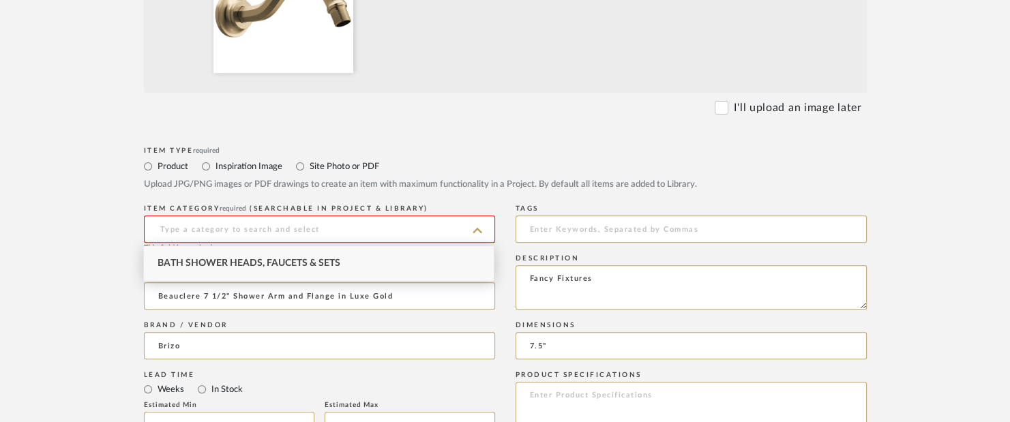
click at [222, 257] on div "Bath Shower Heads, Faucets & Sets" at bounding box center [319, 263] width 350 height 35
type input "Bath Shower Heads, Faucets & Sets"
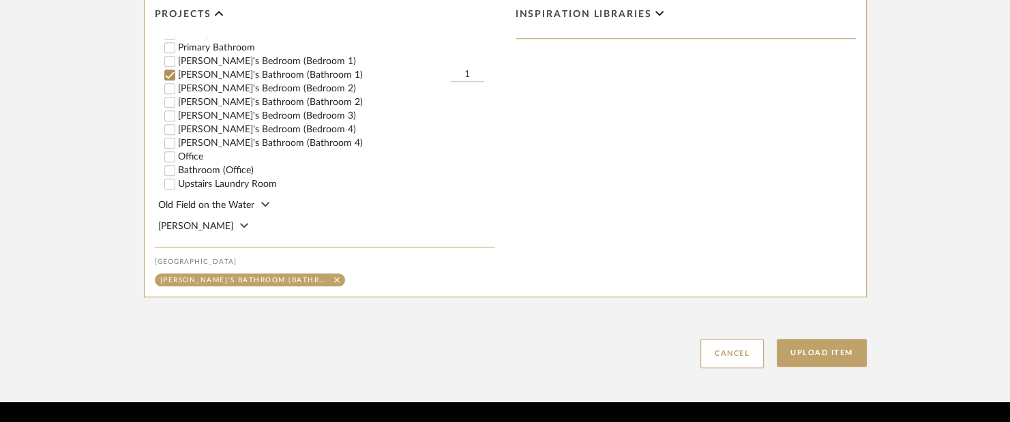
scroll to position [1086, 0]
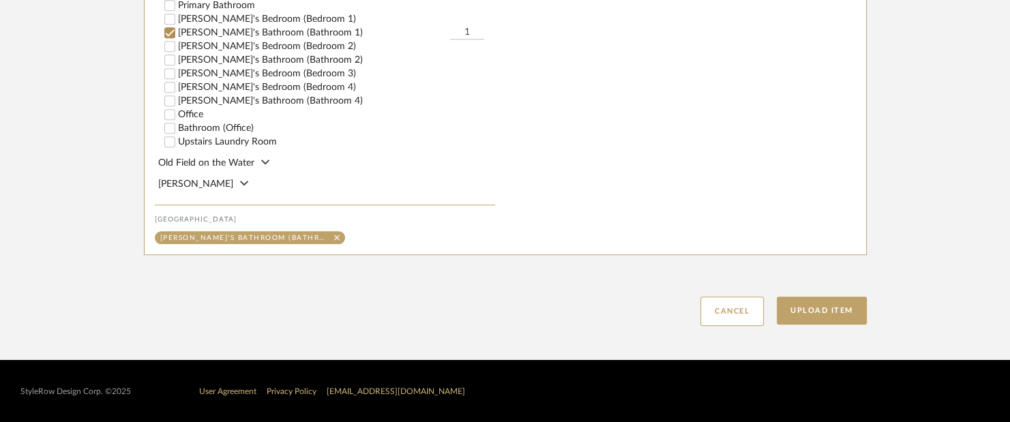
click at [808, 311] on button "Upload Item" at bounding box center [822, 311] width 90 height 28
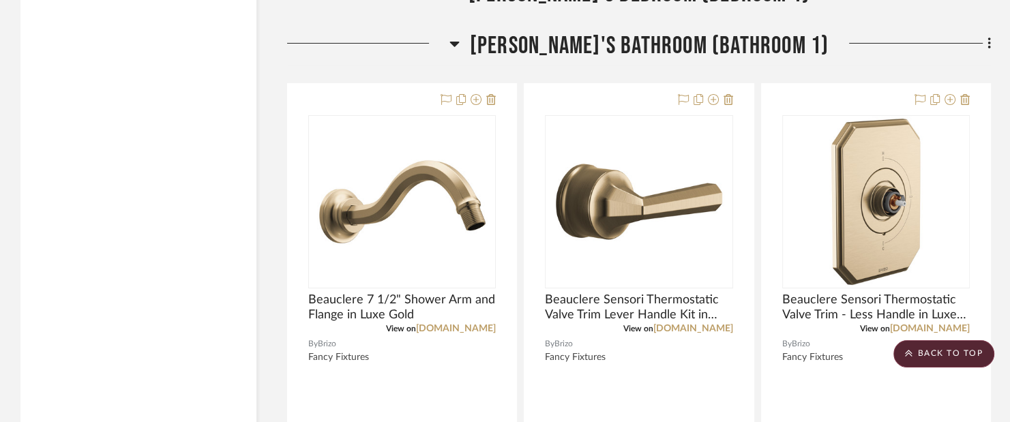
scroll to position [19919, 0]
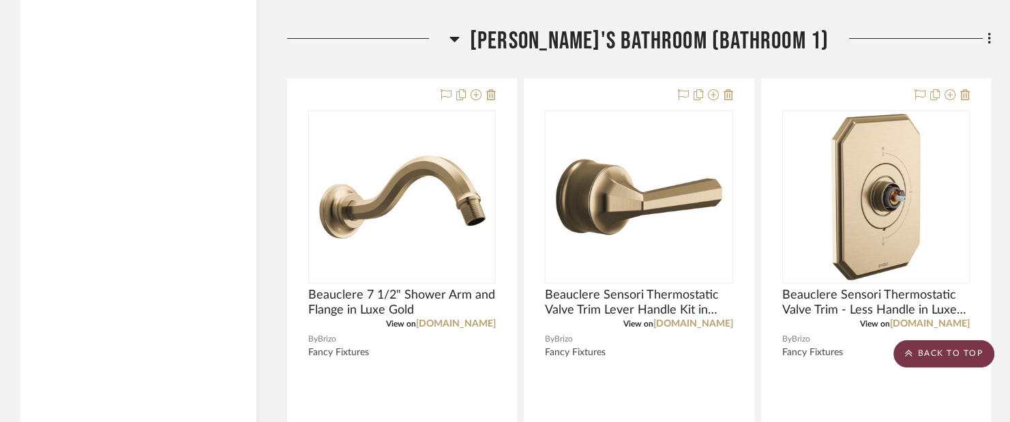
click at [967, 353] on scroll-to-top-button "BACK TO TOP" at bounding box center [944, 353] width 101 height 27
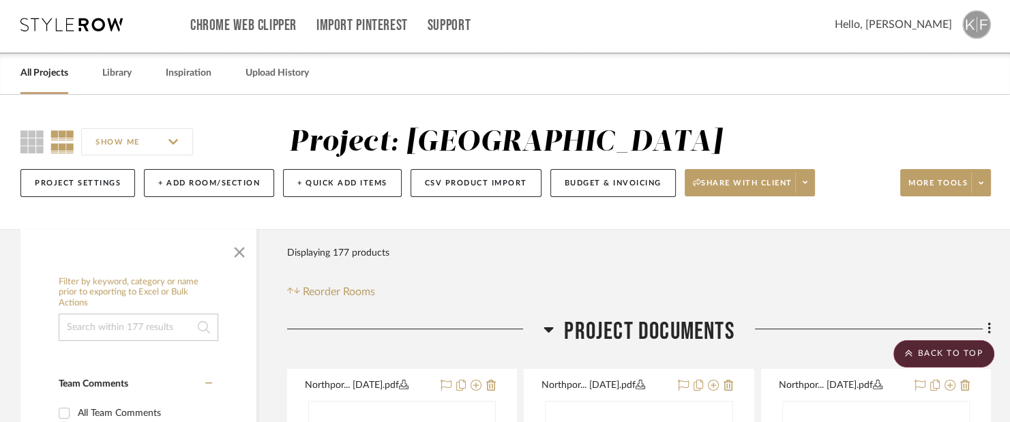
scroll to position [0, 0]
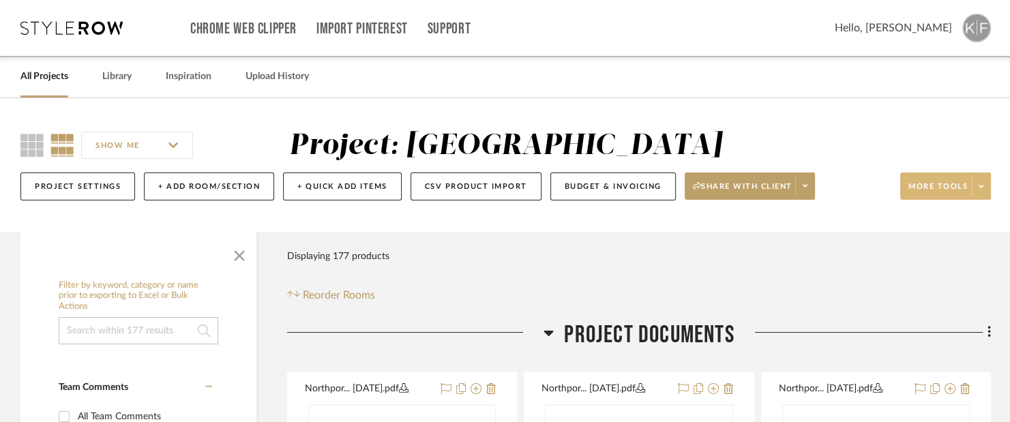
click at [983, 189] on icon at bounding box center [981, 187] width 5 height 8
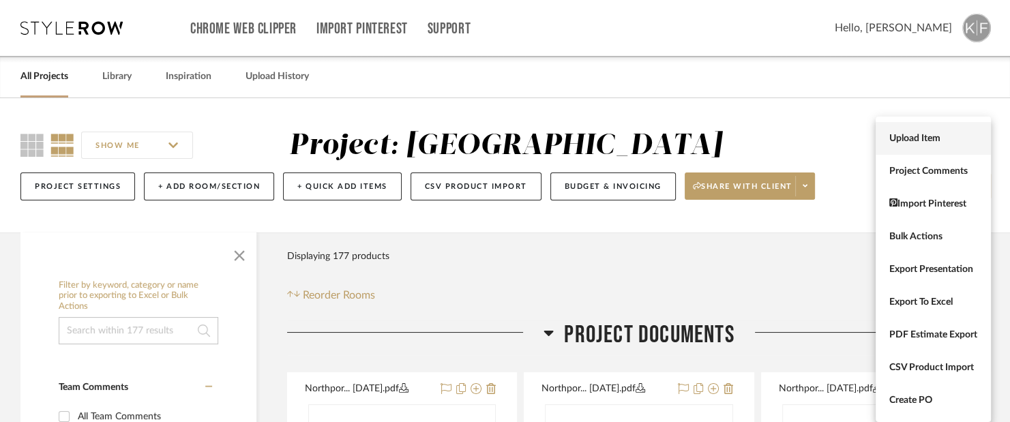
click at [915, 132] on button "Upload Item" at bounding box center [933, 138] width 115 height 33
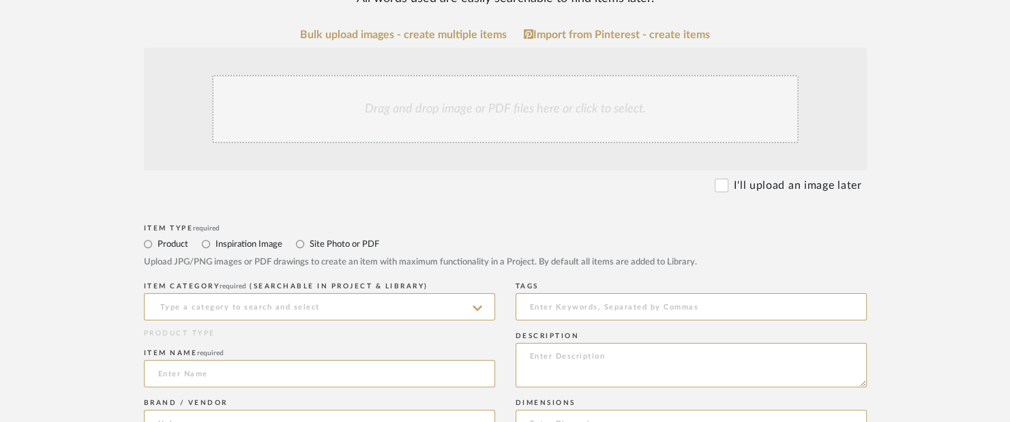
scroll to position [273, 0]
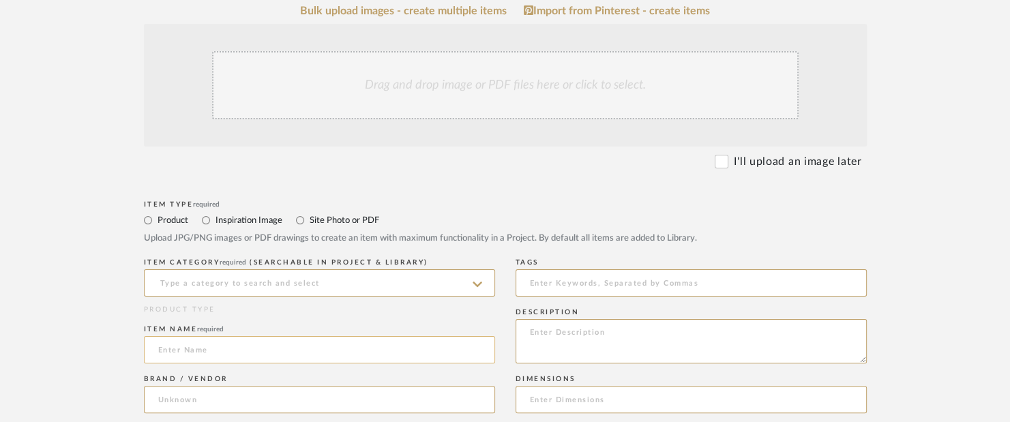
click at [236, 347] on input at bounding box center [319, 349] width 351 height 27
paste input "Beauclere 8" H2Okinetic® Multi-Function Shower Head in Luxe Gold"
type input "Beauclere 8" H2Okinetic® Multi-Function Shower Head in Luxe Gold"
click at [231, 277] on input at bounding box center [319, 282] width 351 height 27
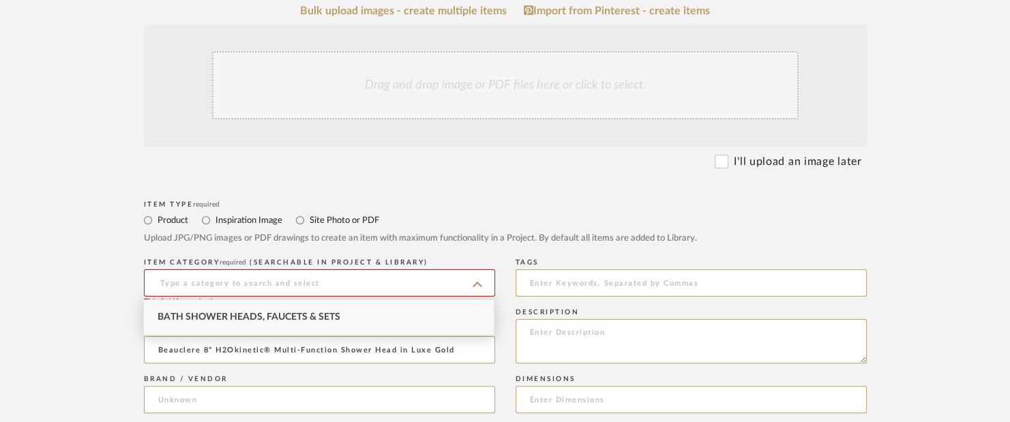
click at [238, 311] on div "Bath Shower Heads, Faucets & Sets" at bounding box center [319, 317] width 350 height 35
type input "Bath Shower Heads, Faucets & Sets"
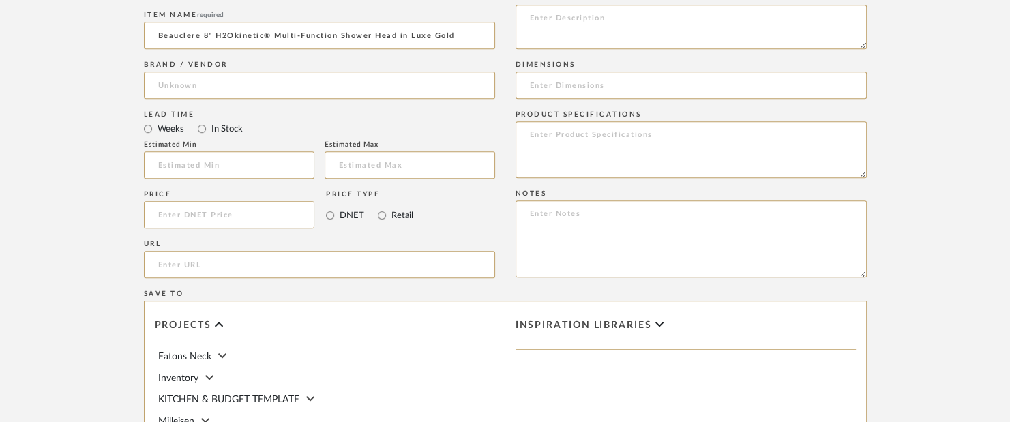
scroll to position [750, 0]
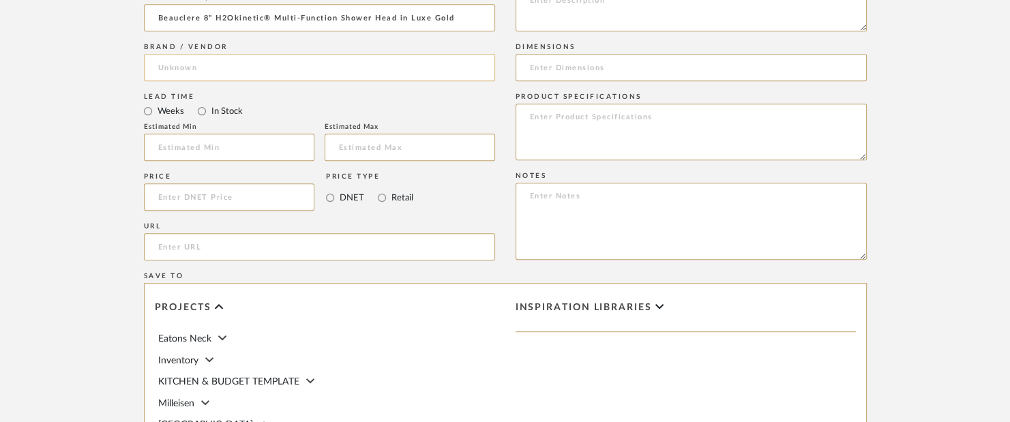
click at [252, 66] on input at bounding box center [319, 67] width 351 height 27
click at [246, 106] on mat-option "Brizo" at bounding box center [319, 102] width 350 height 35
type input "Brizo"
click at [332, 241] on input "url" at bounding box center [319, 246] width 351 height 27
paste input "https://www.brizo.com/bath/product/87465-GL"
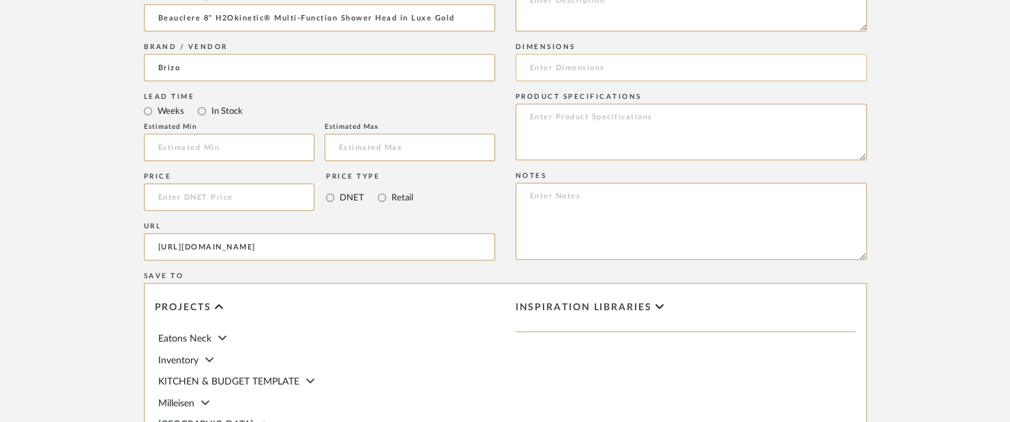
type input "https://www.brizo.com/bath/product/87465-GL"
click at [583, 58] on input at bounding box center [691, 67] width 351 height 27
type input "8""
click at [616, 32] on div "Description" at bounding box center [691, 6] width 351 height 67
click at [611, 28] on textarea at bounding box center [691, 9] width 351 height 44
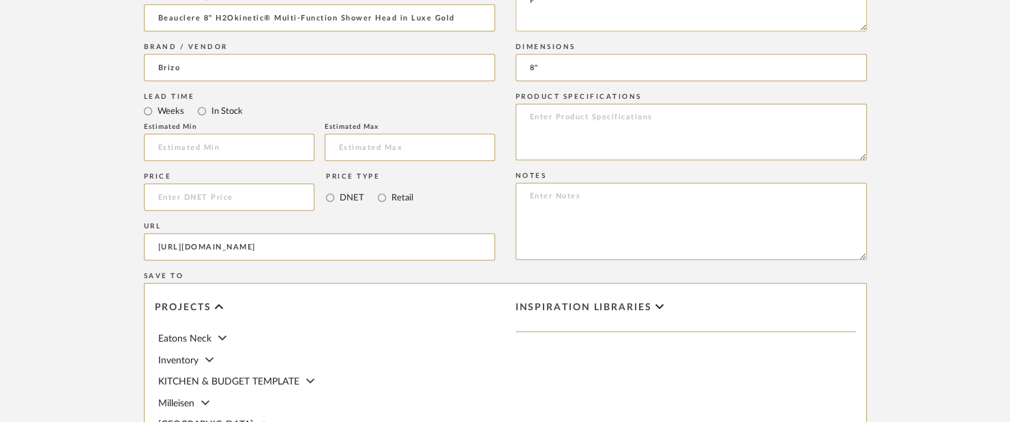
scroll to position [746, 0]
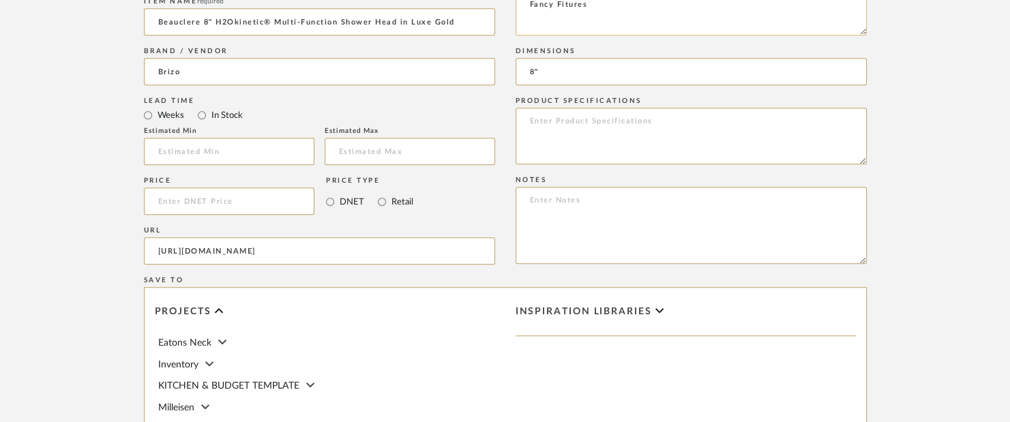
click at [564, 3] on textarea "Fancy Fitures" at bounding box center [691, 13] width 351 height 44
click at [569, 7] on textarea "Fancy Fitures" at bounding box center [691, 13] width 351 height 44
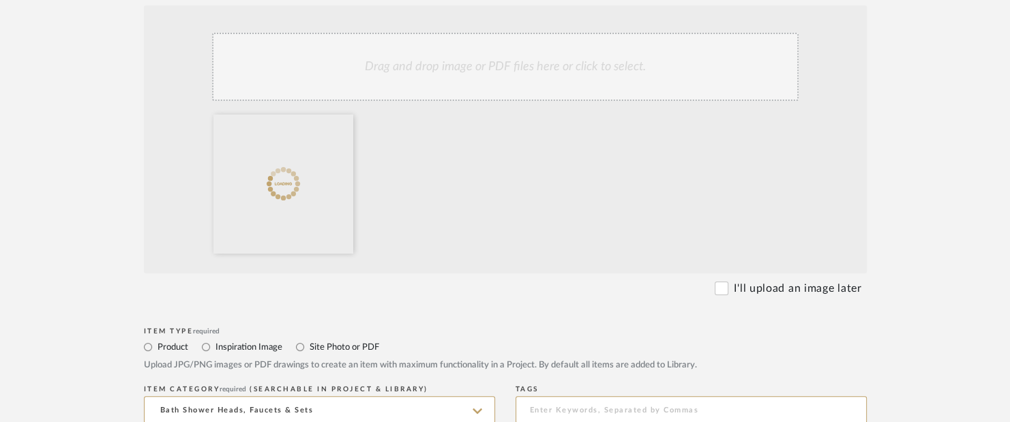
scroll to position [269, 0]
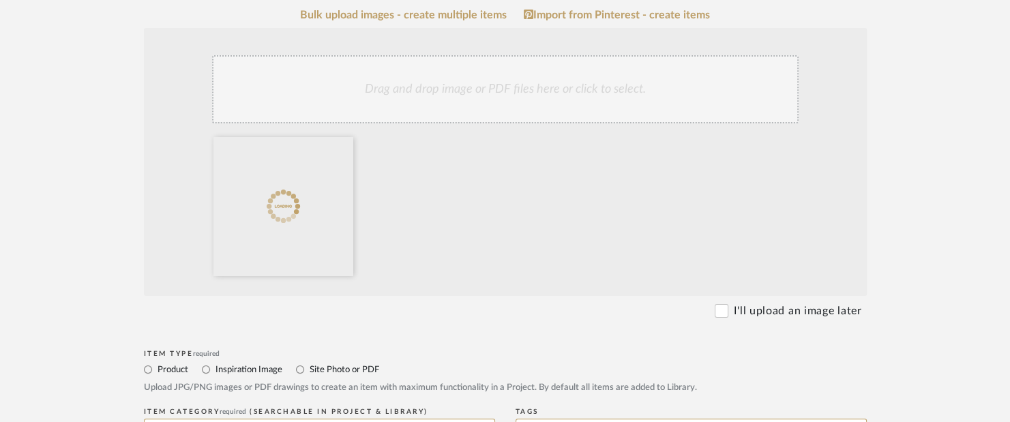
type textarea "Fancy Fixtures"
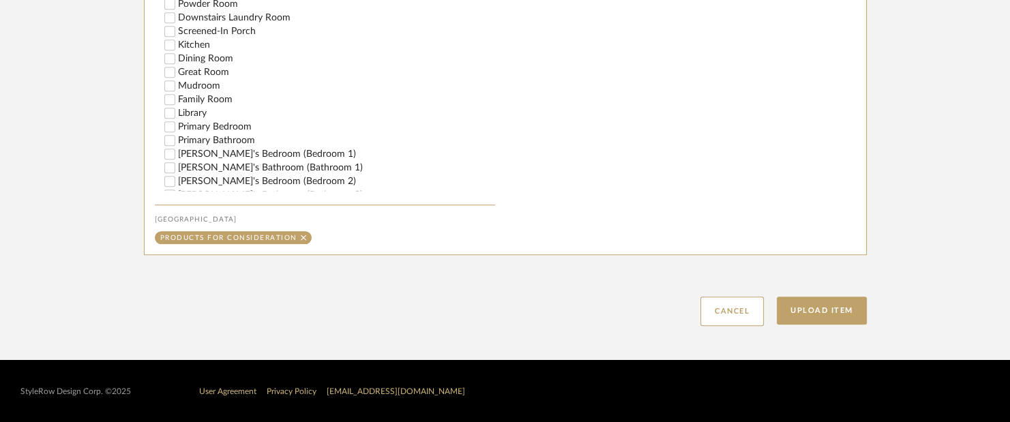
scroll to position [273, 0]
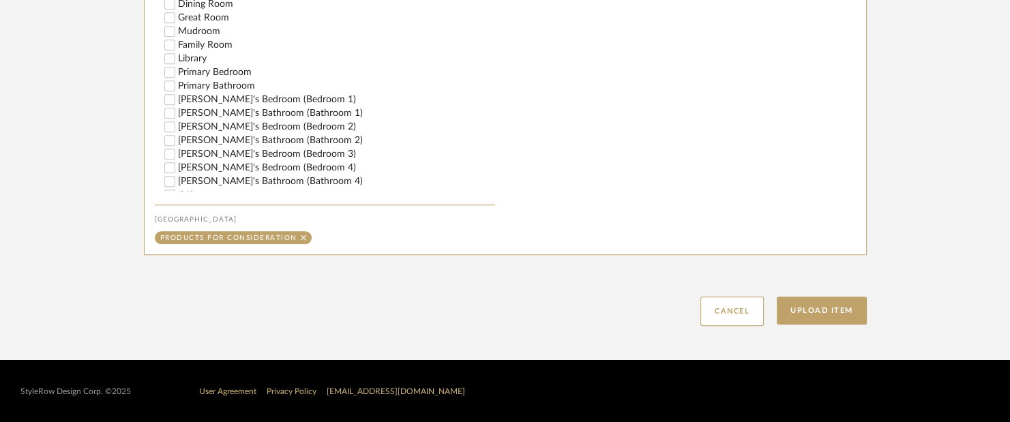
click at [262, 113] on label "Zahra's Bathroom (Bathroom 1)" at bounding box center [336, 113] width 317 height 10
click at [177, 113] on input "Zahra's Bathroom (Bathroom 1)" at bounding box center [170, 113] width 14 height 14
checkbox input "false"
click at [794, 297] on button "Upload Item" at bounding box center [822, 311] width 90 height 28
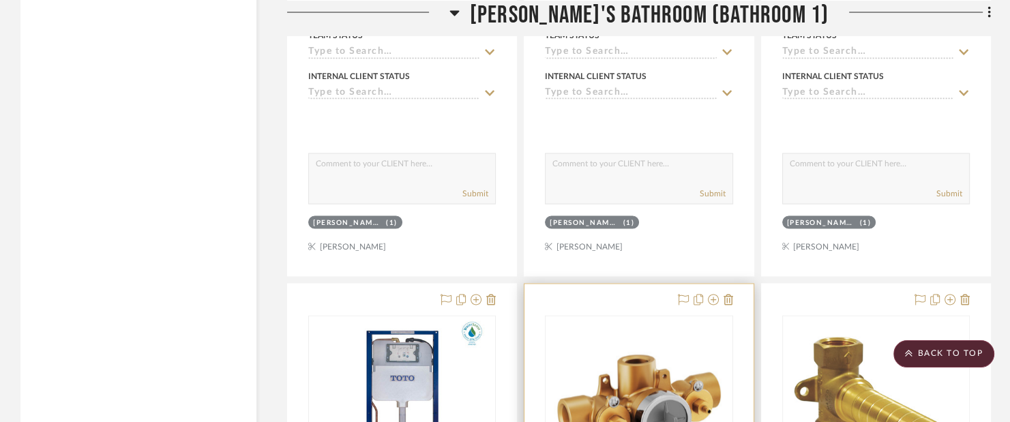
scroll to position [22472, 0]
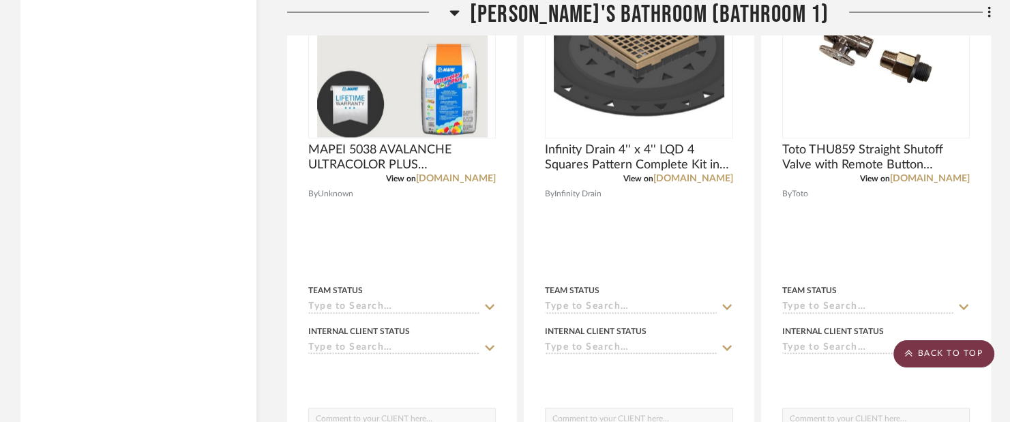
click at [978, 350] on scroll-to-top-button "BACK TO TOP" at bounding box center [944, 353] width 101 height 27
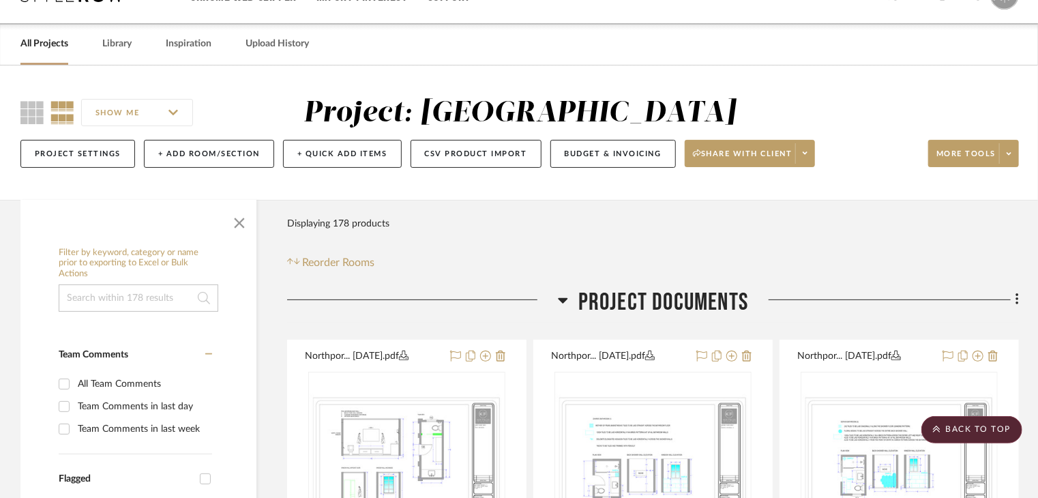
scroll to position [0, 0]
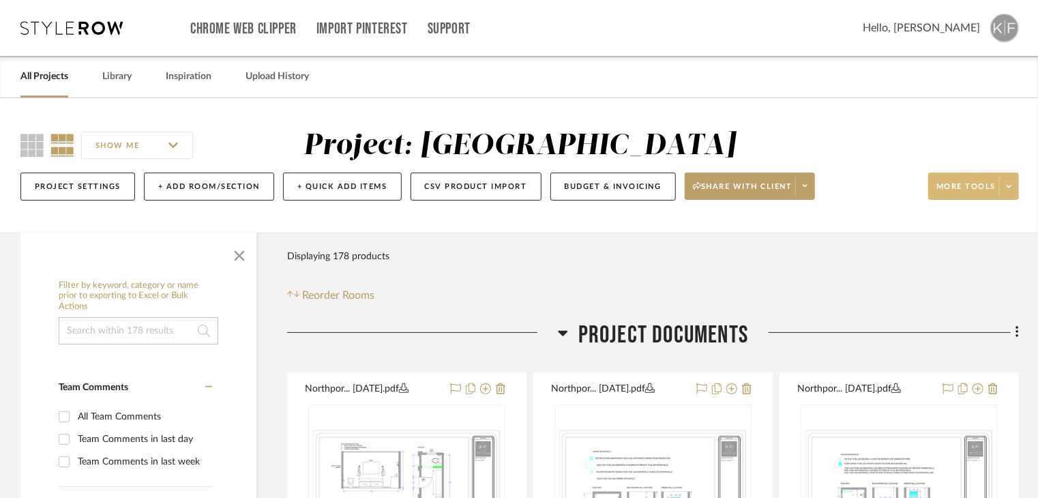
click at [1016, 190] on span at bounding box center [1008, 186] width 19 height 20
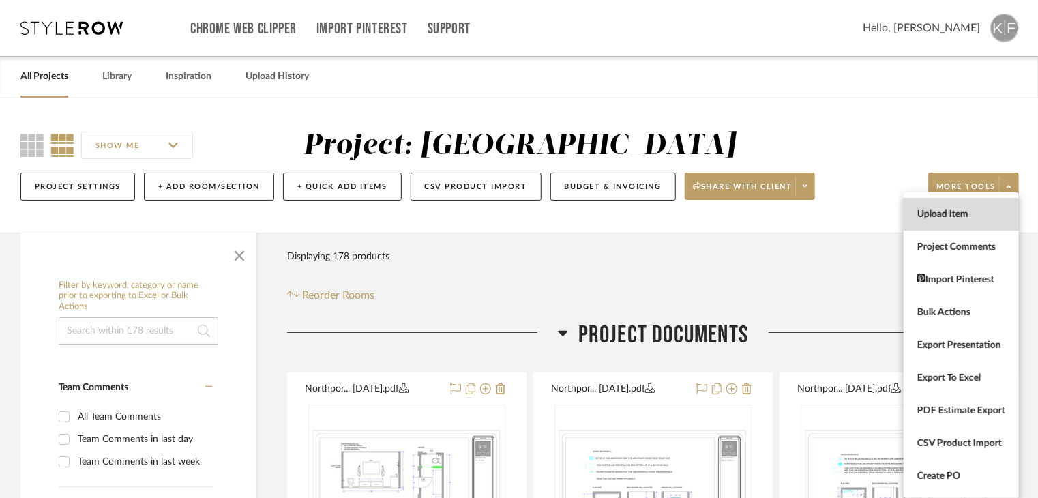
click at [984, 210] on span "Upload Item" at bounding box center [961, 215] width 88 height 12
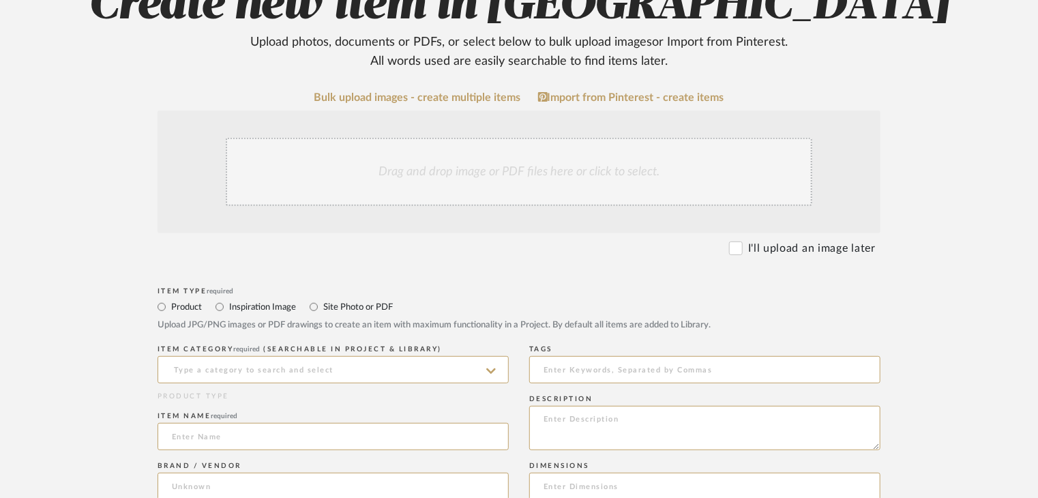
scroll to position [205, 0]
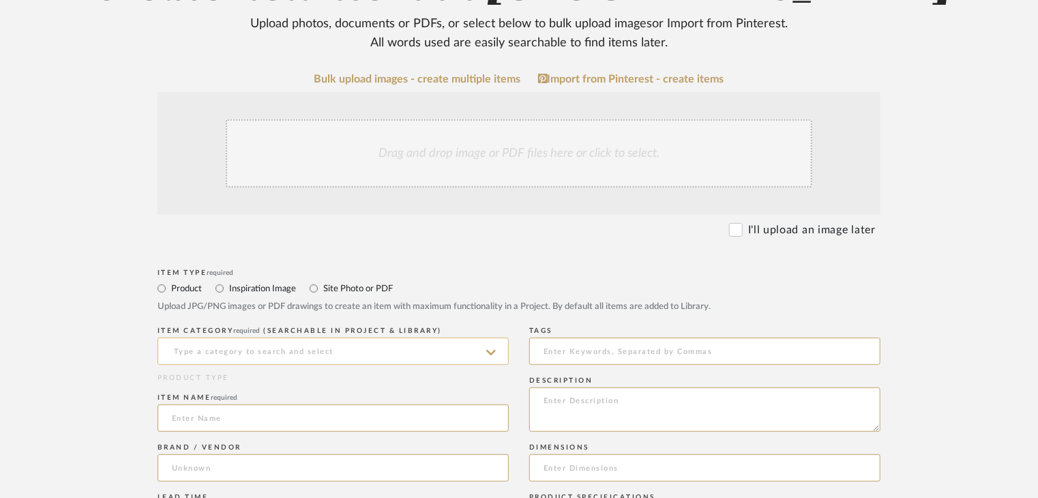
click at [249, 363] on input at bounding box center [333, 351] width 351 height 27
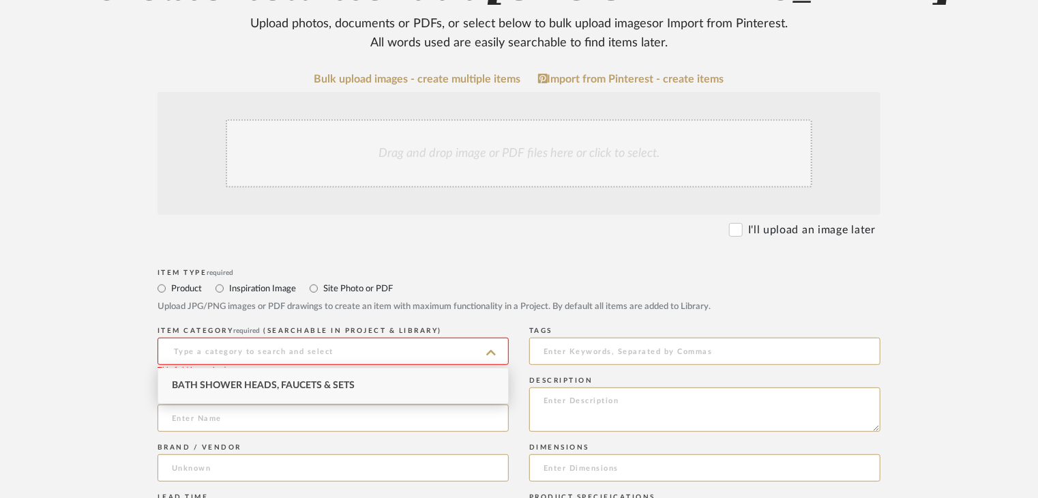
click at [244, 392] on div "Bath Shower Heads, Faucets & Sets" at bounding box center [333, 385] width 350 height 35
type input "Bath Shower Heads, Faucets & Sets"
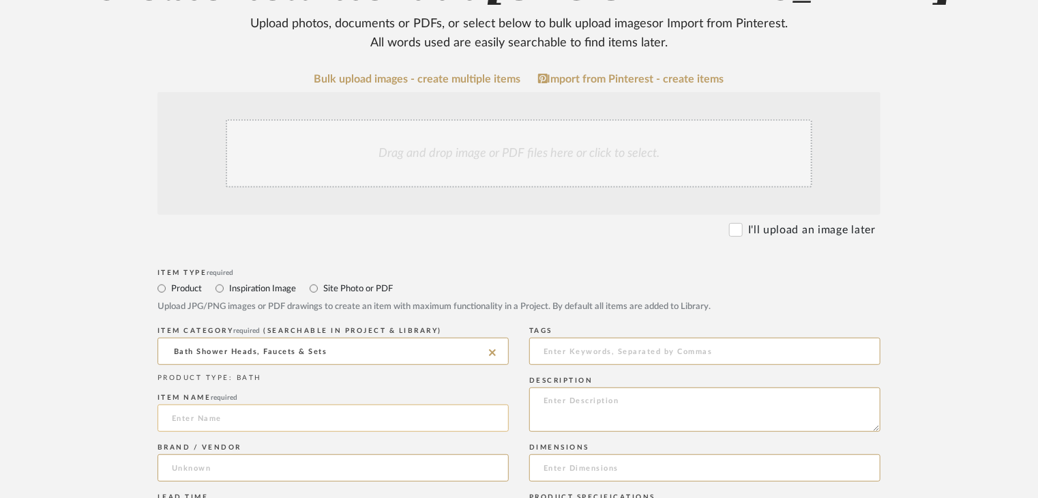
click at [246, 410] on input at bounding box center [333, 417] width 351 height 27
paste input "Beauclere Sensori Thermostatic Valve Trim Lever Handle Kit in Luxe Gold"
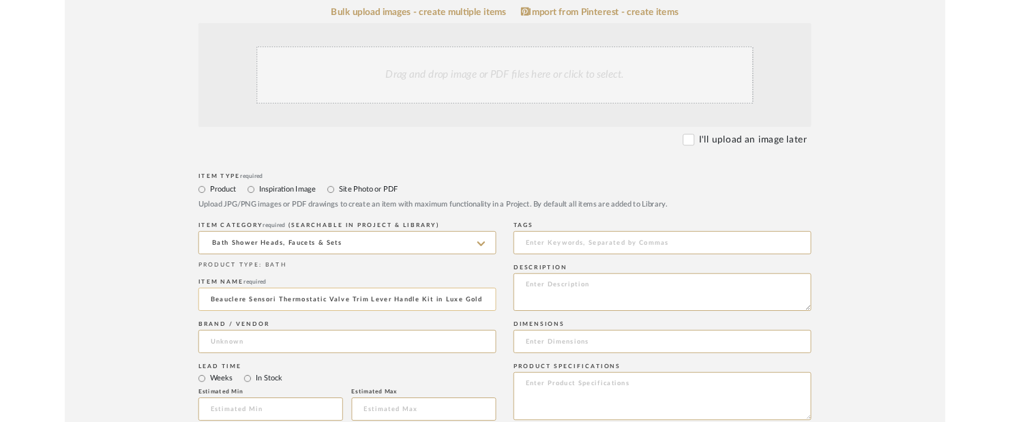
scroll to position [273, 0]
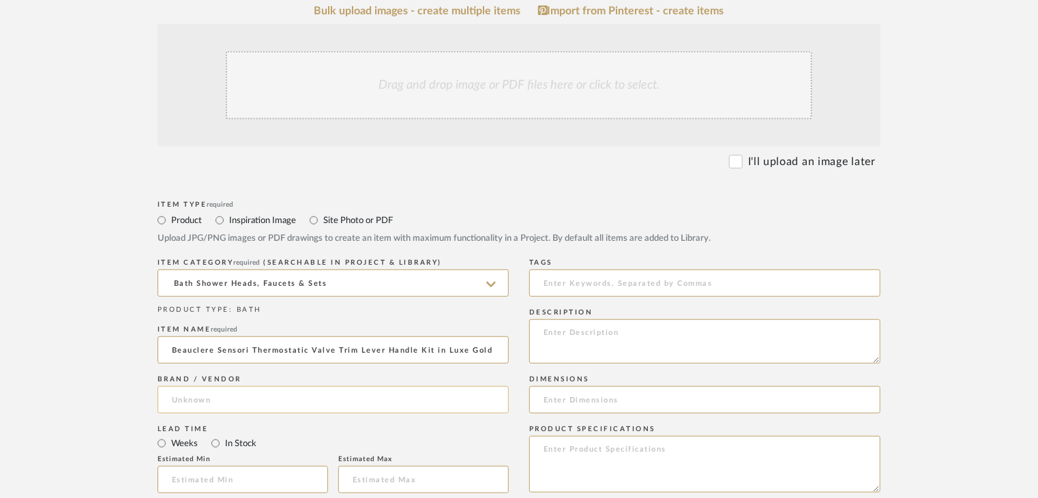
type input "Beauclere Sensori Thermostatic Valve Trim Lever Handle Kit in Luxe Gold"
click at [301, 394] on input at bounding box center [333, 399] width 351 height 27
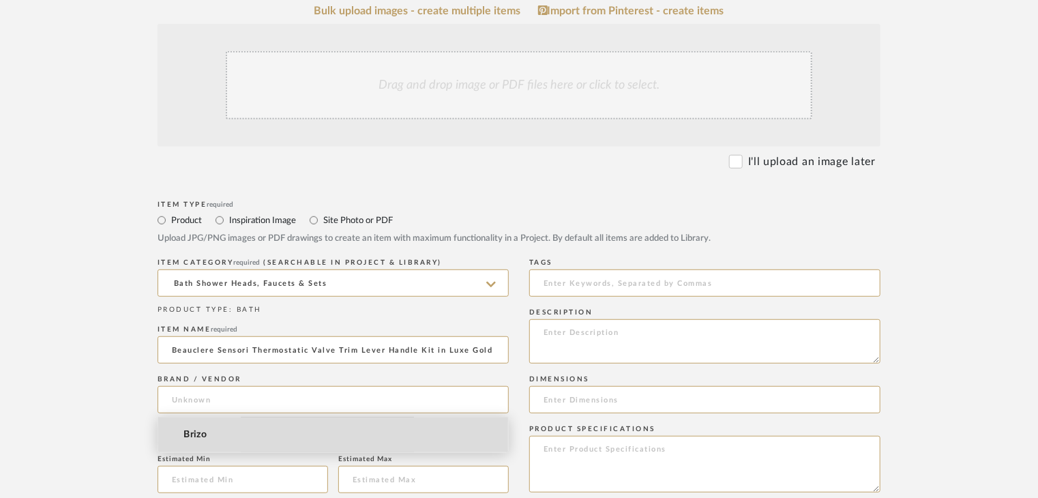
click at [288, 436] on mat-option "Brizo" at bounding box center [333, 434] width 350 height 35
type input "Brizo"
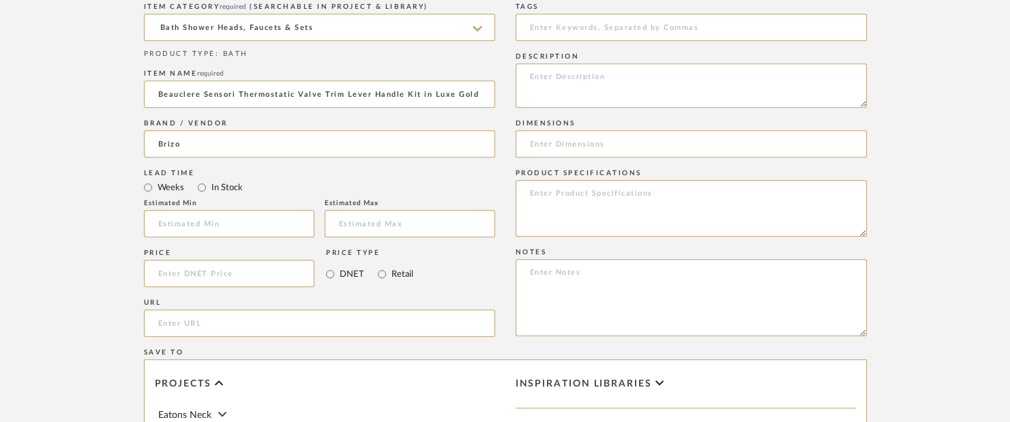
scroll to position [682, 0]
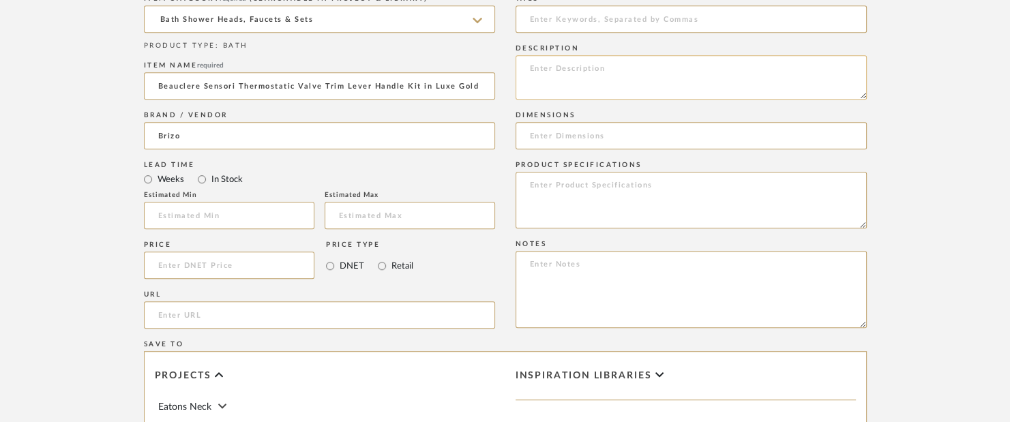
click at [584, 70] on textarea at bounding box center [691, 77] width 351 height 44
click at [583, 70] on textarea at bounding box center [691, 77] width 351 height 44
type textarea "Fancy Fixtures"
click at [327, 321] on input "url" at bounding box center [319, 314] width 351 height 27
paste input "https://www.brizo.com/bath/product/HL6665-GL"
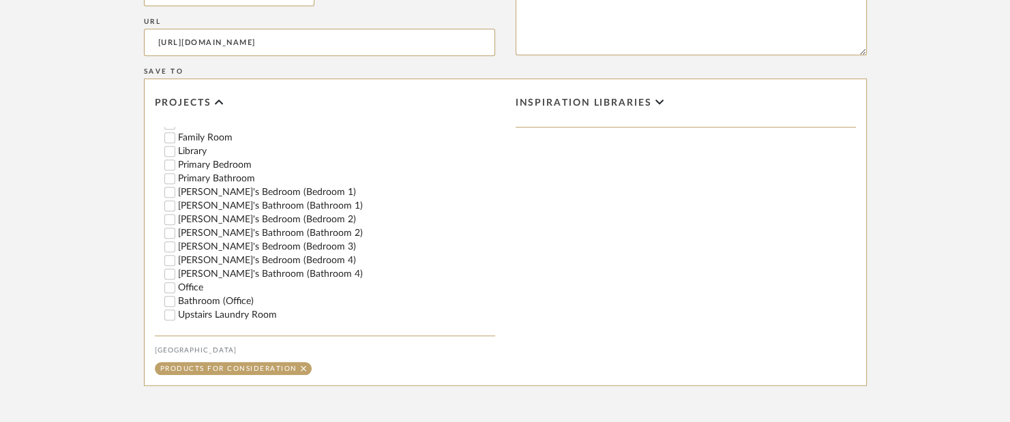
scroll to position [341, 0]
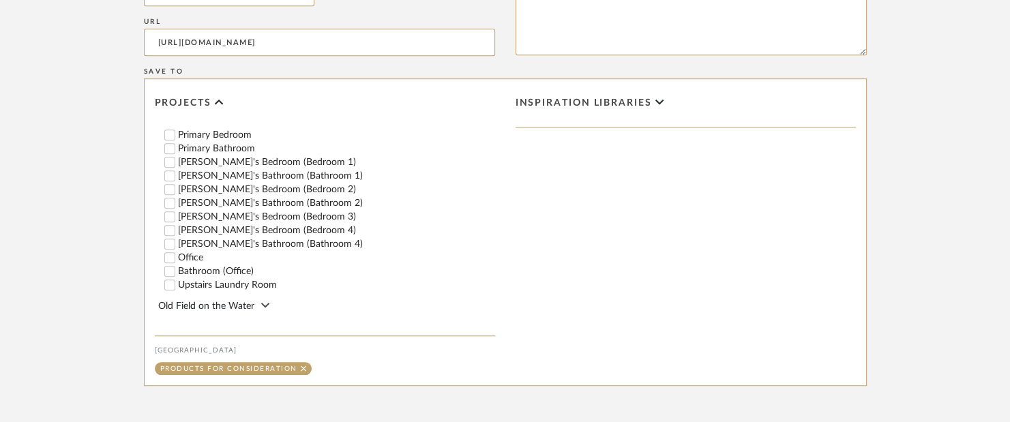
type input "https://www.brizo.com/bath/product/HL6665-GL"
click at [203, 175] on label "Zahra's Bathroom (Bathroom 1)" at bounding box center [336, 176] width 317 height 10
click at [164, 175] on input "Zahra's Bathroom (Bathroom 1)" at bounding box center [170, 176] width 14 height 14
checkbox input "false"
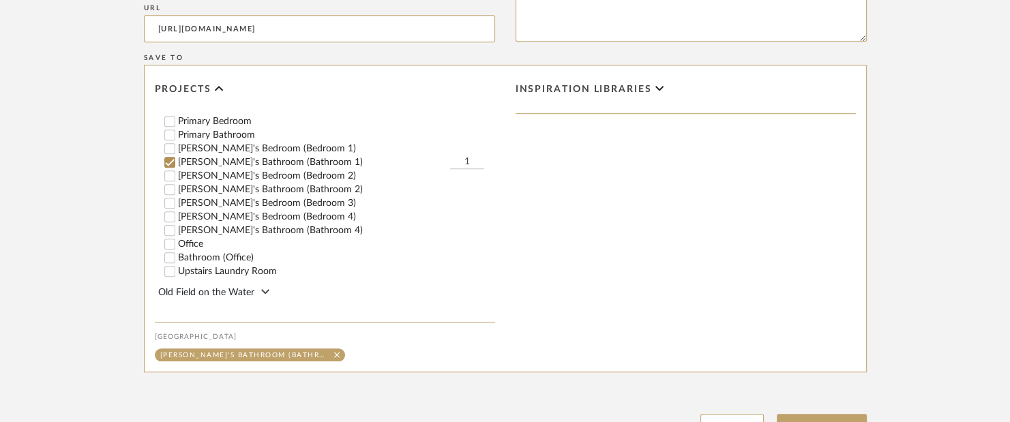
scroll to position [1086, 0]
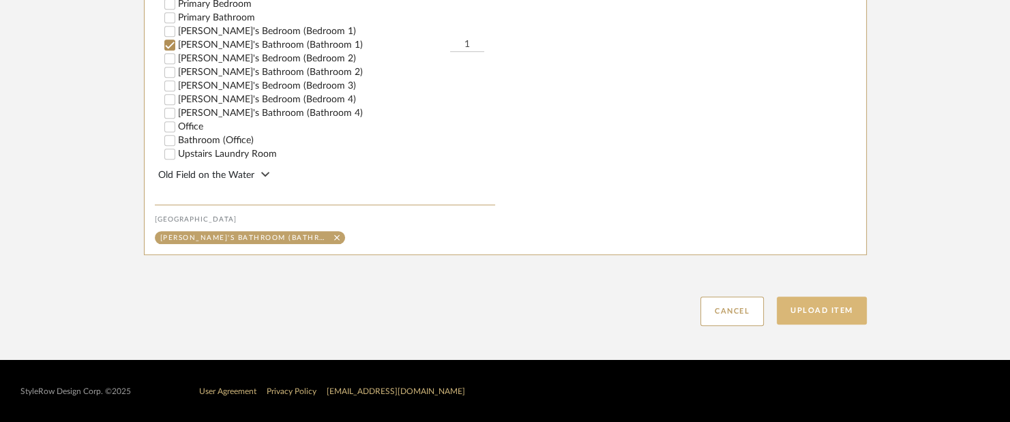
click at [835, 311] on button "Upload Item" at bounding box center [822, 311] width 90 height 28
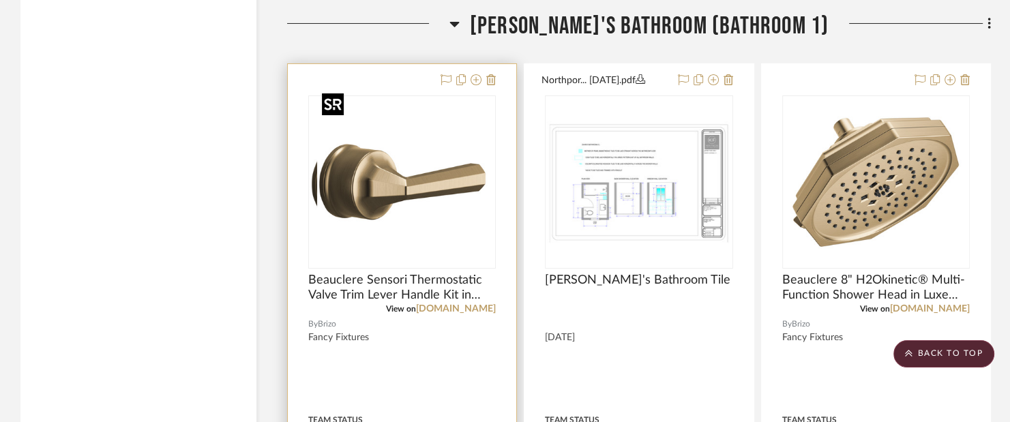
scroll to position [19850, 0]
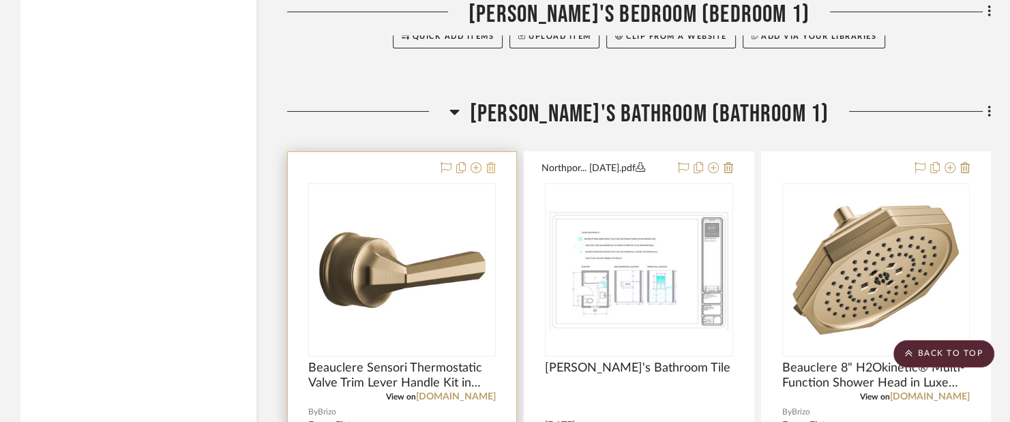
click at [488, 162] on icon at bounding box center [491, 167] width 10 height 11
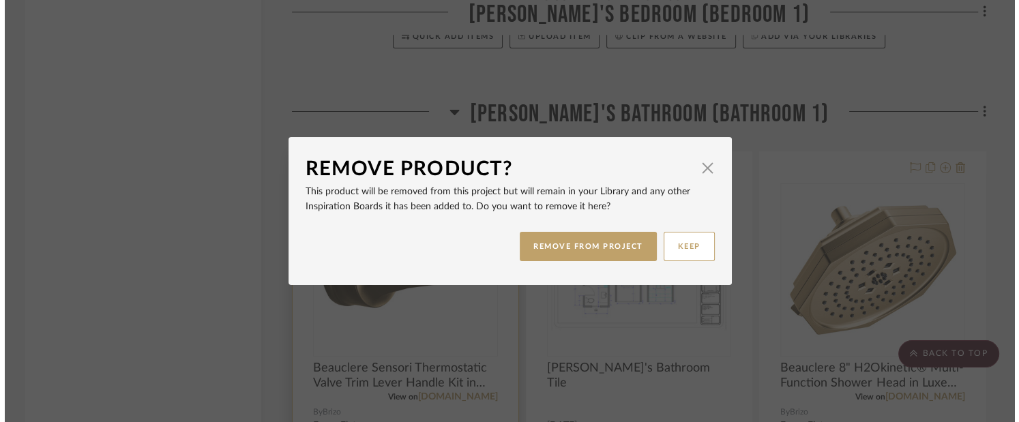
scroll to position [0, 0]
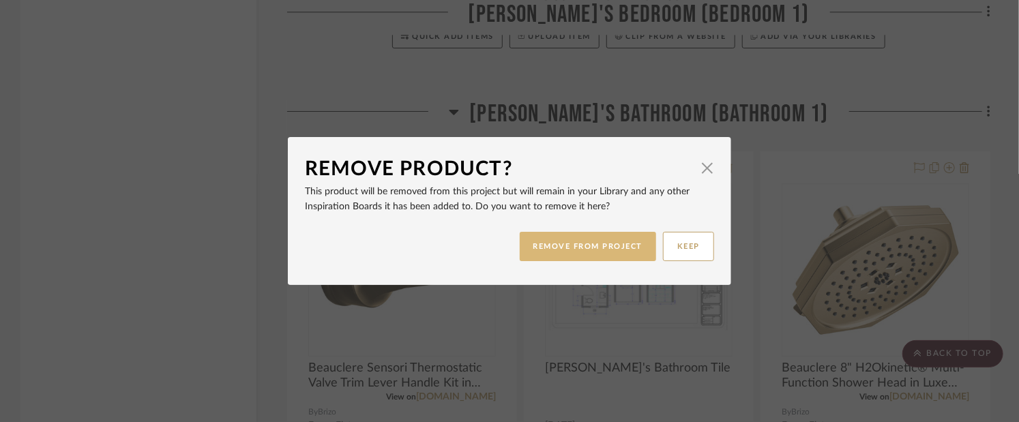
click at [621, 246] on button "REMOVE FROM PROJECT" at bounding box center [588, 246] width 137 height 29
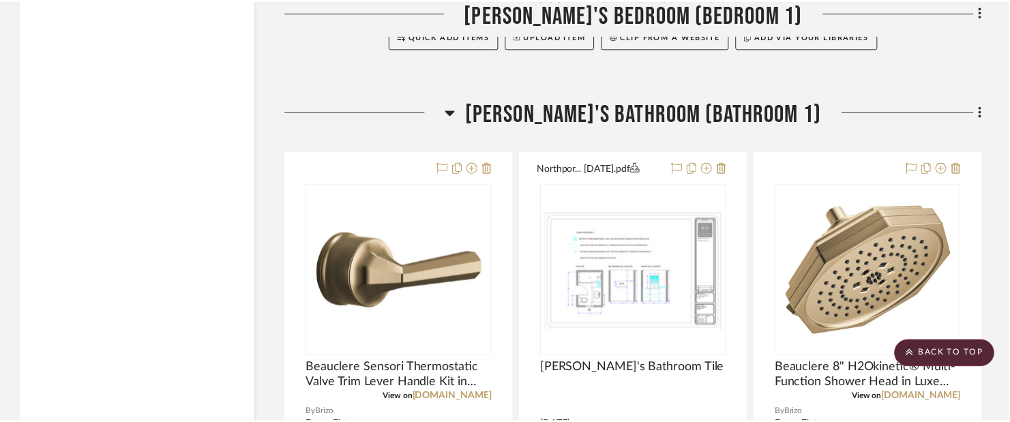
scroll to position [19850, 0]
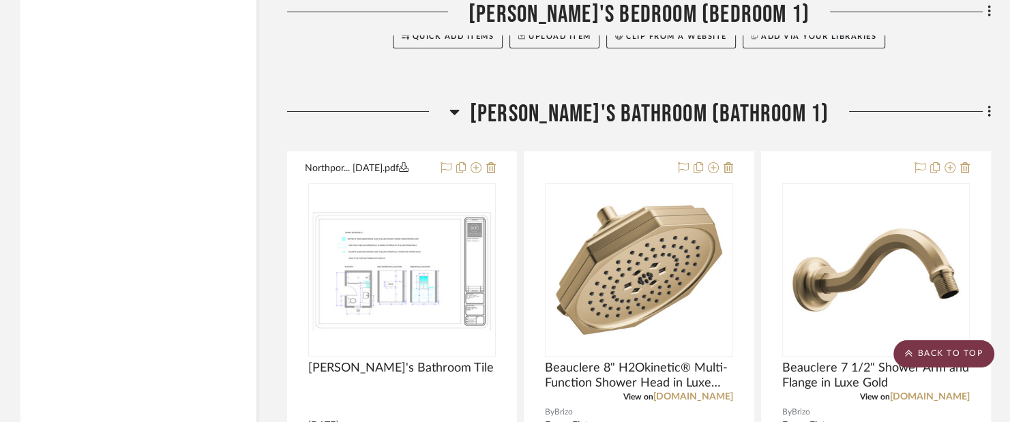
click at [941, 353] on scroll-to-top-button "BACK TO TOP" at bounding box center [944, 353] width 101 height 27
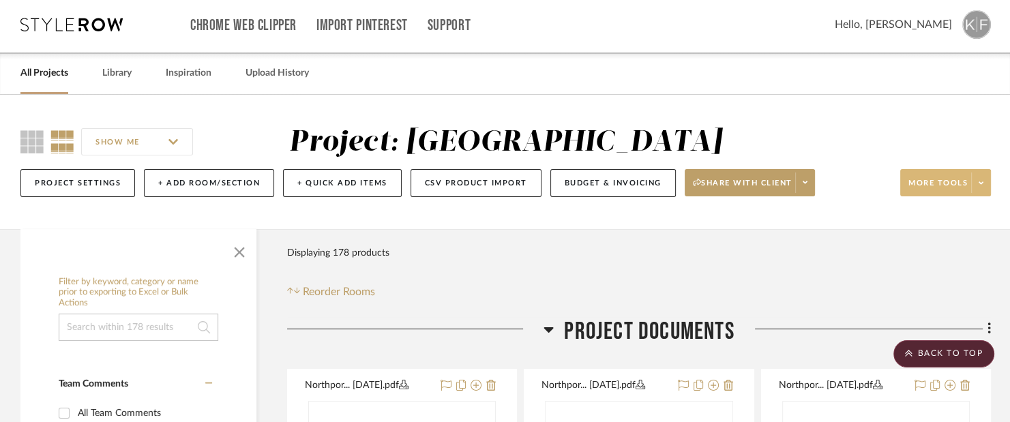
scroll to position [0, 0]
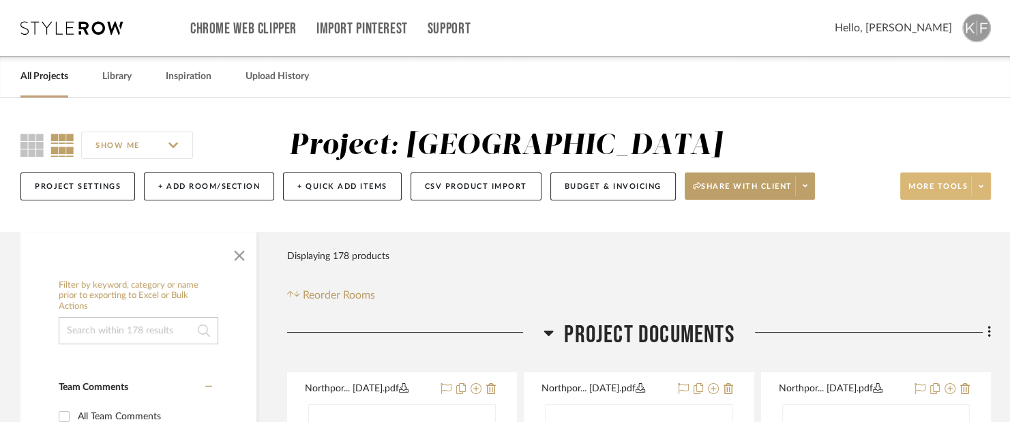
click at [980, 186] on icon at bounding box center [981, 187] width 5 height 8
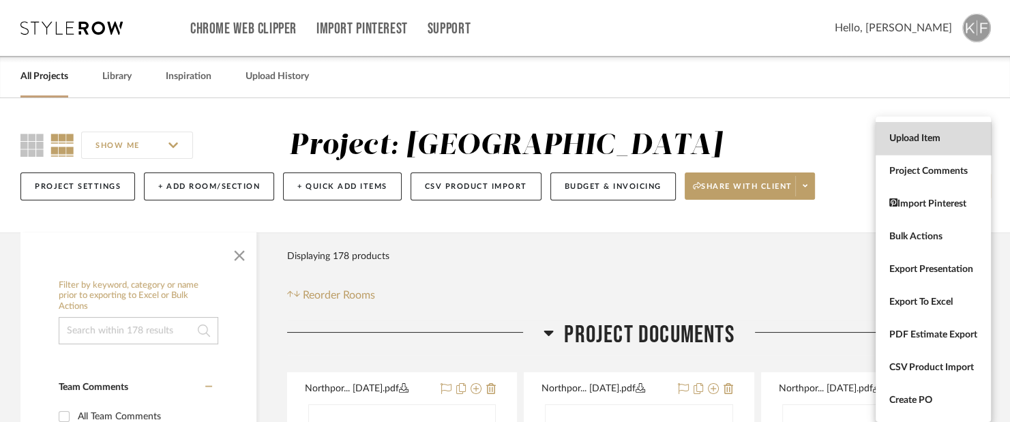
click at [930, 147] on button "Upload Item" at bounding box center [933, 138] width 115 height 33
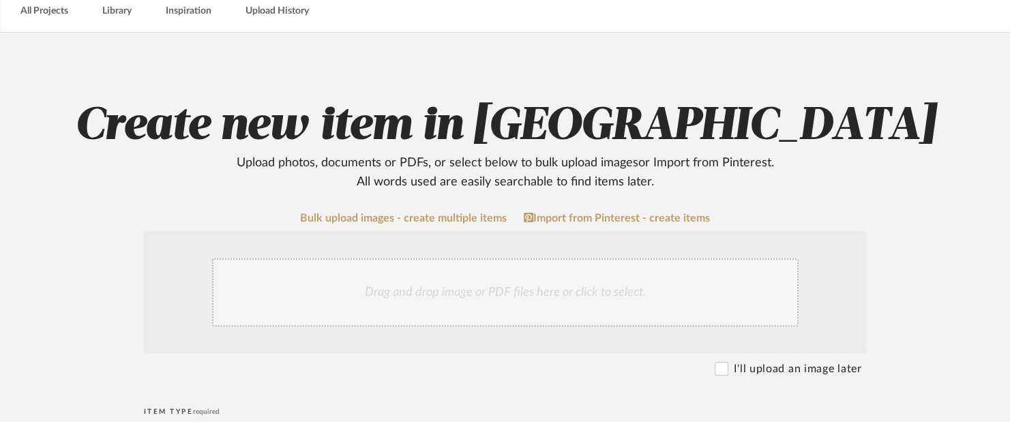
scroll to position [409, 0]
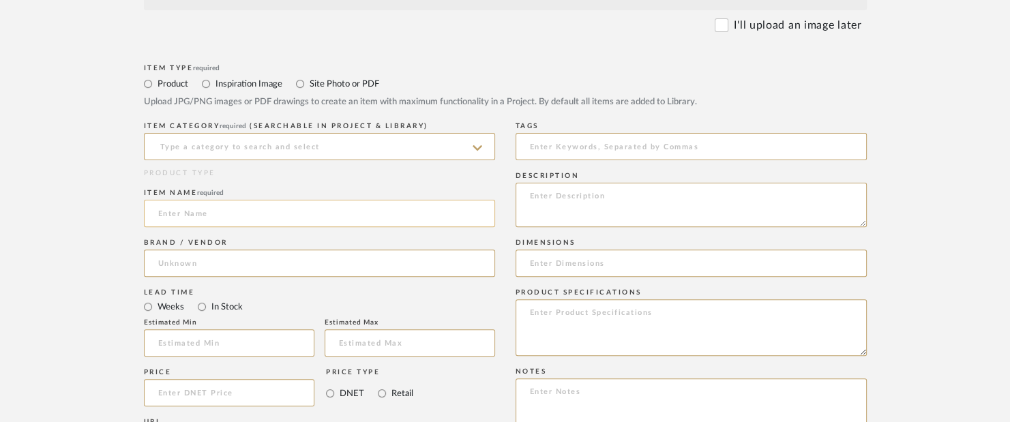
click at [265, 218] on input at bounding box center [319, 213] width 351 height 27
paste input "Beauclere Multi-Function Slide-Bar Hand Shower in Luxe Gold"
type input "Beauclere Multi-Function Slide-Bar Hand Shower in Luxe Gold"
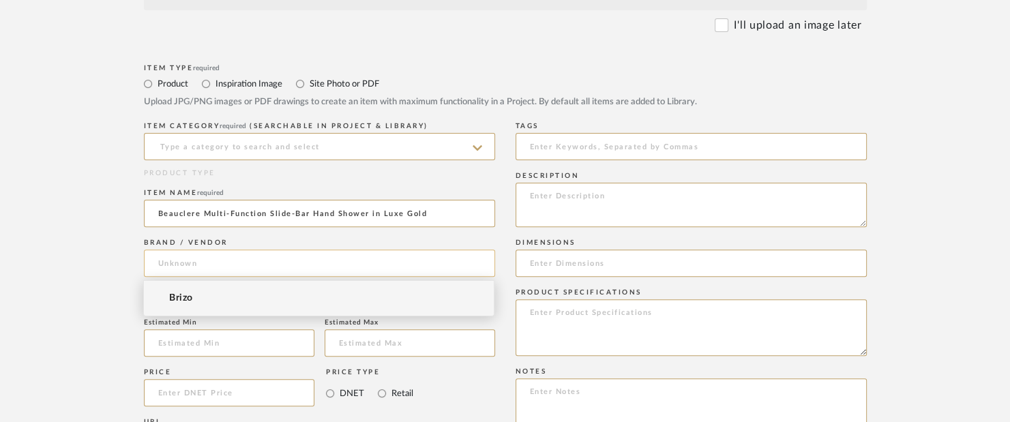
click at [292, 265] on input at bounding box center [319, 263] width 351 height 27
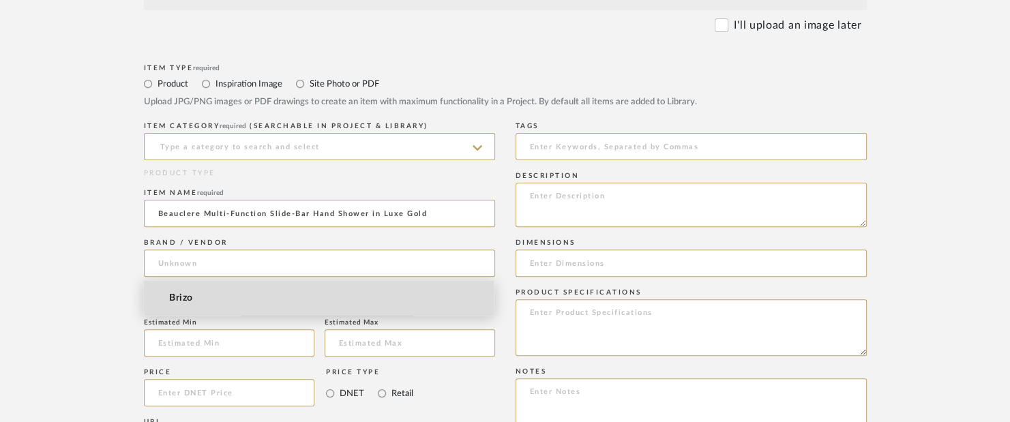
click at [281, 304] on mat-option "Brizo" at bounding box center [319, 298] width 350 height 35
type input "Brizo"
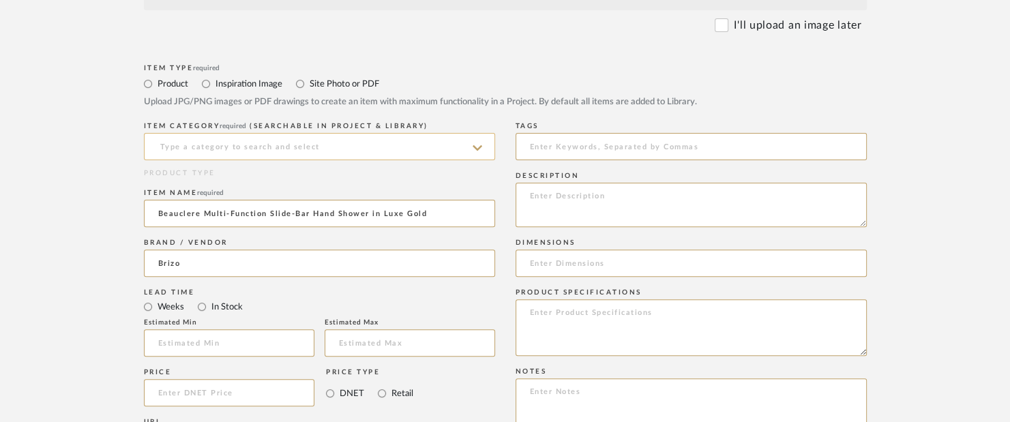
click at [267, 151] on input at bounding box center [319, 146] width 351 height 27
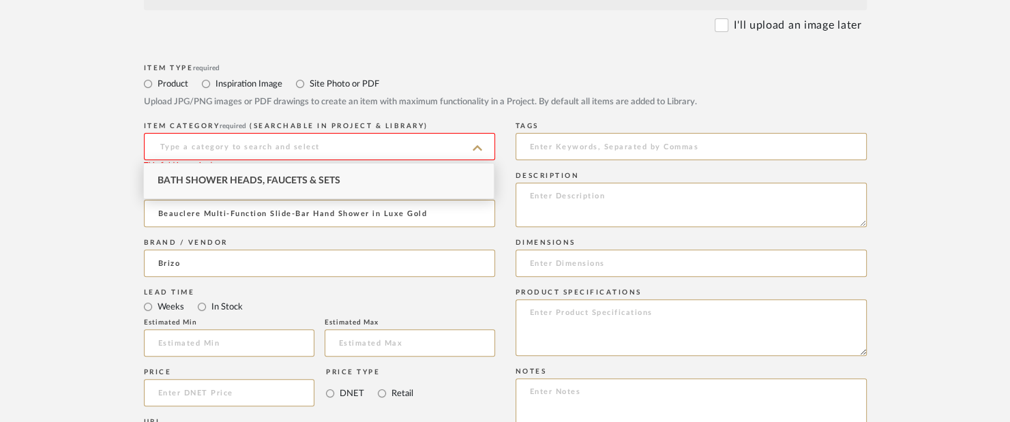
click at [276, 176] on span "Bath Shower Heads, Faucets & Sets" at bounding box center [249, 181] width 183 height 10
type input "Bath Shower Heads, Faucets & Sets"
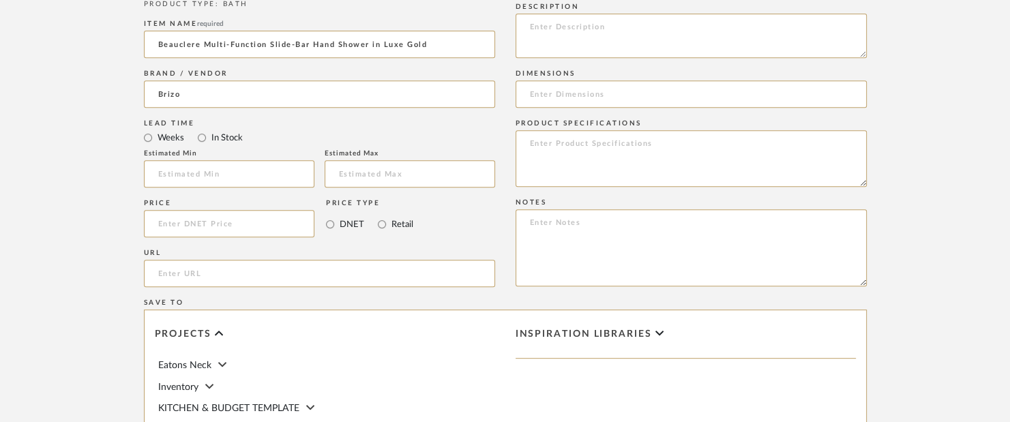
scroll to position [614, 0]
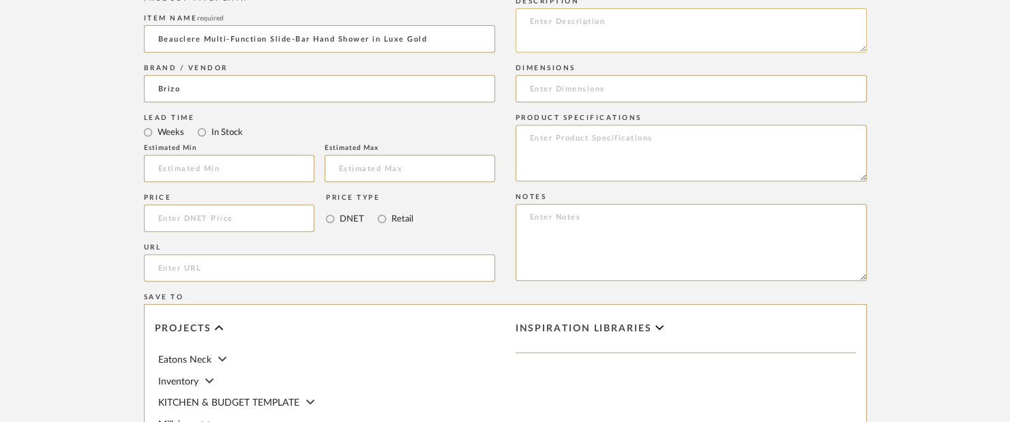
scroll to position [477, 0]
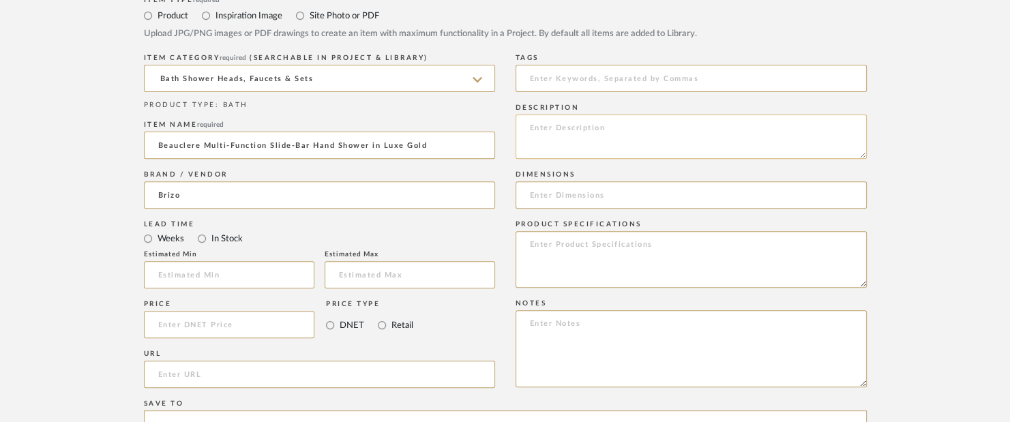
click at [571, 132] on textarea at bounding box center [691, 137] width 351 height 44
type textarea "Fancy Fixtures"
click at [576, 205] on input at bounding box center [691, 194] width 351 height 27
paste input "Maximum Flow Rate: 1.75 gpm @ 80 psi, 6.6 L/min @ 552 kPa"
type input "Maximum Flow Rate: 1.75 gpm @ 80 psi, 6.6 L/min @ 552 kPa"
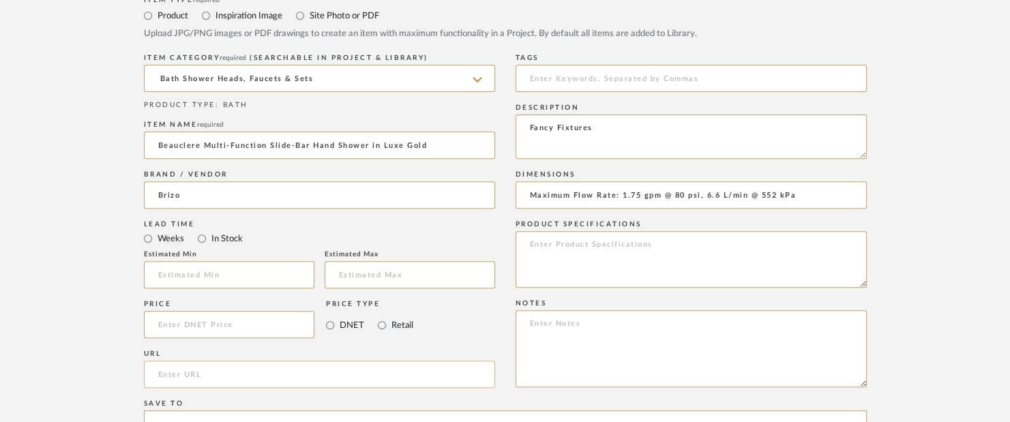
click at [280, 369] on input "url" at bounding box center [319, 374] width 351 height 27
click at [469, 369] on input "url" at bounding box center [319, 374] width 351 height 27
paste input "https://www.brizo.com/bath/product/88765-GL"
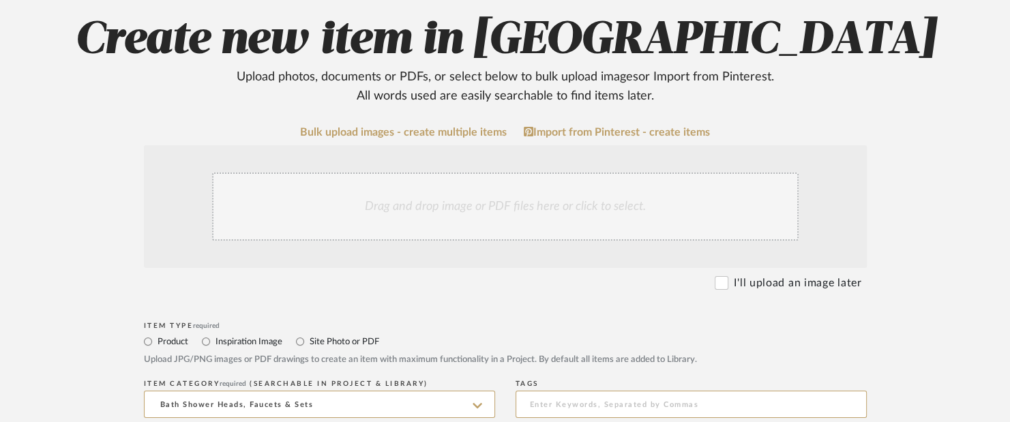
scroll to position [136, 0]
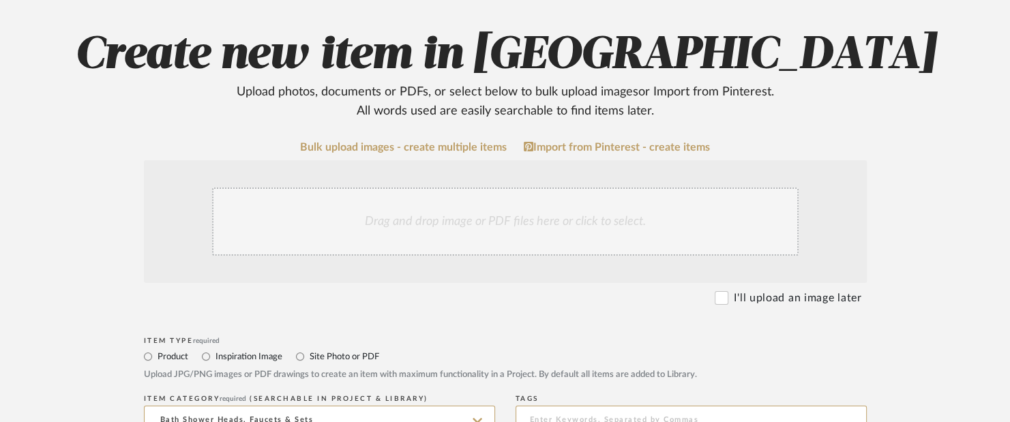
type input "https://www.brizo.com/bath/product/88765-GL"
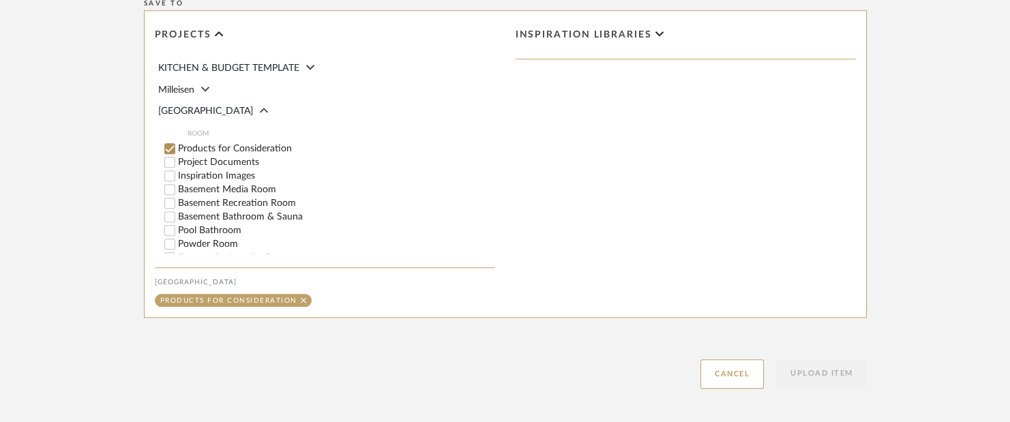
scroll to position [341, 0]
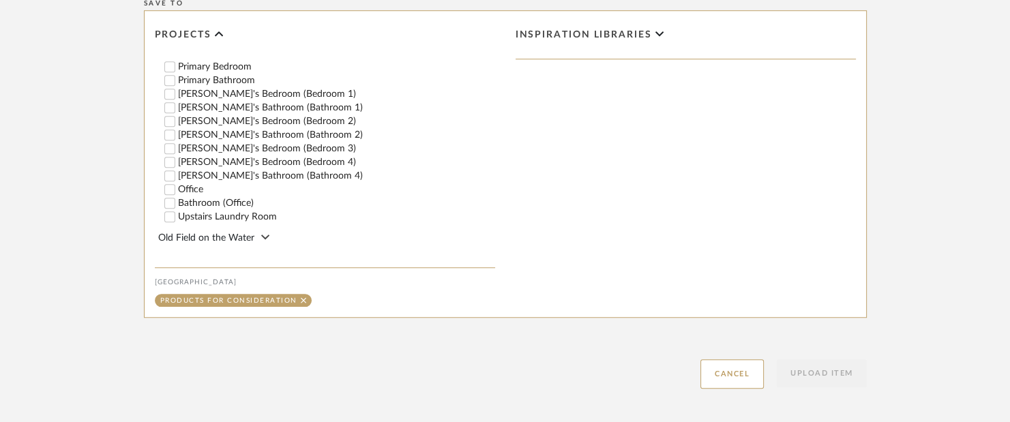
click at [212, 98] on label "Zahra's Bedroom (Bedroom 1)" at bounding box center [336, 94] width 317 height 10
click at [177, 98] on input "Zahra's Bedroom (Bedroom 1)" at bounding box center [170, 94] width 14 height 14
checkbox input "false"
click at [220, 97] on label "Zahra's Bedroom (Bedroom 1)" at bounding box center [314, 94] width 272 height 10
click at [177, 97] on input "Zahra's Bedroom (Bedroom 1)" at bounding box center [170, 94] width 14 height 14
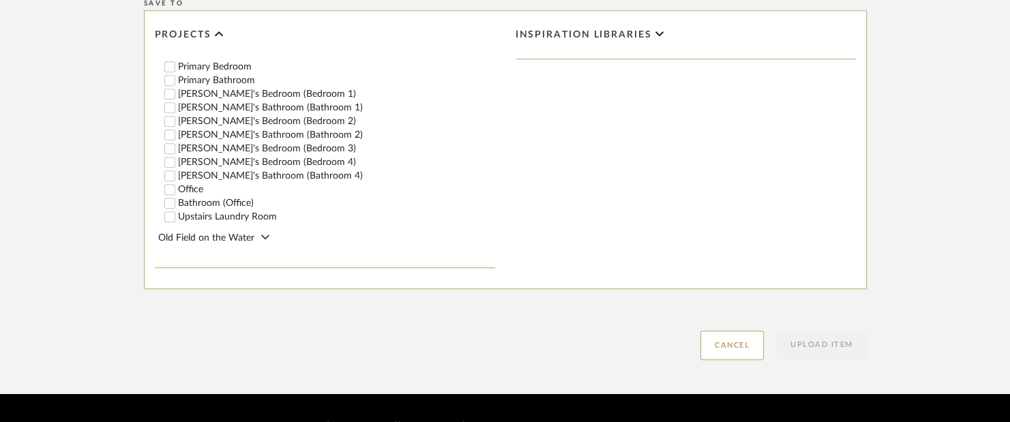
click at [225, 107] on label "Zahra's Bathroom (Bathroom 1)" at bounding box center [336, 108] width 317 height 10
click at [177, 107] on input "Zahra's Bathroom (Bathroom 1)" at bounding box center [170, 108] width 14 height 14
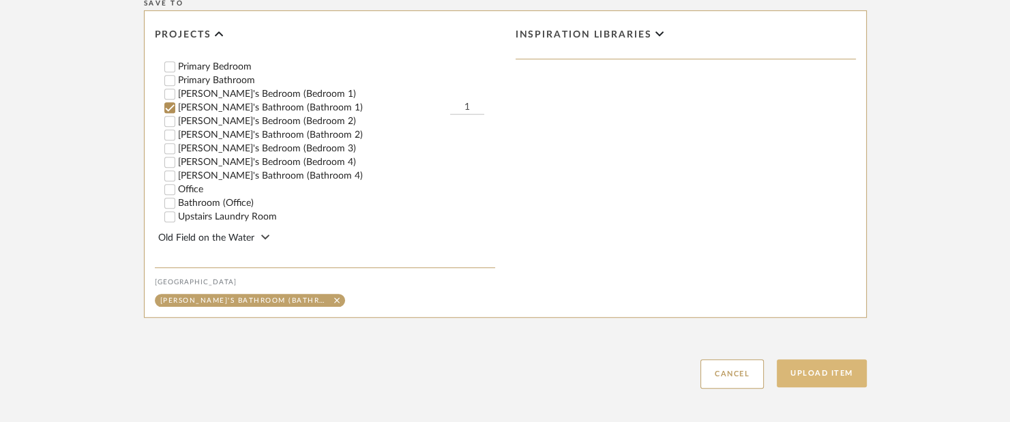
click at [797, 383] on button "Upload Item" at bounding box center [822, 373] width 90 height 28
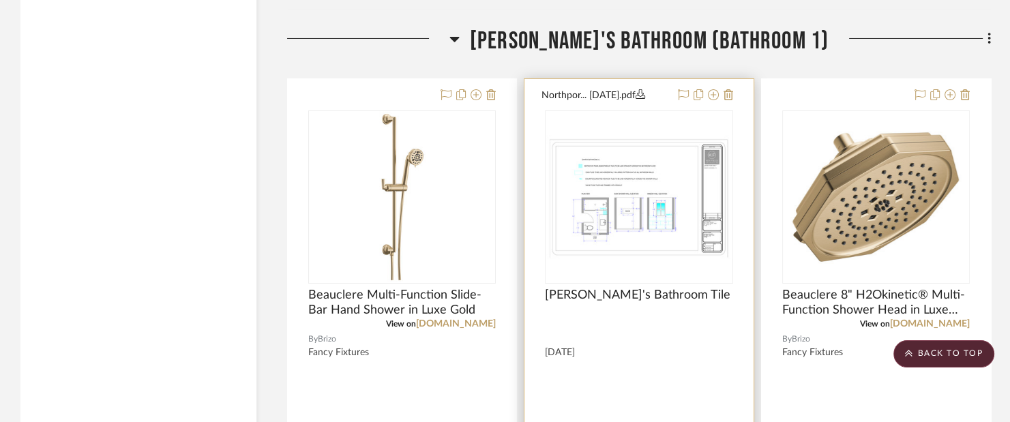
scroll to position [19912, 0]
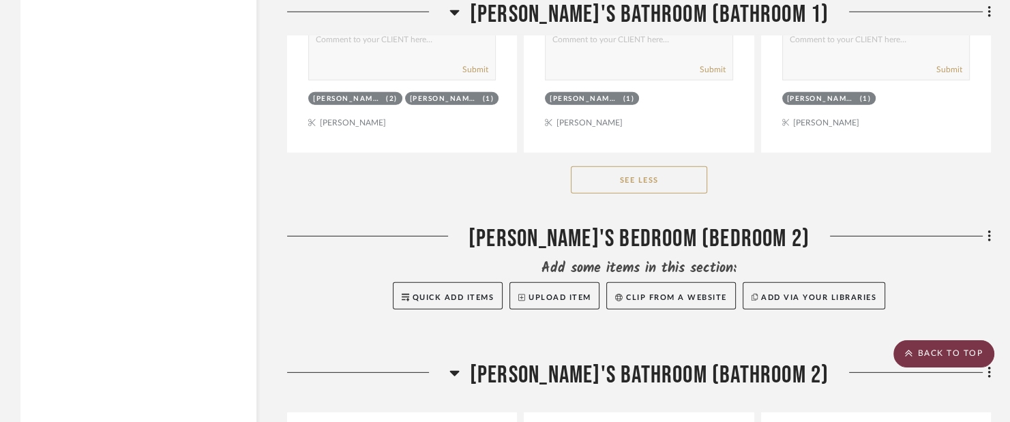
click at [922, 359] on scroll-to-top-button "BACK TO TOP" at bounding box center [944, 353] width 101 height 27
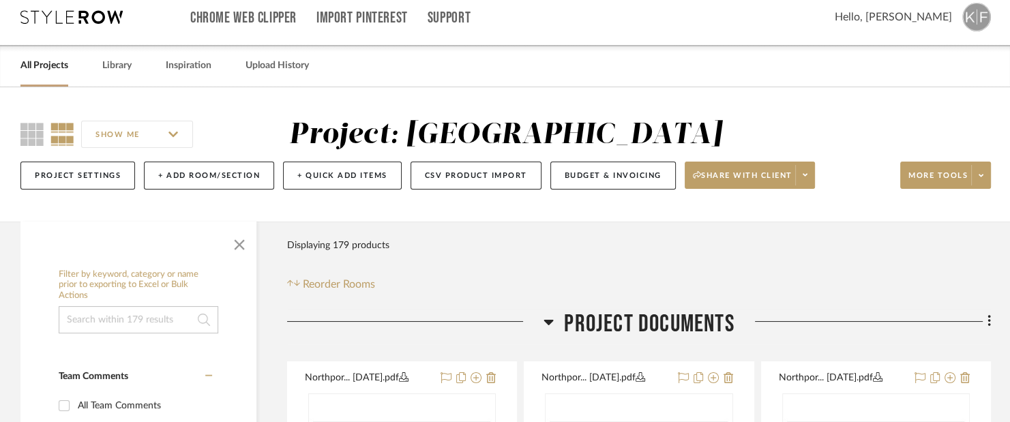
scroll to position [0, 0]
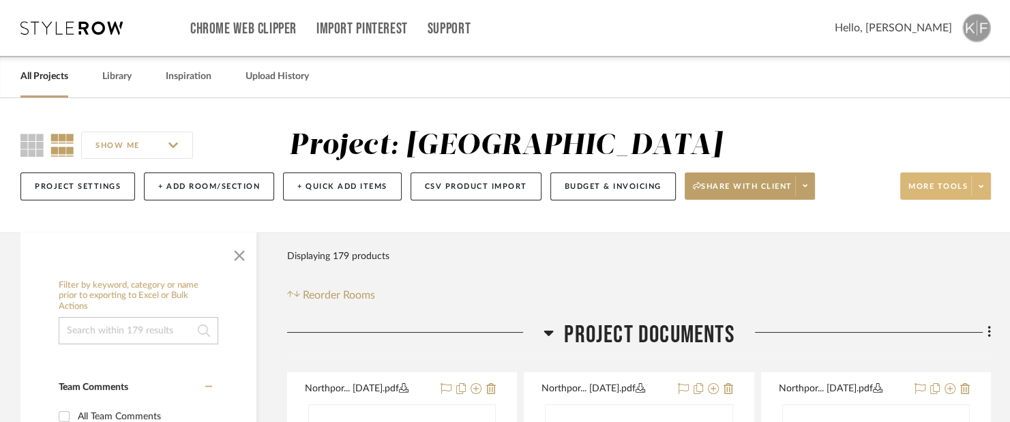
click at [977, 186] on span at bounding box center [980, 186] width 19 height 20
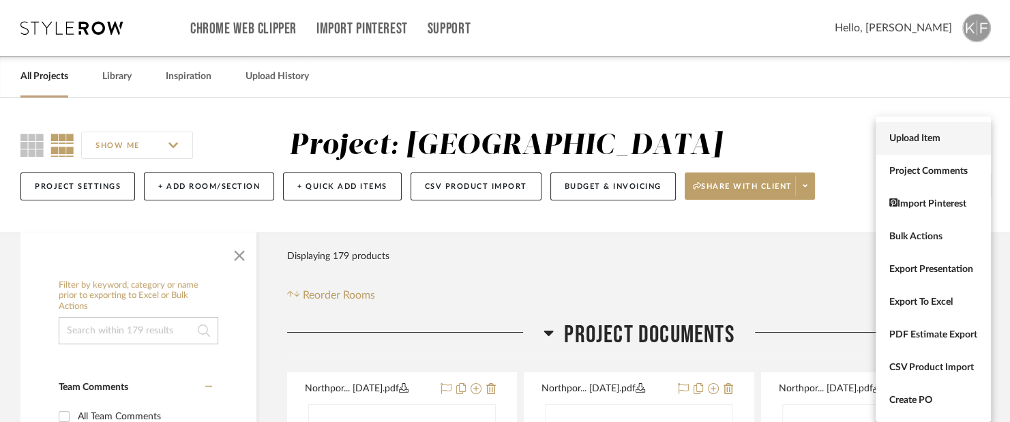
click at [911, 132] on button "Upload Item" at bounding box center [933, 138] width 115 height 33
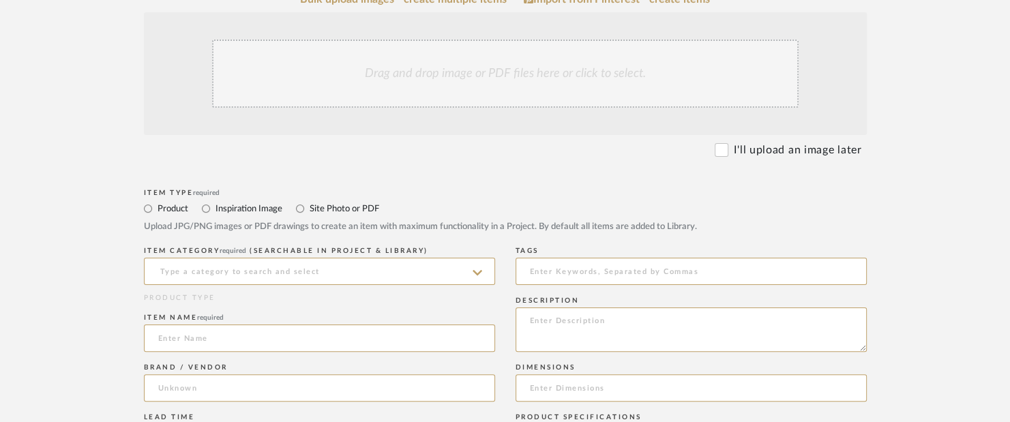
scroll to position [409, 0]
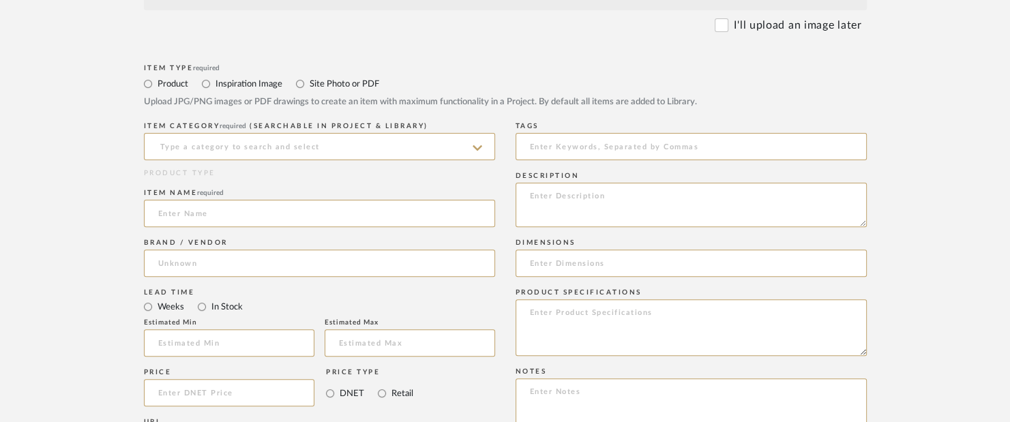
click at [239, 228] on div "Item name required" at bounding box center [319, 211] width 351 height 50
click at [235, 222] on input at bounding box center [319, 213] width 351 height 27
paste input "Beauclere Widespread Lavatory Faucet with Low Spout - Less Handles 1.2 GPM in L…"
type input "Beauclere Widespread Lavatory Faucet with Low Spout - Less Handles 1.2 GPM in L…"
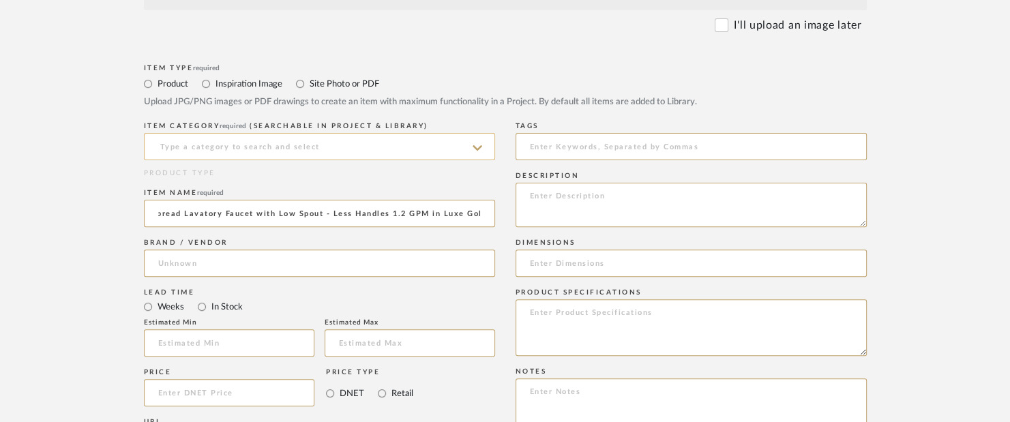
scroll to position [0, 0]
click at [252, 145] on input at bounding box center [319, 146] width 351 height 27
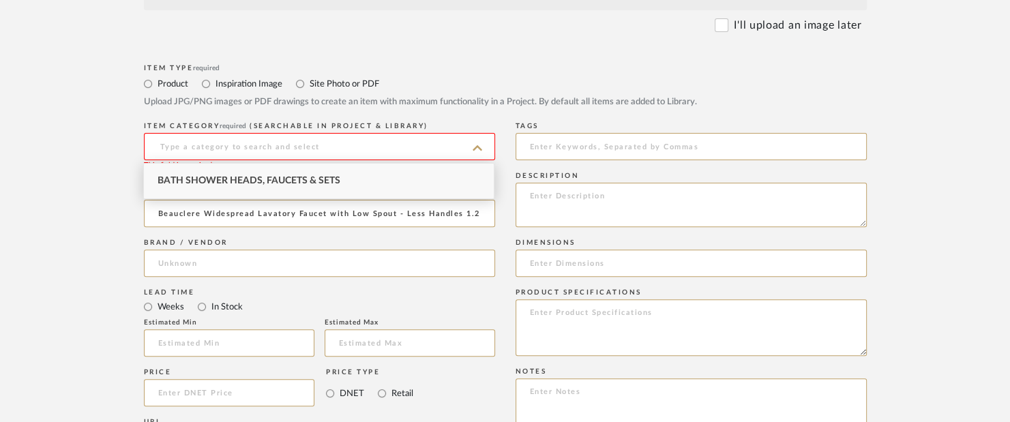
type input "g"
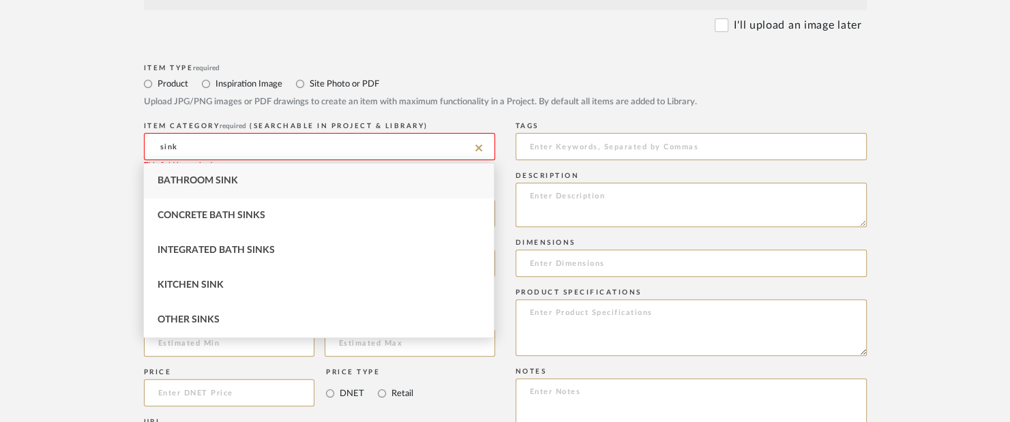
click at [257, 183] on div "Bathroom Sink" at bounding box center [319, 181] width 350 height 35
type input "Bathroom Sink"
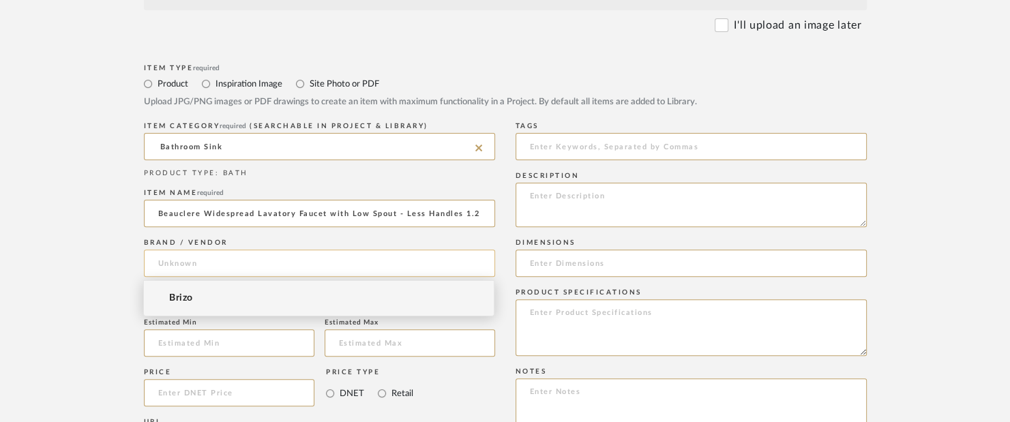
click at [289, 260] on input at bounding box center [319, 263] width 351 height 27
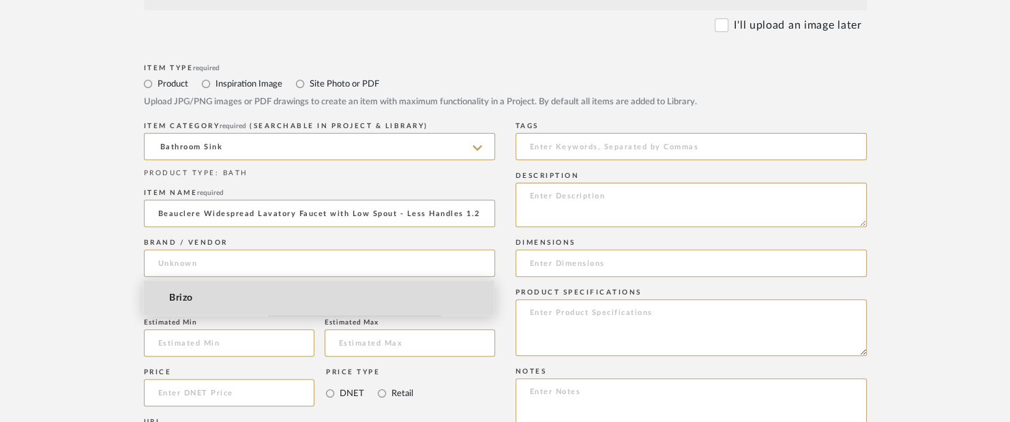
click at [295, 297] on mat-option "Brizo" at bounding box center [319, 298] width 350 height 35
type input "Brizo"
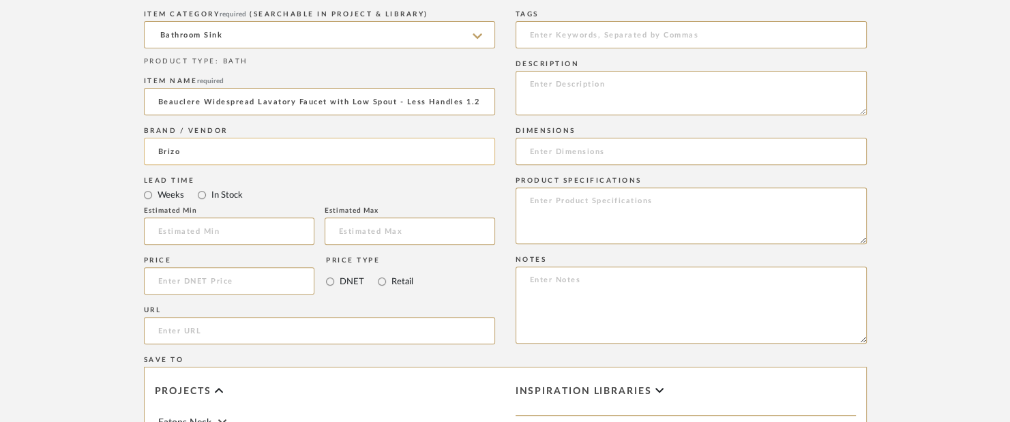
scroll to position [546, 0]
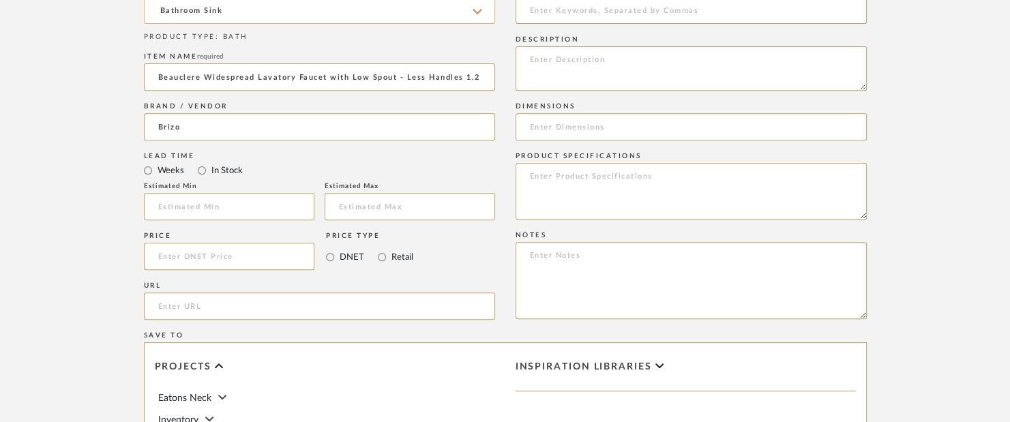
click at [231, 6] on input "Bathroom Sink" at bounding box center [319, 10] width 351 height 27
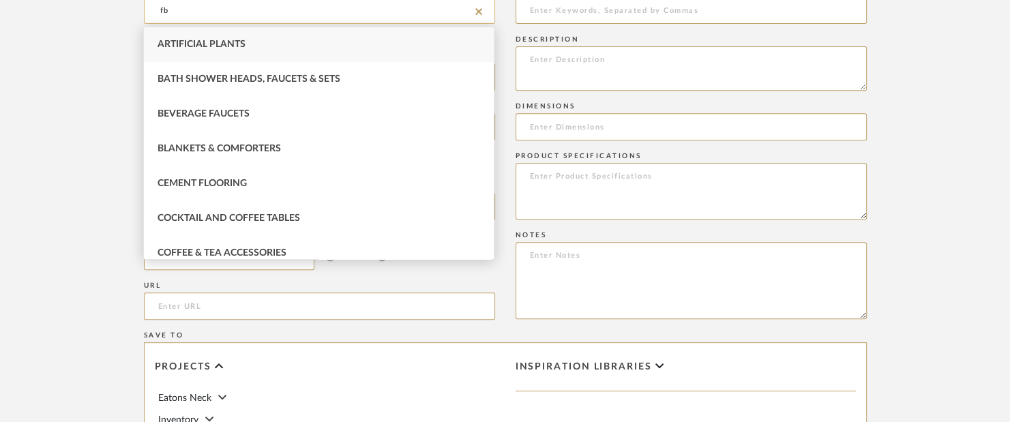
type input "f"
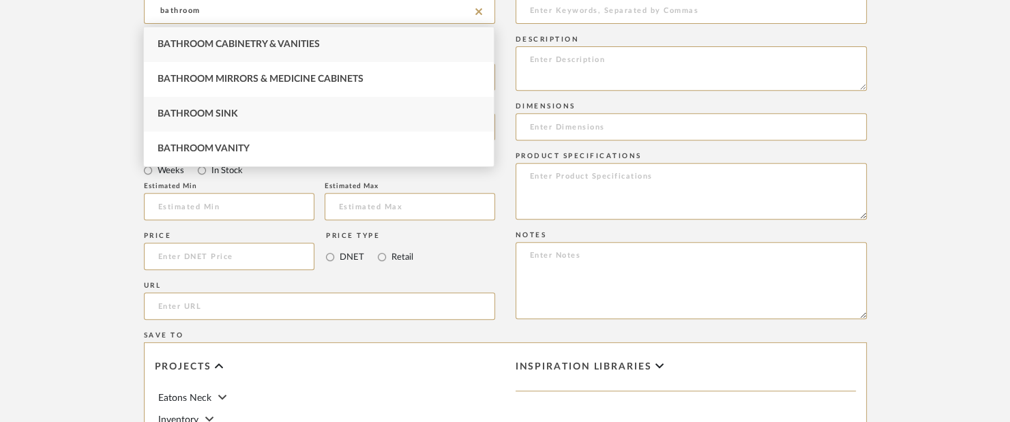
click at [284, 117] on div "Bathroom Sink" at bounding box center [319, 114] width 350 height 35
type input "Bathroom Sink"
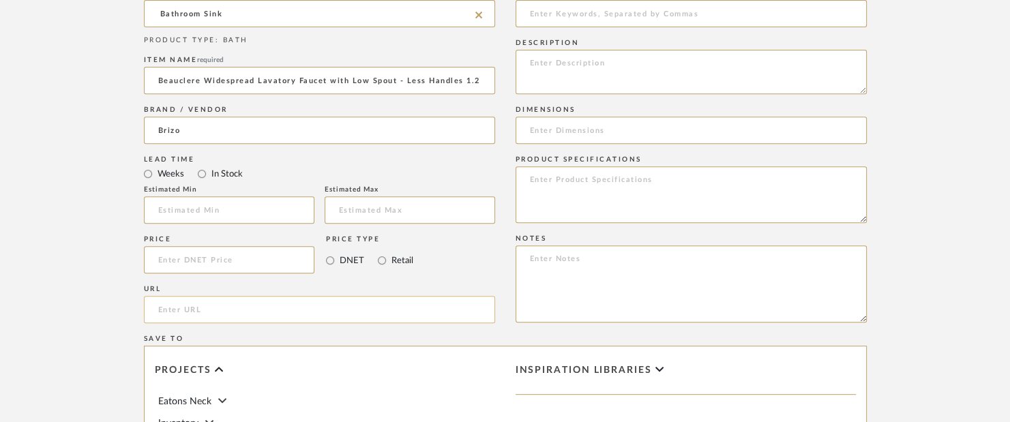
drag, startPoint x: 244, startPoint y: 307, endPoint x: 265, endPoint y: 302, distance: 21.0
click at [245, 307] on input "url" at bounding box center [319, 309] width 351 height 27
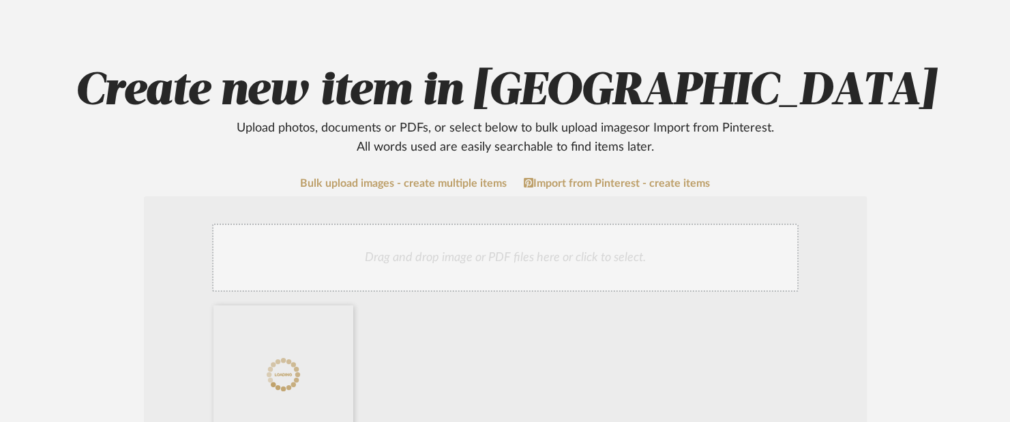
scroll to position [477, 0]
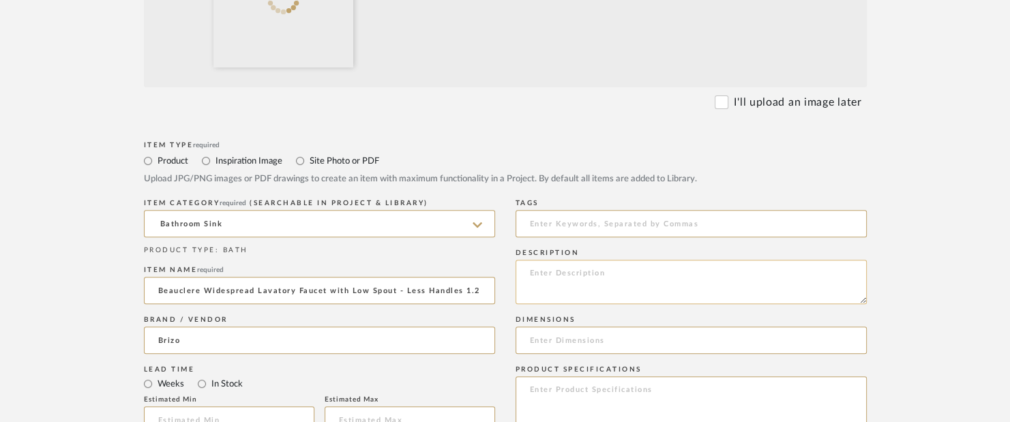
click at [576, 293] on textarea at bounding box center [691, 282] width 351 height 44
type textarea "Fancy Fixtures"
click at [649, 281] on textarea "Fancy Fixtures" at bounding box center [691, 282] width 351 height 44
click at [636, 336] on input at bounding box center [691, 340] width 351 height 27
paste input "Spout Reach: 6" Total Height: 3-15/16""
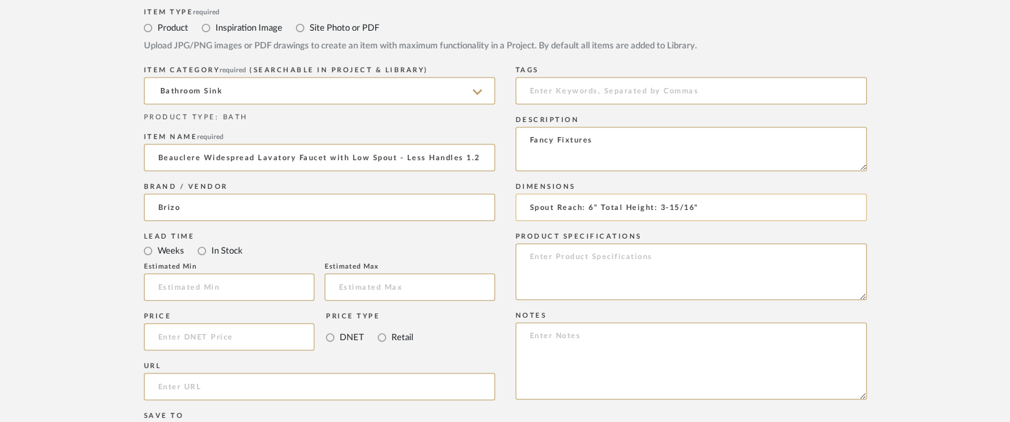
scroll to position [614, 0]
type input "Spout Reach: 6" Total Height: 3-15/16""
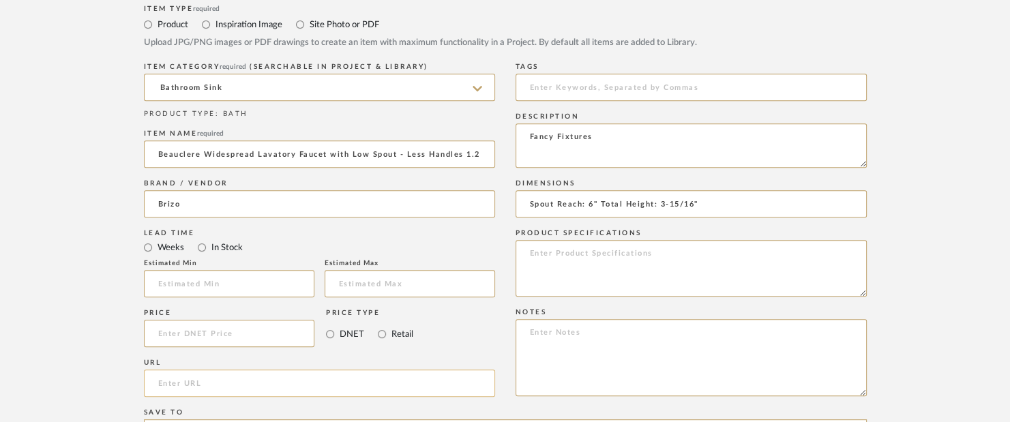
click at [308, 384] on input "url" at bounding box center [319, 383] width 351 height 27
paste input "https://www.brizo.com/bath/product/65366LF-GLLHP--HL5365-GL"
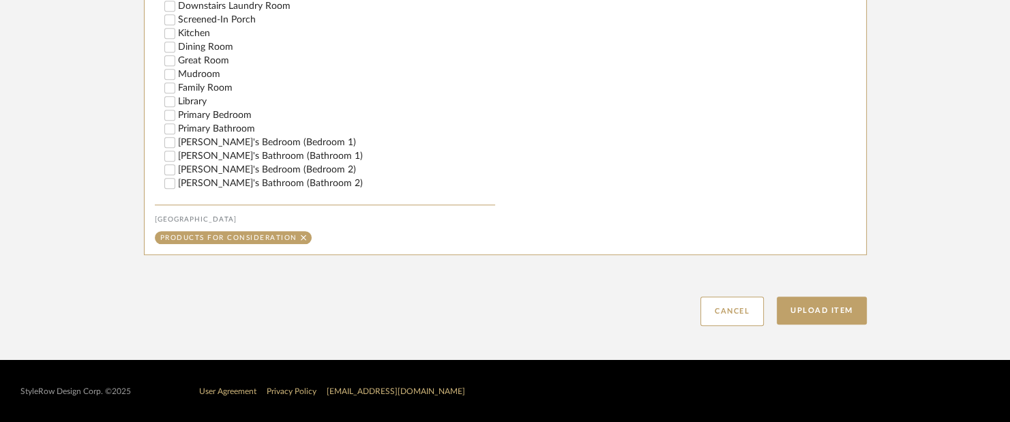
scroll to position [273, 0]
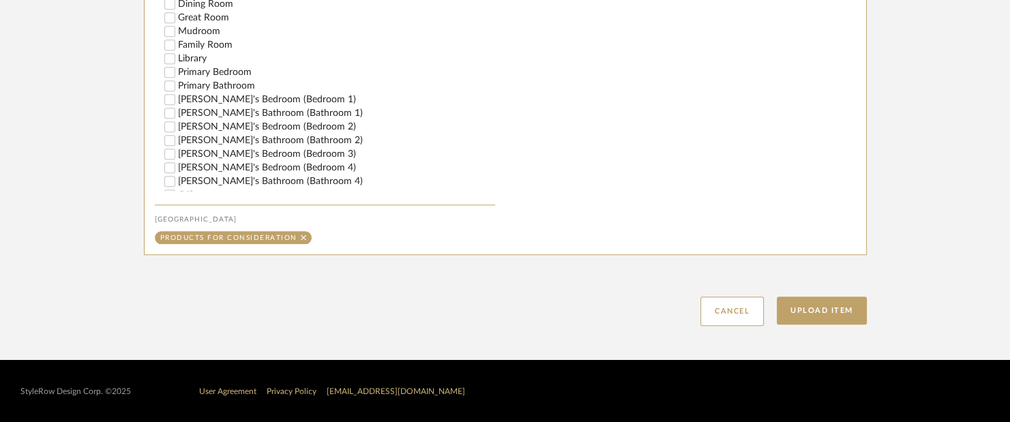
type input "https://www.brizo.com/bath/product/65366LF-GLLHP--HL5365-GL"
click at [238, 108] on label "Zahra's Bathroom (Bathroom 1)" at bounding box center [336, 113] width 317 height 10
click at [177, 107] on input "Zahra's Bathroom (Bathroom 1)" at bounding box center [170, 113] width 14 height 14
checkbox input "false"
click at [794, 306] on button "Upload Item" at bounding box center [822, 311] width 90 height 28
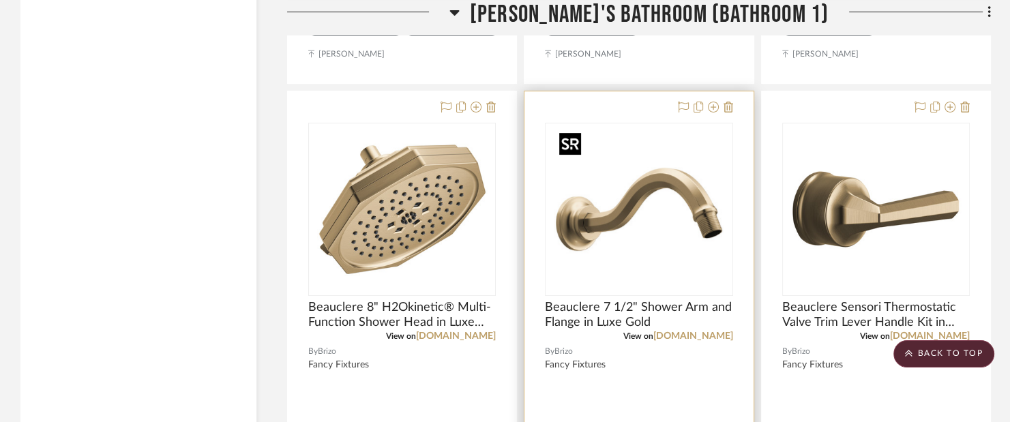
scroll to position [20533, 0]
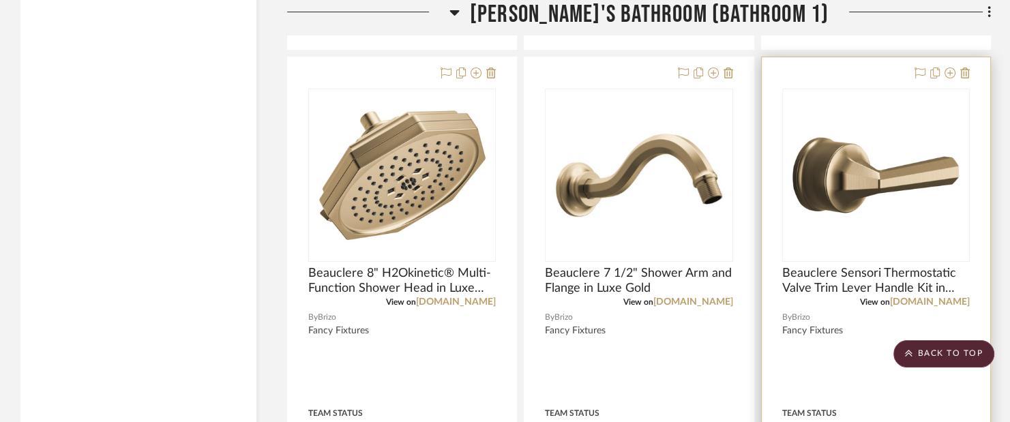
click at [974, 370] on div at bounding box center [876, 355] width 229 height 597
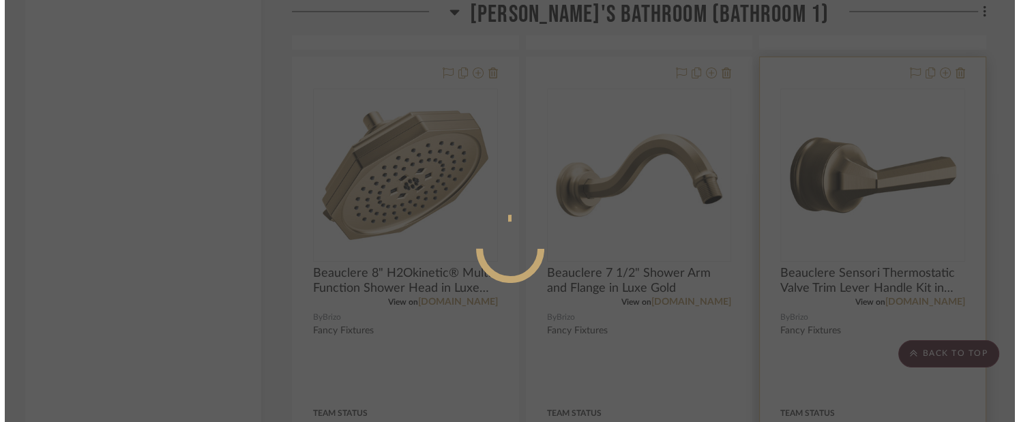
scroll to position [0, 0]
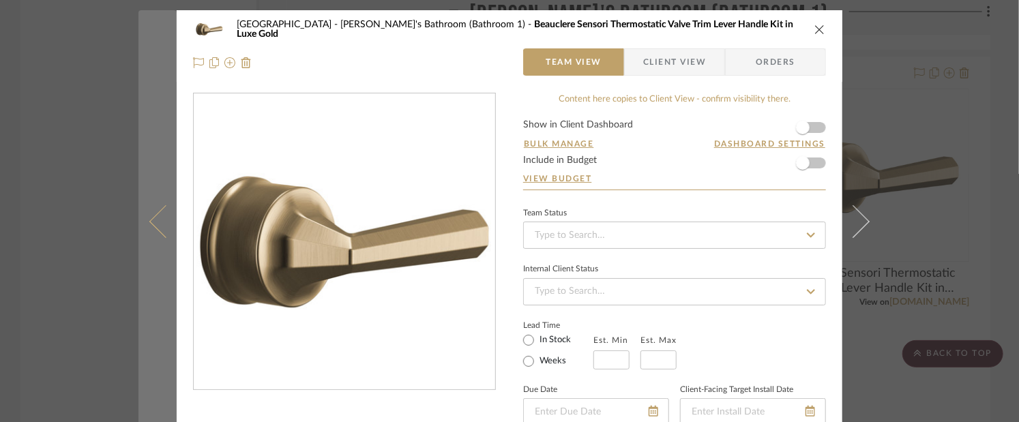
click at [145, 170] on button at bounding box center [157, 221] width 38 height 422
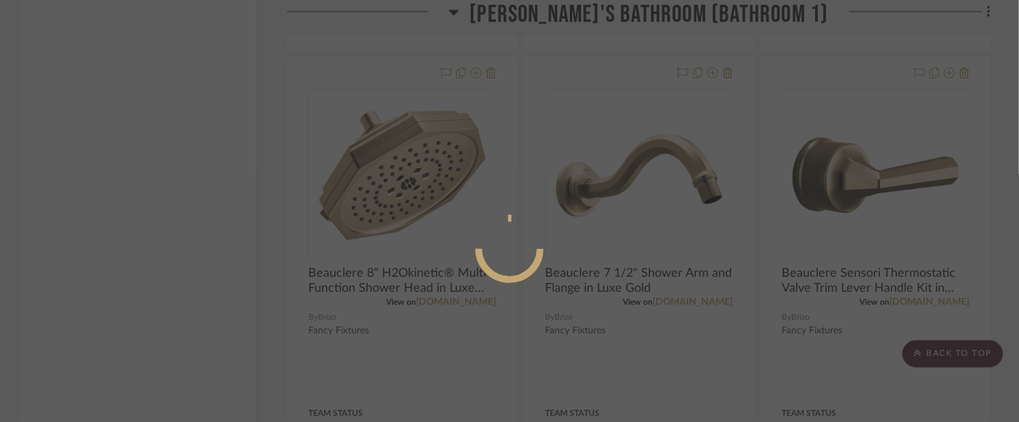
click at [996, 220] on div at bounding box center [509, 211] width 1019 height 422
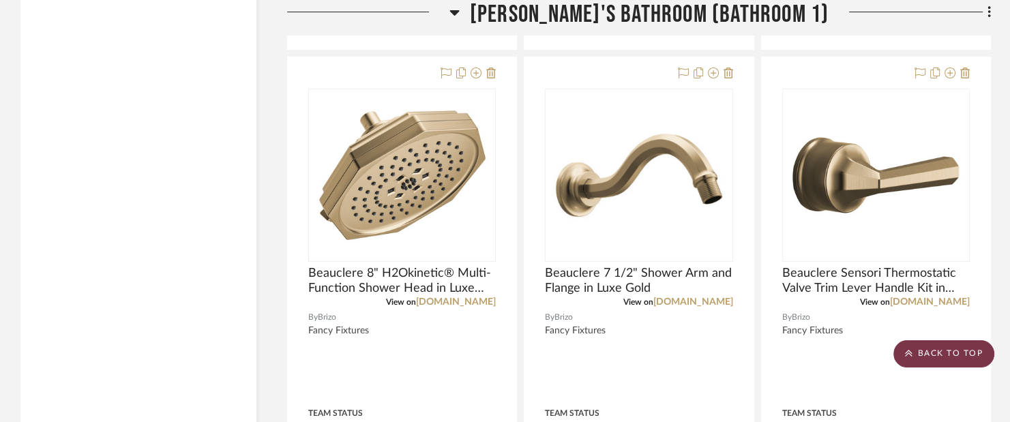
click at [973, 342] on scroll-to-top-button "BACK TO TOP" at bounding box center [944, 353] width 101 height 27
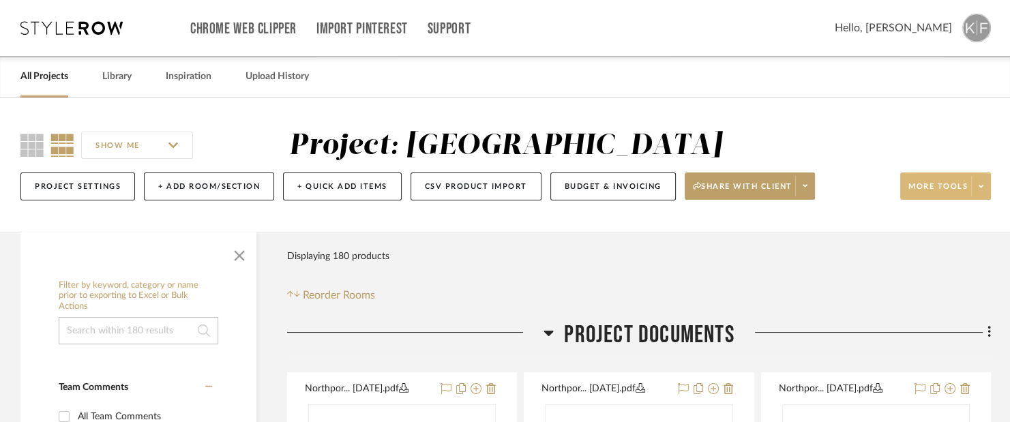
click at [986, 198] on button "More tools" at bounding box center [945, 186] width 91 height 27
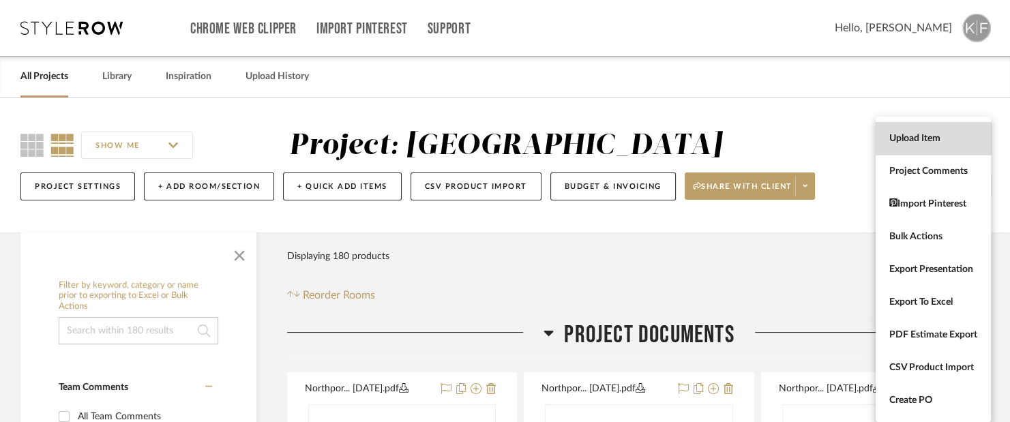
click at [931, 134] on span "Upload Item" at bounding box center [933, 139] width 88 height 12
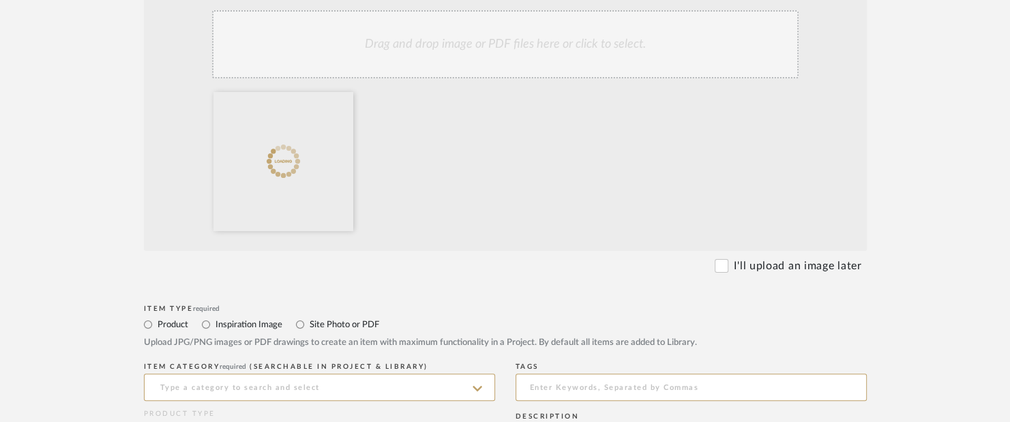
scroll to position [477, 0]
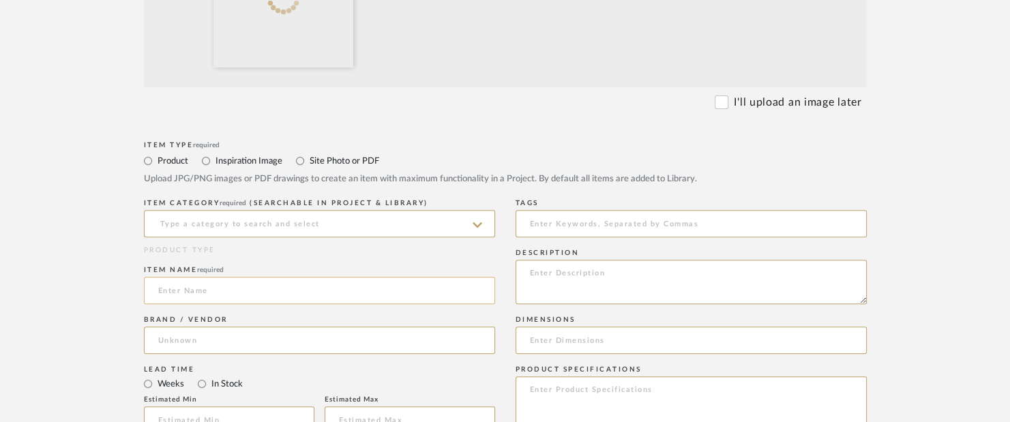
click at [248, 292] on input at bounding box center [319, 290] width 351 height 27
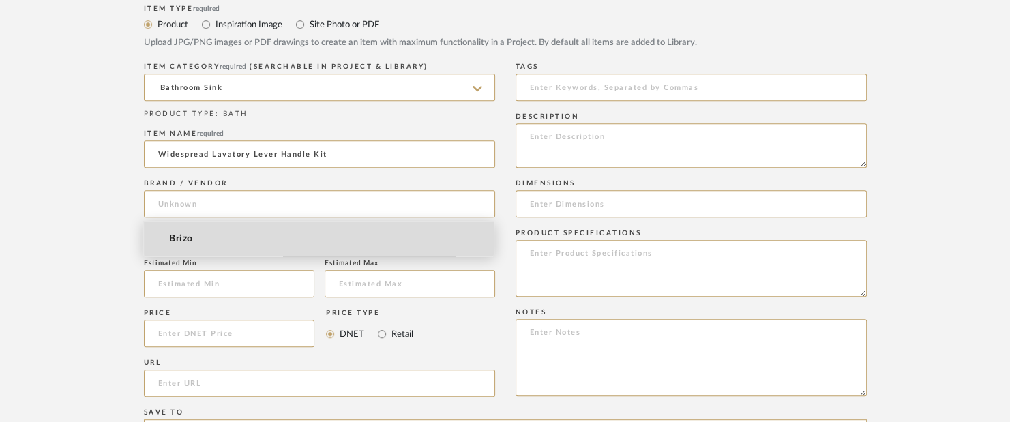
click at [216, 231] on mat-option "Brizo" at bounding box center [319, 239] width 350 height 35
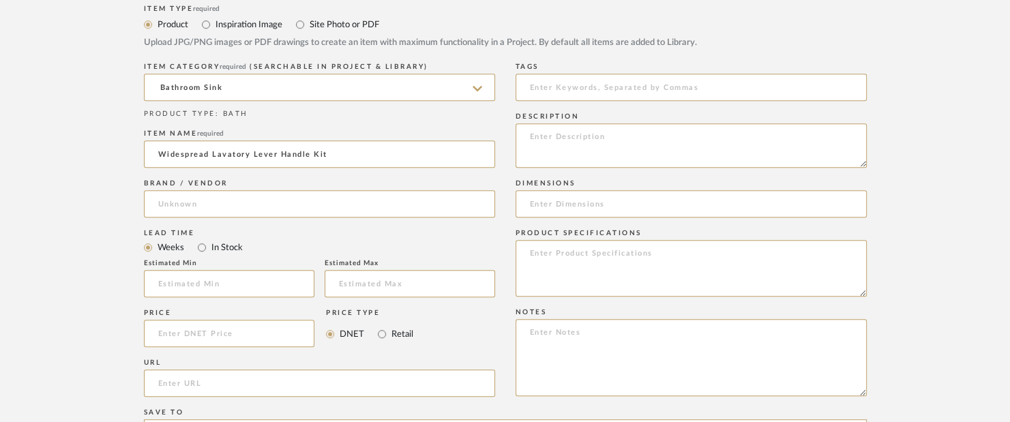
type input "Brizo"
click at [587, 153] on textarea at bounding box center [691, 145] width 351 height 44
type textarea "Fancy Fixtures"
click at [593, 194] on input at bounding box center [691, 203] width 351 height 27
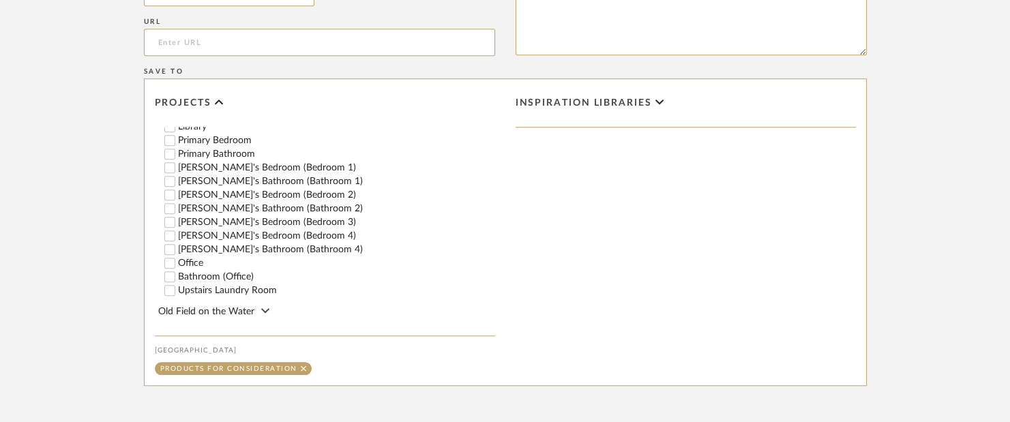
scroll to position [341, 0]
click at [224, 171] on label "[PERSON_NAME]'s Bathroom (Bathroom 1)" at bounding box center [336, 176] width 317 height 10
click at [177, 170] on input "[PERSON_NAME]'s Bathroom (Bathroom 1)" at bounding box center [170, 176] width 14 height 14
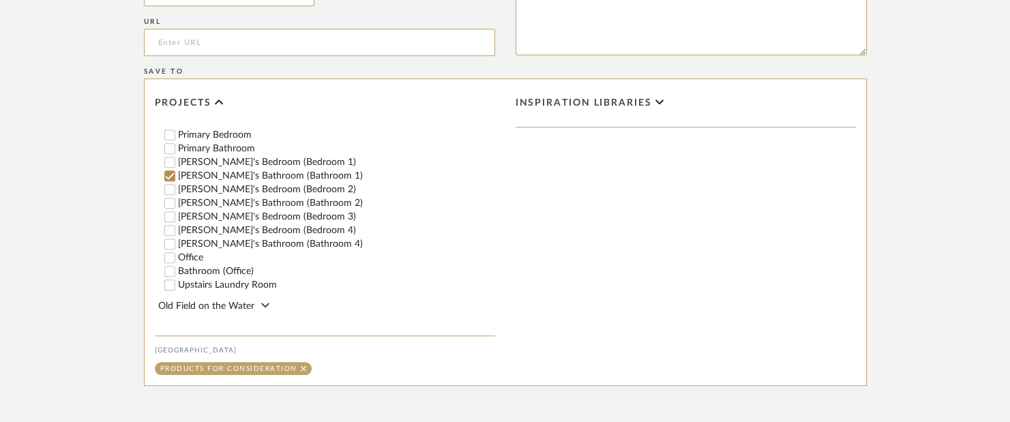
checkbox input "false"
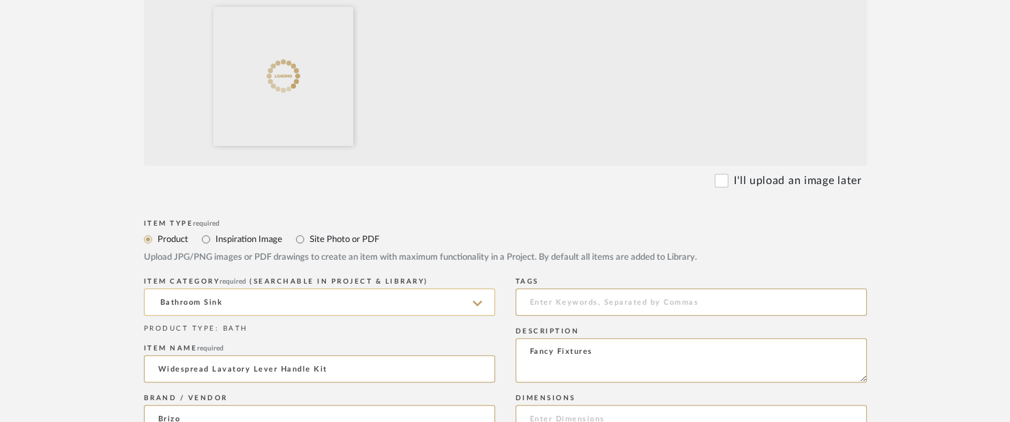
scroll to position [404, 0]
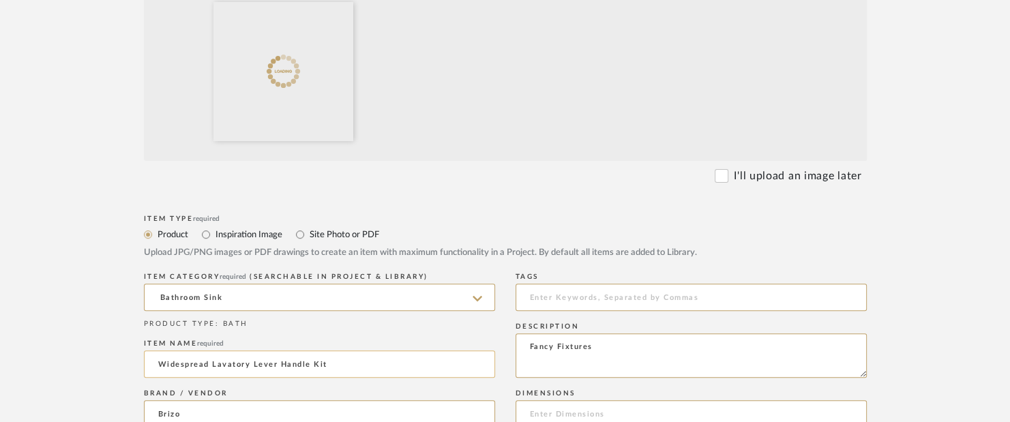
click at [162, 367] on input "Widespread Lavatory Lever Handle Kit" at bounding box center [319, 364] width 351 height 27
click at [398, 362] on input "Beauclere Widespread Lavatory Lever Handle Kit" at bounding box center [319, 364] width 351 height 27
type input "Beauclere Widespread Lavatory Lever Handle Kit in Luxe Gold"
click at [409, 250] on div "Upload JPG/PNG images or PDF drawings to create an item with maximum functional…" at bounding box center [505, 253] width 723 height 14
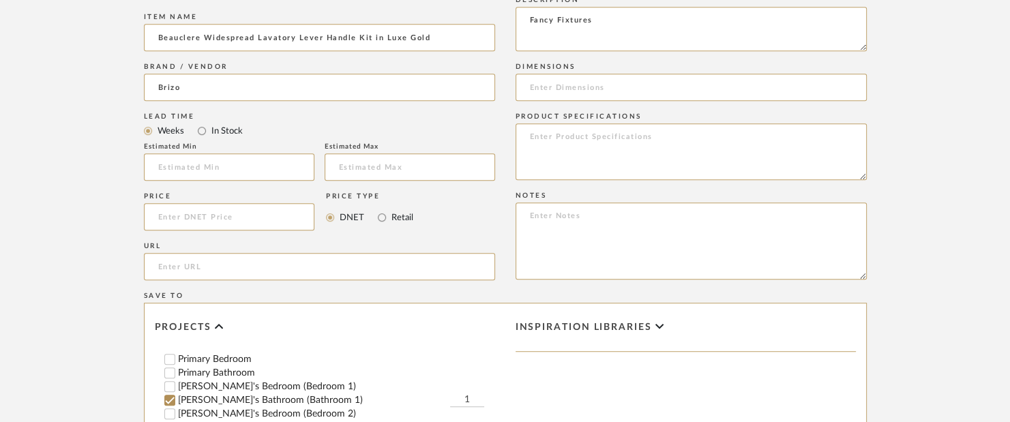
scroll to position [745, 0]
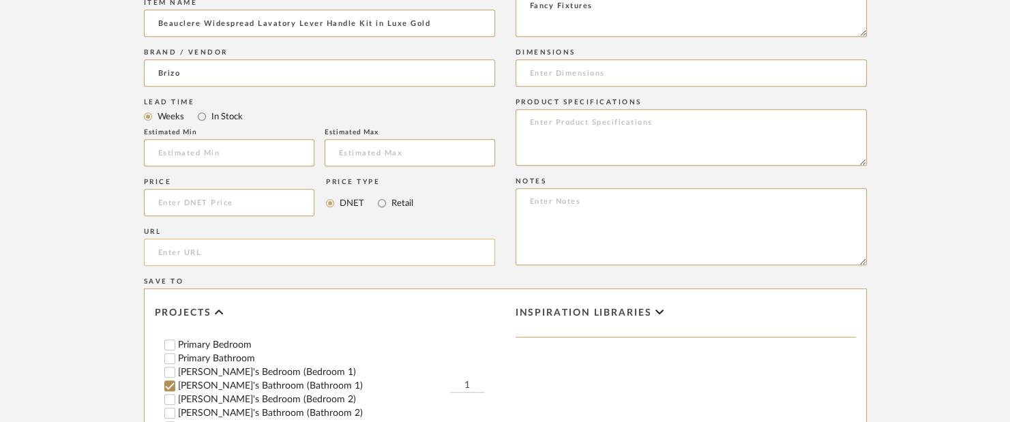
click at [307, 252] on input "url" at bounding box center [319, 252] width 351 height 27
paste input "[URL][DOMAIN_NAME]"
type input "[URL][DOMAIN_NAME]"
click at [68, 189] on upload-items "Create new item in [GEOGRAPHIC_DATA] Upload photos, documents or PDFs, or selec…" at bounding box center [505, 27] width 1010 height 1348
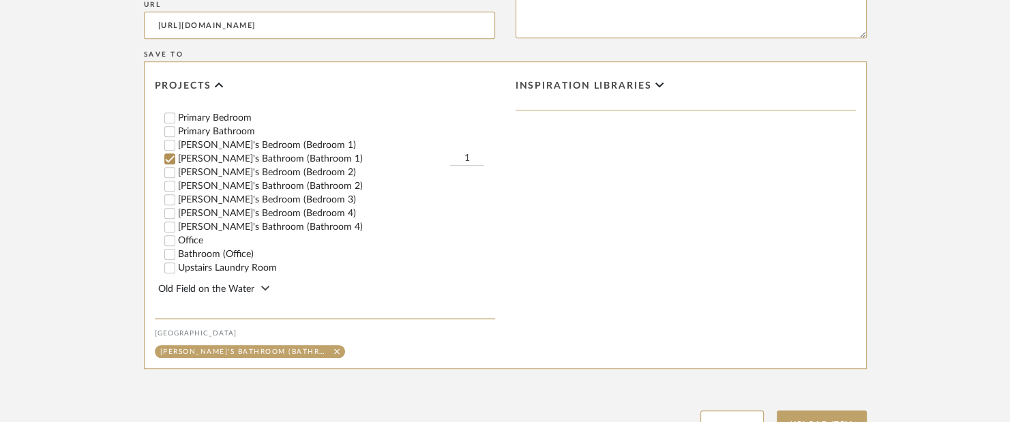
scroll to position [1086, 0]
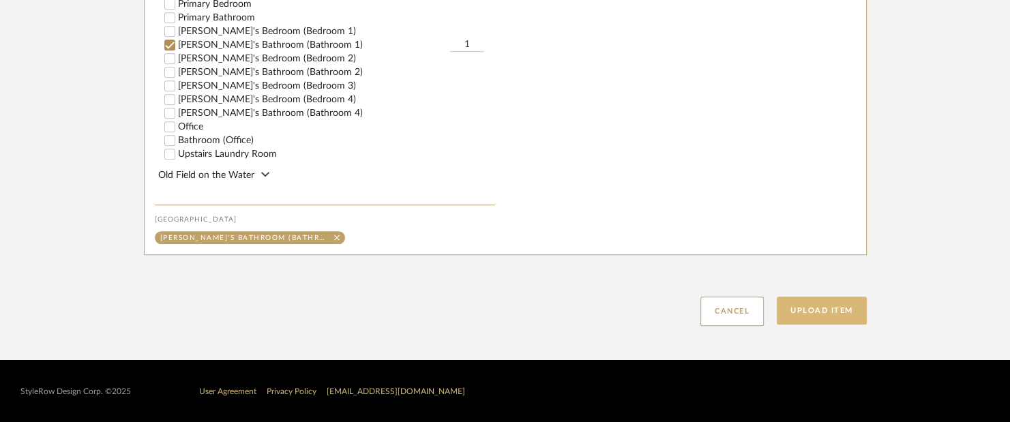
click at [799, 312] on button "Upload Item" at bounding box center [822, 311] width 90 height 28
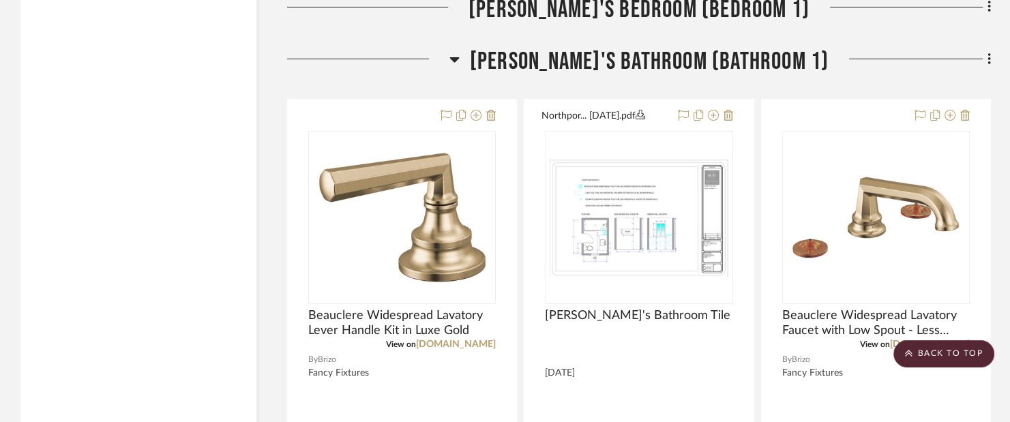
scroll to position [19919, 0]
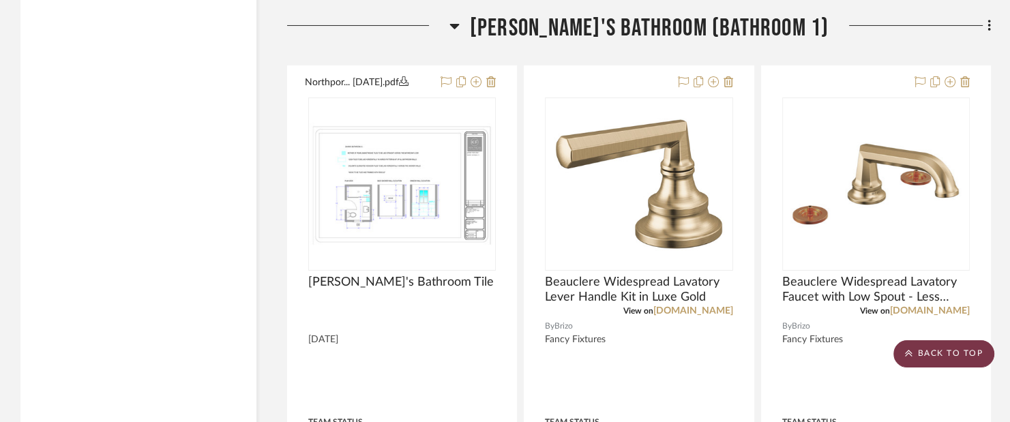
click at [945, 354] on scroll-to-top-button "BACK TO TOP" at bounding box center [944, 353] width 101 height 27
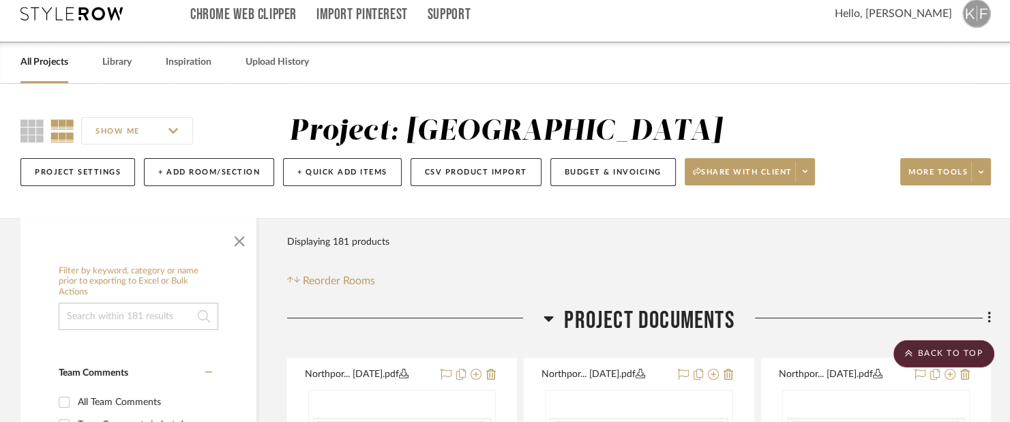
scroll to position [0, 0]
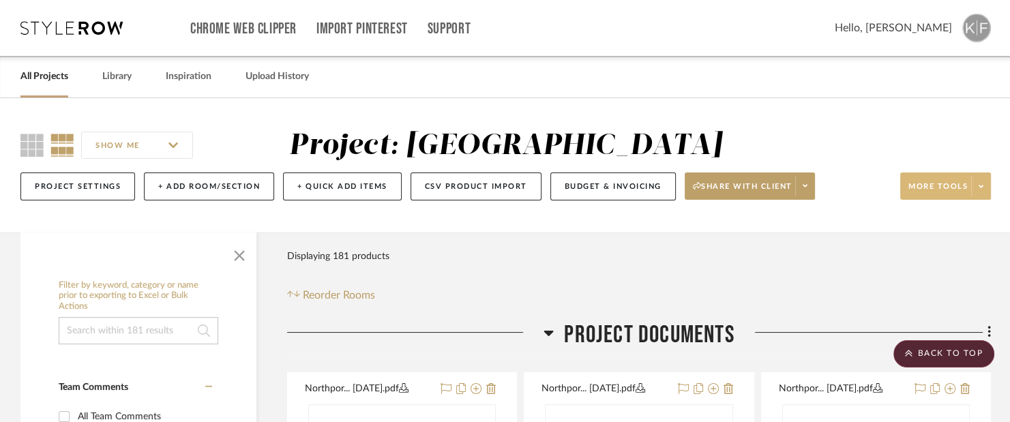
click at [980, 189] on icon at bounding box center [981, 187] width 5 height 8
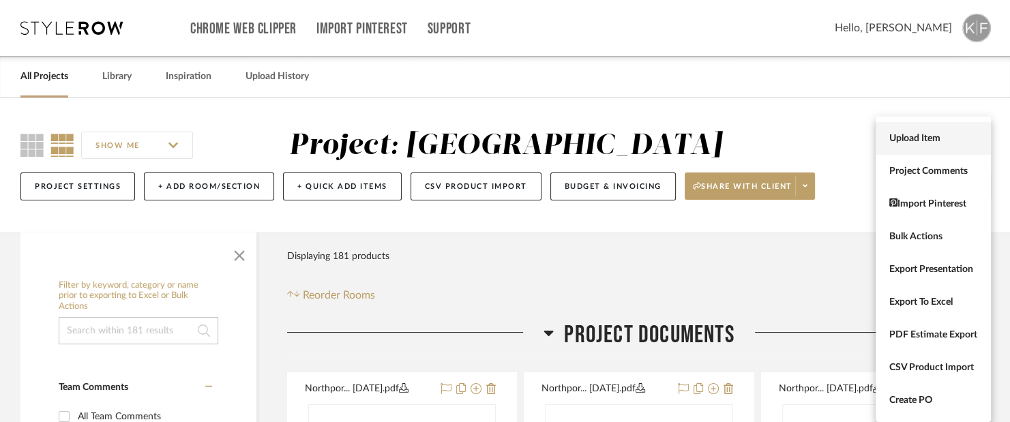
click at [927, 135] on span "Upload Item" at bounding box center [933, 139] width 88 height 12
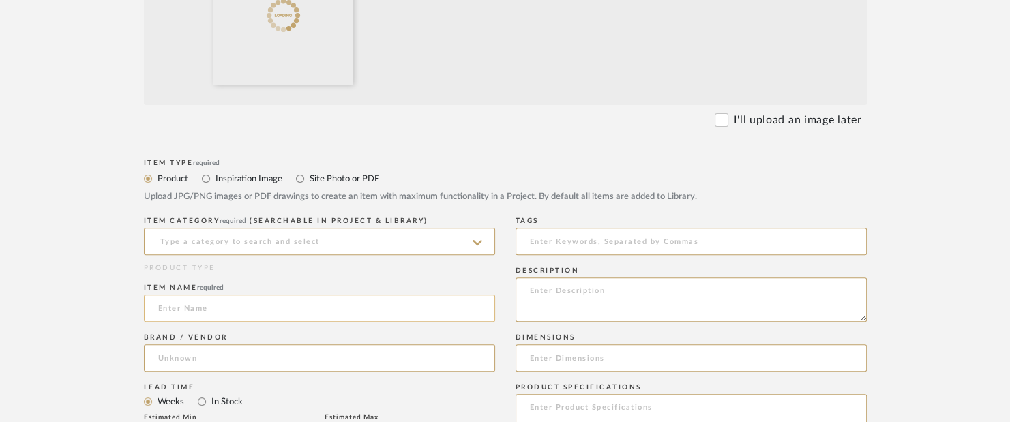
scroll to position [477, 0]
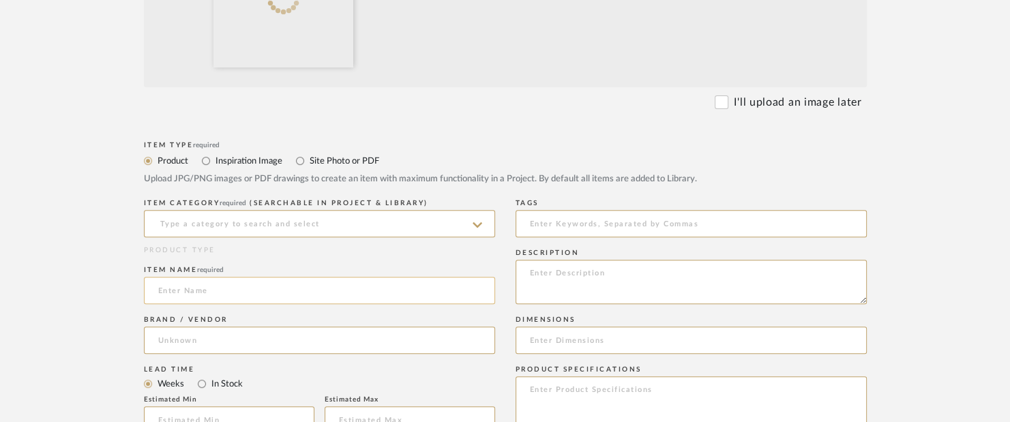
click at [254, 289] on input at bounding box center [319, 290] width 351 height 27
paste input "Push Button Pop-Up With Overflow in Luxe Gold"
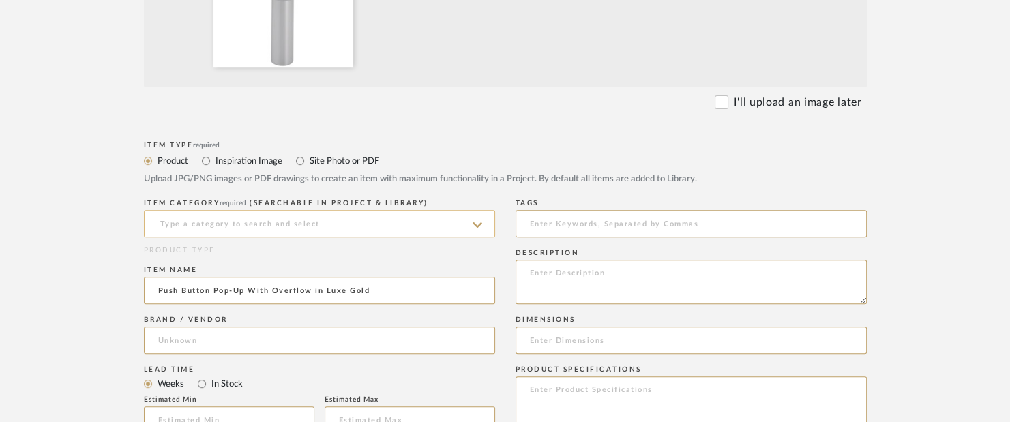
type input "Push Button Pop-Up With Overflow in Luxe Gold"
click at [289, 214] on input at bounding box center [319, 223] width 351 height 27
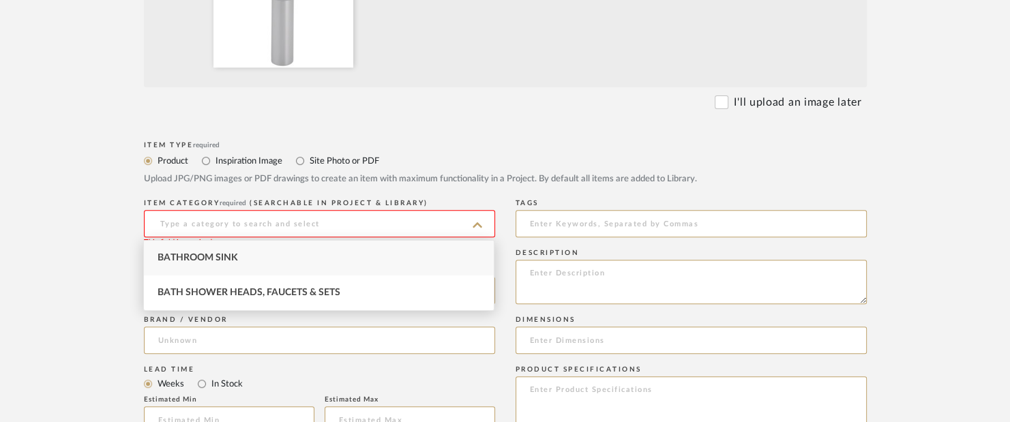
click at [273, 253] on div "Bathroom Sink" at bounding box center [319, 258] width 350 height 35
type input "Bathroom Sink"
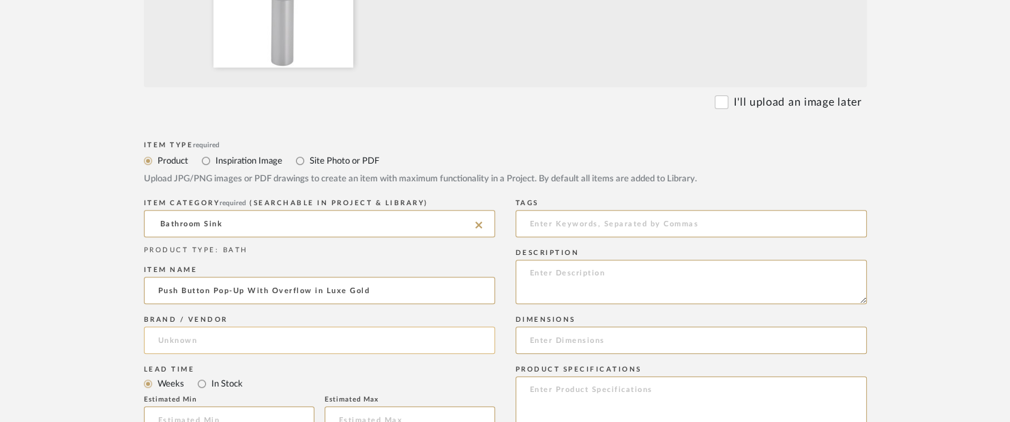
click at [196, 342] on input at bounding box center [319, 340] width 351 height 27
click at [205, 368] on mat-option "Brizo" at bounding box center [319, 375] width 350 height 35
type input "Brizo"
click at [580, 274] on textarea at bounding box center [691, 282] width 351 height 44
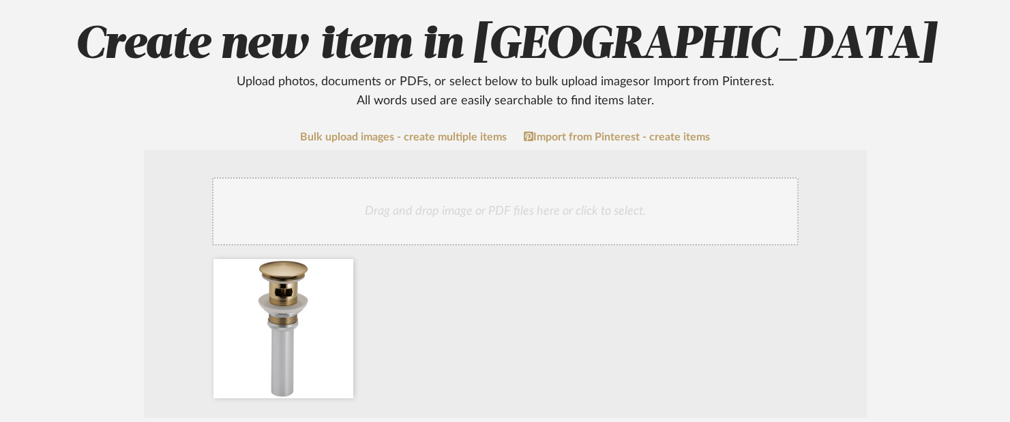
click at [918, 140] on div "Bulk upload images - create multiple items Import from Pinterest - create items" at bounding box center [505, 137] width 869 height 12
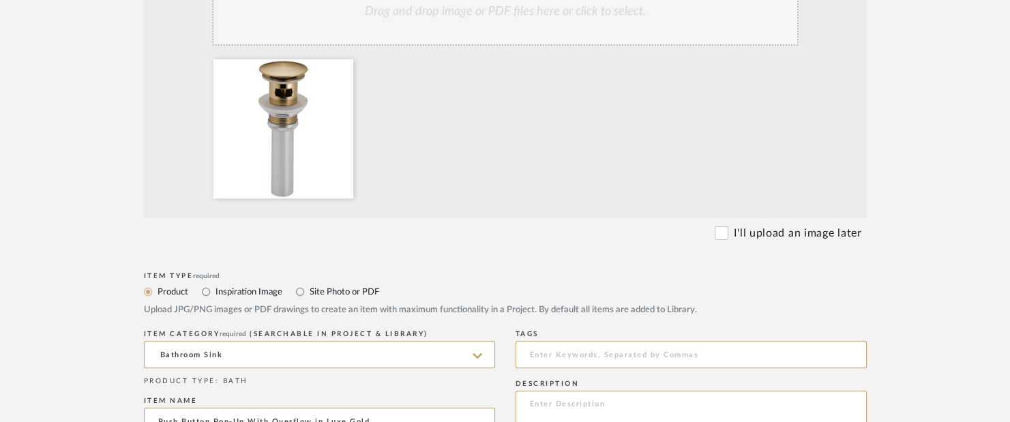
scroll to position [351, 0]
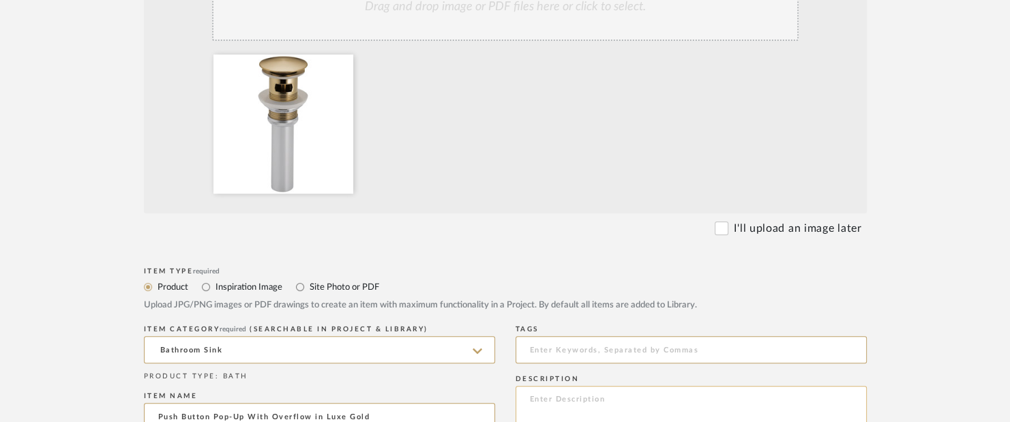
click at [587, 400] on textarea at bounding box center [691, 408] width 351 height 44
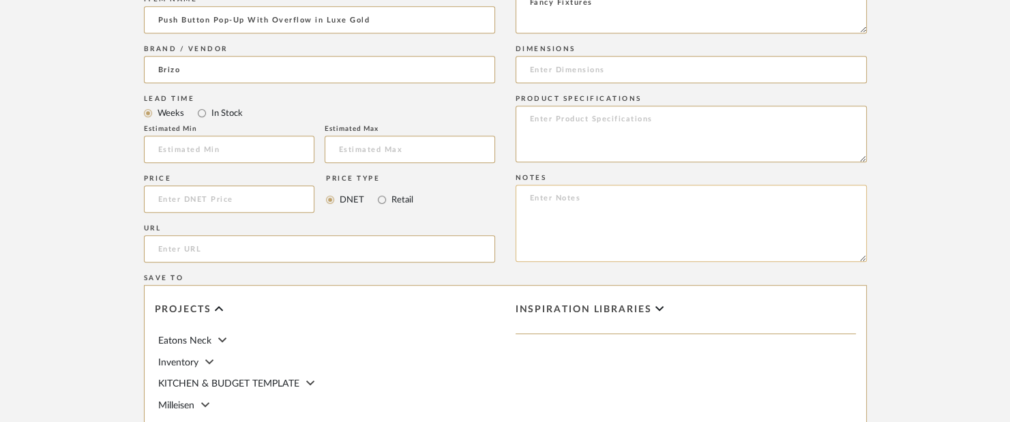
scroll to position [761, 0]
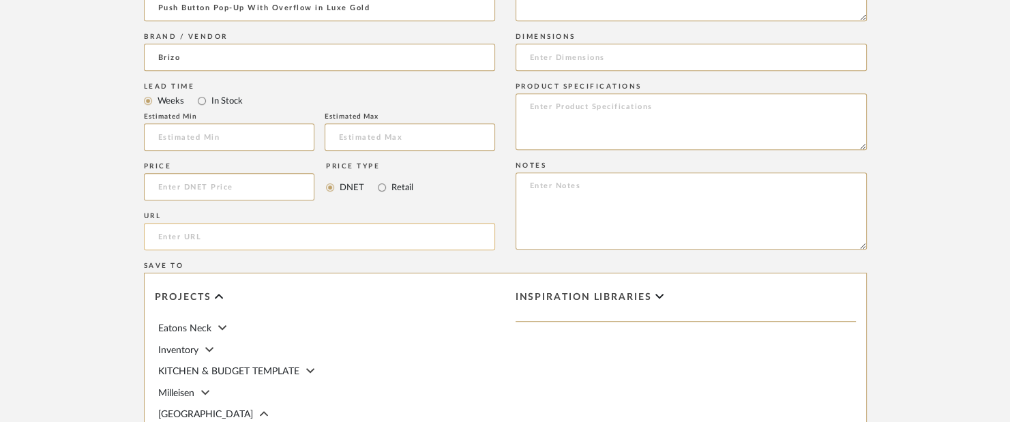
type textarea "Fancy Fixtures"
click at [407, 249] on input "url" at bounding box center [319, 236] width 351 height 27
click at [397, 254] on div "URL" at bounding box center [319, 234] width 351 height 50
click at [381, 235] on input "url" at bounding box center [319, 236] width 351 height 27
paste input "https://www.brizo.com/bath/product/RP72414GL"
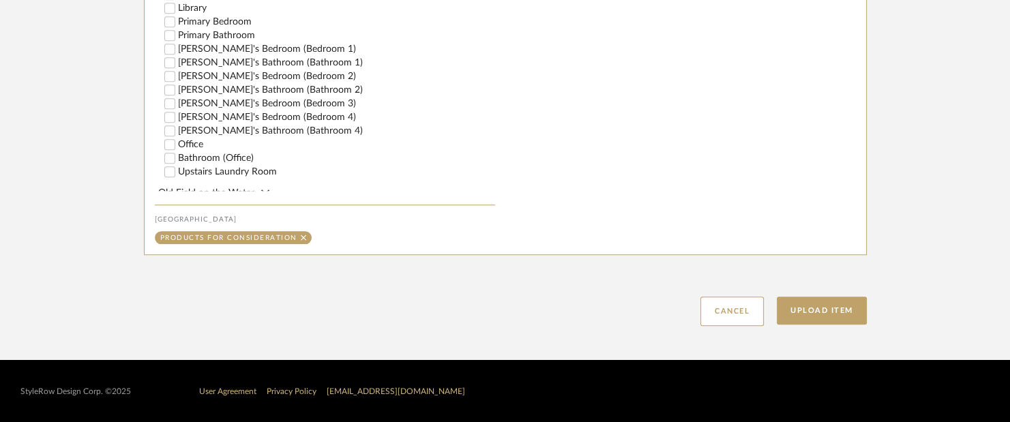
scroll to position [341, 0]
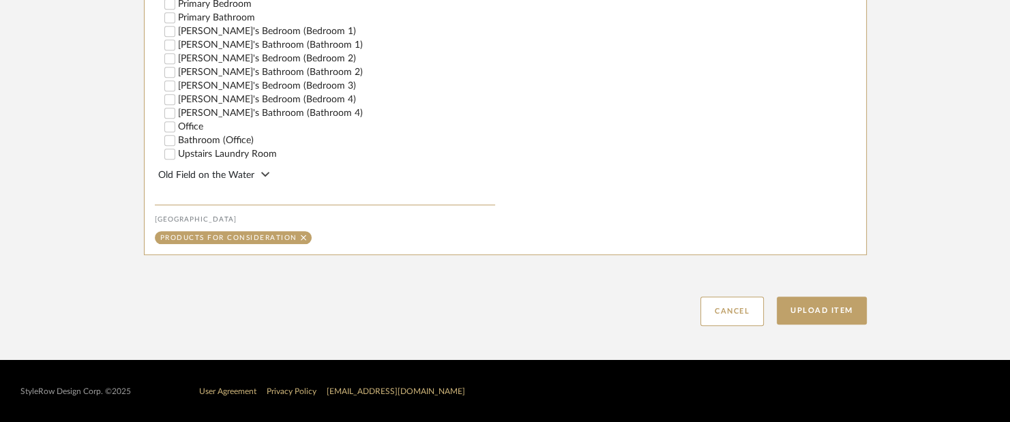
type input "https://www.brizo.com/bath/product/RP72414GL"
click at [218, 54] on label "[PERSON_NAME]'s Bedroom (Bedroom 2)" at bounding box center [336, 59] width 317 height 10
click at [177, 53] on input "[PERSON_NAME]'s Bedroom (Bedroom 2)" at bounding box center [170, 59] width 14 height 14
checkbox input "false"
click at [214, 44] on label "[PERSON_NAME]'s Bathroom (Bathroom 1)" at bounding box center [336, 45] width 317 height 10
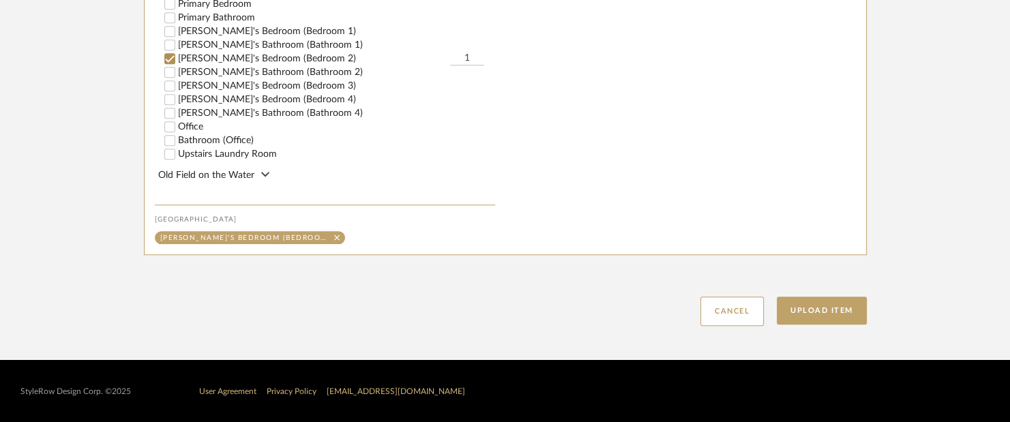
click at [177, 44] on input "[PERSON_NAME]'s Bathroom (Bathroom 1)" at bounding box center [170, 45] width 14 height 14
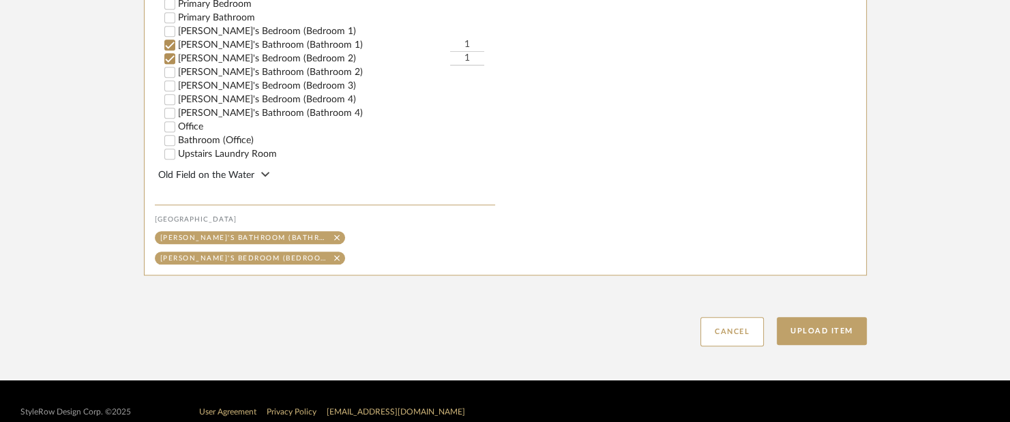
click at [224, 54] on label "[PERSON_NAME]'s Bedroom (Bedroom 2)" at bounding box center [314, 59] width 272 height 10
click at [177, 54] on input "[PERSON_NAME]'s Bedroom (Bedroom 2)" at bounding box center [170, 59] width 14 height 14
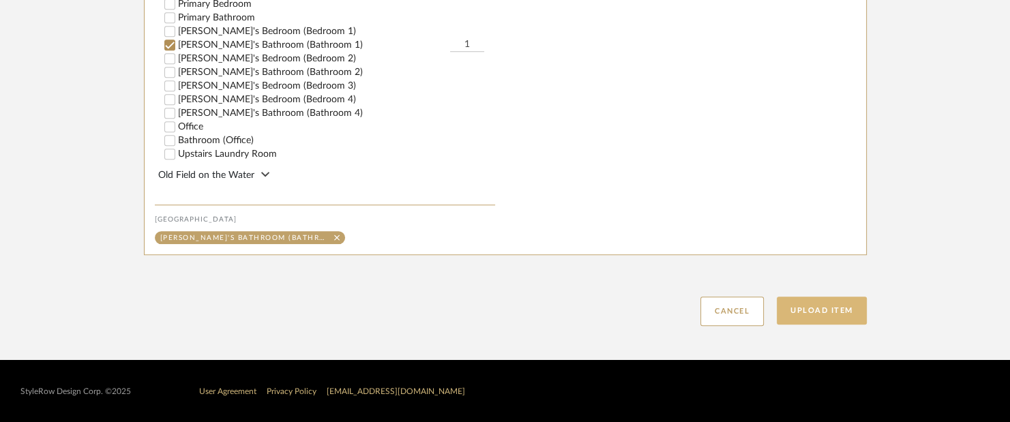
click at [837, 317] on button "Upload Item" at bounding box center [822, 311] width 90 height 28
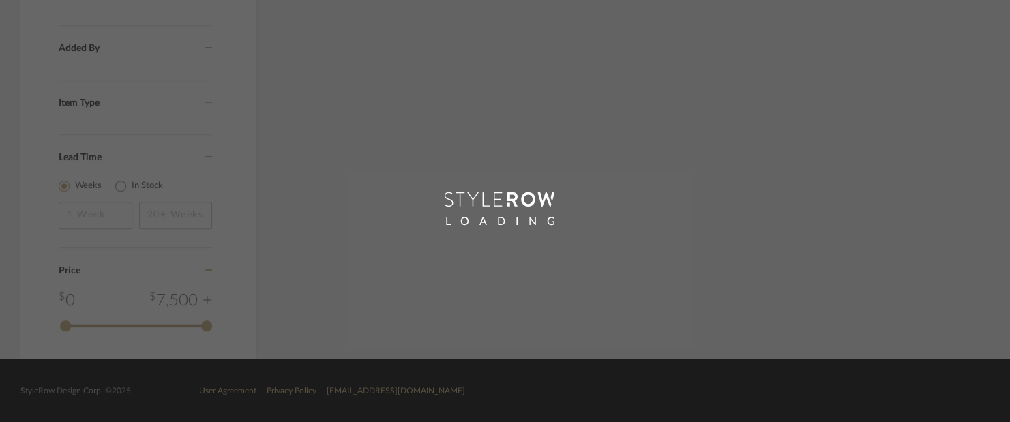
scroll to position [1058, 0]
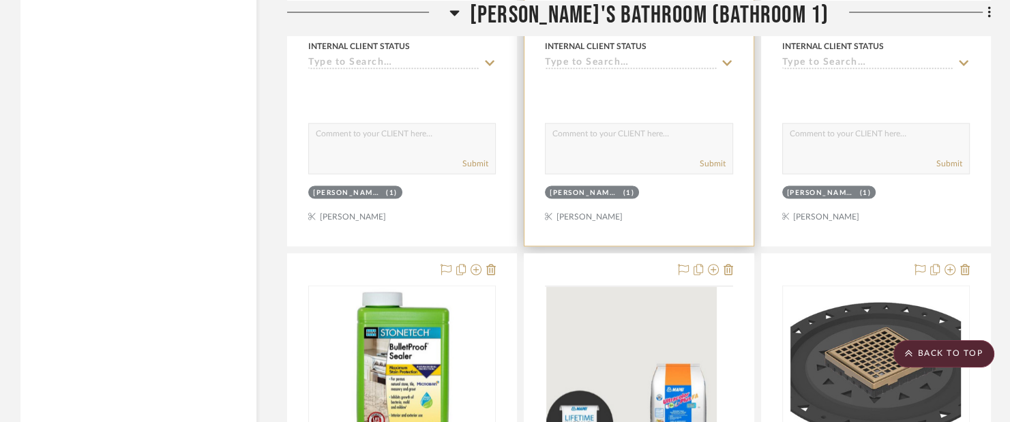
scroll to position [22852, 0]
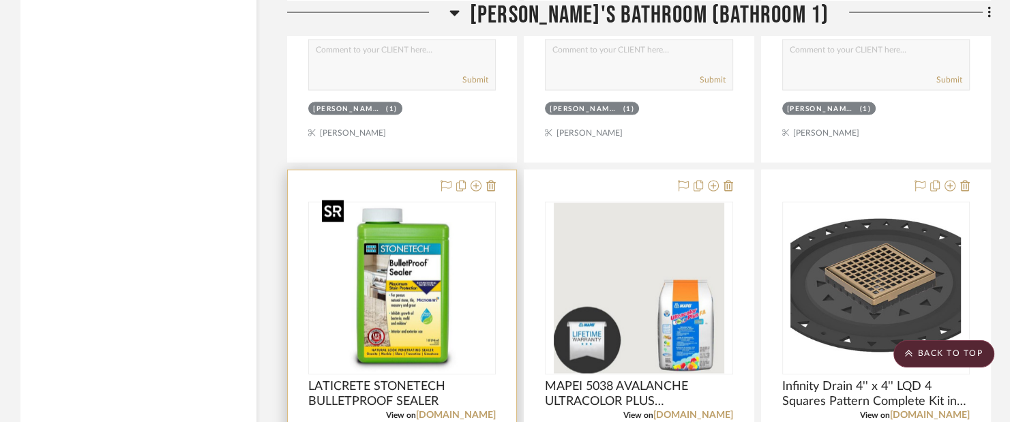
click at [402, 263] on img "0" at bounding box center [402, 288] width 171 height 171
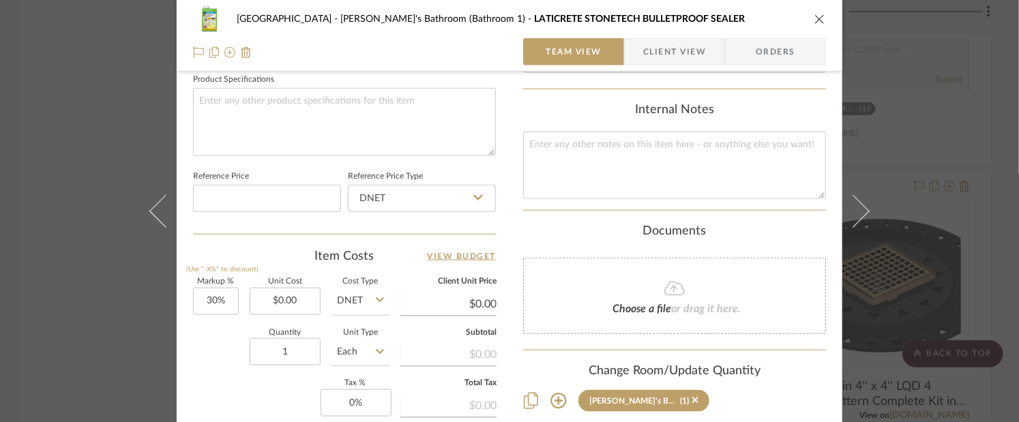
scroll to position [846, 0]
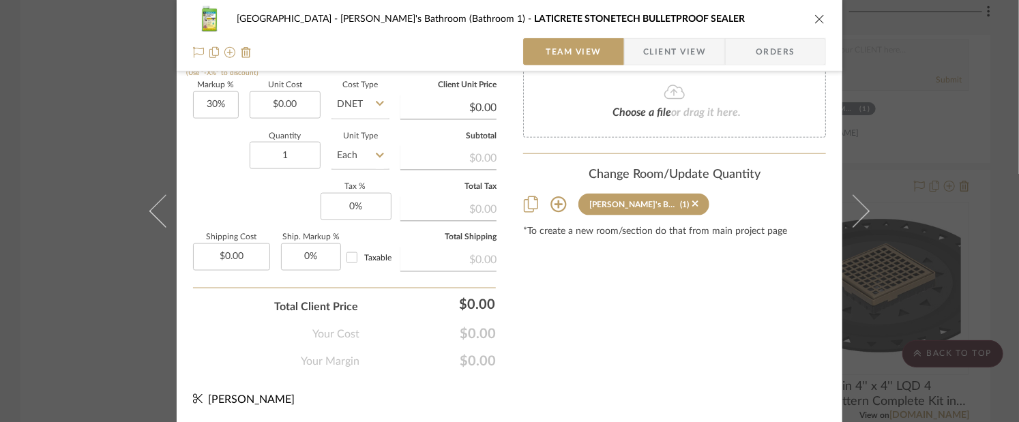
click at [550, 198] on icon at bounding box center [558, 205] width 16 height 16
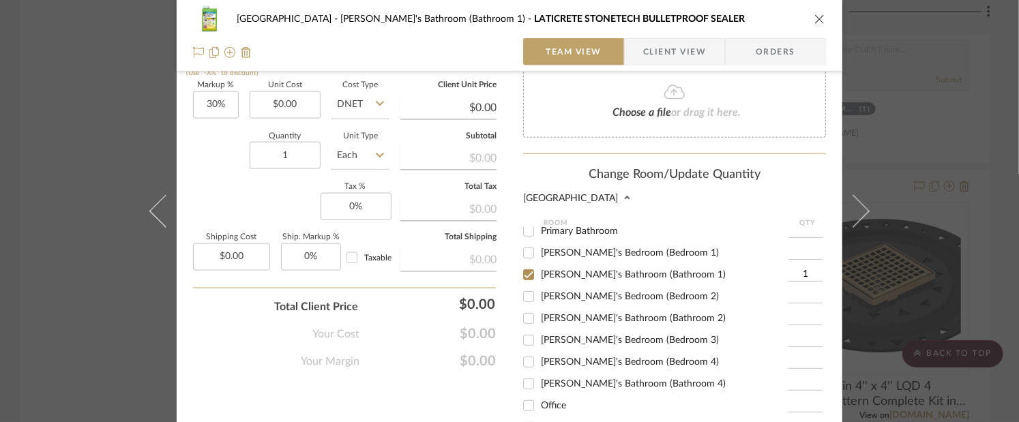
scroll to position [357, 0]
click at [564, 313] on span "[PERSON_NAME]'s Bathroom (Bathroom 2)" at bounding box center [633, 318] width 185 height 10
click at [540, 308] on input "[PERSON_NAME]'s Bathroom (Bathroom 2)" at bounding box center [529, 318] width 22 height 22
checkbox input "true"
type input "1"
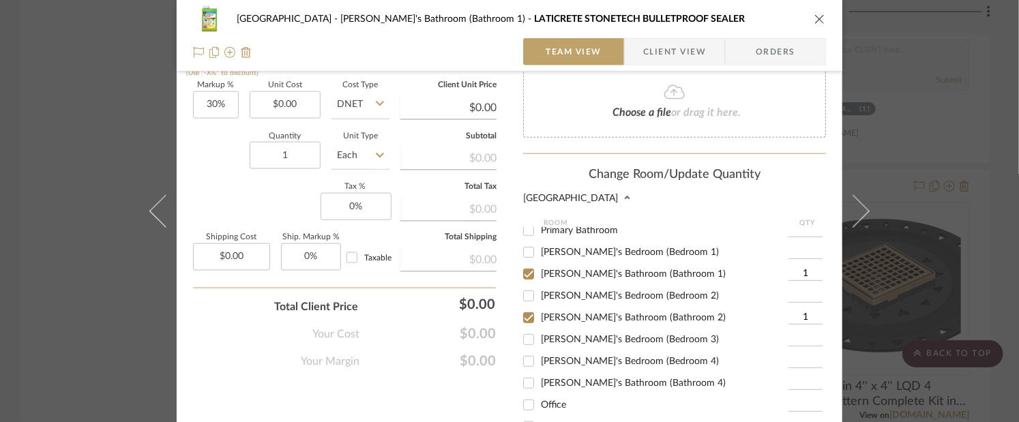
click at [590, 379] on span "[PERSON_NAME]'s Bathroom (Bathroom 4)" at bounding box center [633, 384] width 185 height 10
click at [540, 372] on input "[PERSON_NAME]'s Bathroom (Bathroom 4)" at bounding box center [529, 383] width 22 height 22
checkbox input "true"
type input "1"
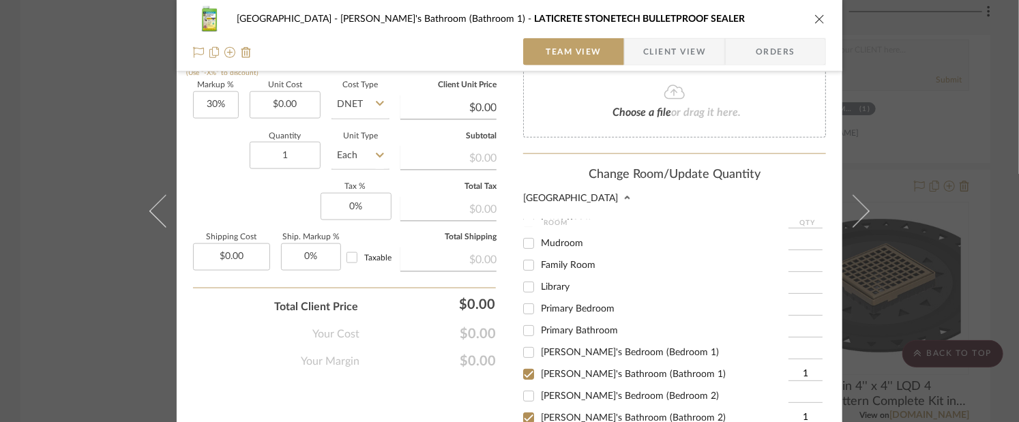
scroll to position [221, 0]
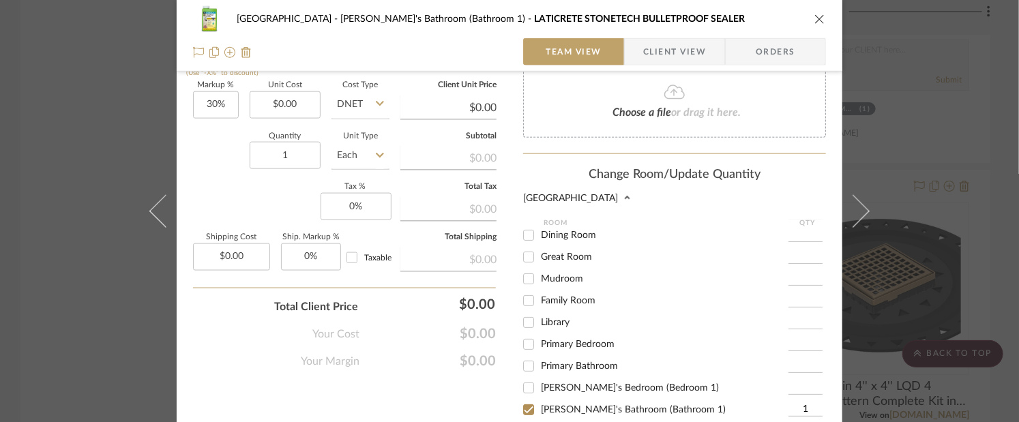
click at [589, 362] on span "Primary Bathroom" at bounding box center [579, 367] width 77 height 10
click at [540, 355] on input "Primary Bathroom" at bounding box center [529, 366] width 22 height 22
checkbox input "true"
type input "1"
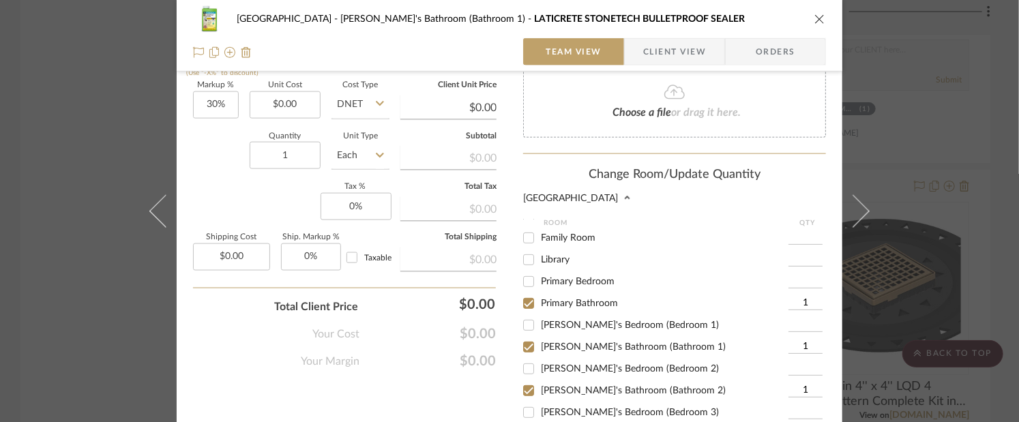
scroll to position [289, 0]
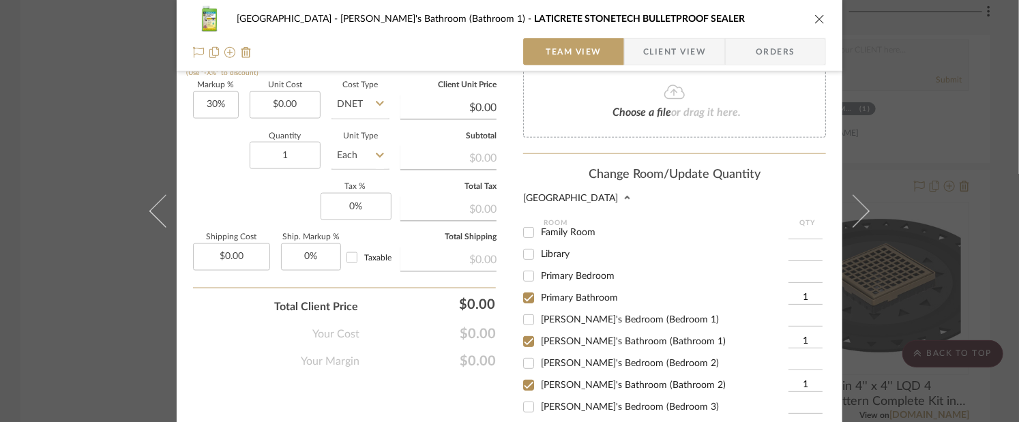
click at [556, 381] on span "[PERSON_NAME]'s Bathroom (Bathroom 2)" at bounding box center [633, 386] width 185 height 10
click at [540, 375] on input "[PERSON_NAME]'s Bathroom (Bathroom 2)" at bounding box center [529, 385] width 22 height 22
checkbox input "false"
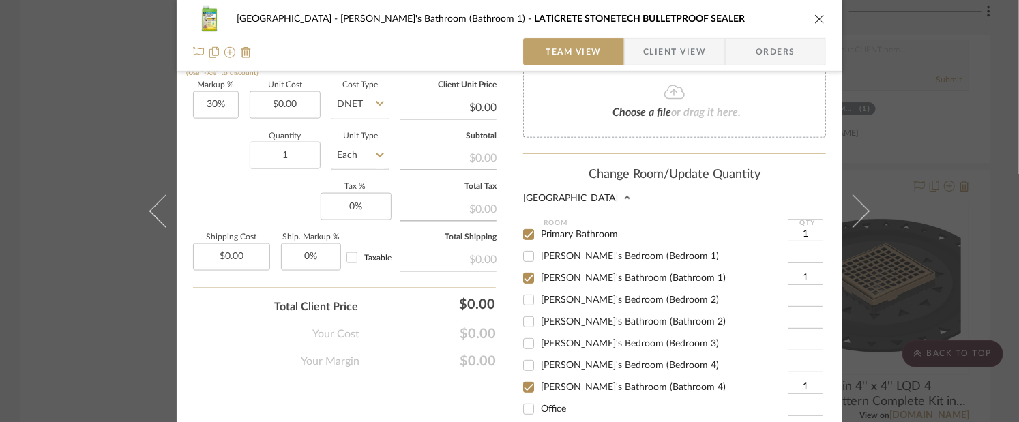
scroll to position [357, 0]
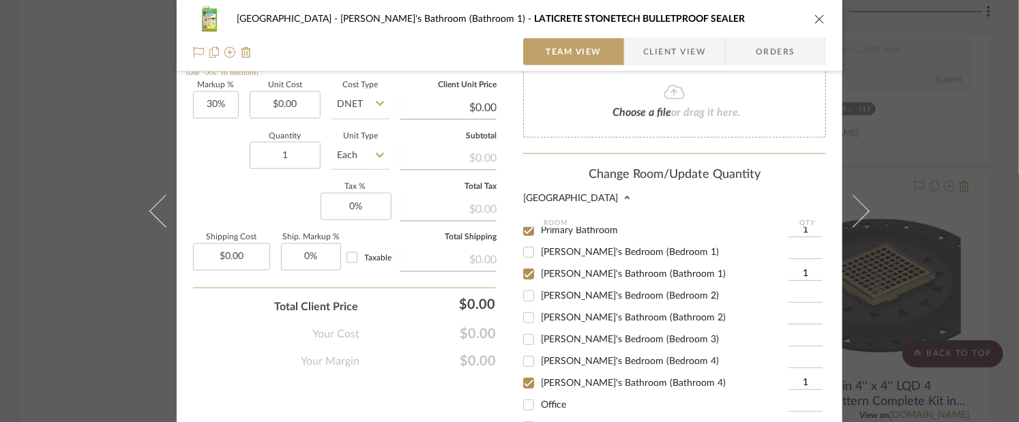
click at [595, 379] on span "[PERSON_NAME]'s Bathroom (Bathroom 4)" at bounding box center [633, 384] width 185 height 10
click at [540, 372] on input "[PERSON_NAME]'s Bathroom (Bathroom 4)" at bounding box center [529, 383] width 22 height 22
checkbox input "false"
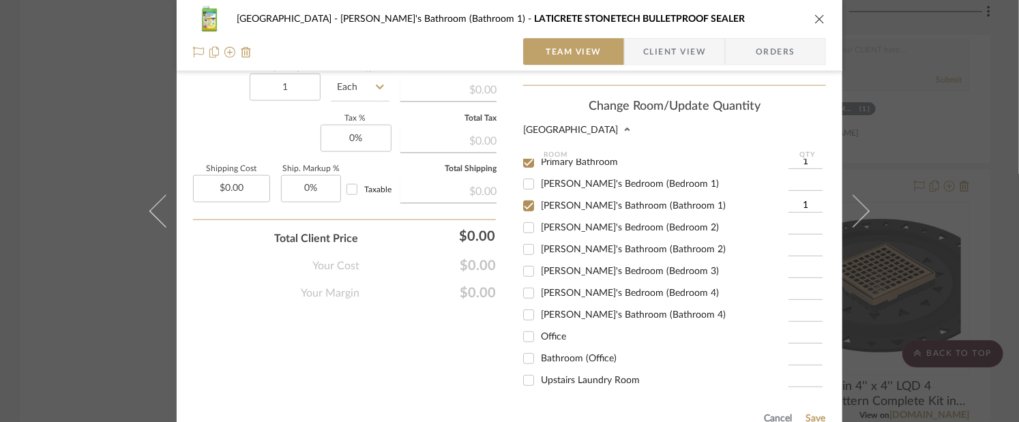
click at [612, 376] on span "Upstairs Laundry Room" at bounding box center [590, 381] width 99 height 10
click at [540, 370] on input "Upstairs Laundry Room" at bounding box center [529, 381] width 22 height 22
checkbox input "true"
type input "1"
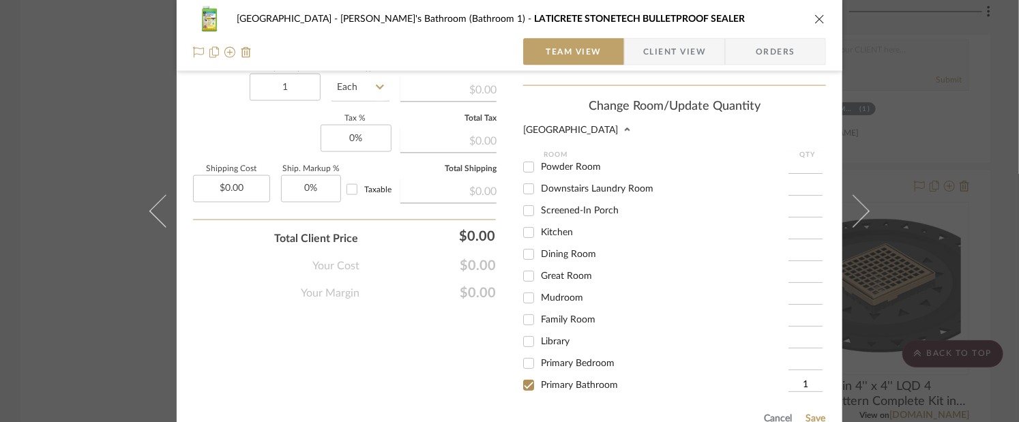
scroll to position [85, 0]
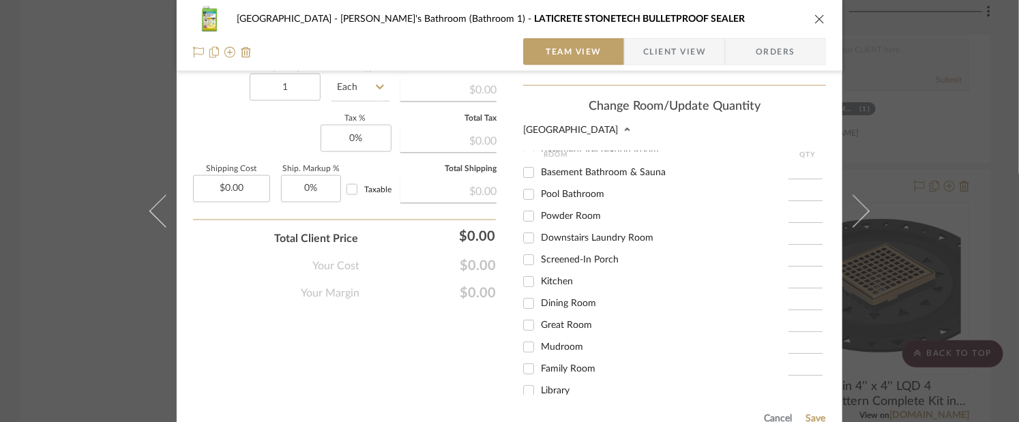
click at [597, 233] on span "Downstairs Laundry Room" at bounding box center [597, 238] width 113 height 10
click at [540, 227] on input "Downstairs Laundry Room" at bounding box center [529, 238] width 22 height 22
checkbox input "true"
type input "1"
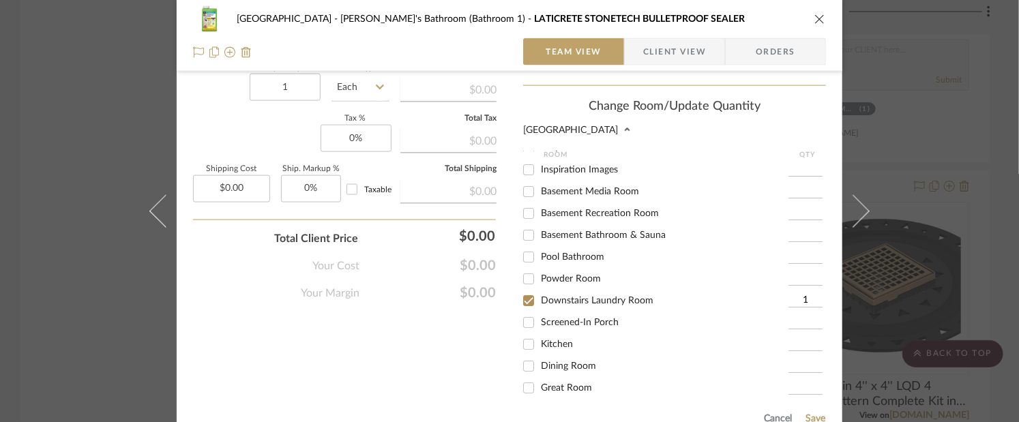
scroll to position [16, 0]
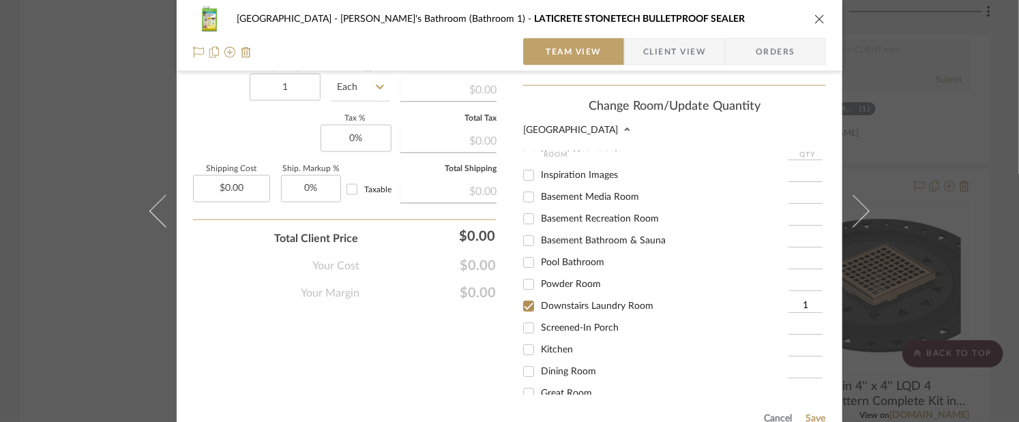
click at [580, 258] on span "Pool Bathroom" at bounding box center [572, 263] width 63 height 10
click at [540, 252] on input "Pool Bathroom" at bounding box center [529, 263] width 22 height 22
checkbox input "true"
type input "1"
click at [820, 397] on div "Cancel Save" at bounding box center [674, 417] width 303 height 44
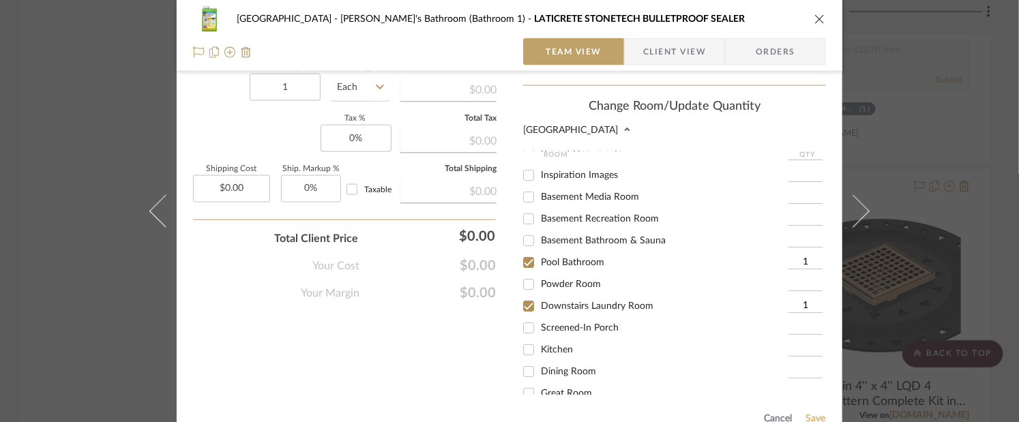
click at [819, 414] on button "Save" at bounding box center [815, 419] width 21 height 11
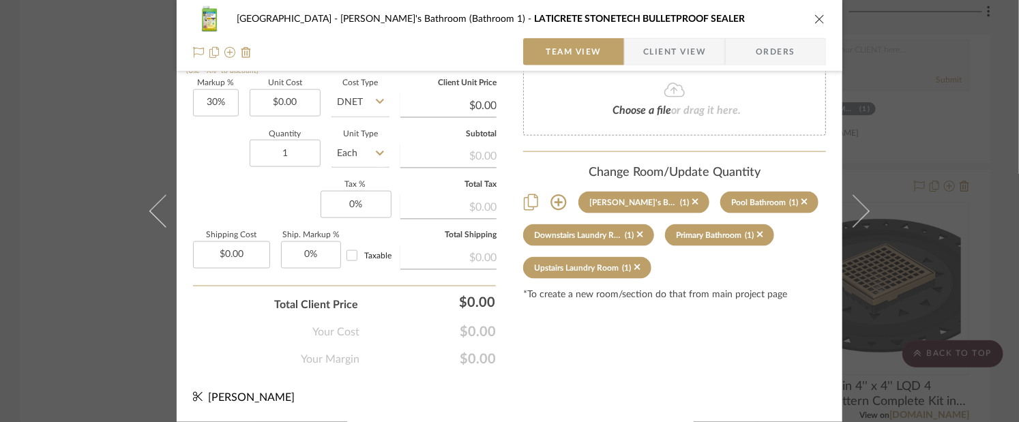
scroll to position [846, 0]
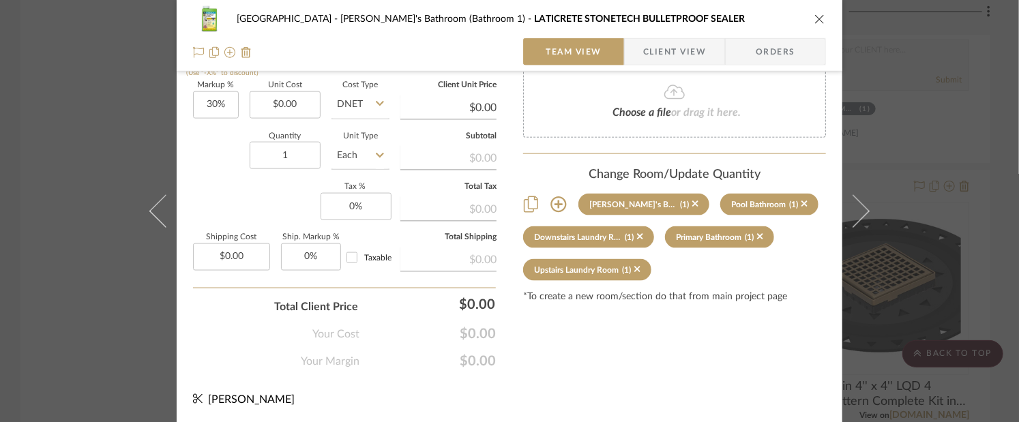
click at [814, 25] on button "close" at bounding box center [820, 19] width 12 height 12
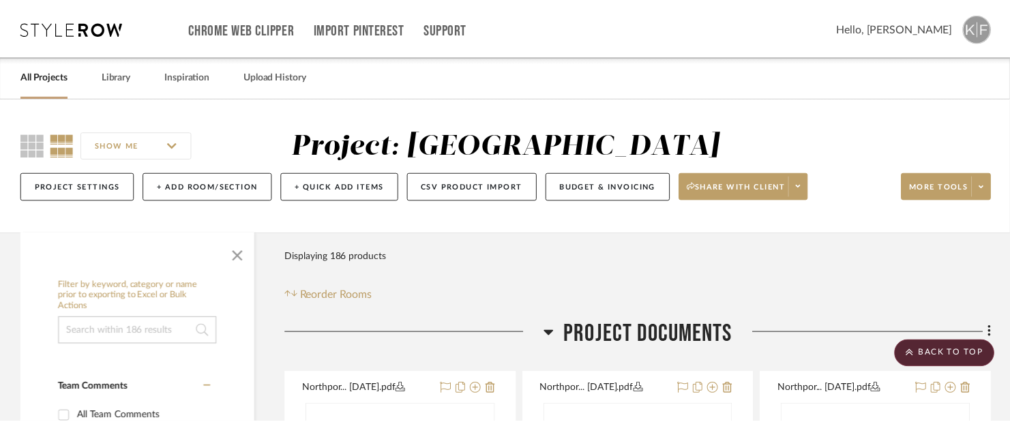
scroll to position [22852, 0]
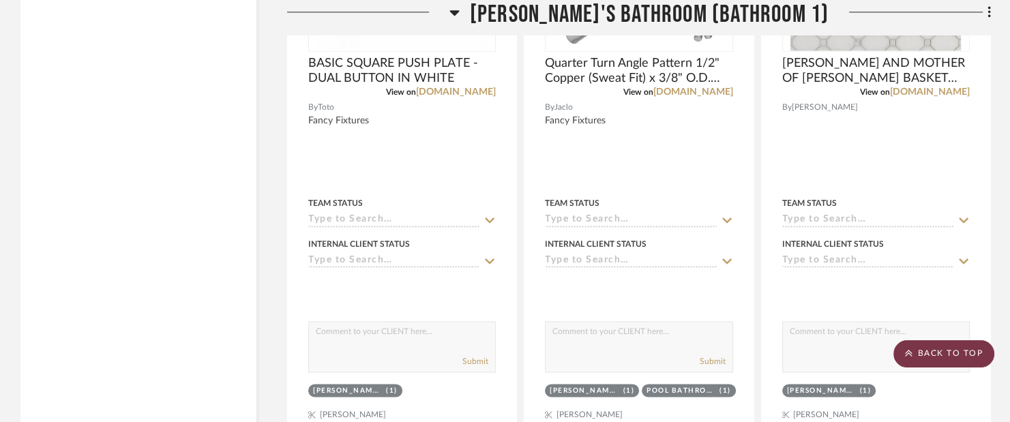
click at [941, 349] on scroll-to-top-button "BACK TO TOP" at bounding box center [944, 353] width 101 height 27
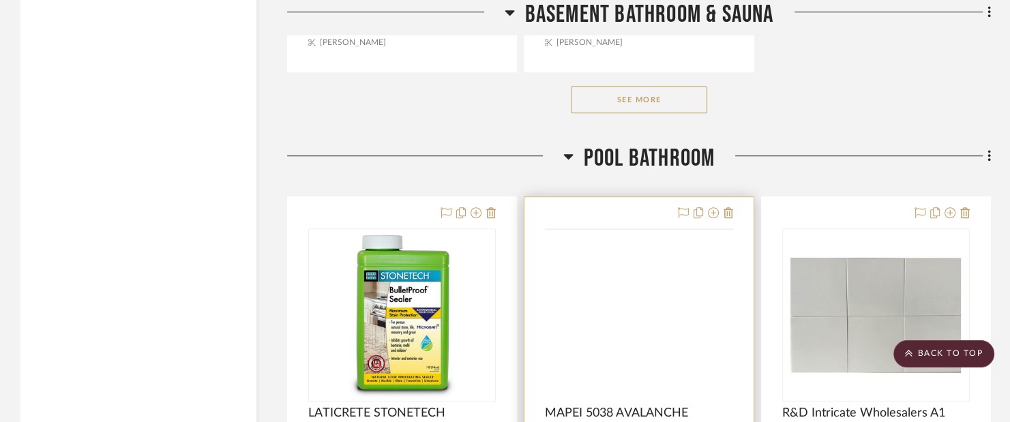
scroll to position [6003, 0]
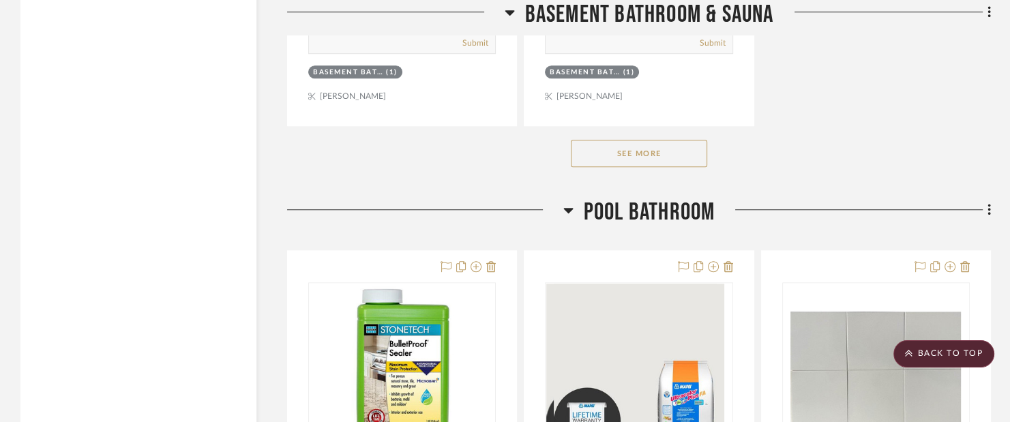
click at [624, 159] on div "See More" at bounding box center [639, 153] width 704 height 55
click at [620, 153] on button "See More" at bounding box center [639, 153] width 136 height 27
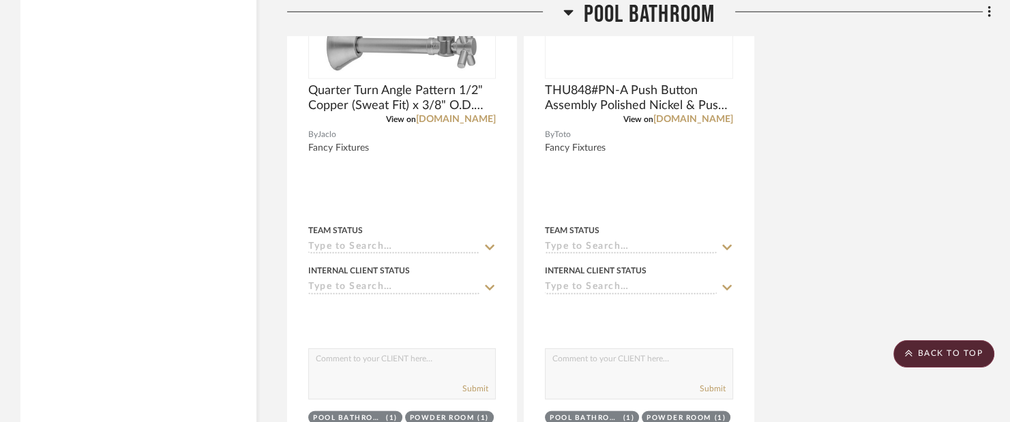
scroll to position [8926, 0]
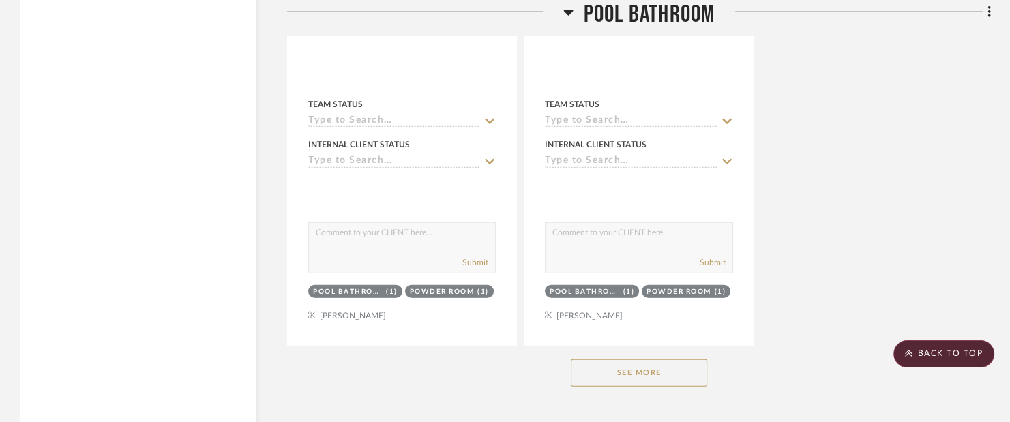
click at [666, 359] on button "See More" at bounding box center [639, 372] width 136 height 27
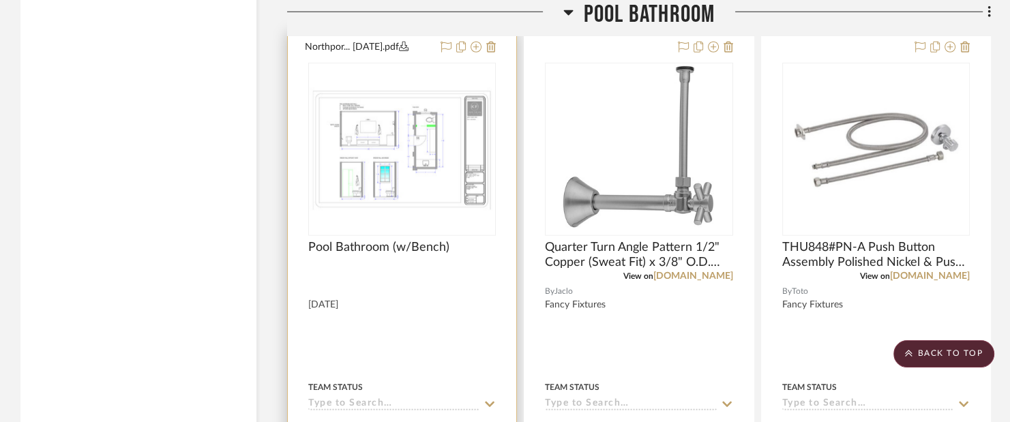
scroll to position [8380, 0]
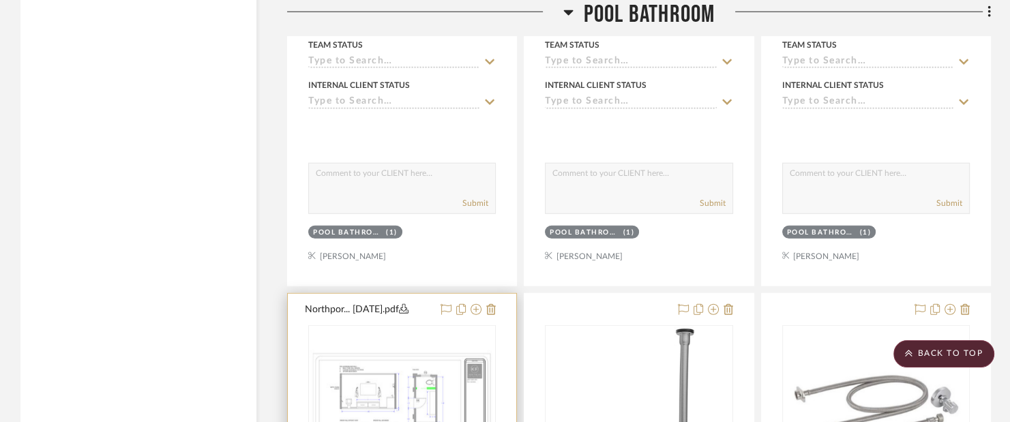
click at [448, 304] on icon at bounding box center [446, 309] width 11 height 11
click at [445, 304] on icon at bounding box center [446, 309] width 11 height 11
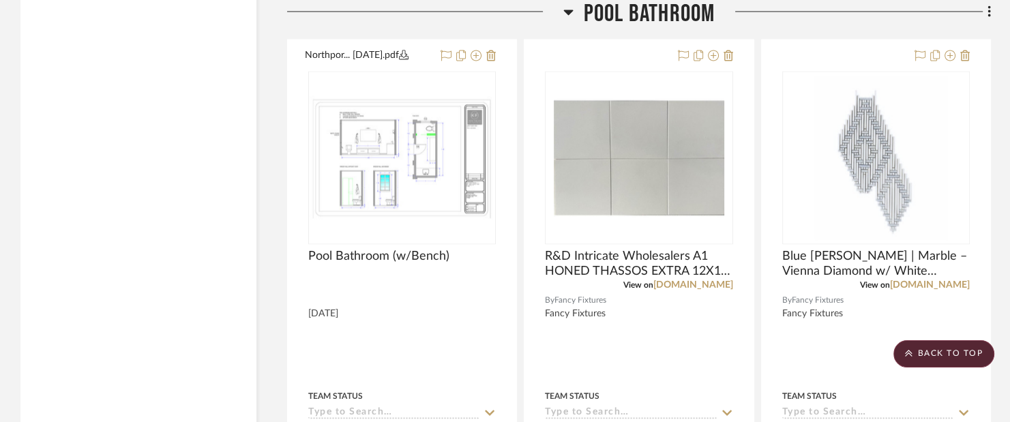
scroll to position [7342, 0]
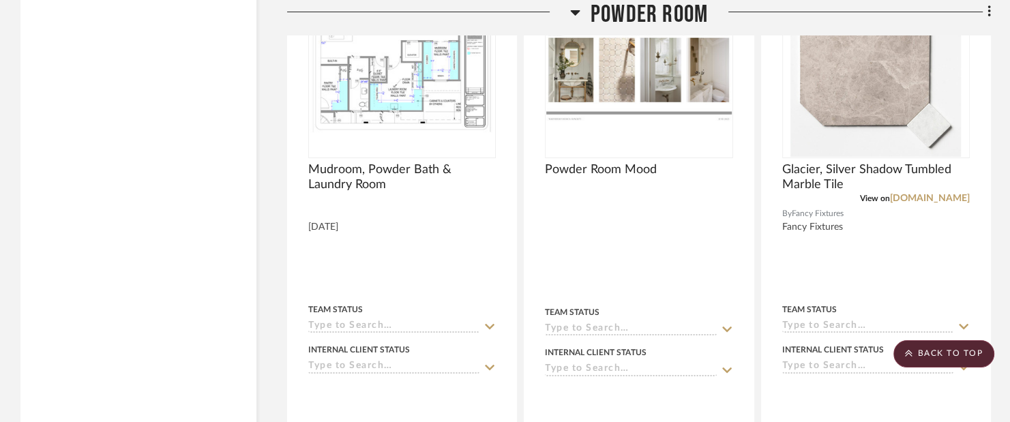
scroll to position [10008, 0]
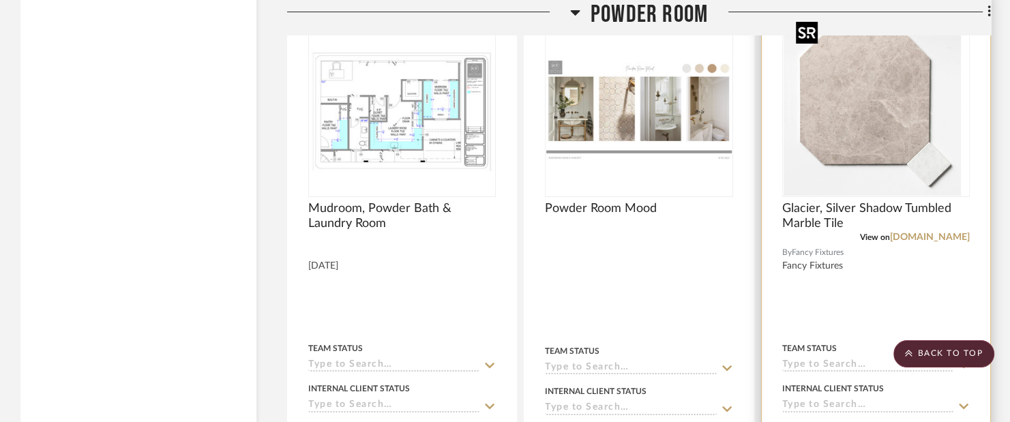
click at [887, 173] on div at bounding box center [876, 110] width 188 height 173
click at [889, 133] on img "0" at bounding box center [876, 110] width 171 height 171
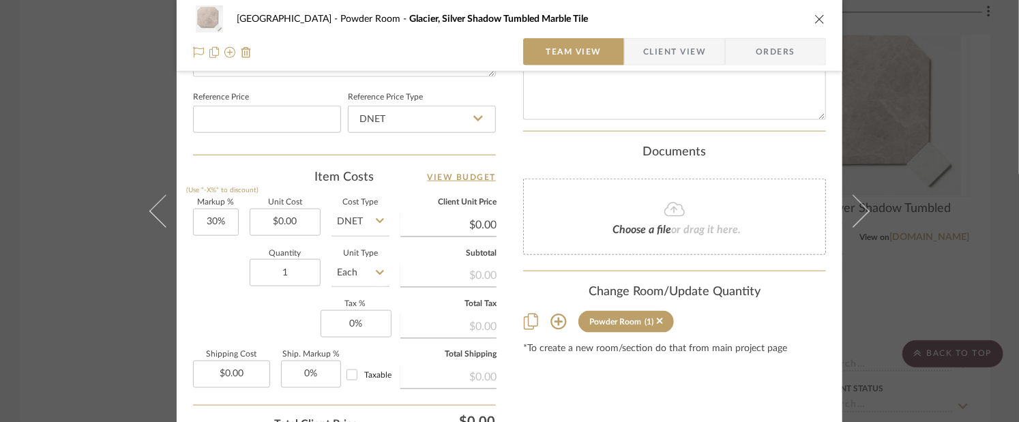
scroll to position [819, 0]
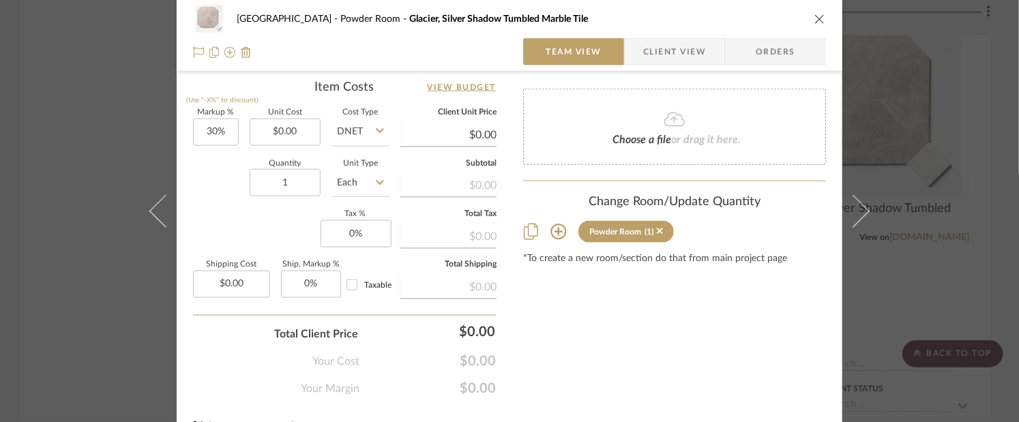
click at [597, 227] on div "Powder Room" at bounding box center [615, 232] width 52 height 10
click at [657, 229] on icon at bounding box center [660, 232] width 6 height 6
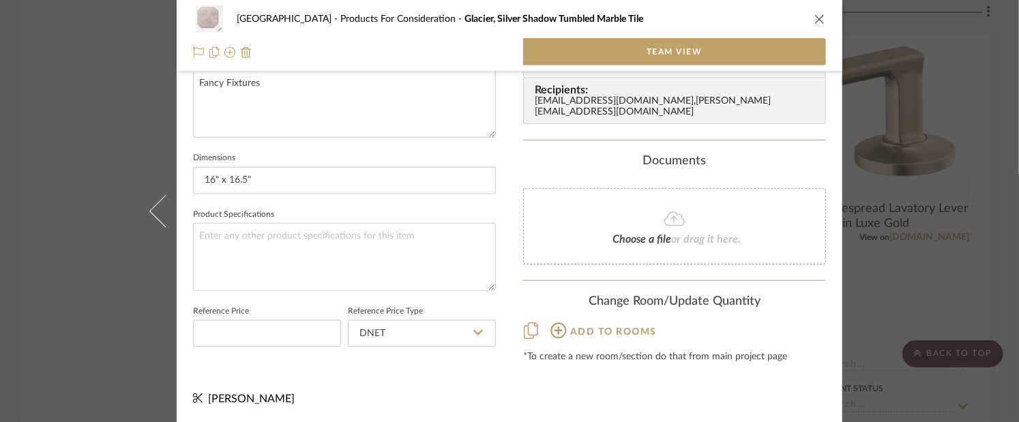
click at [559, 301] on div "Change Room/Update Quantity Add to rooms *To create a new room/section do that …" at bounding box center [674, 329] width 303 height 69
click at [557, 323] on icon at bounding box center [558, 331] width 16 height 16
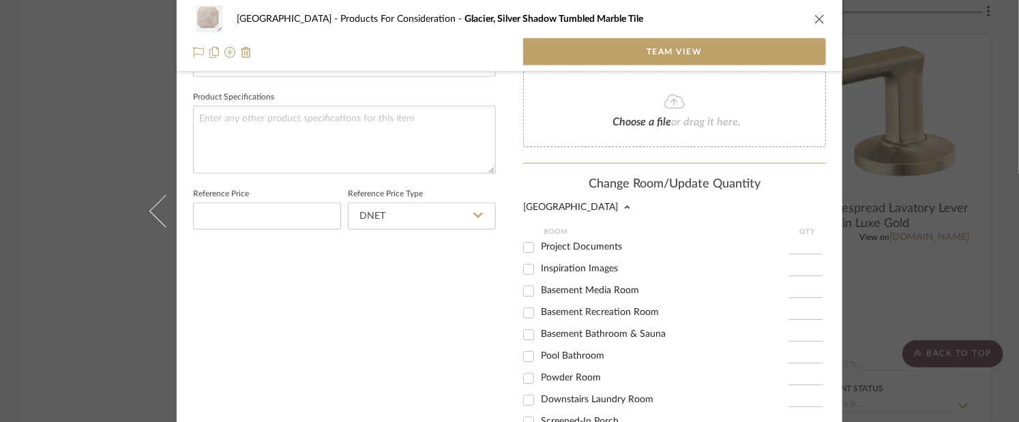
scroll to position [651, 0]
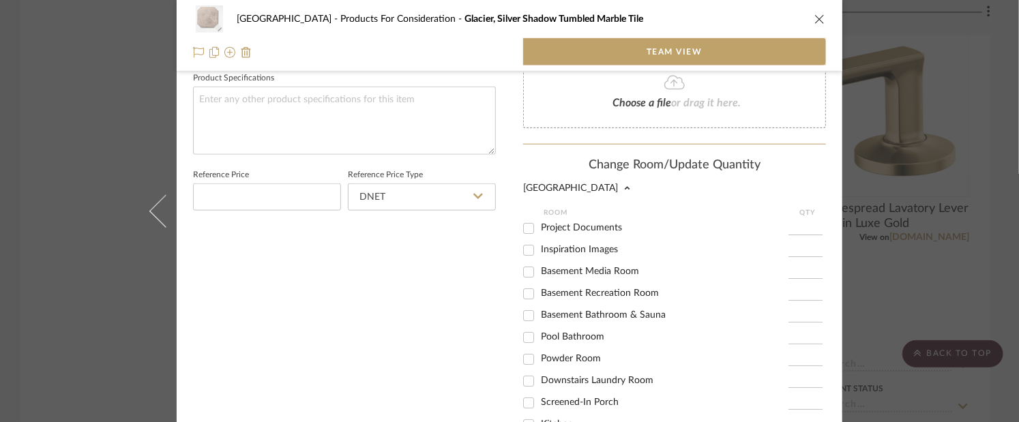
click at [591, 376] on span "Downstairs Laundry Room" at bounding box center [597, 381] width 113 height 10
click at [540, 370] on input "Downstairs Laundry Room" at bounding box center [529, 381] width 22 height 22
checkbox input "true"
type input "1"
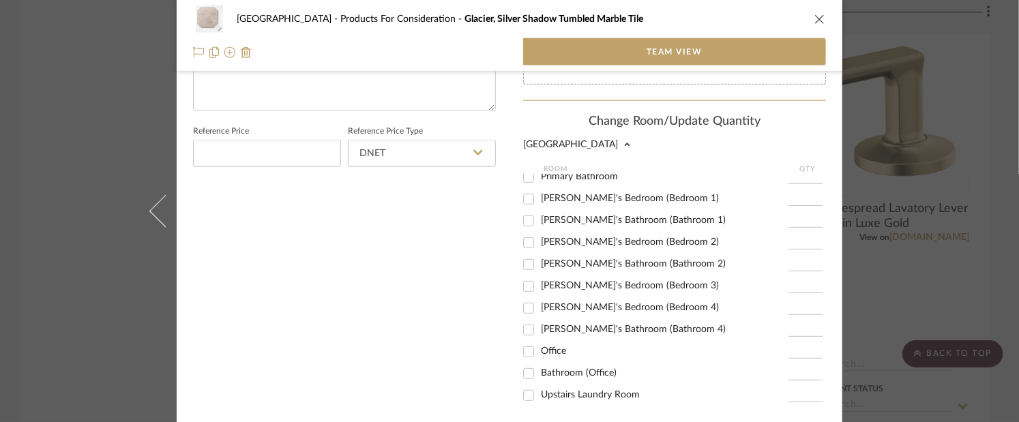
scroll to position [806, 0]
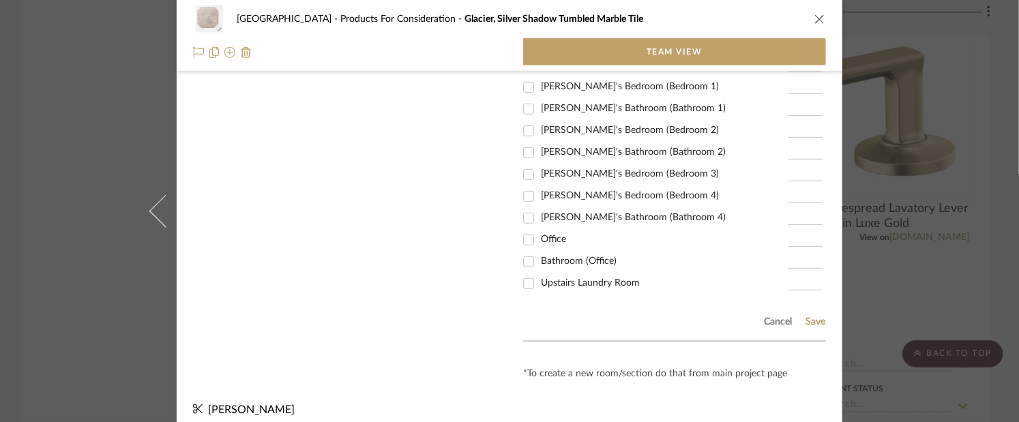
click at [812, 317] on div "Cancel Save" at bounding box center [674, 319] width 303 height 44
click at [812, 317] on button "Save" at bounding box center [815, 322] width 21 height 11
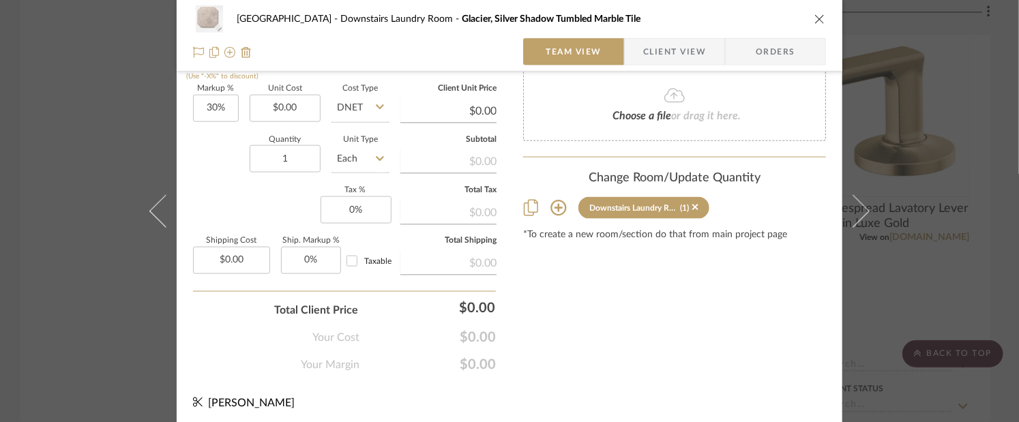
scroll to position [846, 0]
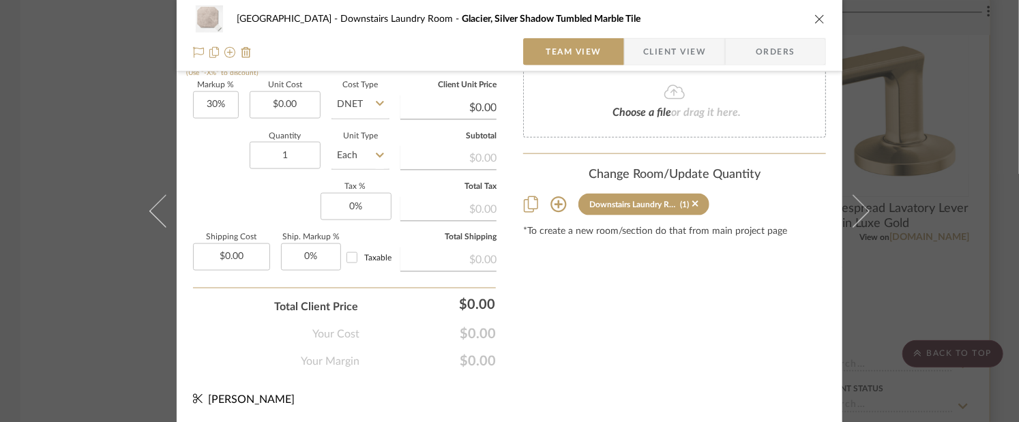
click at [989, 286] on div "Northport Downstairs Laundry Room Glacier, Silver Shadow Tumbled Marble Tile Te…" at bounding box center [509, 211] width 1019 height 422
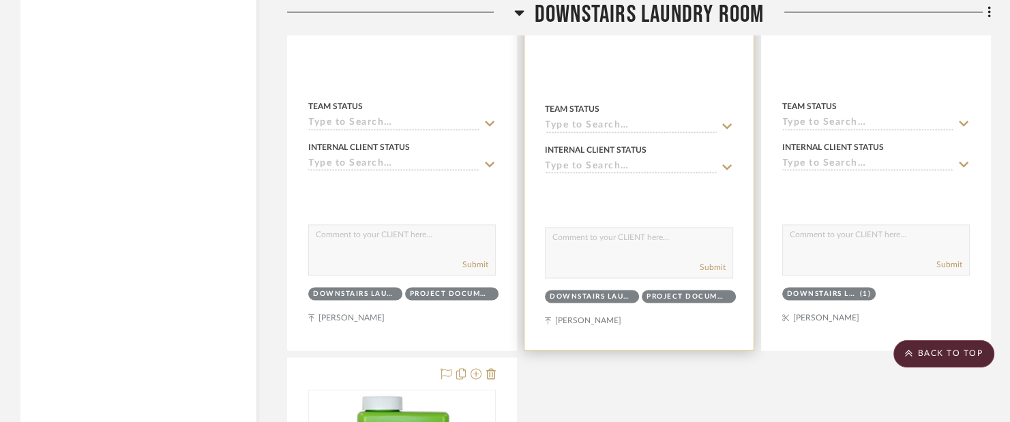
scroll to position [12041, 0]
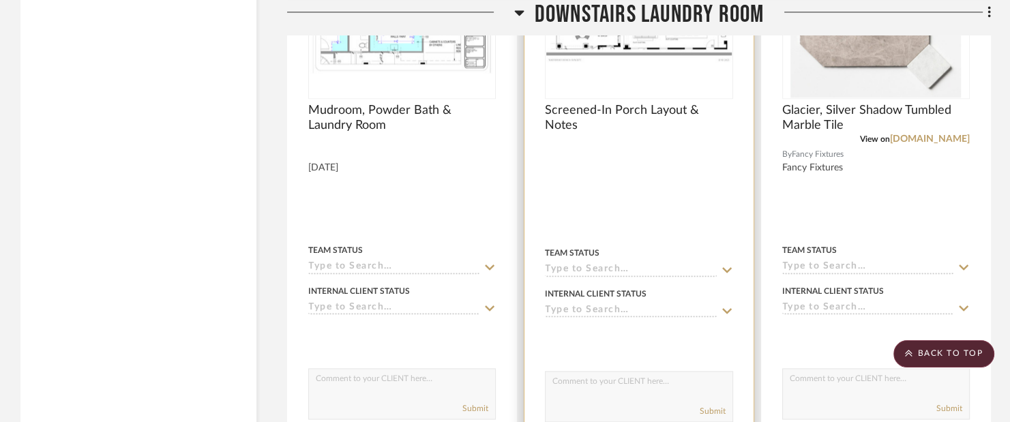
click at [636, 134] on div at bounding box center [639, 139] width 188 height 12
click at [636, 141] on div at bounding box center [639, 194] width 229 height 600
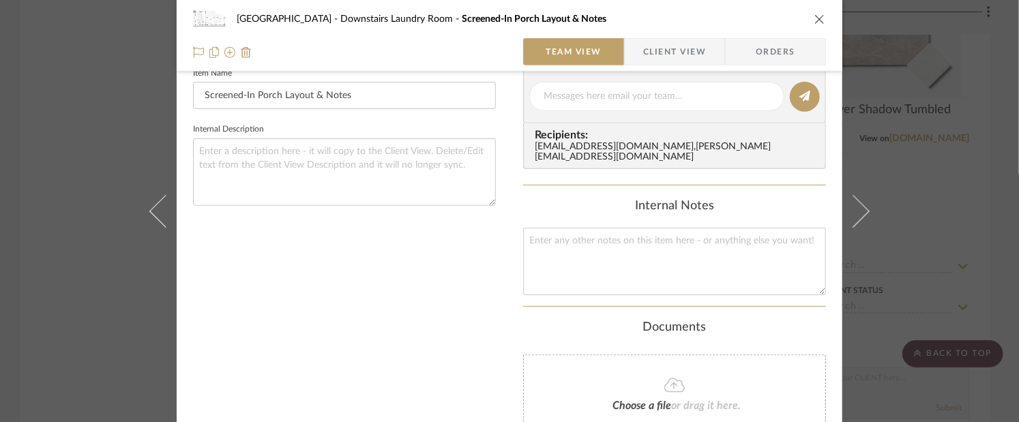
scroll to position [538, 0]
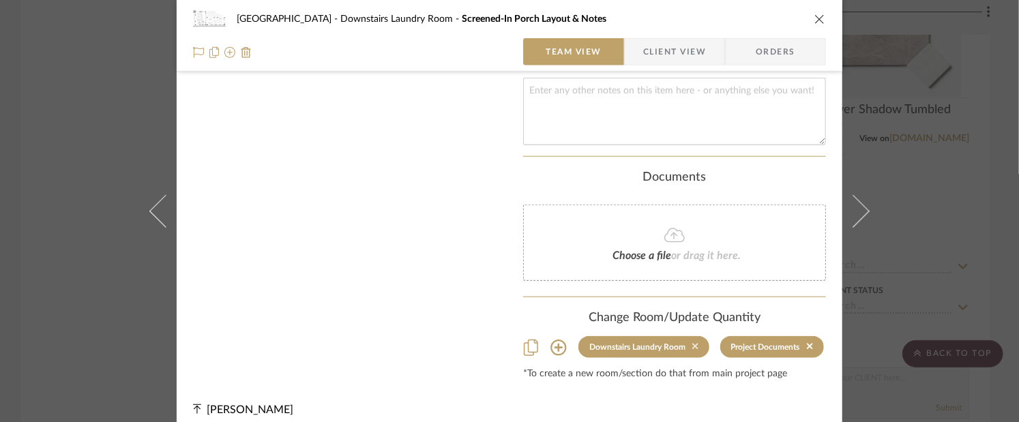
click at [692, 344] on icon at bounding box center [695, 347] width 6 height 6
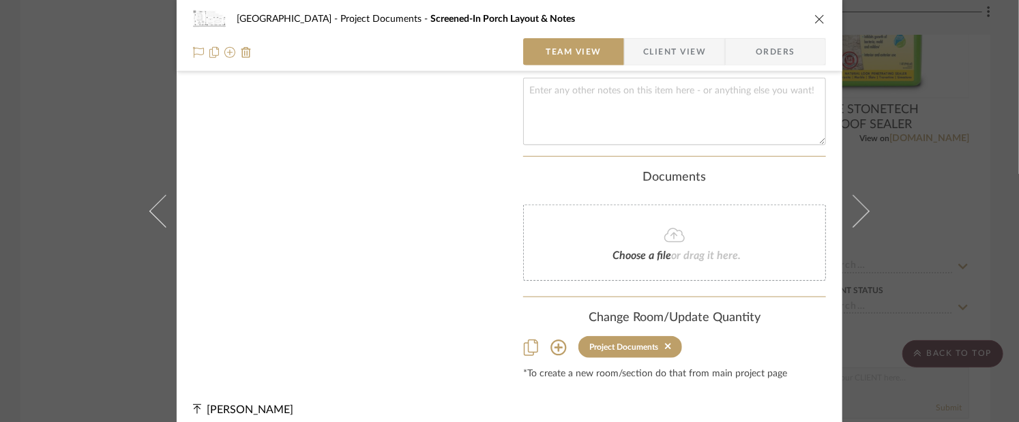
click at [556, 340] on icon at bounding box center [558, 348] width 16 height 16
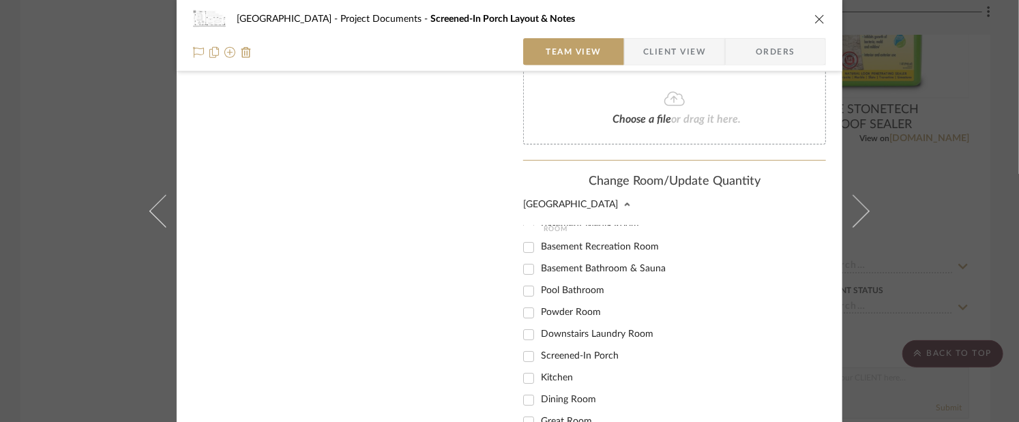
scroll to position [68, 0]
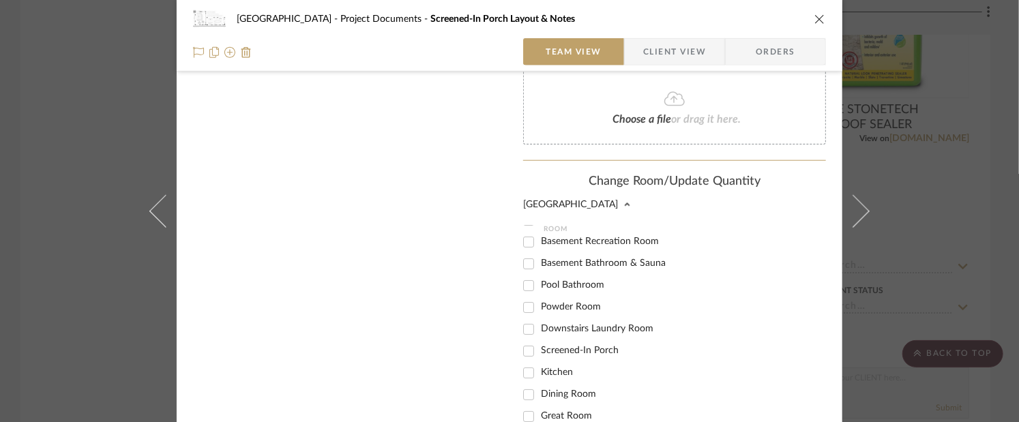
click at [606, 346] on span "Screened-In Porch" at bounding box center [580, 351] width 78 height 10
click at [540, 340] on input "Screened-In Porch" at bounding box center [529, 351] width 22 height 22
checkbox input "true"
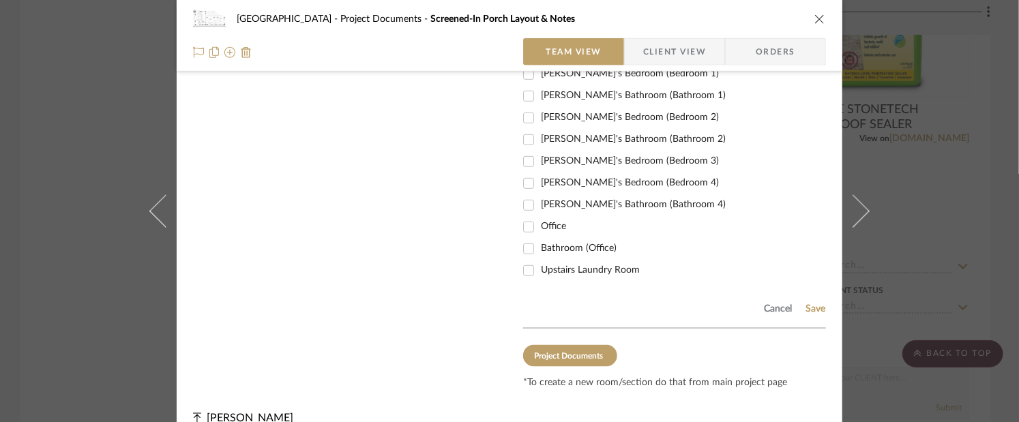
scroll to position [867, 0]
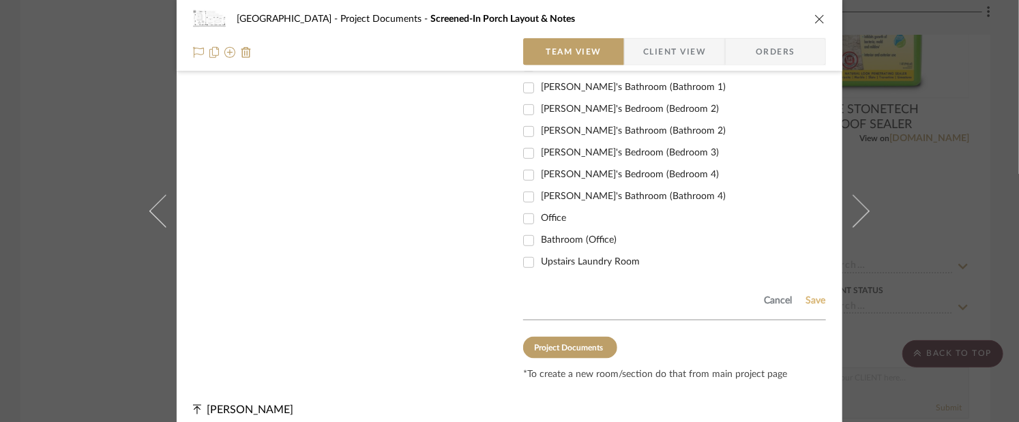
click at [810, 293] on div "Cancel Save" at bounding box center [674, 298] width 303 height 44
click at [810, 295] on button "Save" at bounding box center [815, 300] width 21 height 11
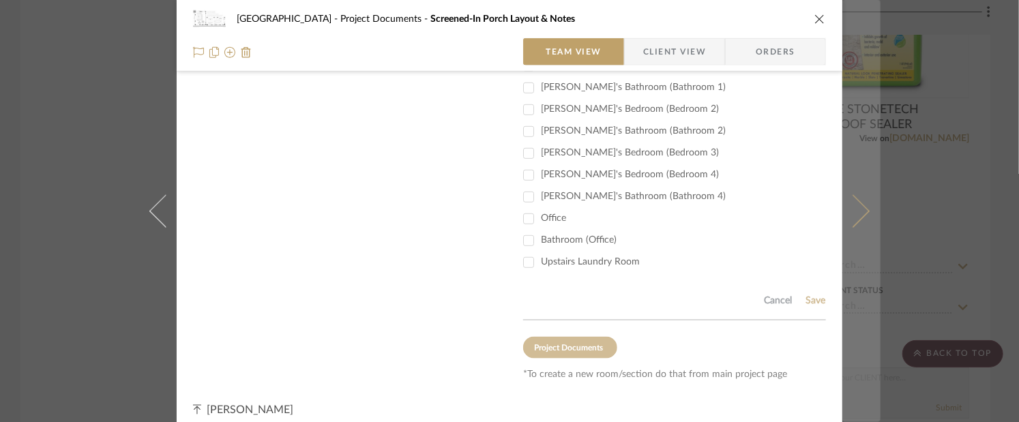
scroll to position [538, 0]
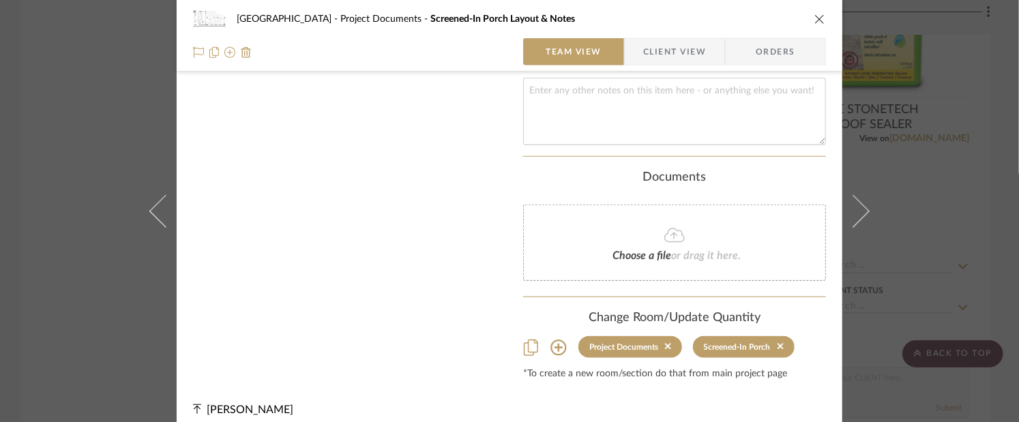
click at [941, 309] on div "Northport Project Documents Screened-In Porch Layout & Notes Team View Client V…" at bounding box center [509, 211] width 1019 height 422
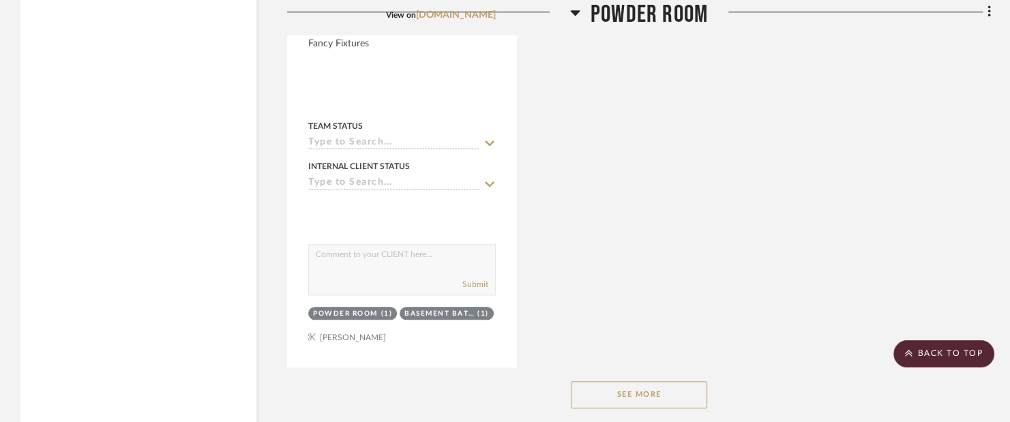
scroll to position [11290, 0]
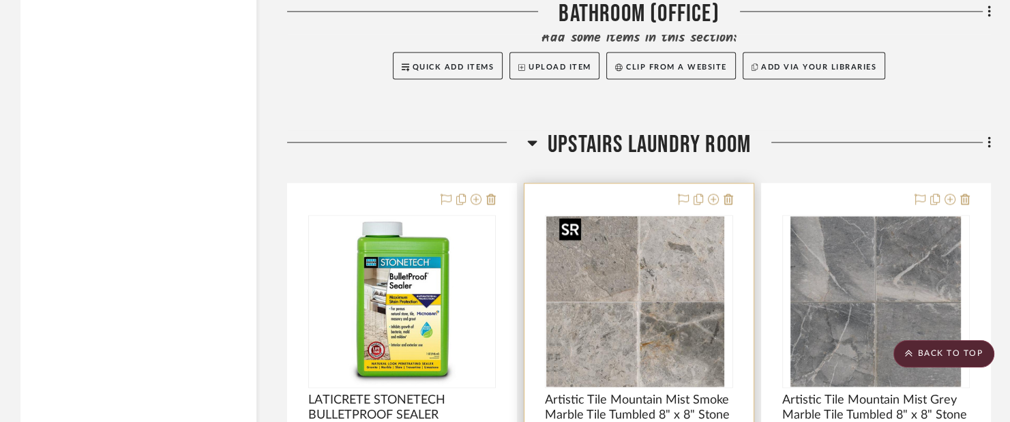
scroll to position [27616, 0]
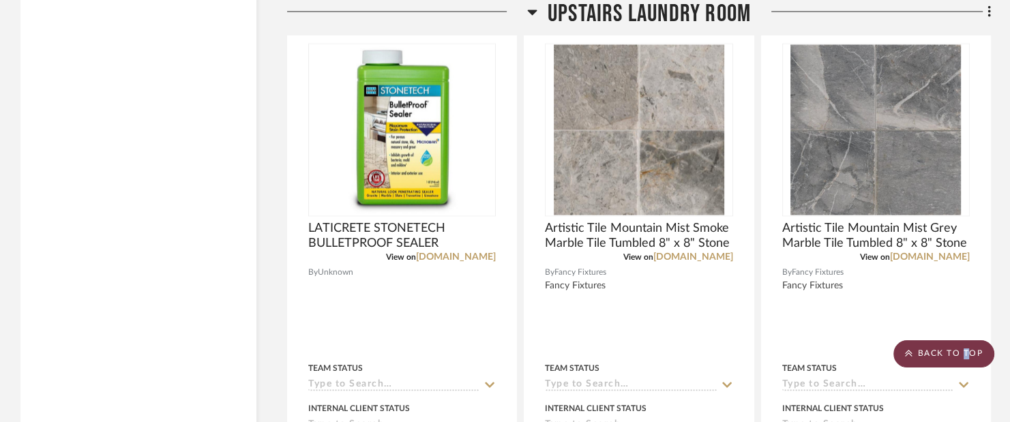
click at [965, 366] on scroll-to-top-button "BACK TO TOP" at bounding box center [944, 353] width 101 height 27
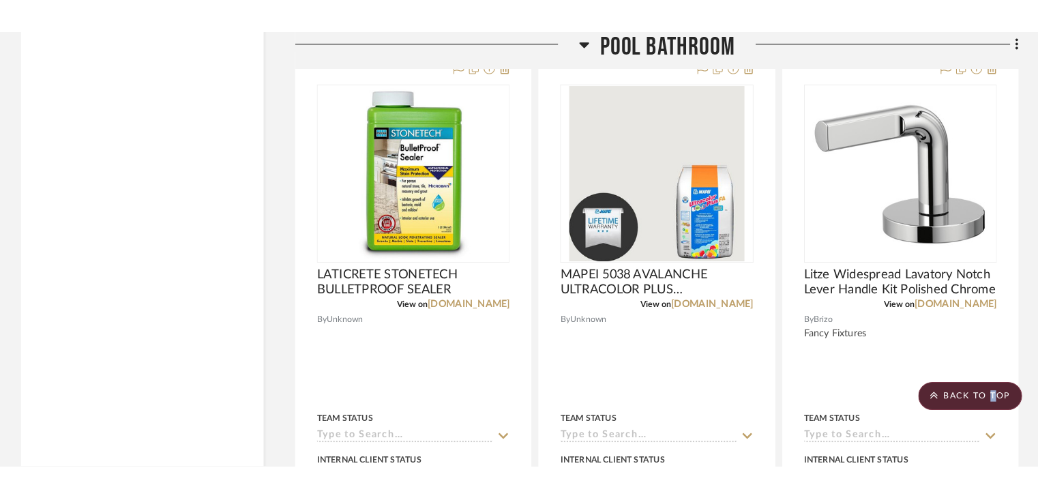
scroll to position [6821, 0]
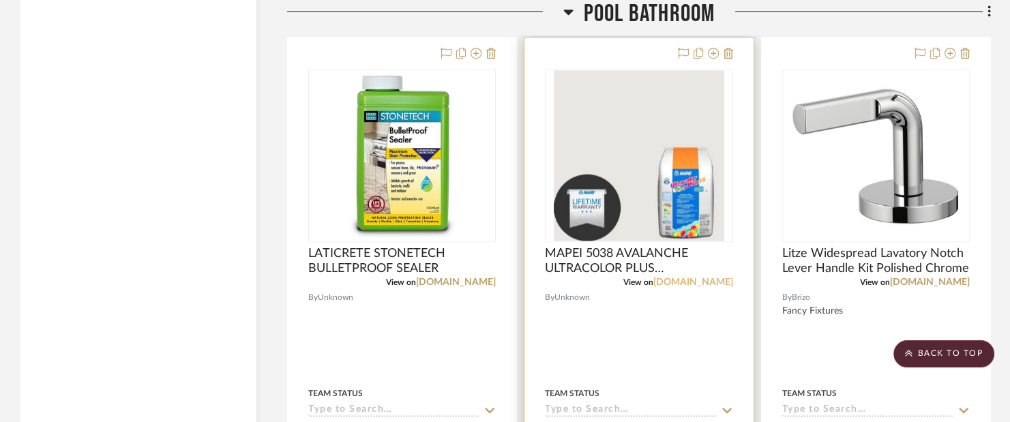
click at [692, 278] on link "[DOMAIN_NAME]" at bounding box center [693, 283] width 80 height 10
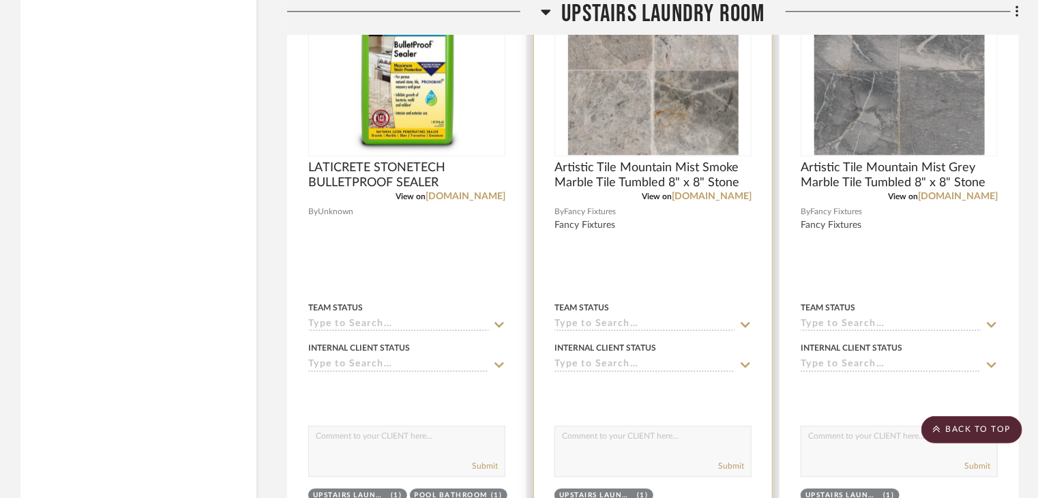
scroll to position [27678, 0]
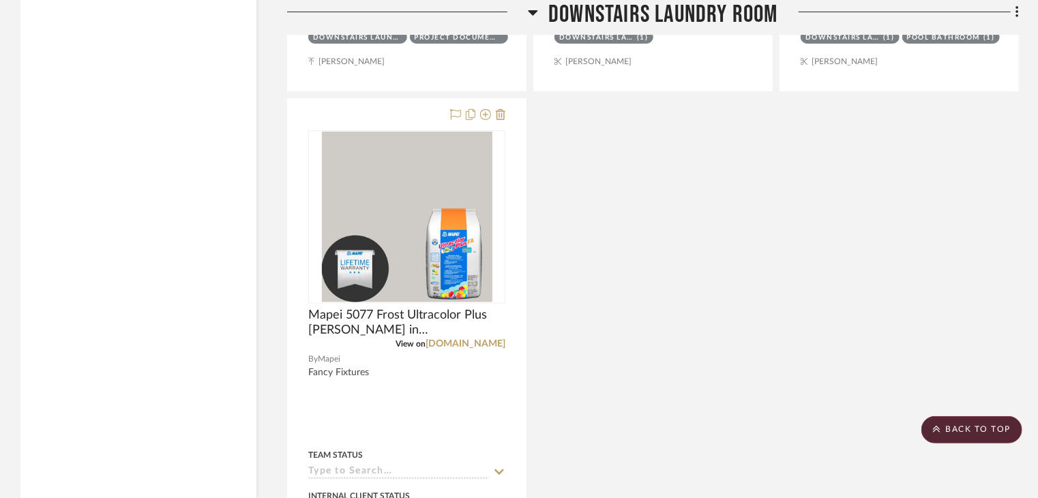
scroll to position [10644, 0]
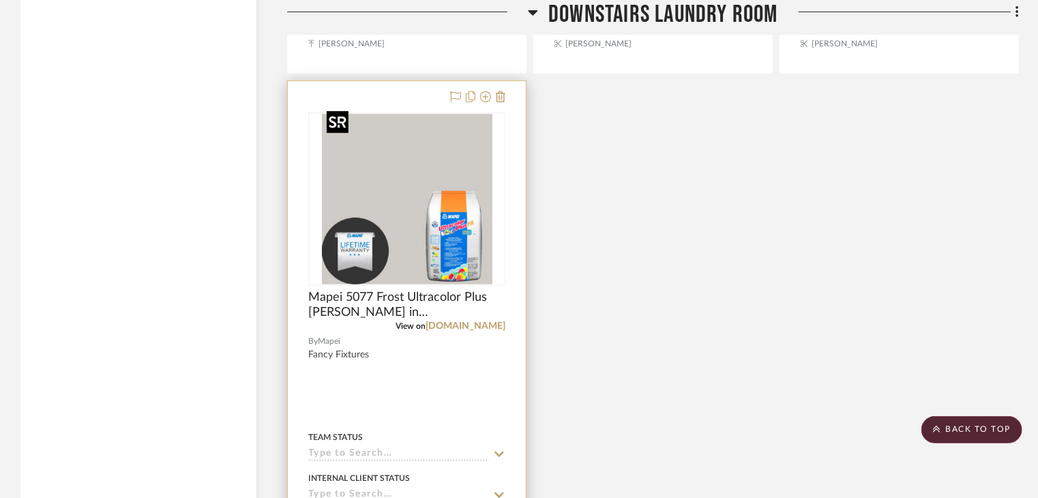
click at [366, 209] on img "0" at bounding box center [407, 199] width 171 height 171
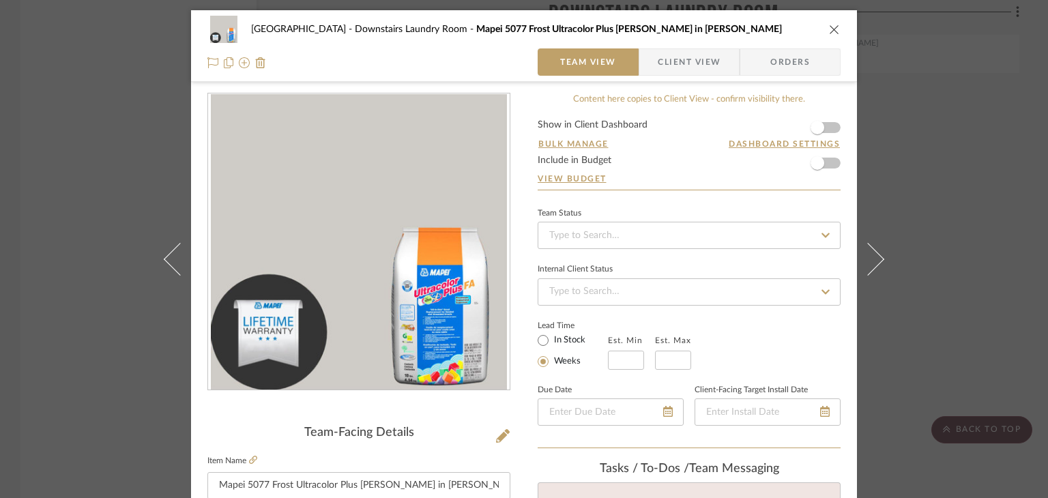
scroll to position [0, 0]
click at [605, 241] on input at bounding box center [689, 235] width 303 height 27
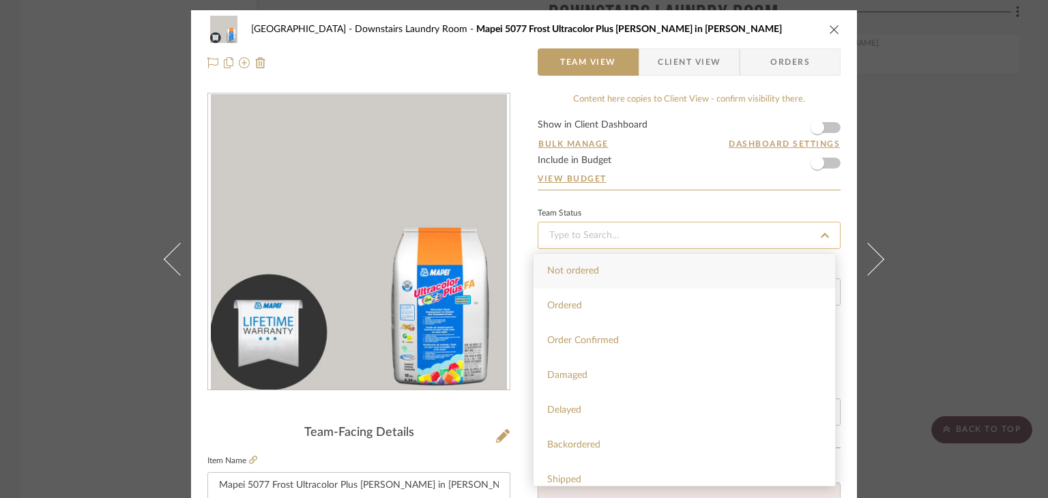
click at [605, 241] on input at bounding box center [689, 235] width 303 height 27
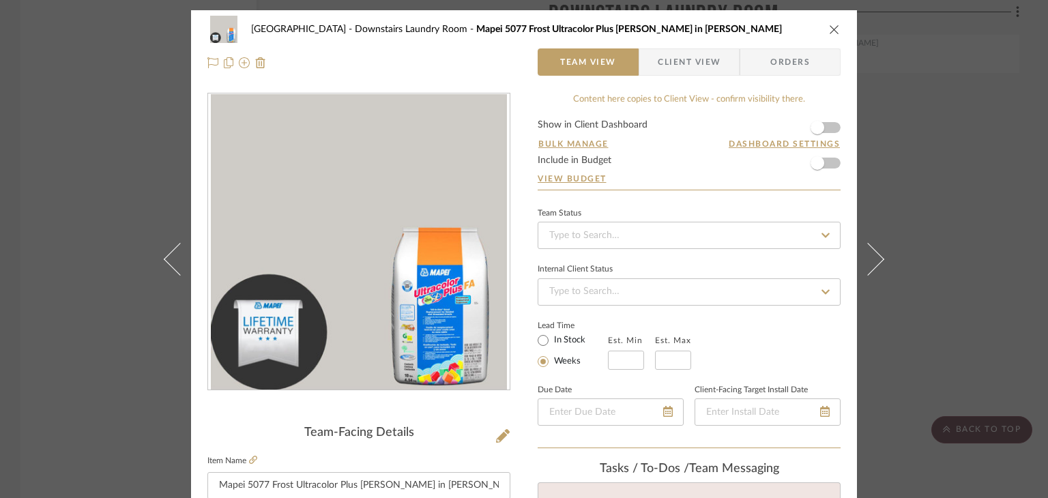
click at [136, 98] on div "Northport Downstairs Laundry Room Mapei 5077 Frost Ultracolor Plus [PERSON_NAME…" at bounding box center [524, 249] width 1048 height 498
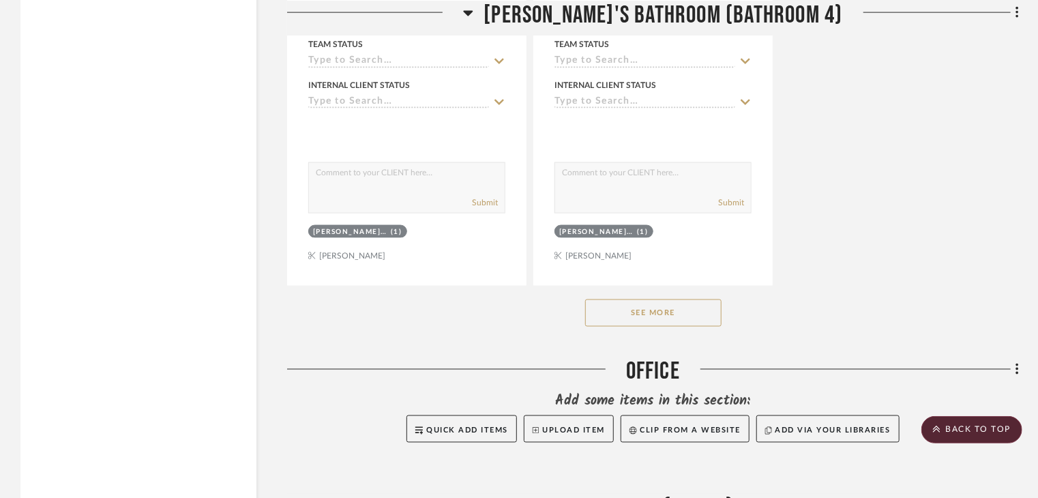
scroll to position [26955, 0]
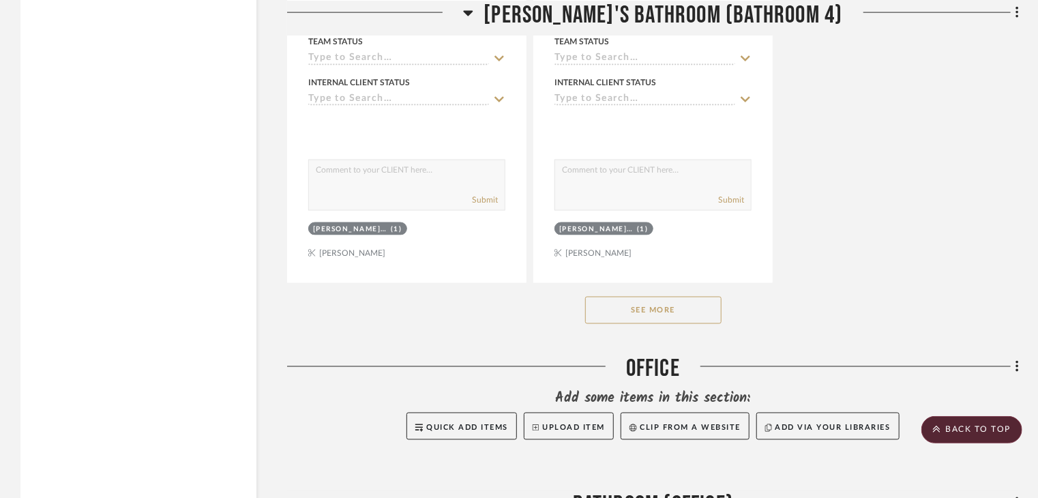
click at [670, 314] on button "See More" at bounding box center [653, 310] width 136 height 27
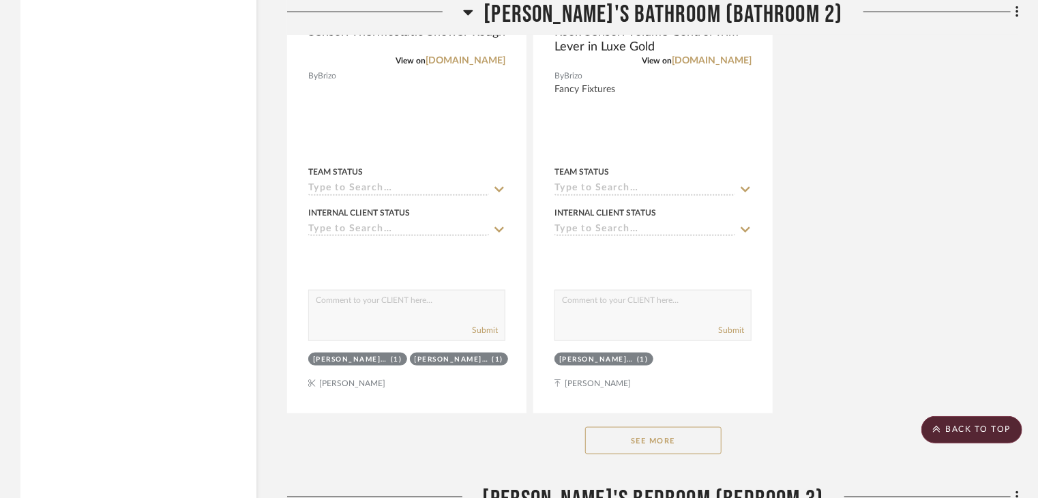
scroll to position [24090, 0]
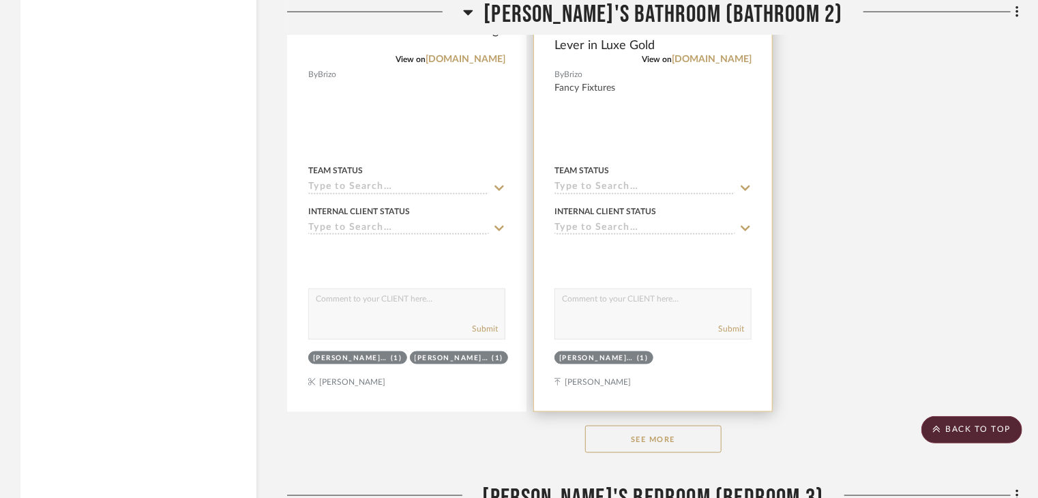
click at [648, 92] on div at bounding box center [653, 112] width 238 height 597
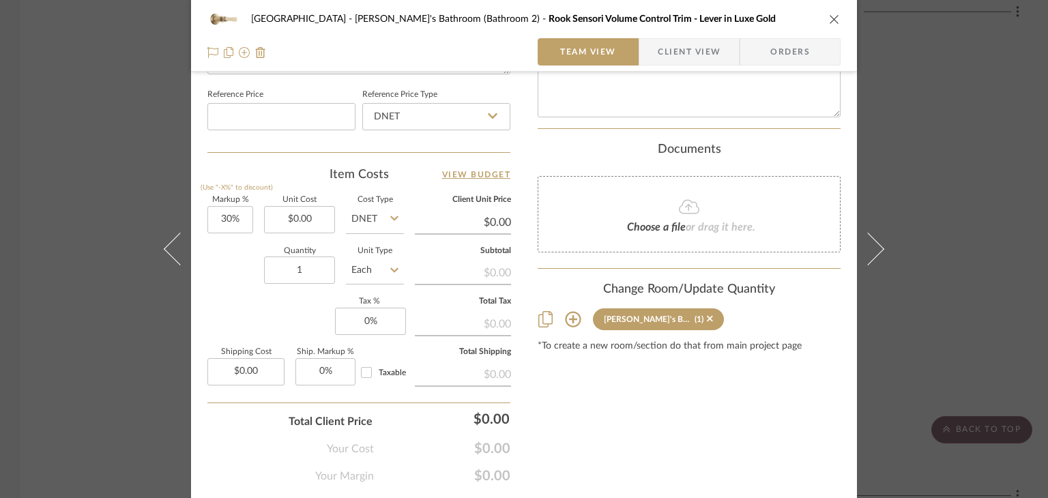
scroll to position [770, 0]
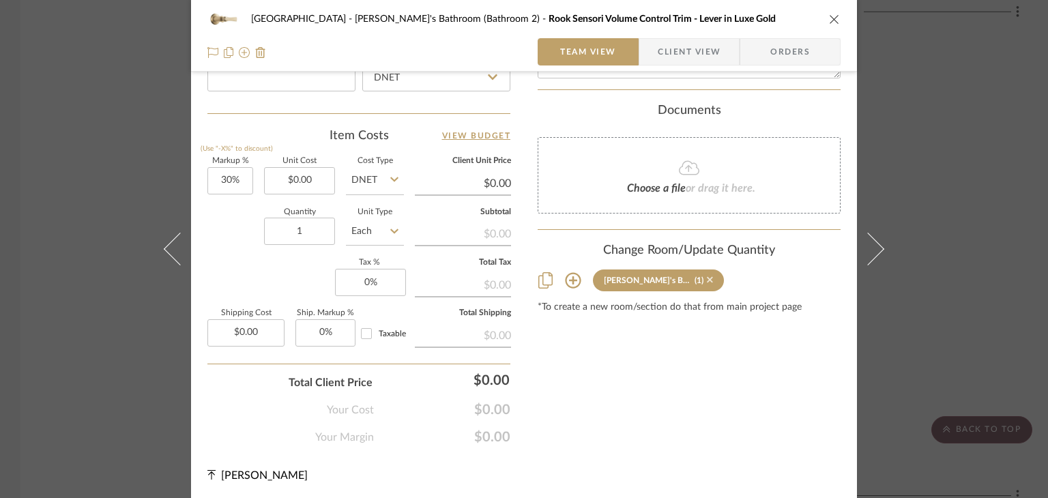
click at [707, 275] on icon at bounding box center [710, 280] width 6 height 10
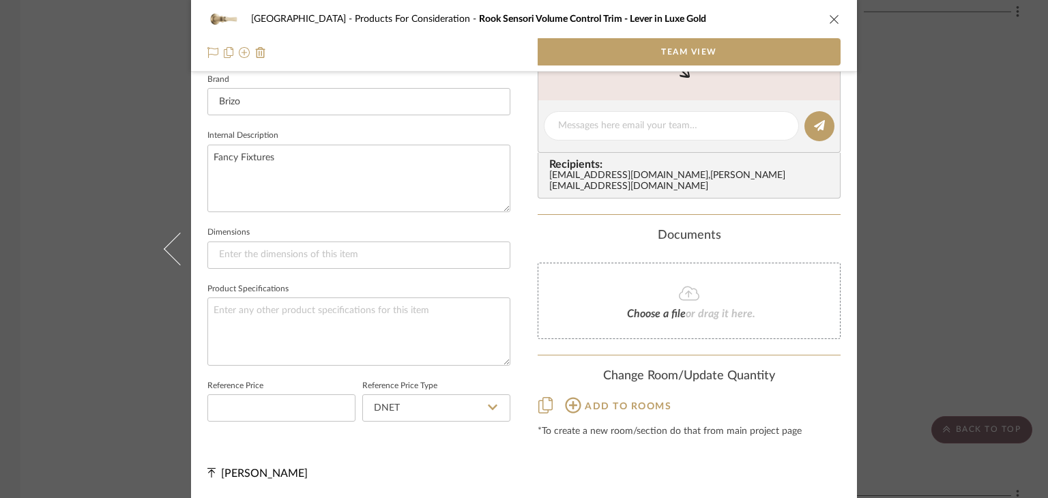
scroll to position [439, 0]
click at [630, 402] on span "Add to rooms" at bounding box center [628, 407] width 87 height 10
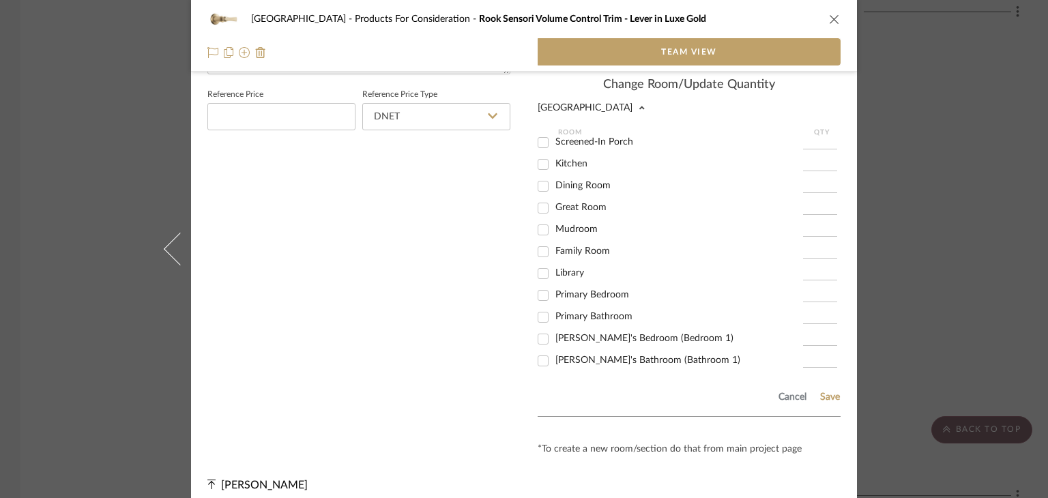
scroll to position [341, 0]
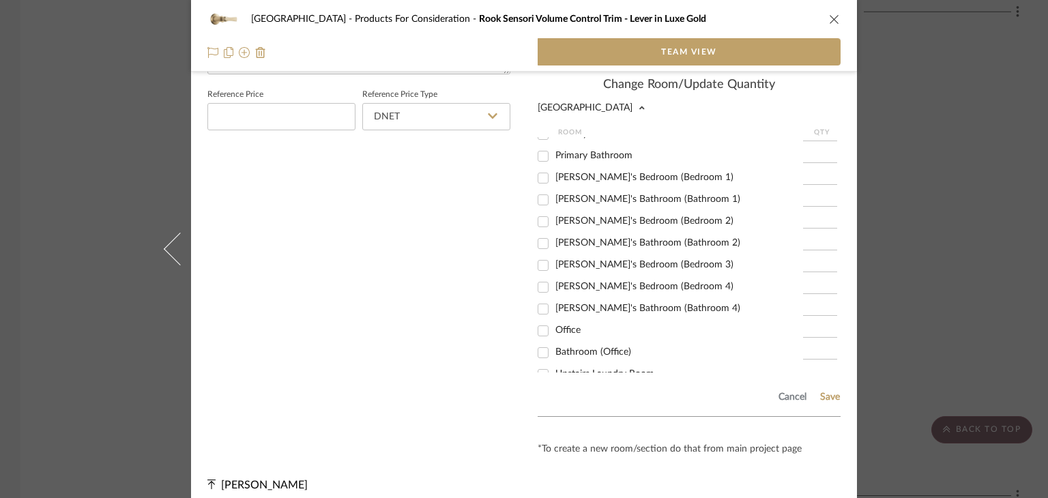
click at [613, 238] on span "[PERSON_NAME]'s Bathroom (Bathroom 2)" at bounding box center [647, 243] width 185 height 10
click at [554, 233] on input "[PERSON_NAME]'s Bathroom (Bathroom 2)" at bounding box center [543, 244] width 22 height 22
checkbox input "true"
type input "2"
click at [829, 392] on button "Save" at bounding box center [829, 397] width 21 height 11
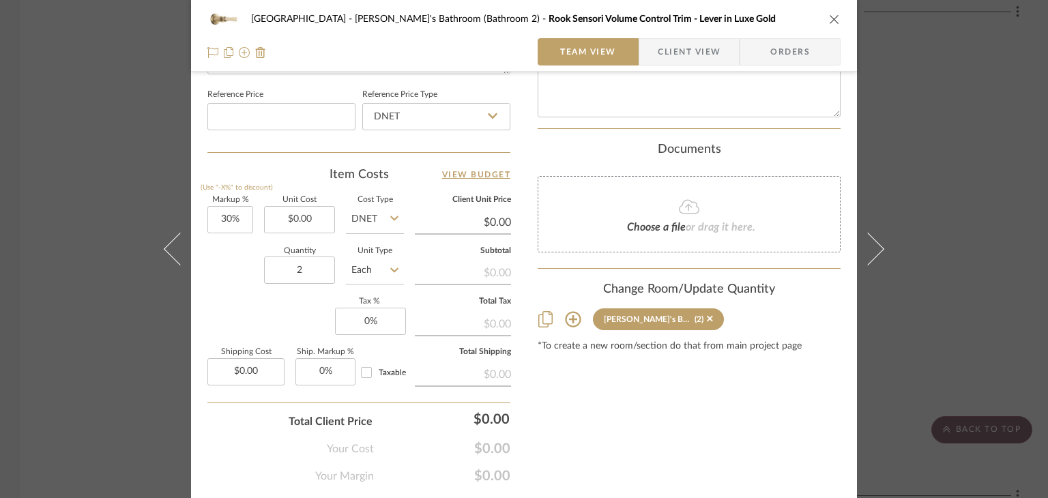
click at [948, 306] on div "Northport Sofia's Bathroom (Bathroom 2) Rook Sensori Volume Control Trim - Leve…" at bounding box center [524, 249] width 1048 height 498
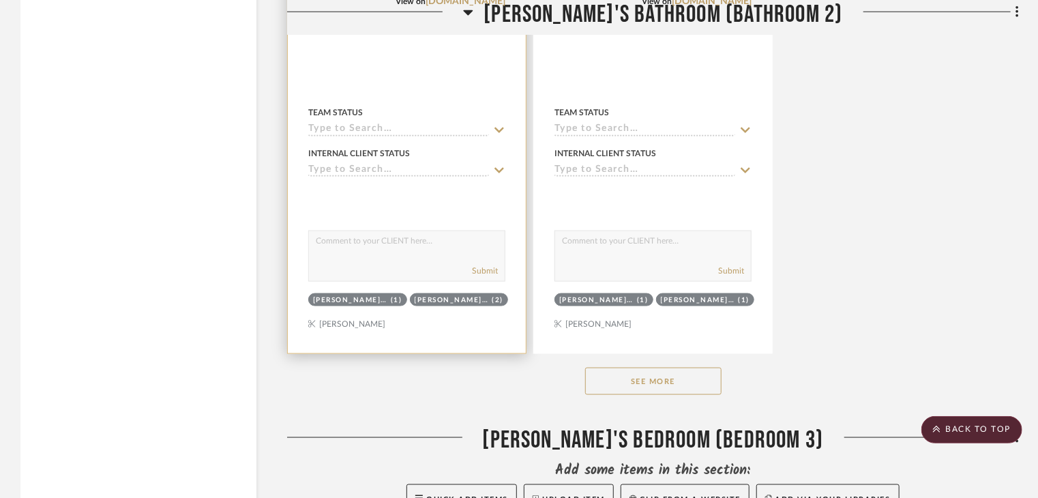
scroll to position [24158, 0]
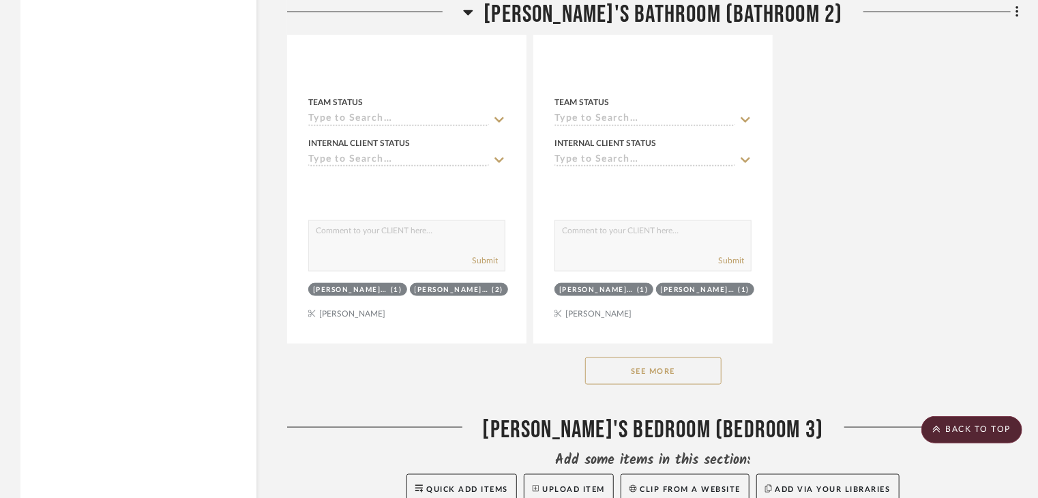
drag, startPoint x: 713, startPoint y: 387, endPoint x: 706, endPoint y: 377, distance: 12.7
click at [710, 383] on div "See More" at bounding box center [653, 371] width 732 height 55
click at [701, 370] on button "See More" at bounding box center [653, 370] width 136 height 27
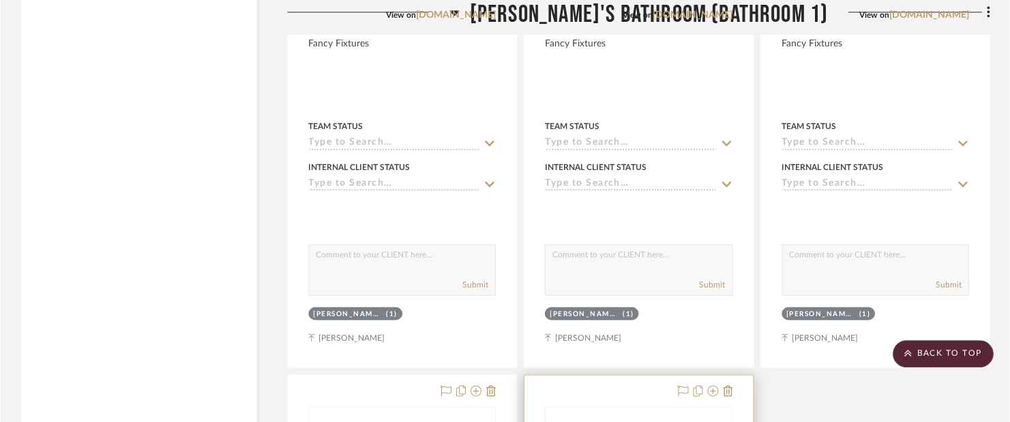
scroll to position [21225, 0]
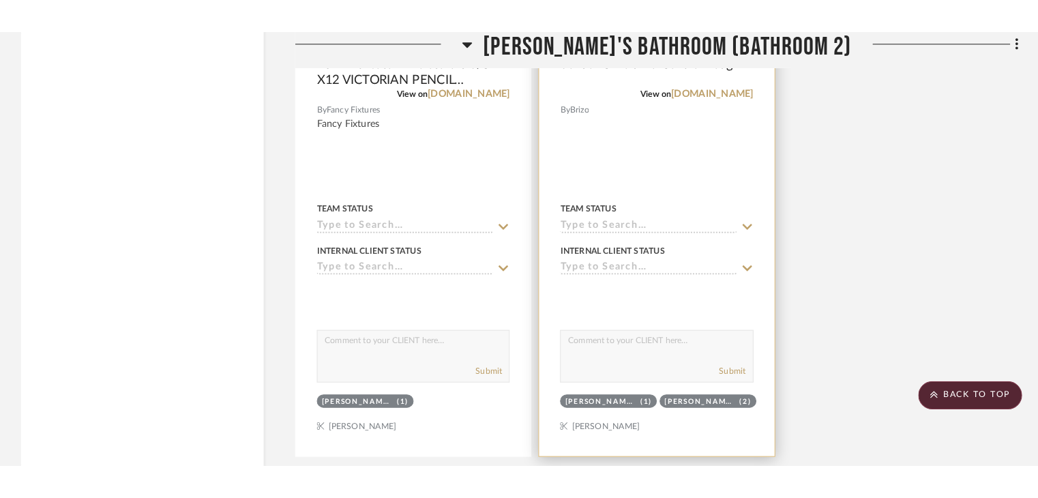
scroll to position [24165, 0]
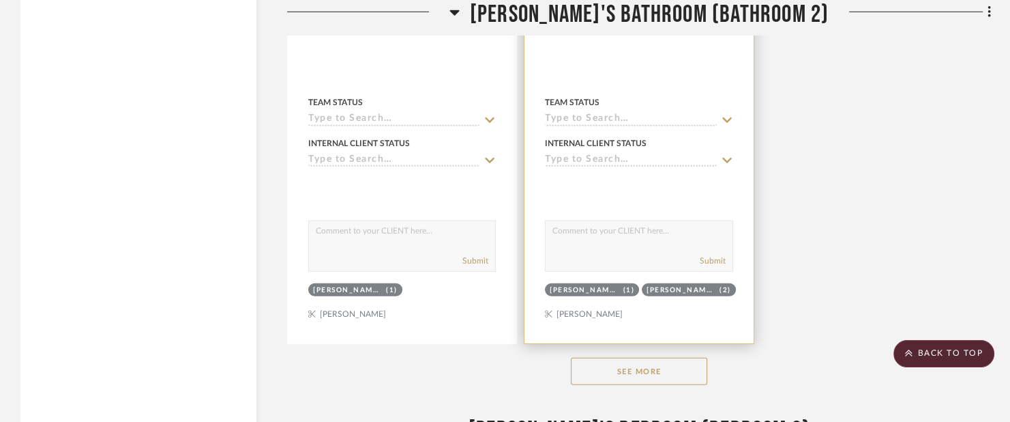
click at [685, 363] on button "See More" at bounding box center [639, 370] width 136 height 27
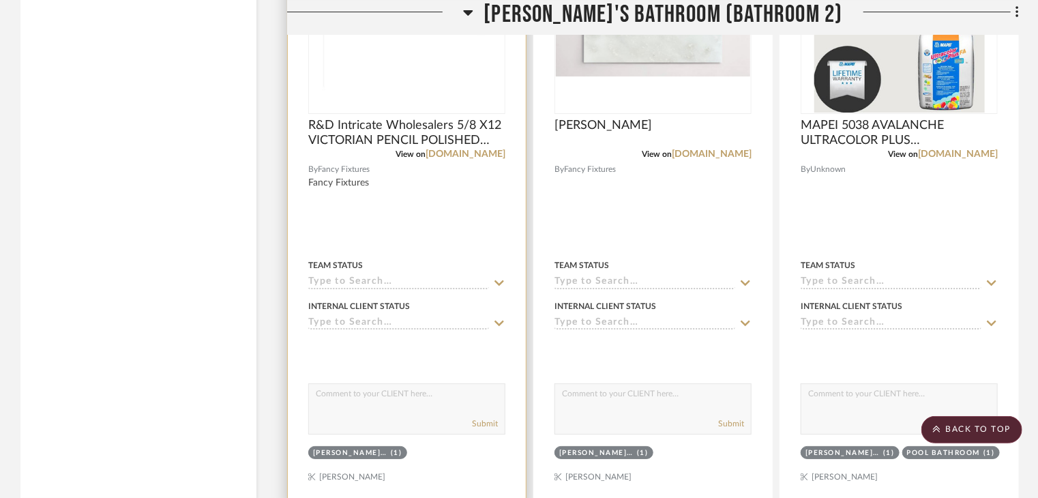
scroll to position [25790, 0]
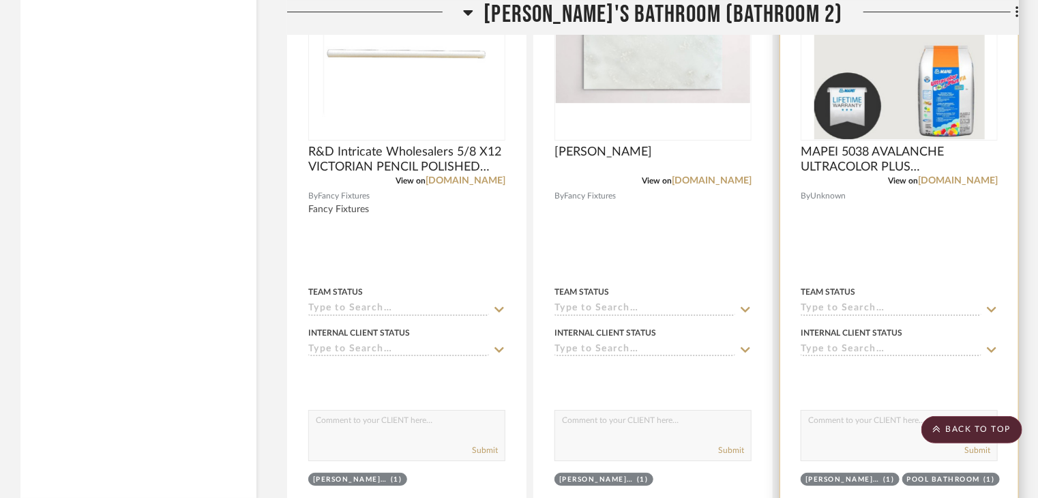
click at [887, 132] on img "0" at bounding box center [899, 54] width 171 height 171
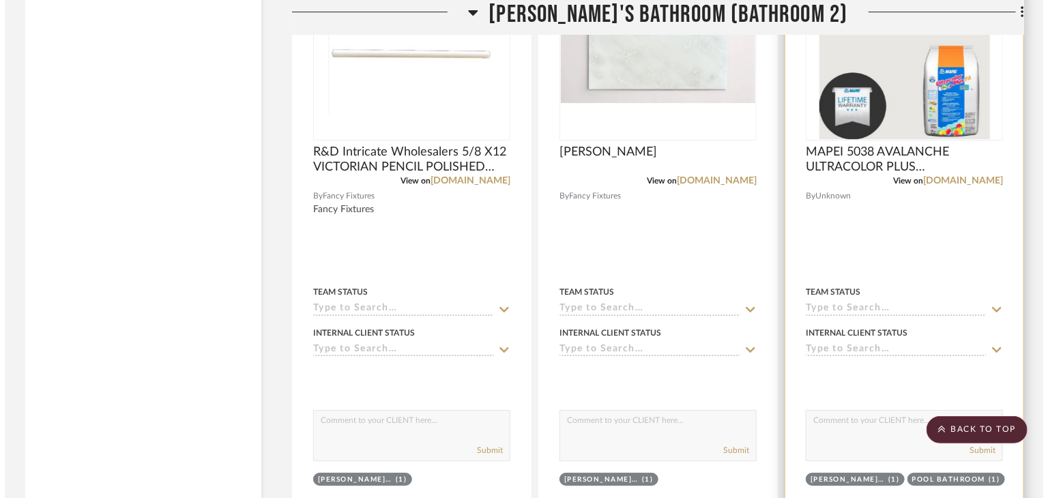
scroll to position [0, 0]
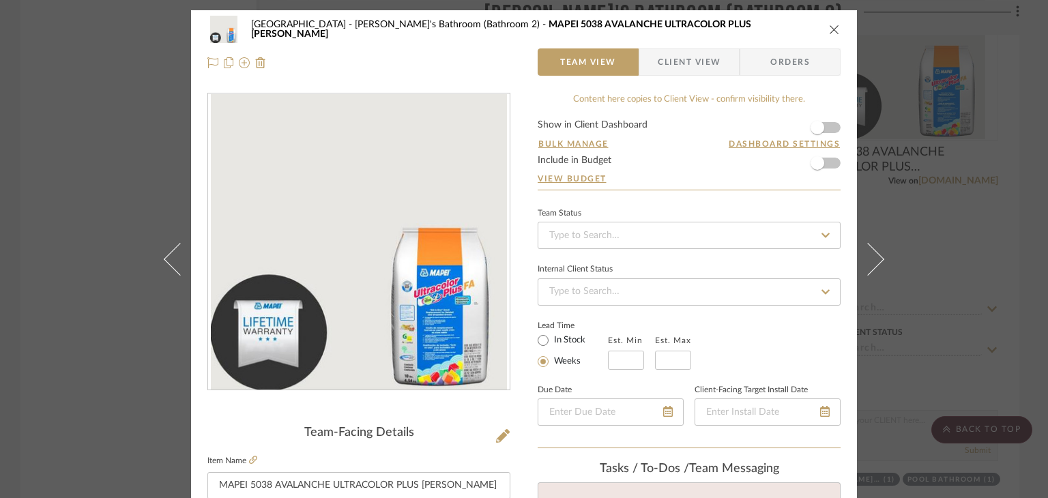
click at [0, 214] on div "[GEOGRAPHIC_DATA]'s Bathroom (Bathroom 2) MAPEI 5038 AVALANCHE ULTRACOLOR PLUS …" at bounding box center [524, 249] width 1048 height 498
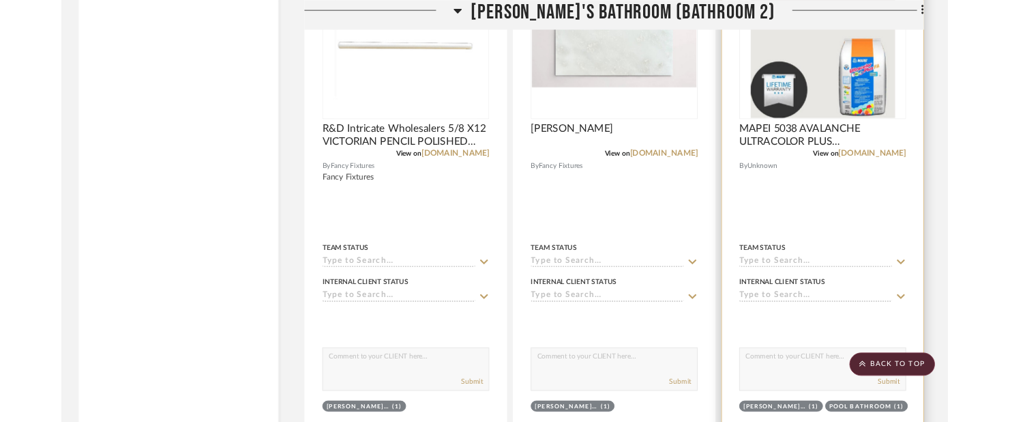
scroll to position [25790, 0]
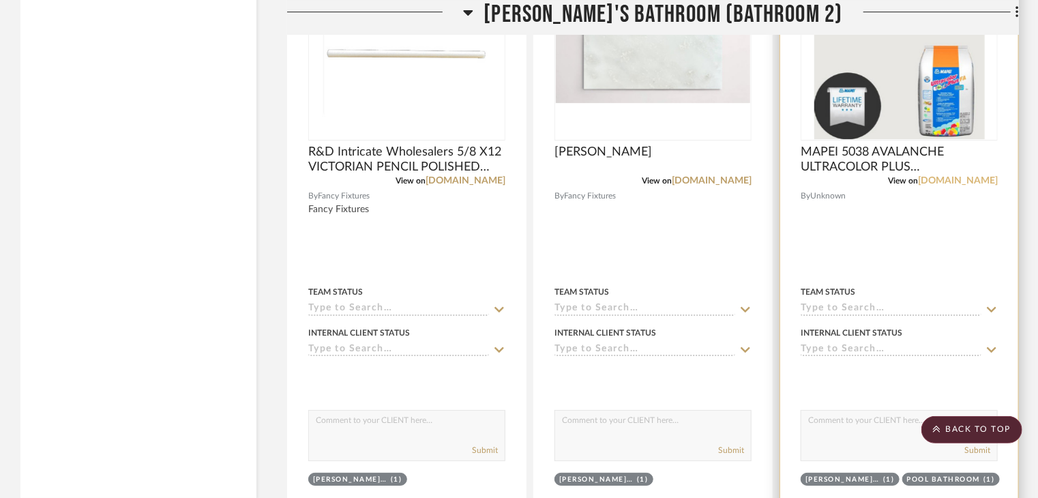
click at [950, 176] on link "[DOMAIN_NAME]" at bounding box center [958, 181] width 80 height 10
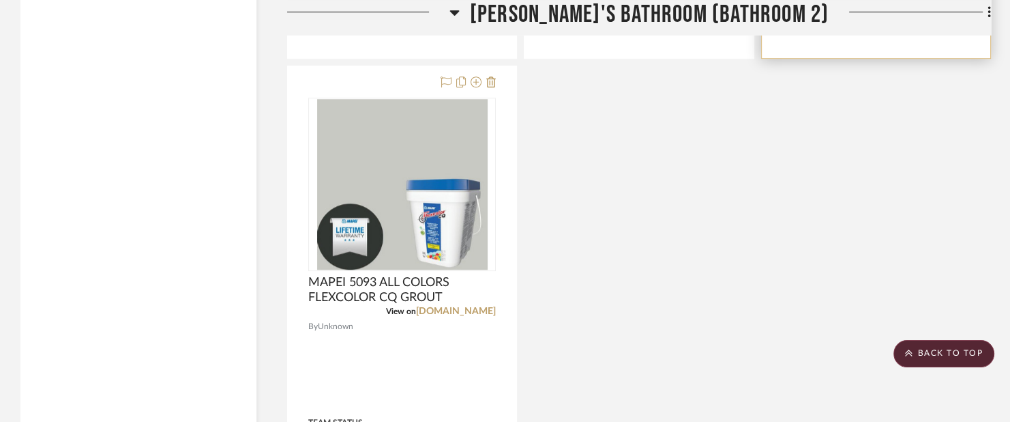
scroll to position [26268, 0]
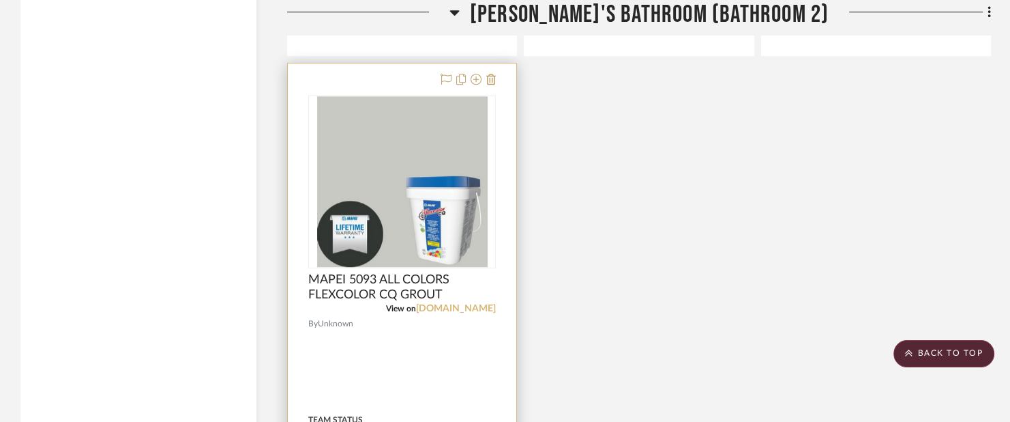
click at [473, 307] on link "[DOMAIN_NAME]" at bounding box center [456, 309] width 80 height 10
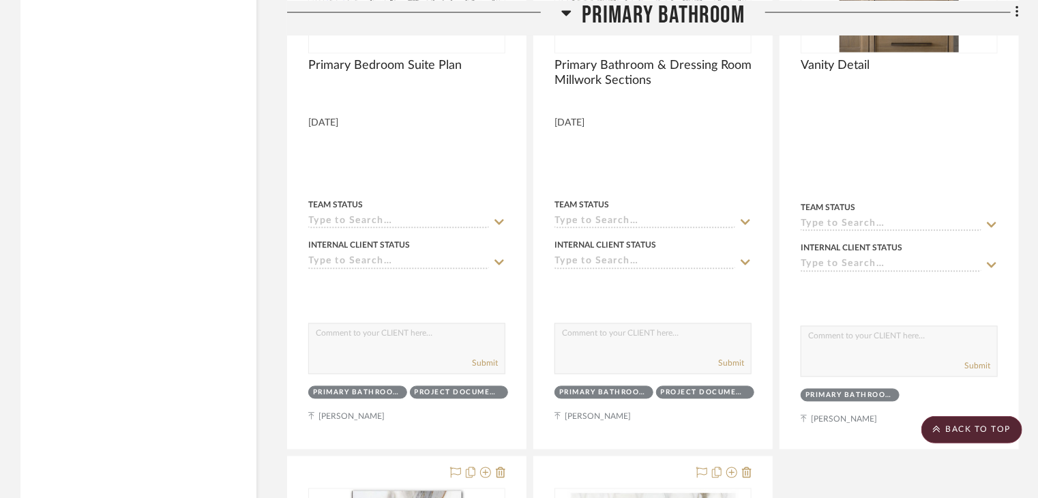
scroll to position [20008, 0]
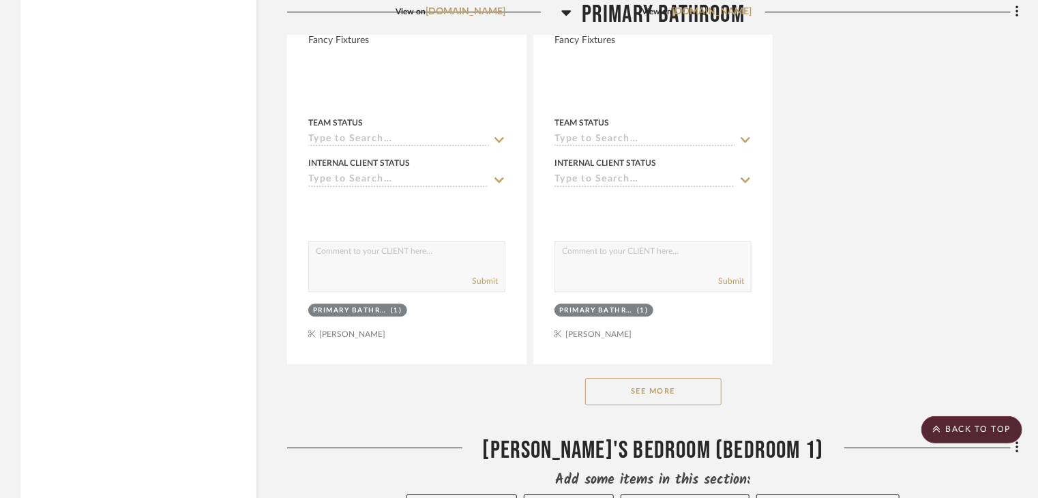
click at [713, 384] on button "See More" at bounding box center [653, 391] width 136 height 27
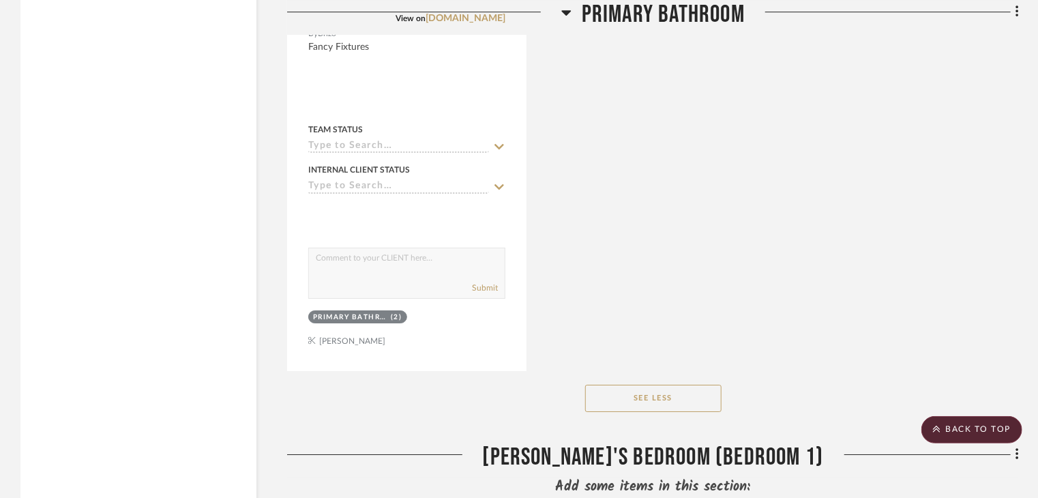
scroll to position [23009, 0]
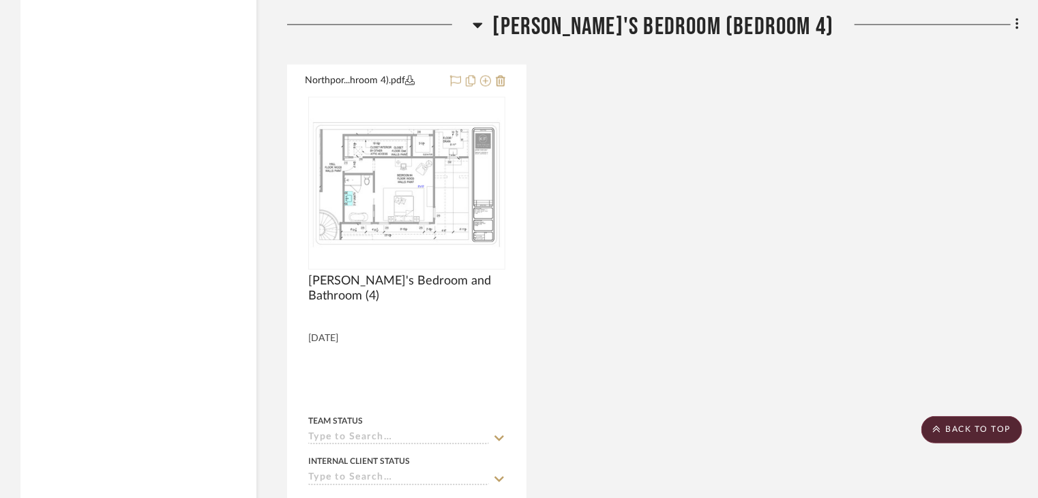
scroll to position [24888, 0]
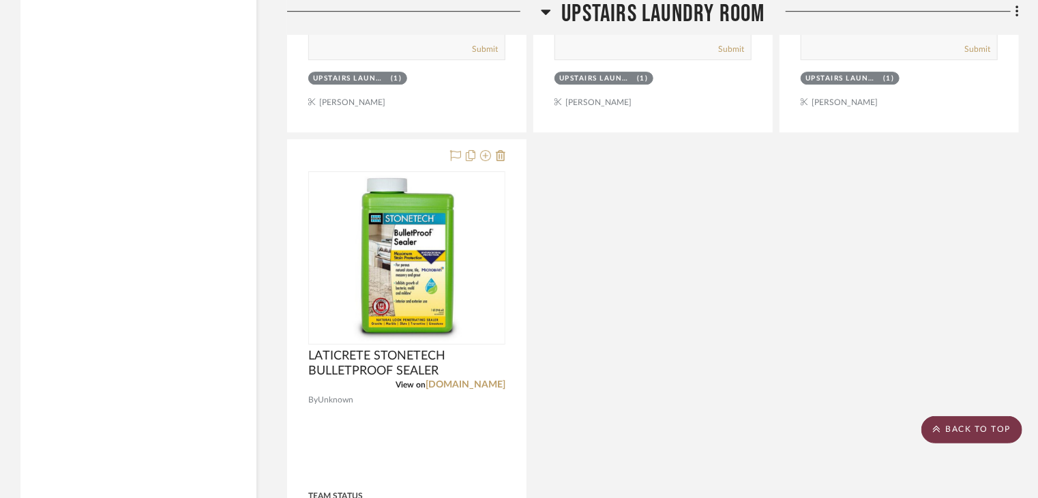
click at [984, 434] on scroll-to-top-button "BACK TO TOP" at bounding box center [972, 429] width 101 height 27
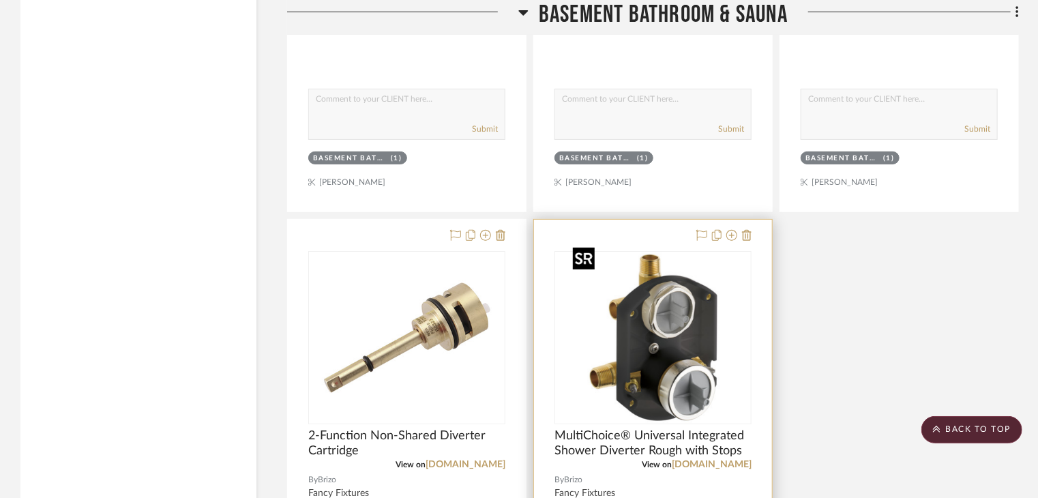
scroll to position [5866, 0]
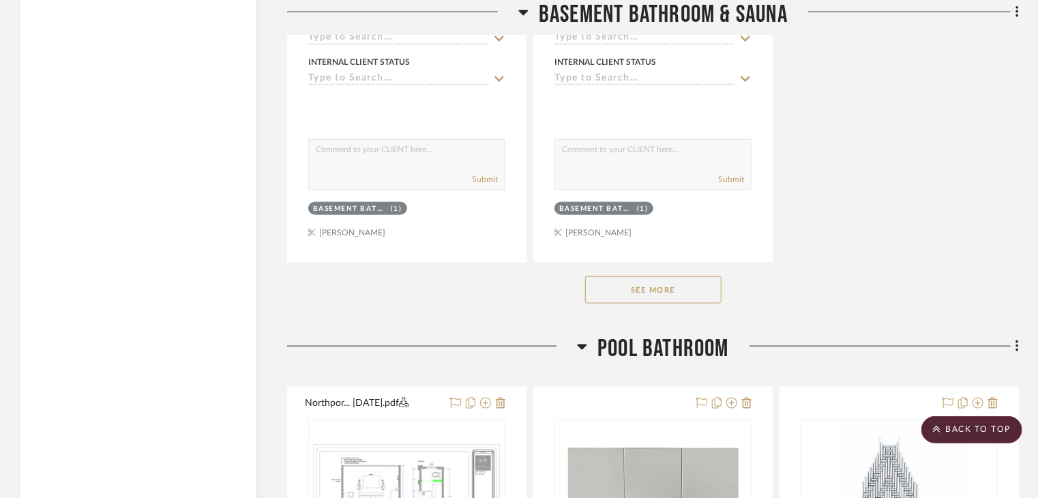
click at [650, 279] on button "See More" at bounding box center [653, 289] width 136 height 27
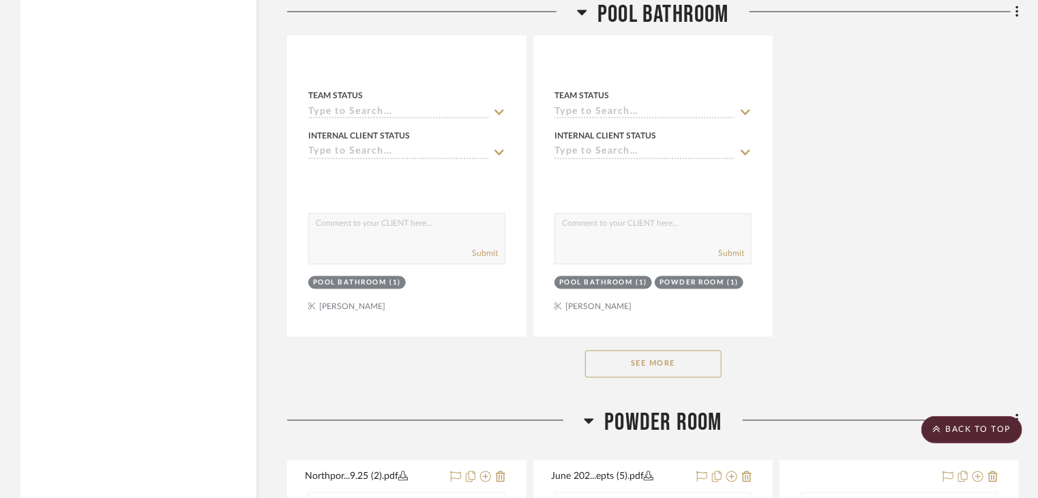
scroll to position [8936, 0]
click at [664, 370] on div "See More" at bounding box center [653, 363] width 732 height 55
click at [663, 366] on button "See More" at bounding box center [653, 362] width 136 height 27
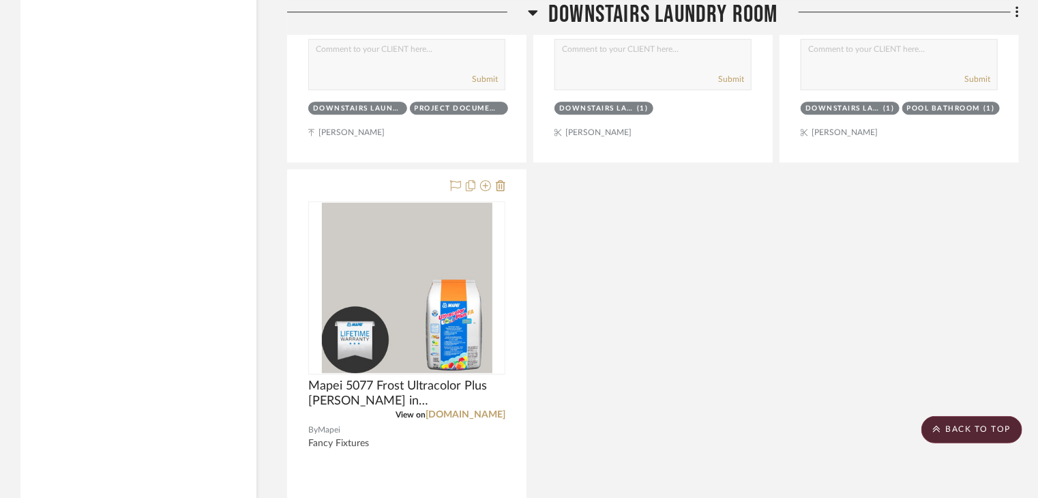
scroll to position [11918, 0]
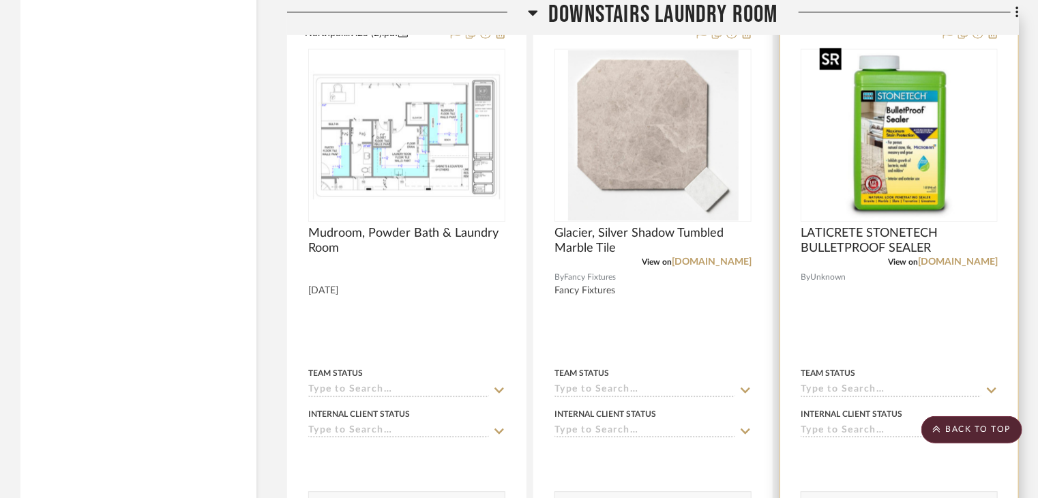
click at [872, 134] on img "0" at bounding box center [899, 135] width 171 height 171
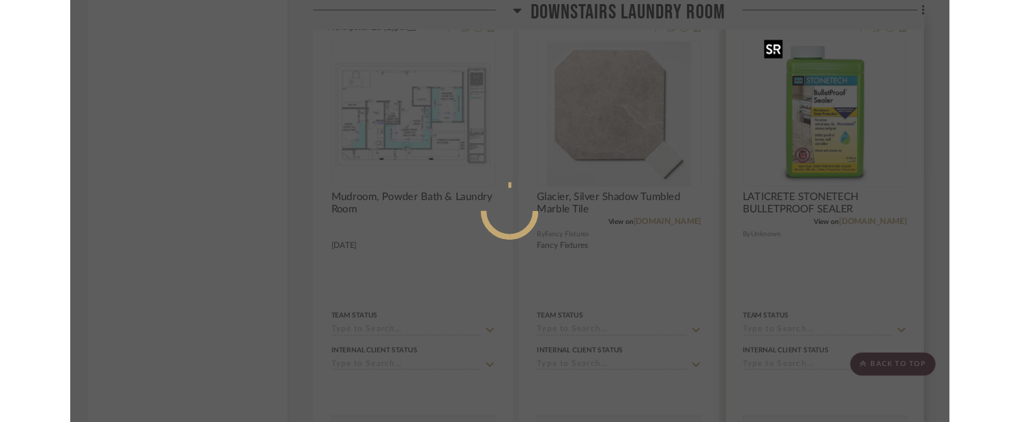
scroll to position [0, 0]
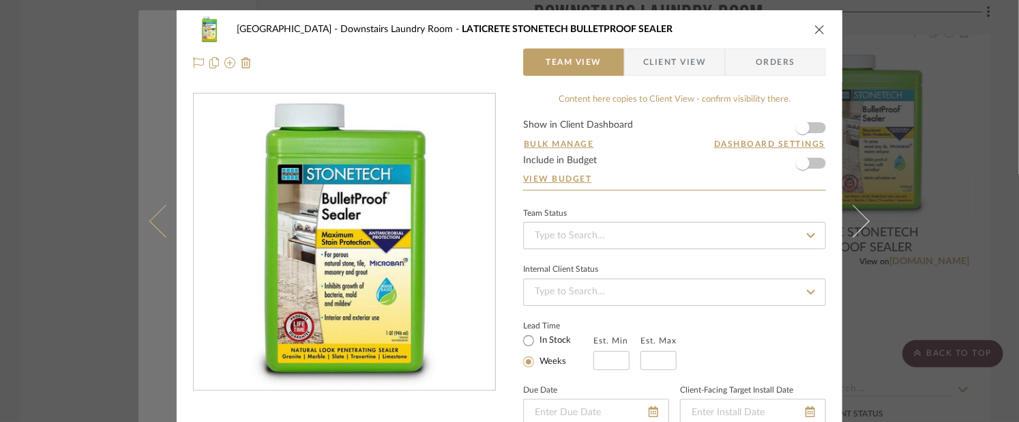
click at [161, 134] on button at bounding box center [157, 221] width 38 height 422
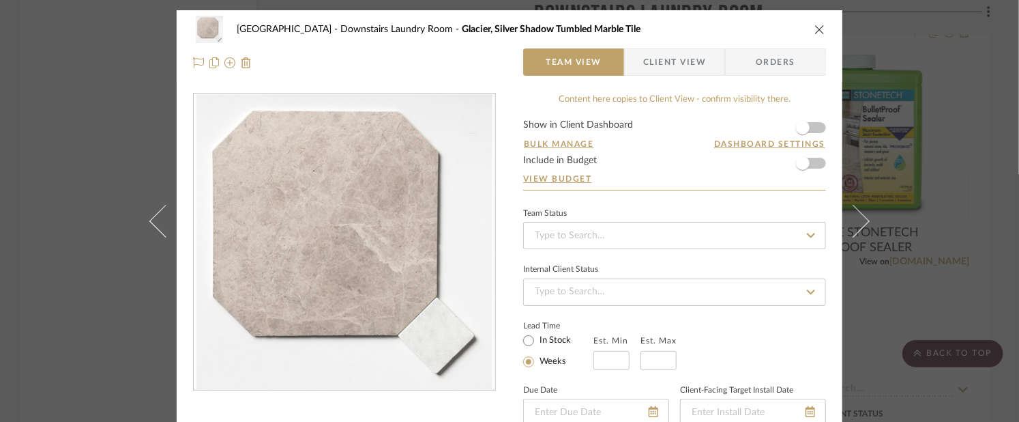
click at [889, 257] on div "Northport Downstairs Laundry Room Glacier, Silver Shadow Tumbled Marble Tile Te…" at bounding box center [509, 211] width 1019 height 422
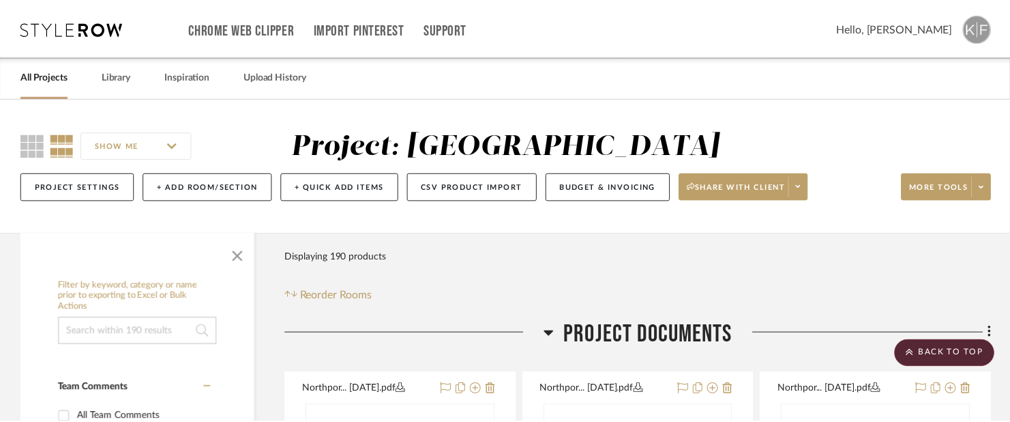
scroll to position [11918, 0]
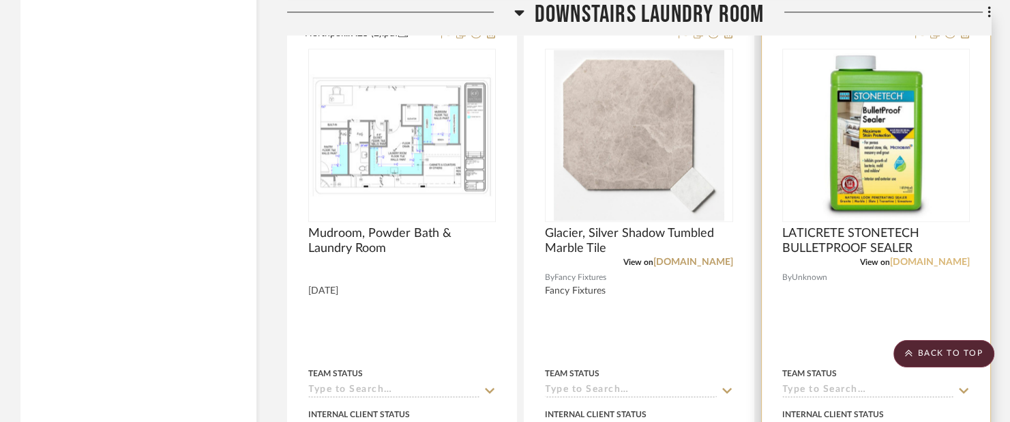
click at [927, 257] on link "[DOMAIN_NAME]" at bounding box center [930, 262] width 80 height 10
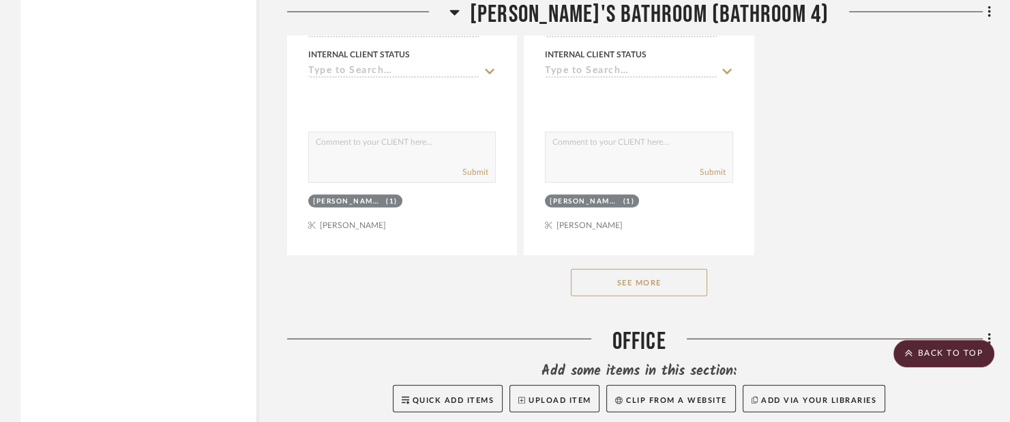
scroll to position [28829, 0]
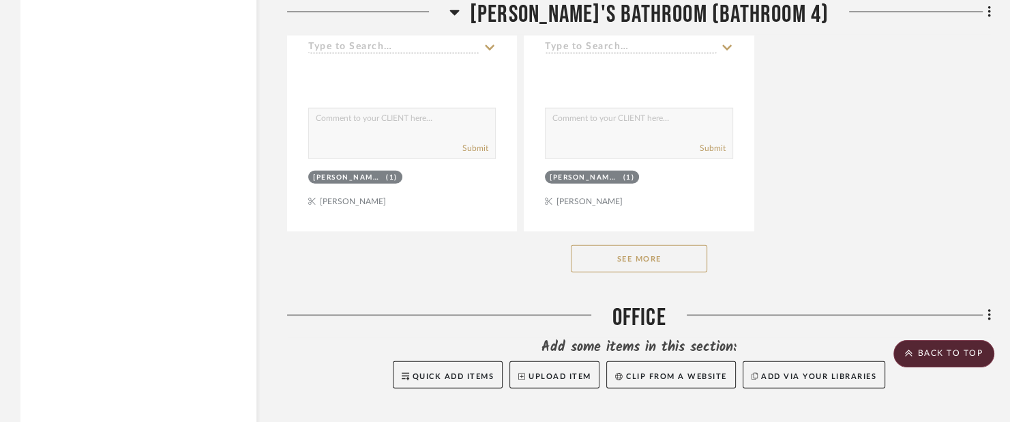
click at [651, 256] on button "See More" at bounding box center [639, 258] width 136 height 27
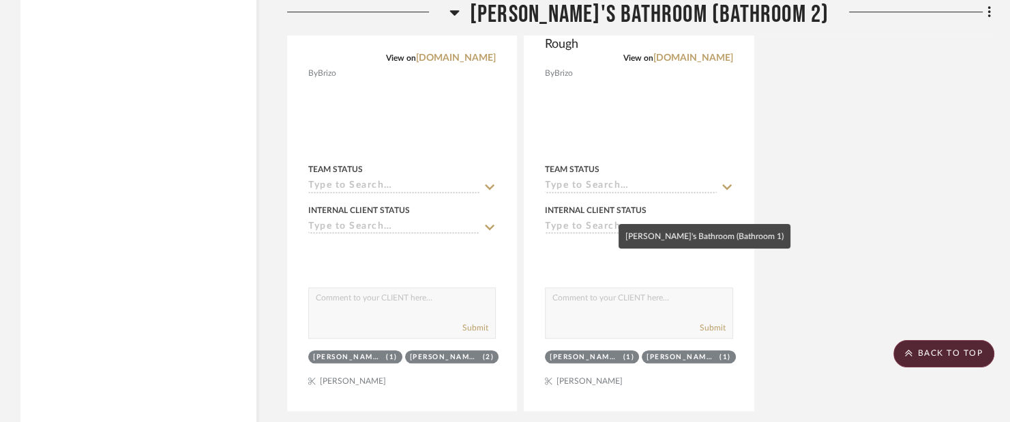
scroll to position [26100, 0]
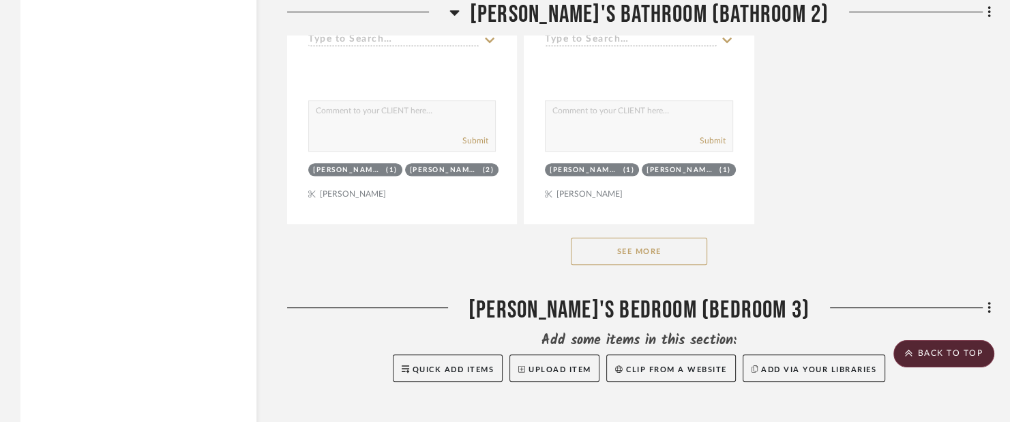
click at [671, 258] on button "See More" at bounding box center [639, 250] width 136 height 27
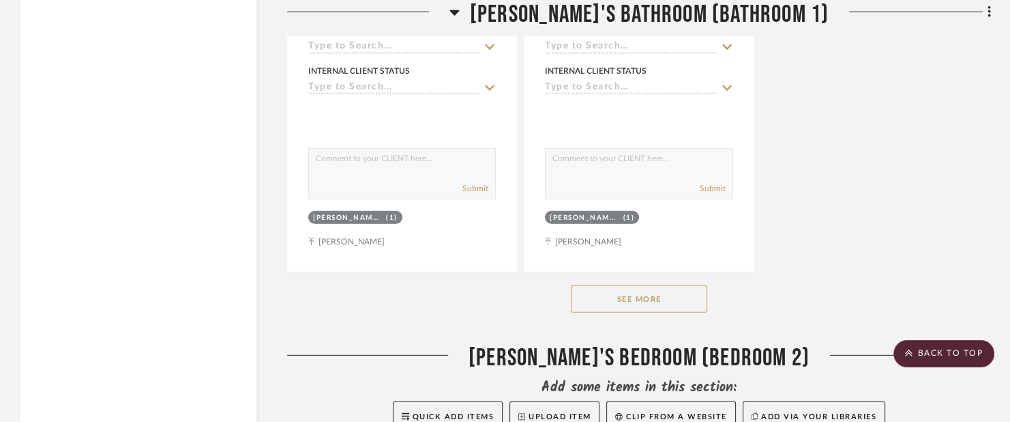
scroll to position [23985, 0]
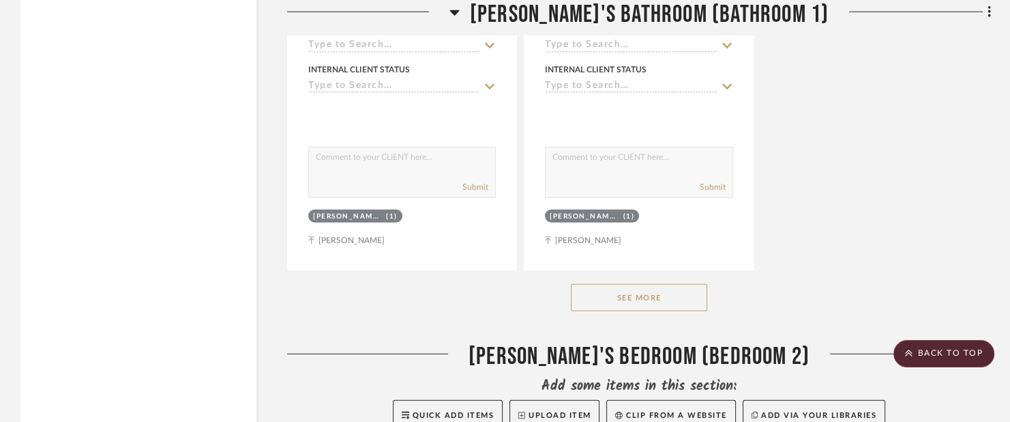
click at [688, 281] on div "See More" at bounding box center [639, 297] width 704 height 55
click at [688, 287] on button "See More" at bounding box center [639, 297] width 136 height 27
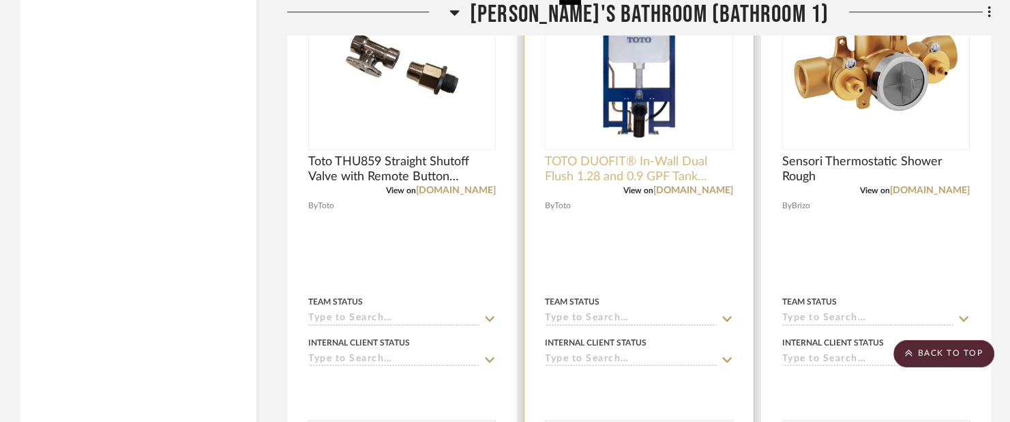
scroll to position [26168, 0]
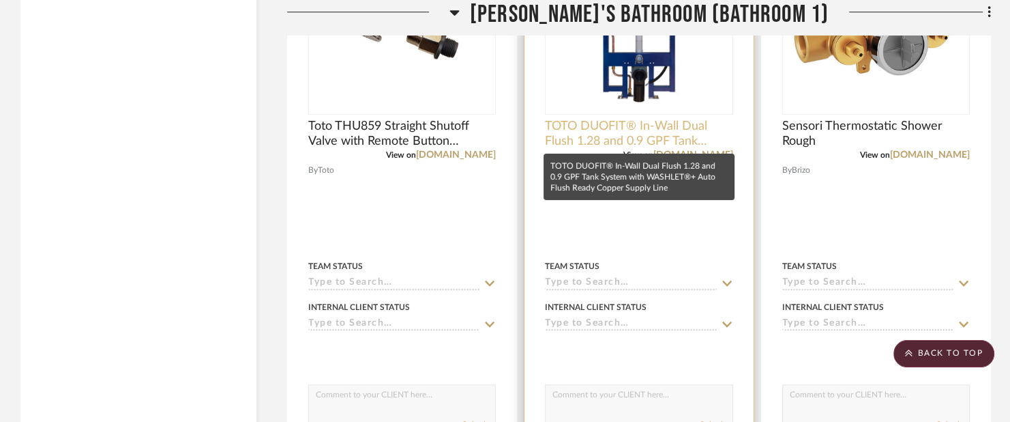
click at [666, 132] on project-item-tile "TOTO DUOFIT® In-Wall Dual Flush 1.28 and 0.9 GPF Tank System with WASHLET®+ Aut…" at bounding box center [639, 208] width 230 height 598
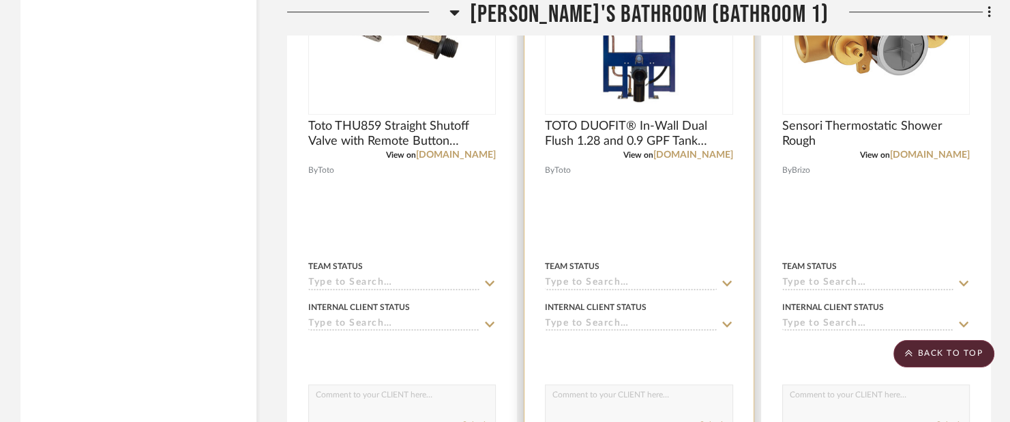
click at [660, 113] on img "0" at bounding box center [639, 28] width 171 height 171
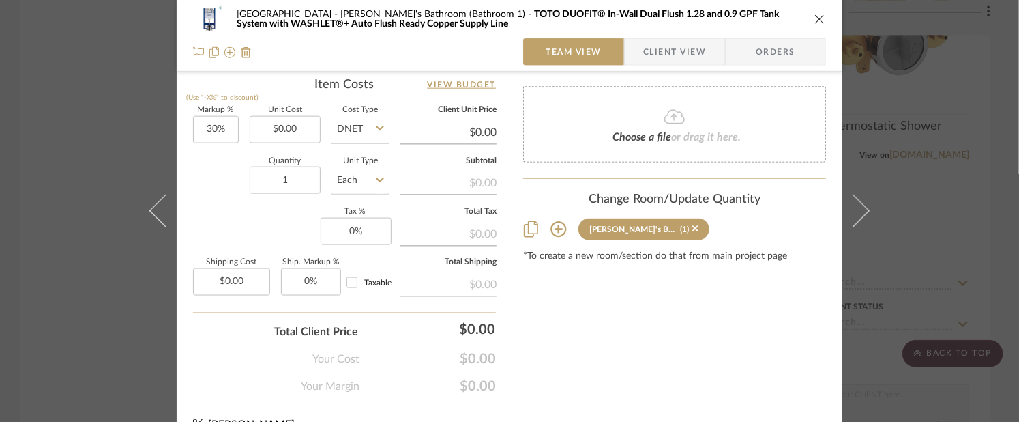
scroll to position [846, 0]
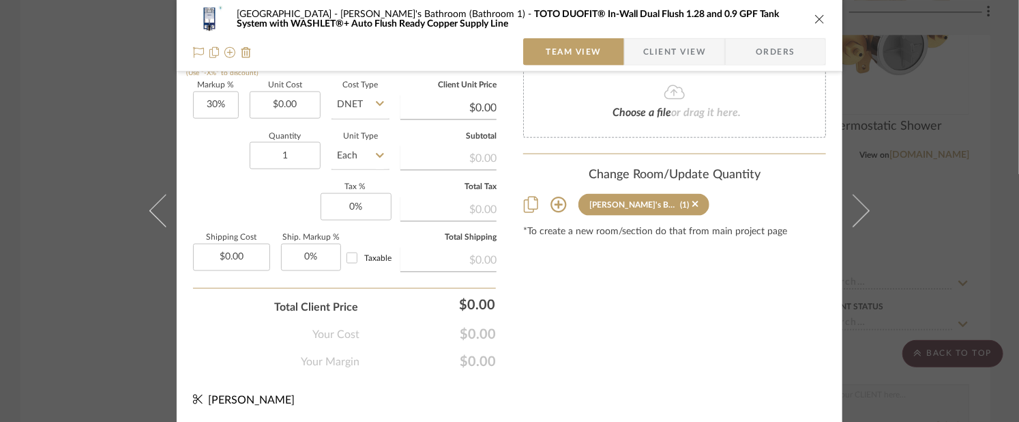
click at [550, 197] on icon at bounding box center [558, 205] width 16 height 16
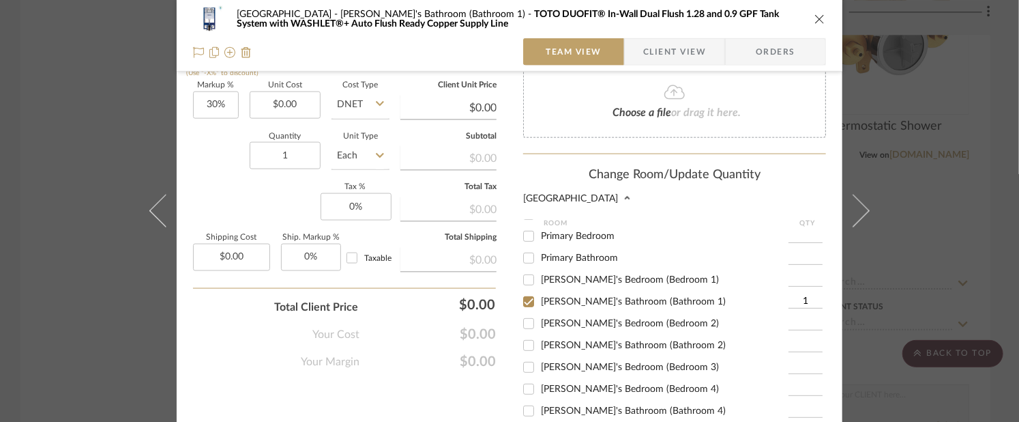
scroll to position [357, 0]
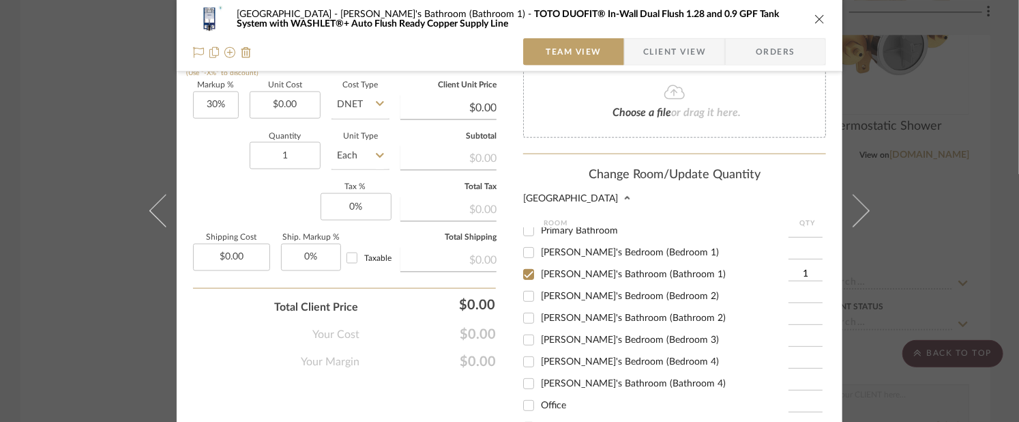
click at [595, 313] on span "[PERSON_NAME]'s Bathroom (Bathroom 2)" at bounding box center [633, 318] width 185 height 10
click at [540, 307] on input "[PERSON_NAME]'s Bathroom (Bathroom 2)" at bounding box center [529, 318] width 22 height 22
checkbox input "true"
type input "1"
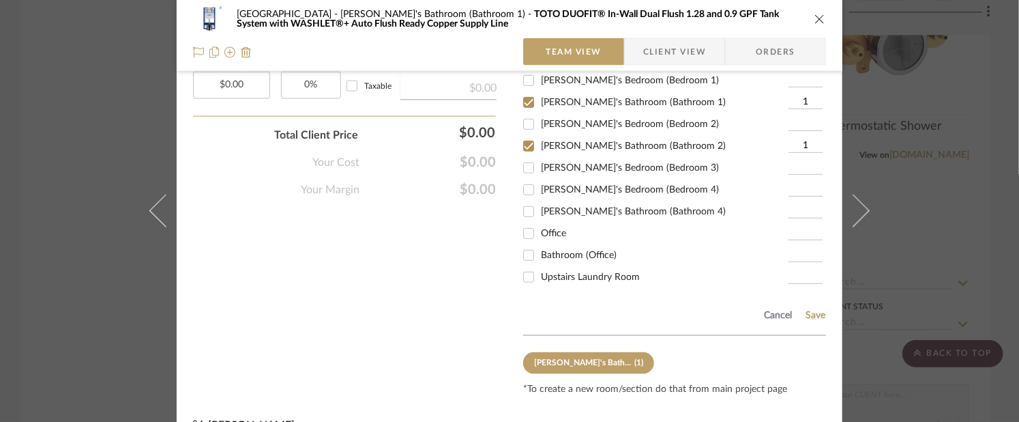
scroll to position [1033, 0]
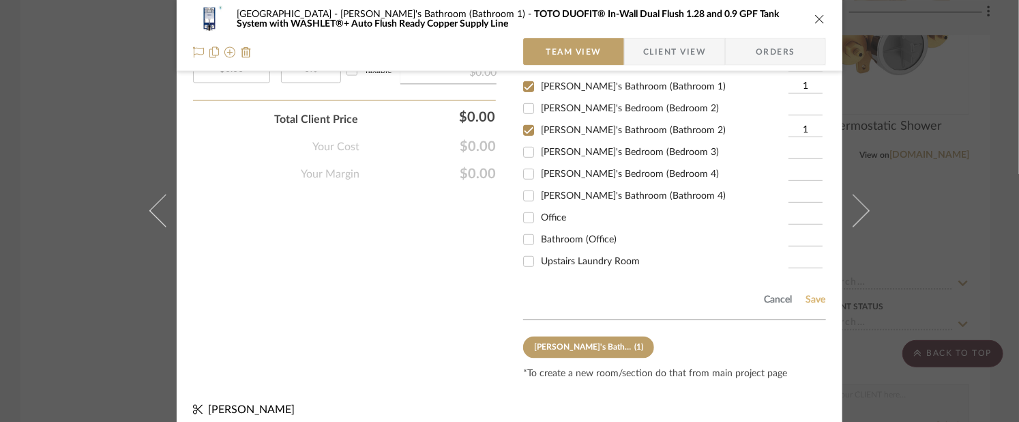
click at [810, 295] on button "Save" at bounding box center [815, 300] width 21 height 11
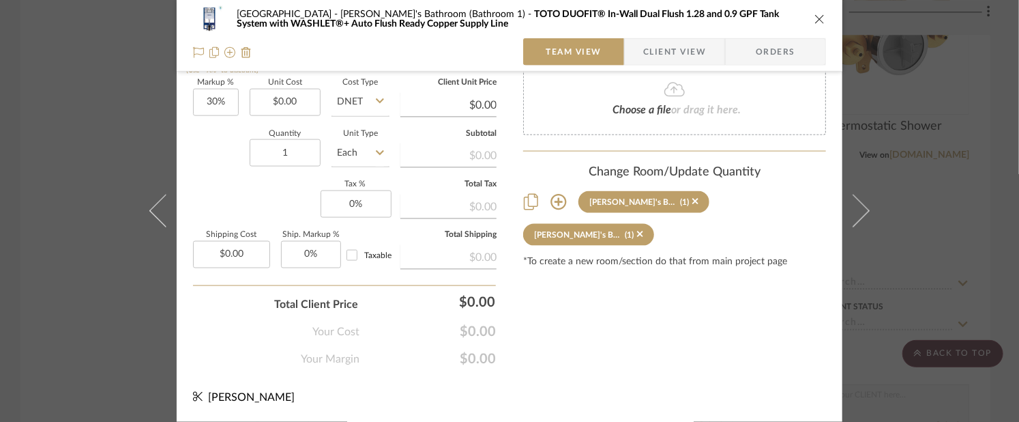
scroll to position [846, 0]
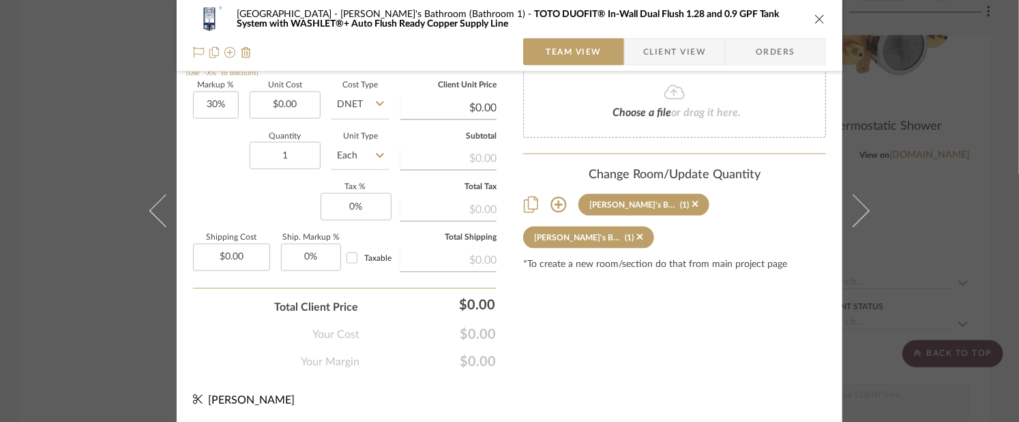
click at [905, 275] on div "Northport Zahra's Bathroom (Bathroom 1) TOTO DUOFIT® In-Wall Dual Flush 1.28 an…" at bounding box center [509, 211] width 1019 height 422
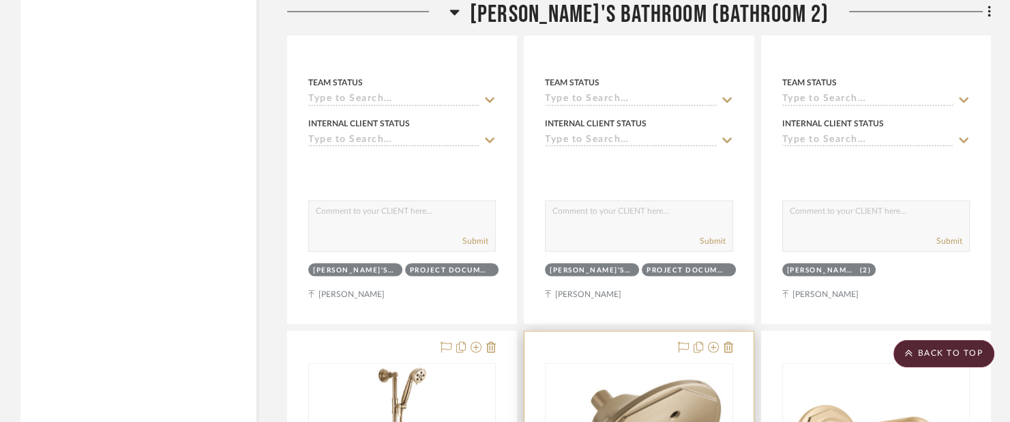
scroll to position [27943, 0]
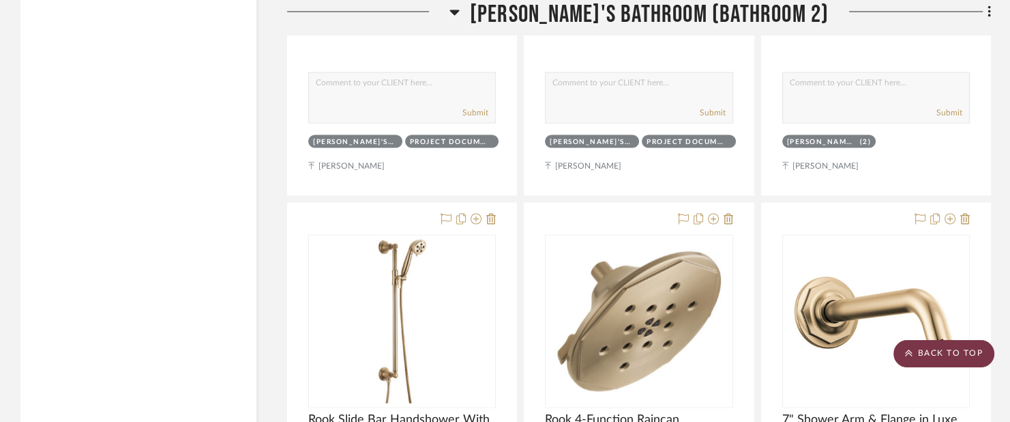
click at [961, 345] on scroll-to-top-button "BACK TO TOP" at bounding box center [944, 353] width 101 height 27
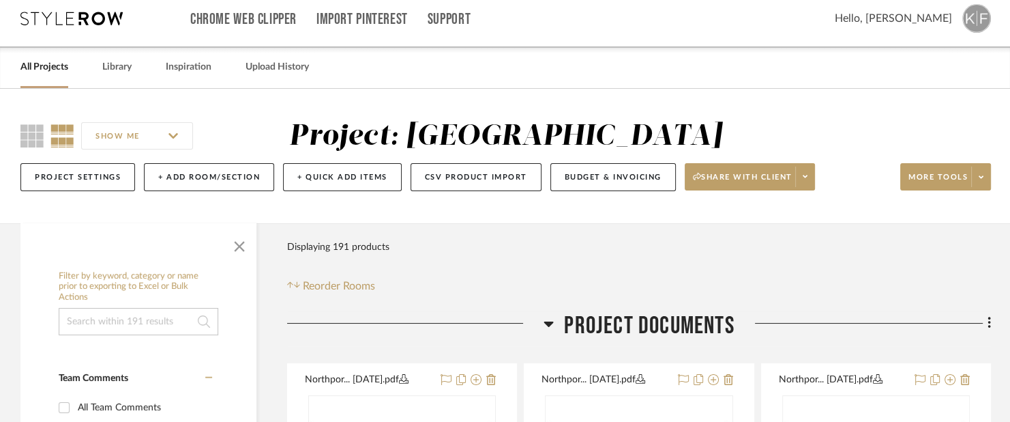
scroll to position [0, 0]
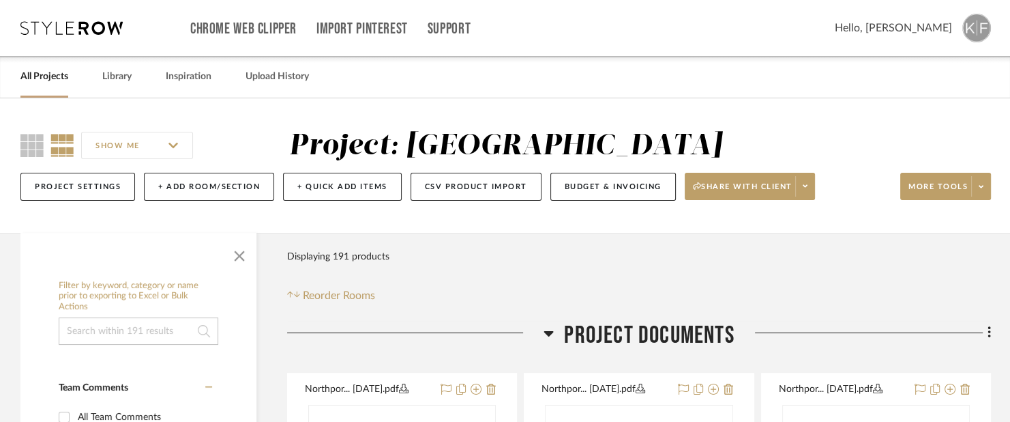
click at [975, 27] on img at bounding box center [976, 28] width 29 height 29
